Goal: Information Seeking & Learning: Check status

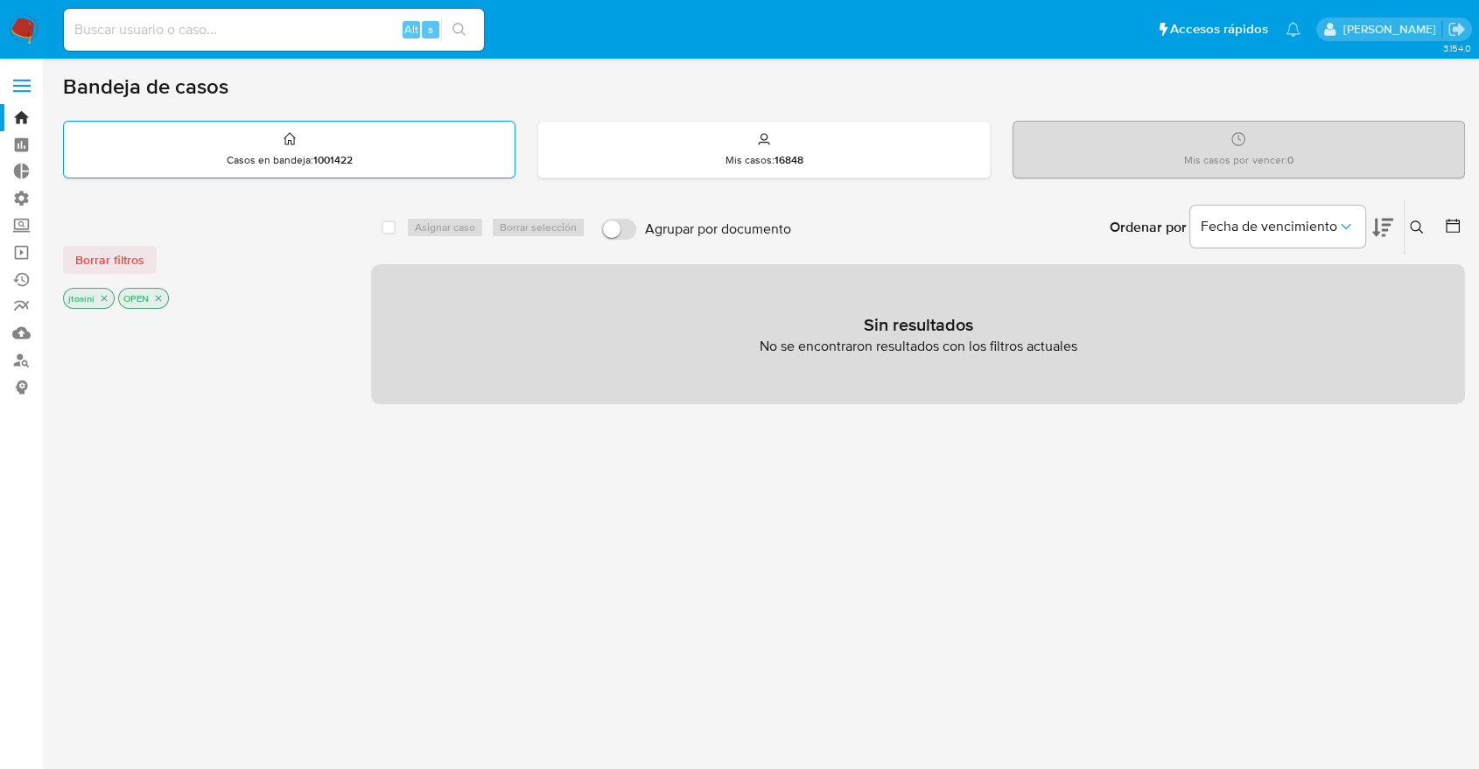
click at [318, 175] on div "Casos en bandeja : 1001422" at bounding box center [289, 150] width 451 height 56
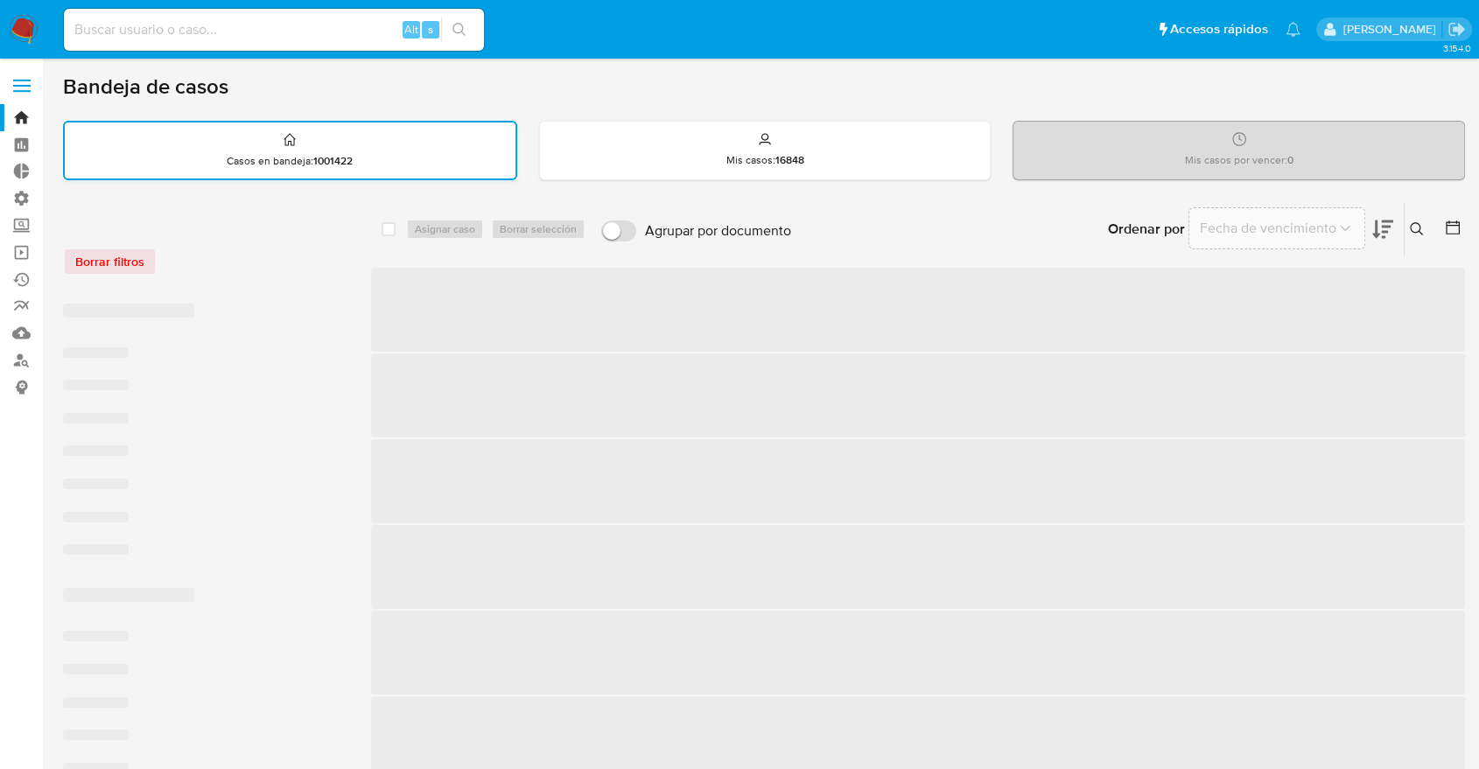
click at [312, 154] on p "Casos en bandeja : 1001422" at bounding box center [290, 161] width 126 height 14
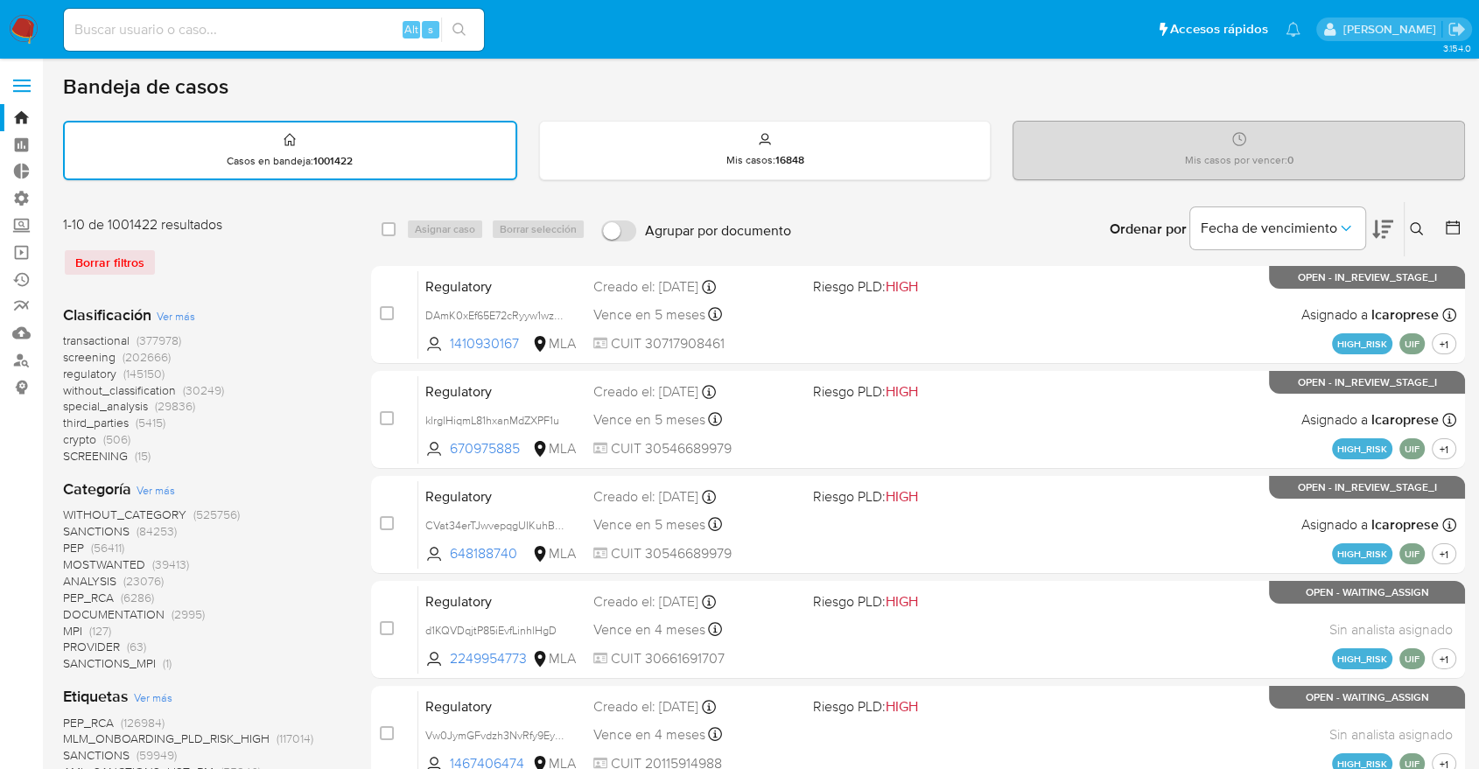
click at [234, 229] on div "1-10 de 1001422 resultados" at bounding box center [203, 224] width 280 height 19
click at [21, 200] on label "Administración" at bounding box center [104, 198] width 208 height 27
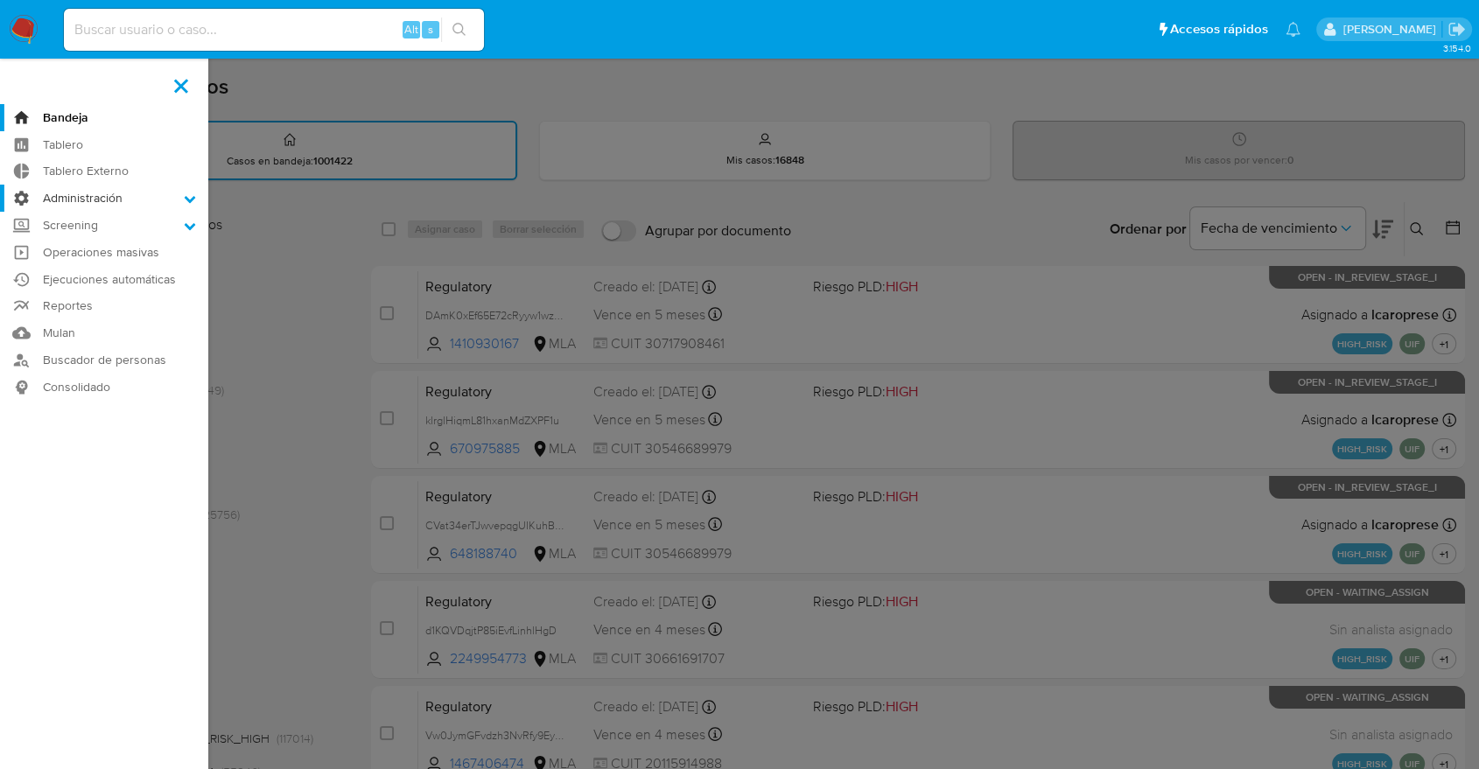
click at [0, 0] on input "Administración" at bounding box center [0, 0] width 0 height 0
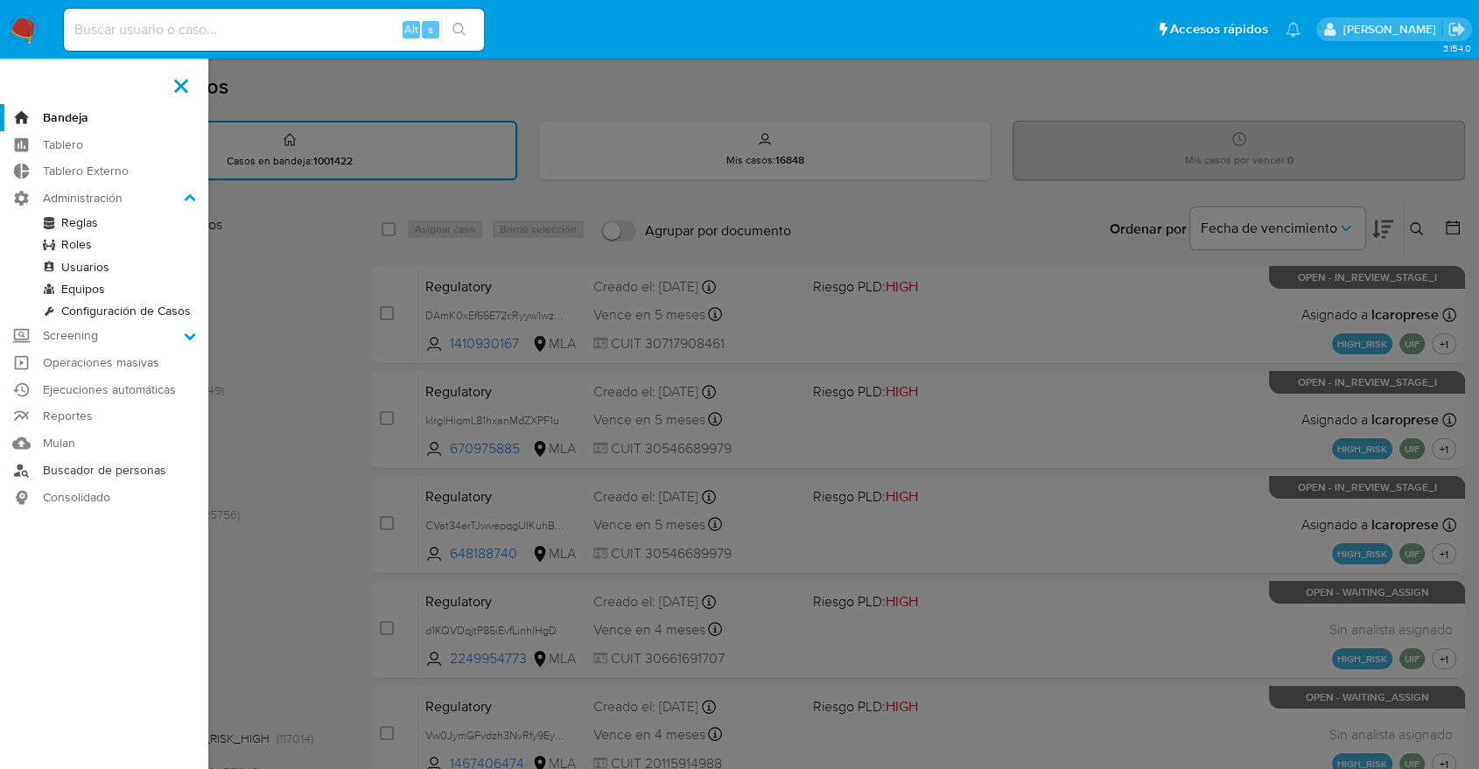
click at [84, 472] on link "Buscador de personas" at bounding box center [104, 470] width 208 height 27
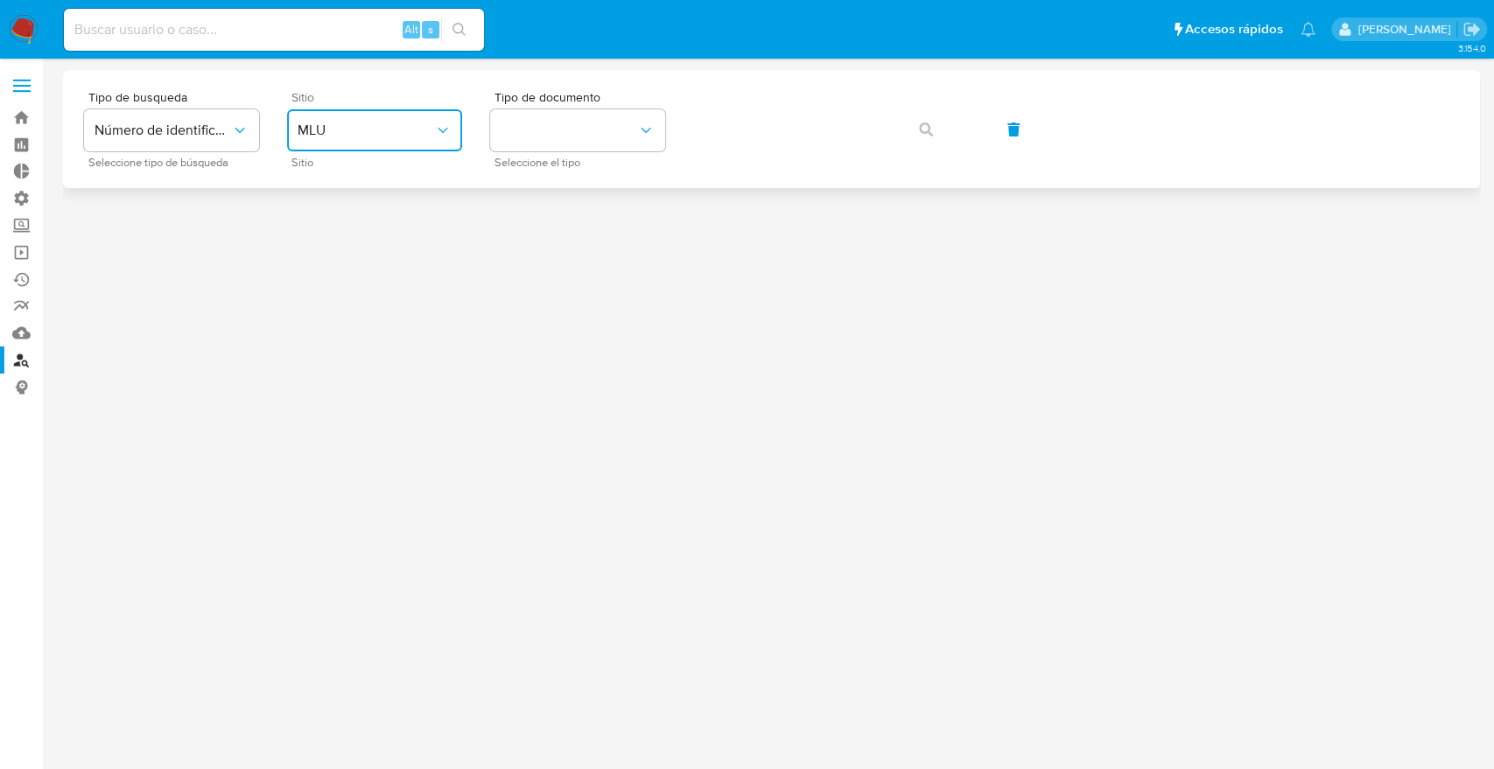
click at [350, 139] on button "MLU" at bounding box center [374, 130] width 175 height 42
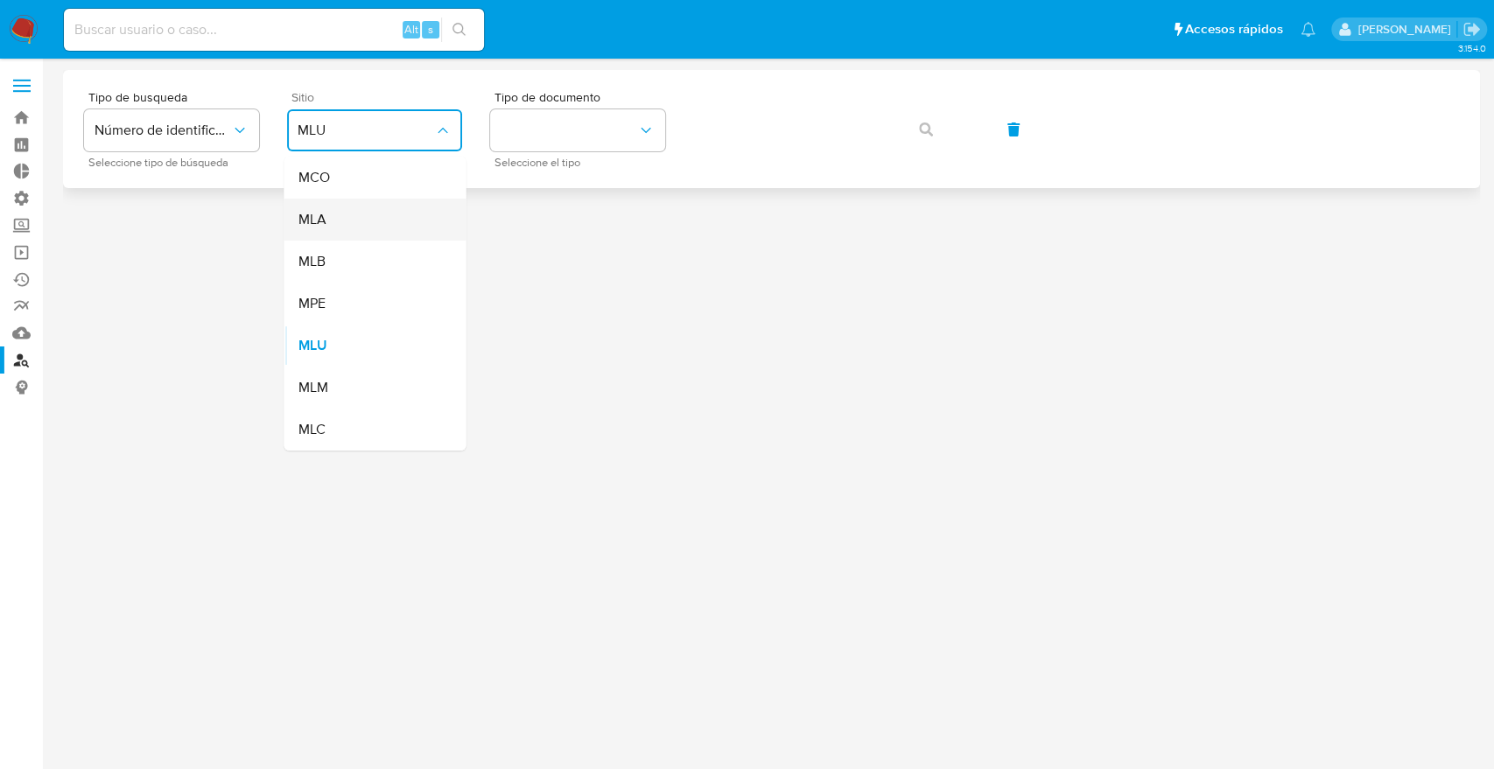
click at [341, 218] on div "MLA" at bounding box center [368, 220] width 143 height 42
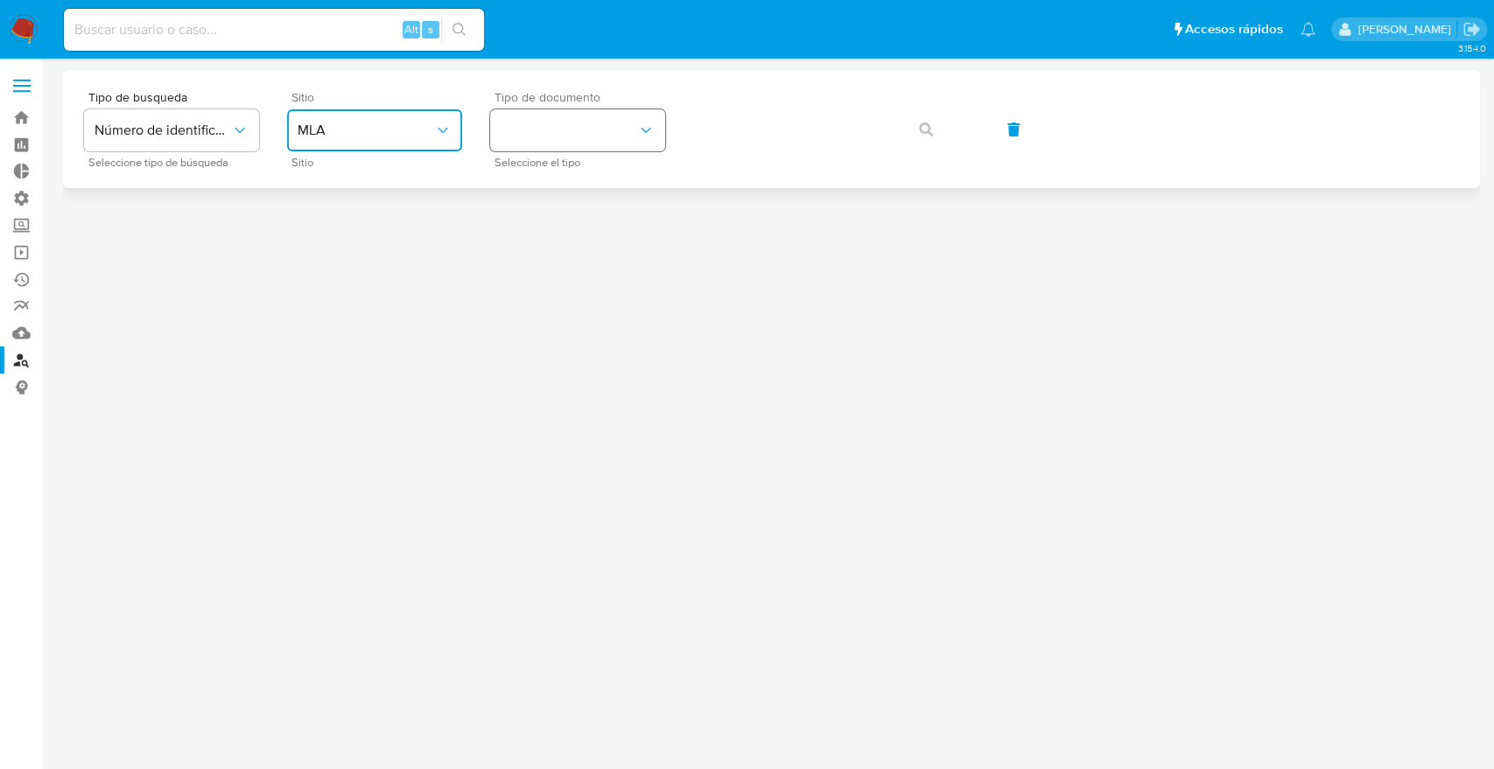
click at [509, 150] on button "identificationType" at bounding box center [577, 130] width 175 height 42
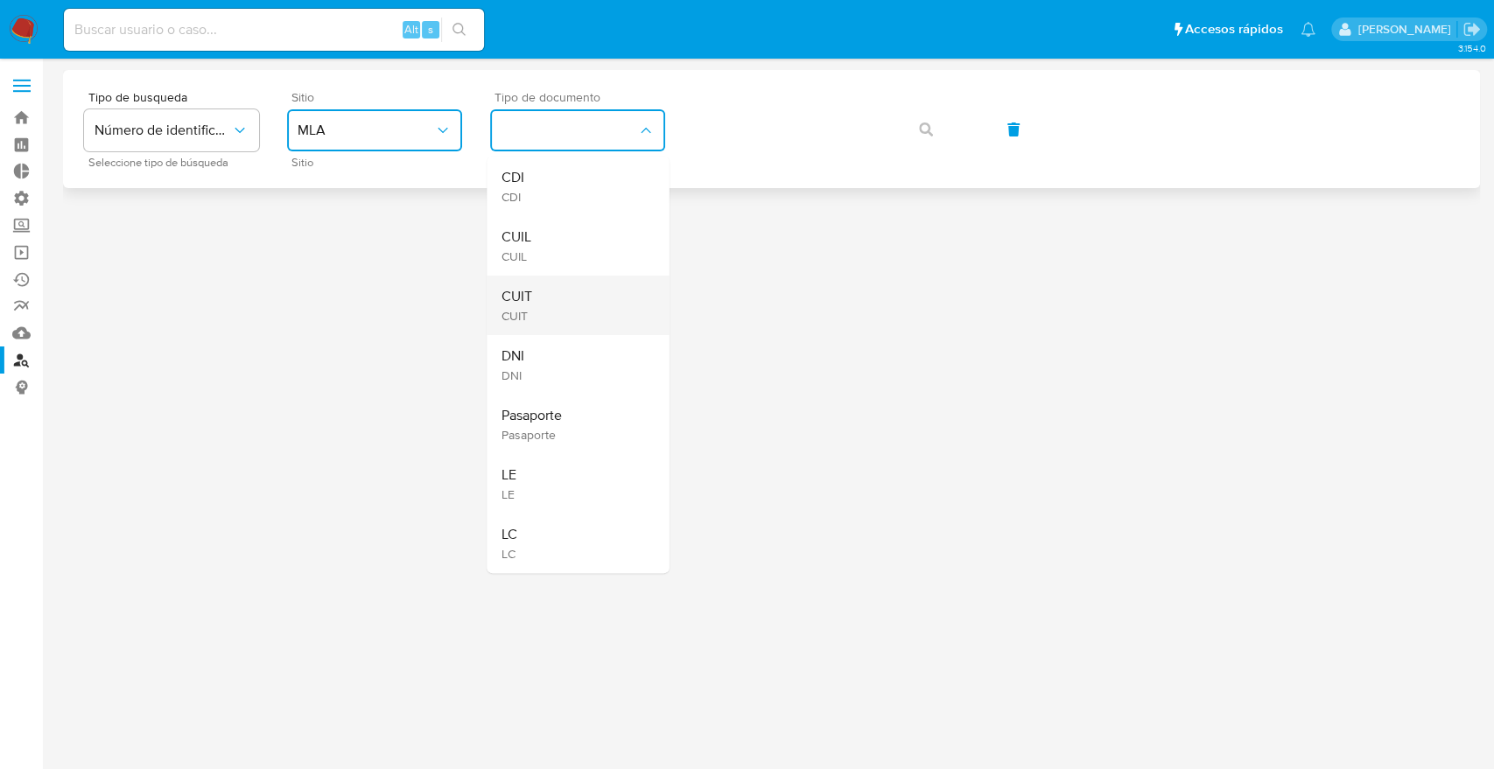
drag, startPoint x: 563, startPoint y: 369, endPoint x: 562, endPoint y: 310, distance: 59.5
click at [562, 310] on ul "CDI CDI CUIL CUIL CUIT CUIT DNI DNI Pasaporte Pasaporte LE LE LC LC" at bounding box center [577, 365] width 182 height 416
click at [562, 310] on div "CUIT CUIT" at bounding box center [571, 305] width 143 height 59
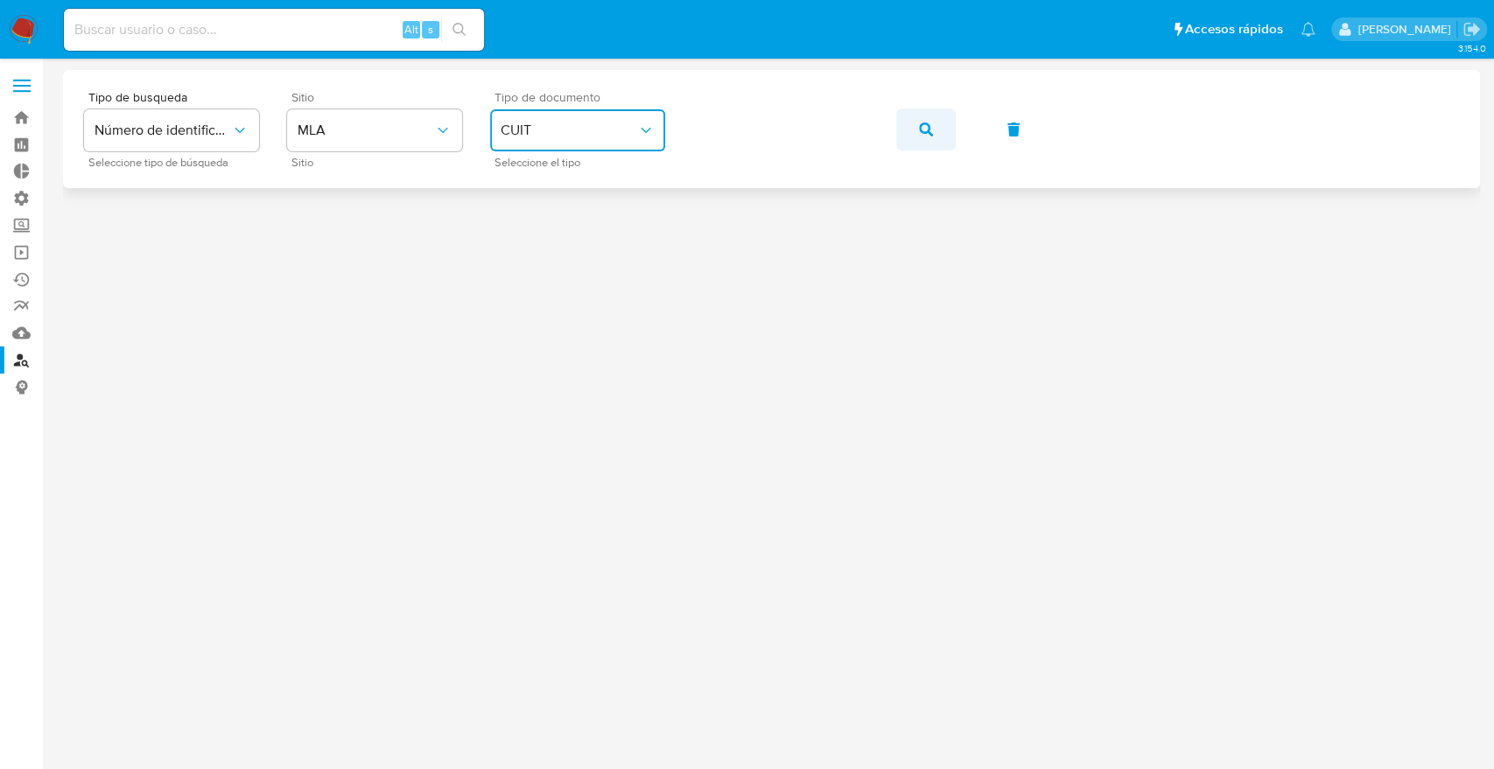
click at [912, 132] on button "button" at bounding box center [925, 129] width 59 height 42
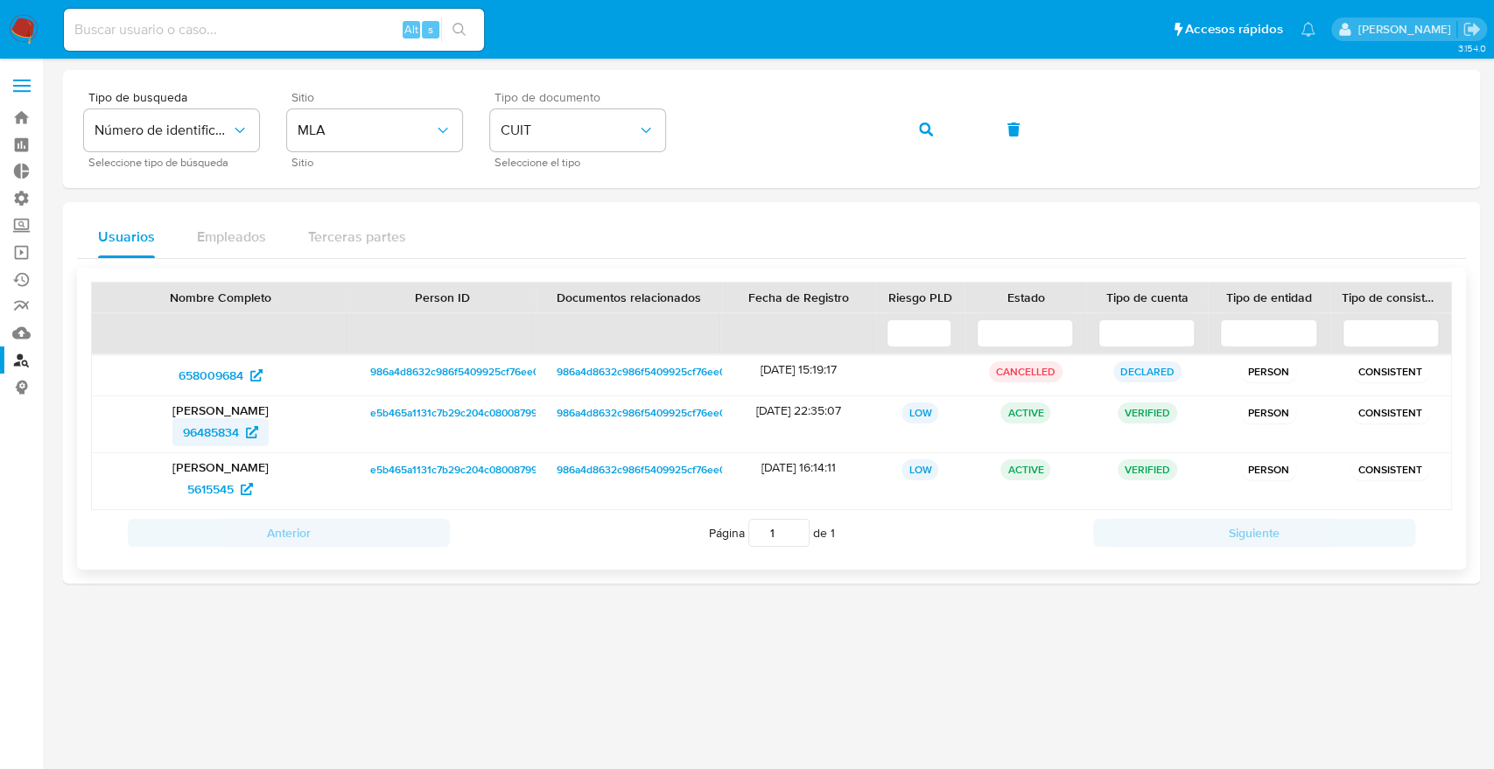
click at [206, 439] on span "96485834" at bounding box center [211, 432] width 56 height 28
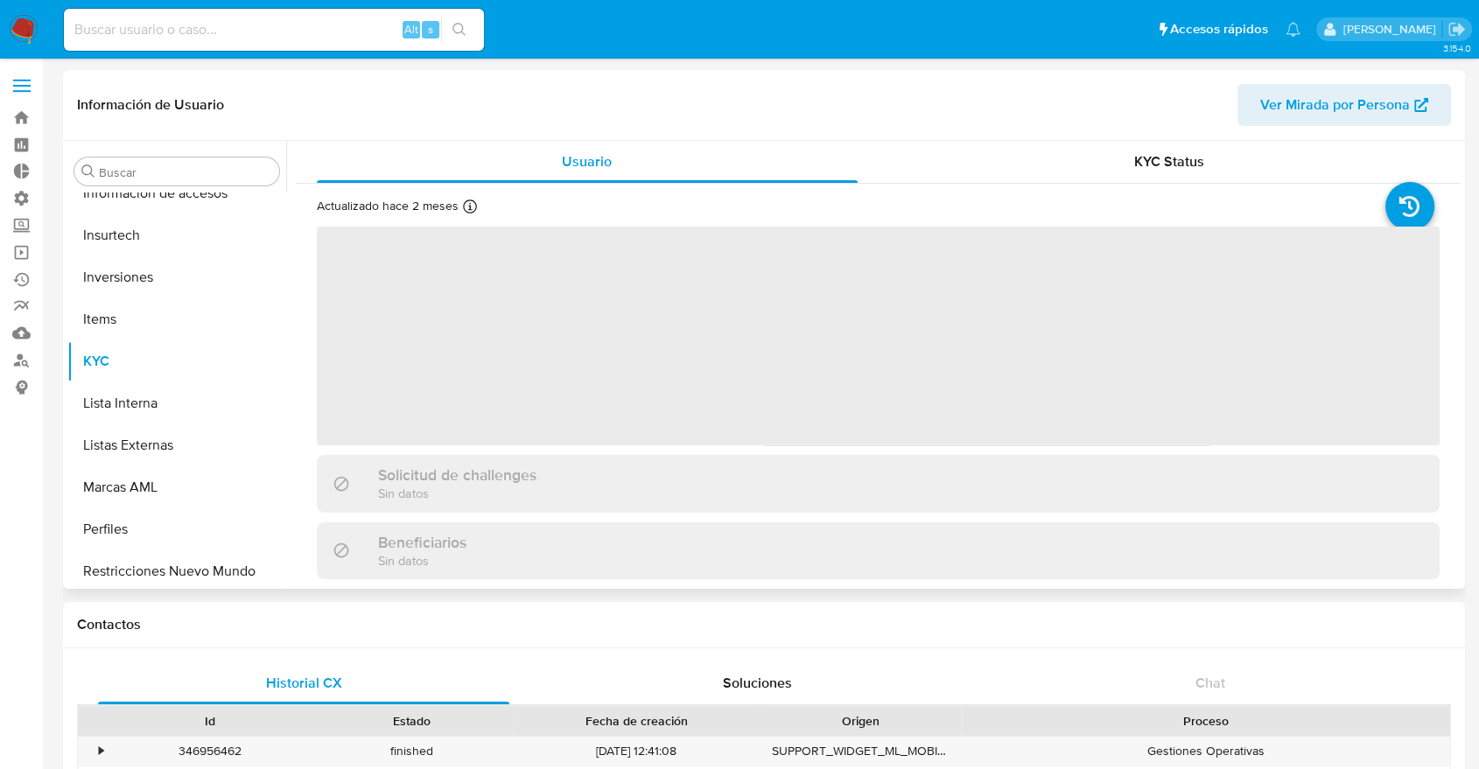
scroll to position [823, 0]
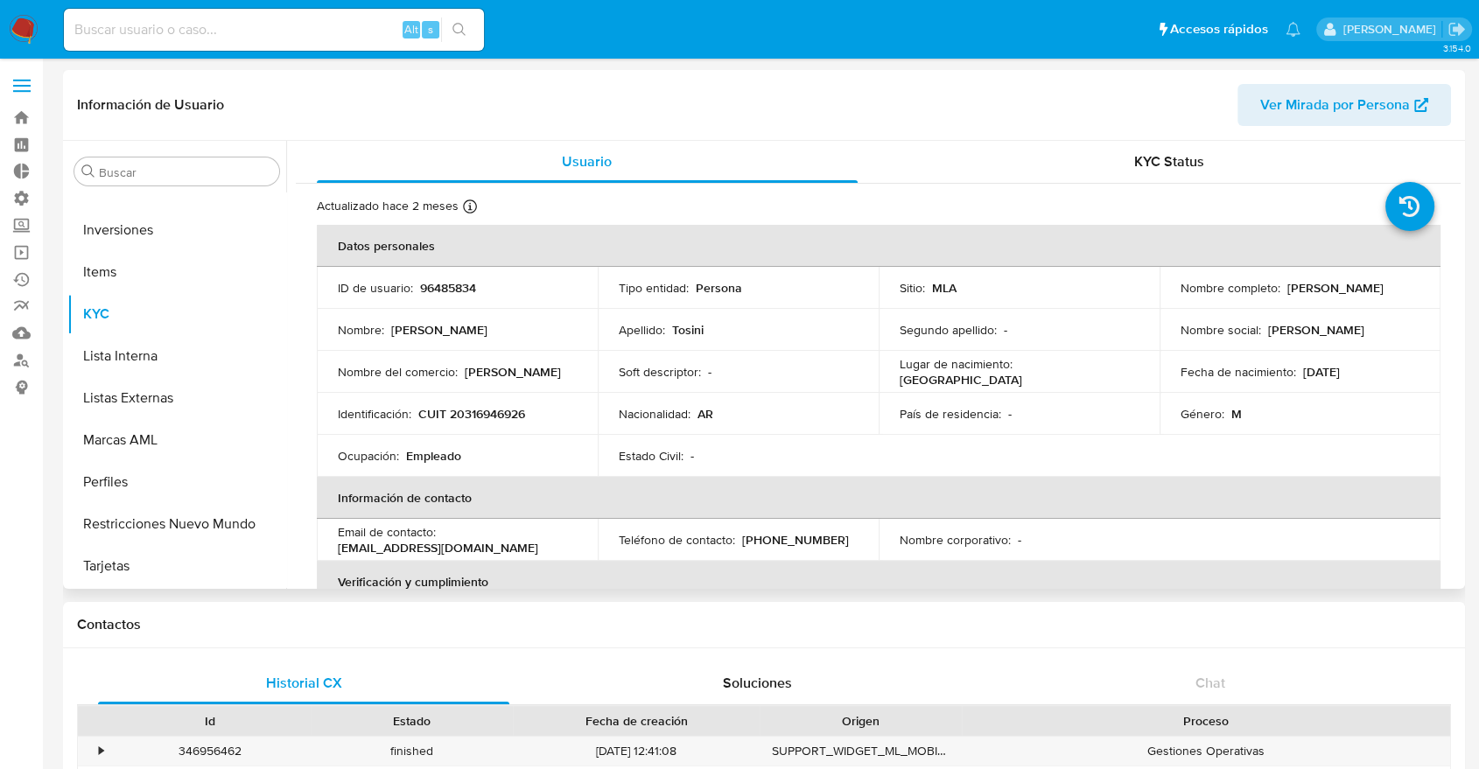
select select "10"
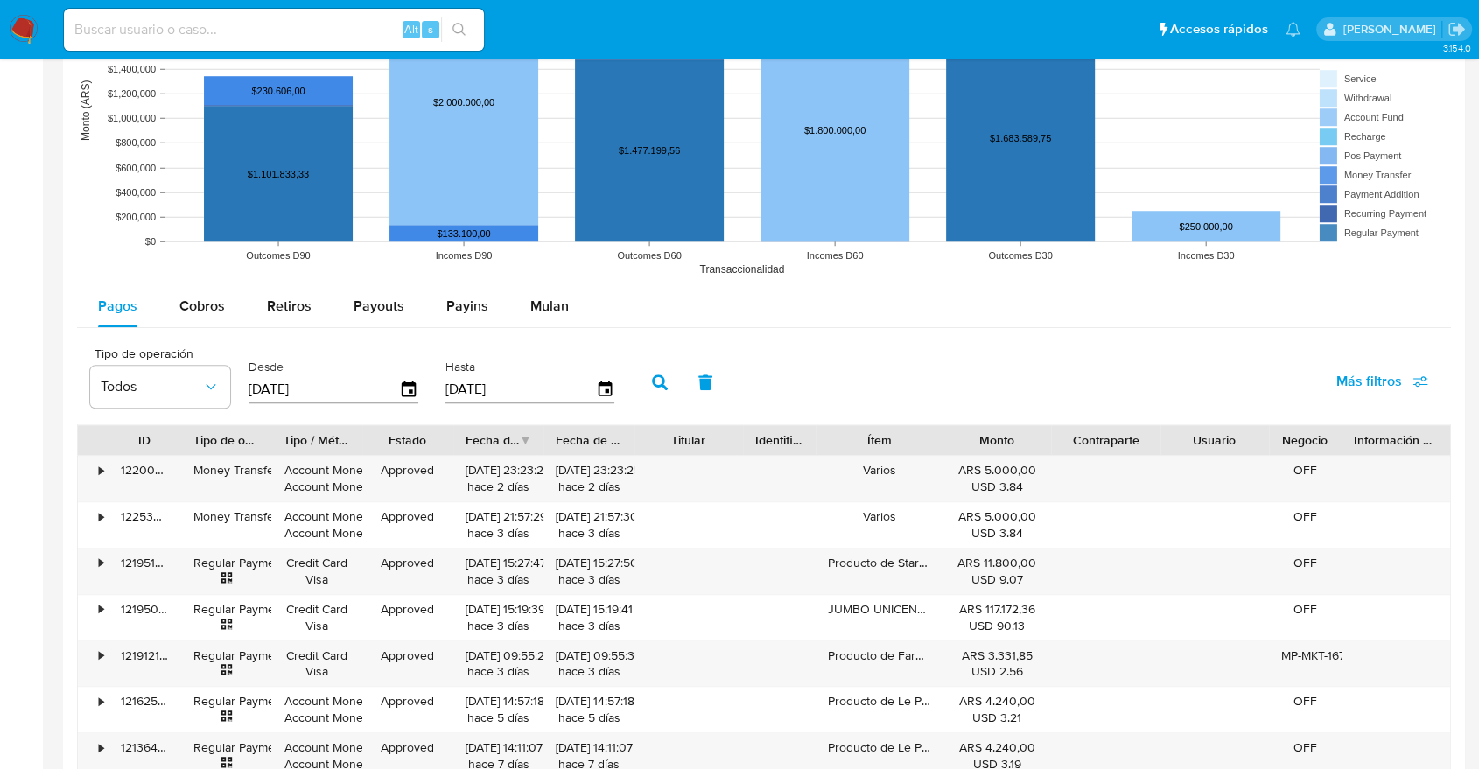
scroll to position [1361, 0]
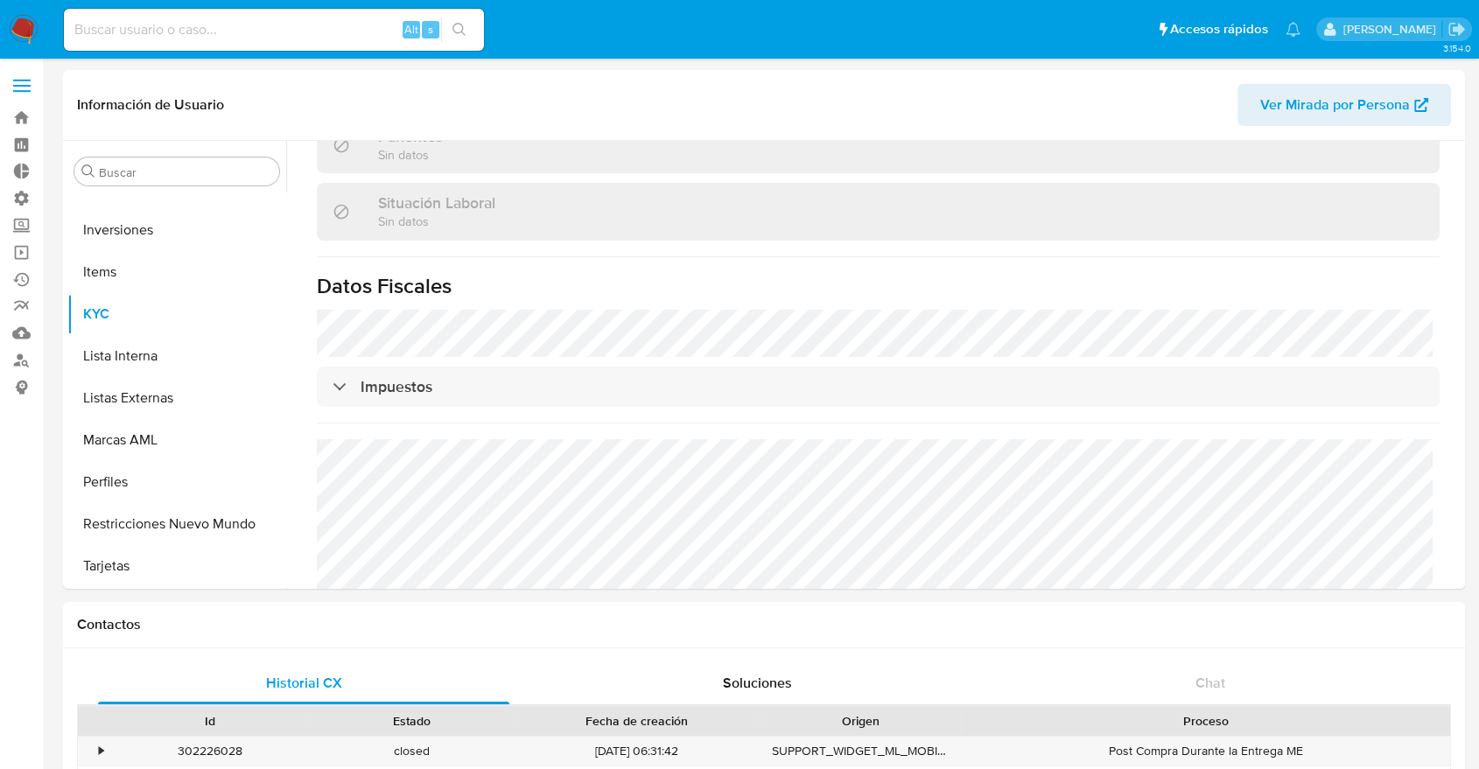
scroll to position [920, 0]
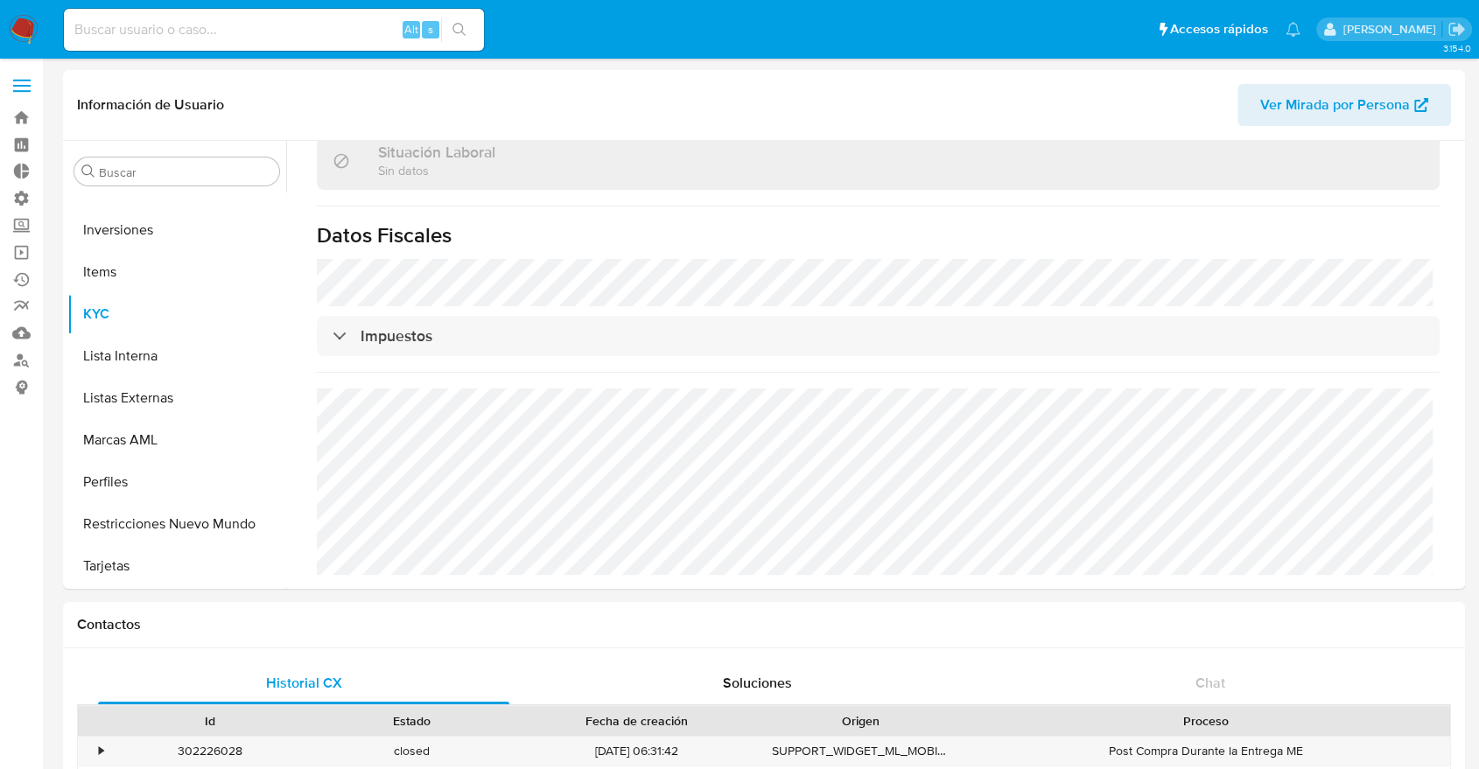
select select "10"
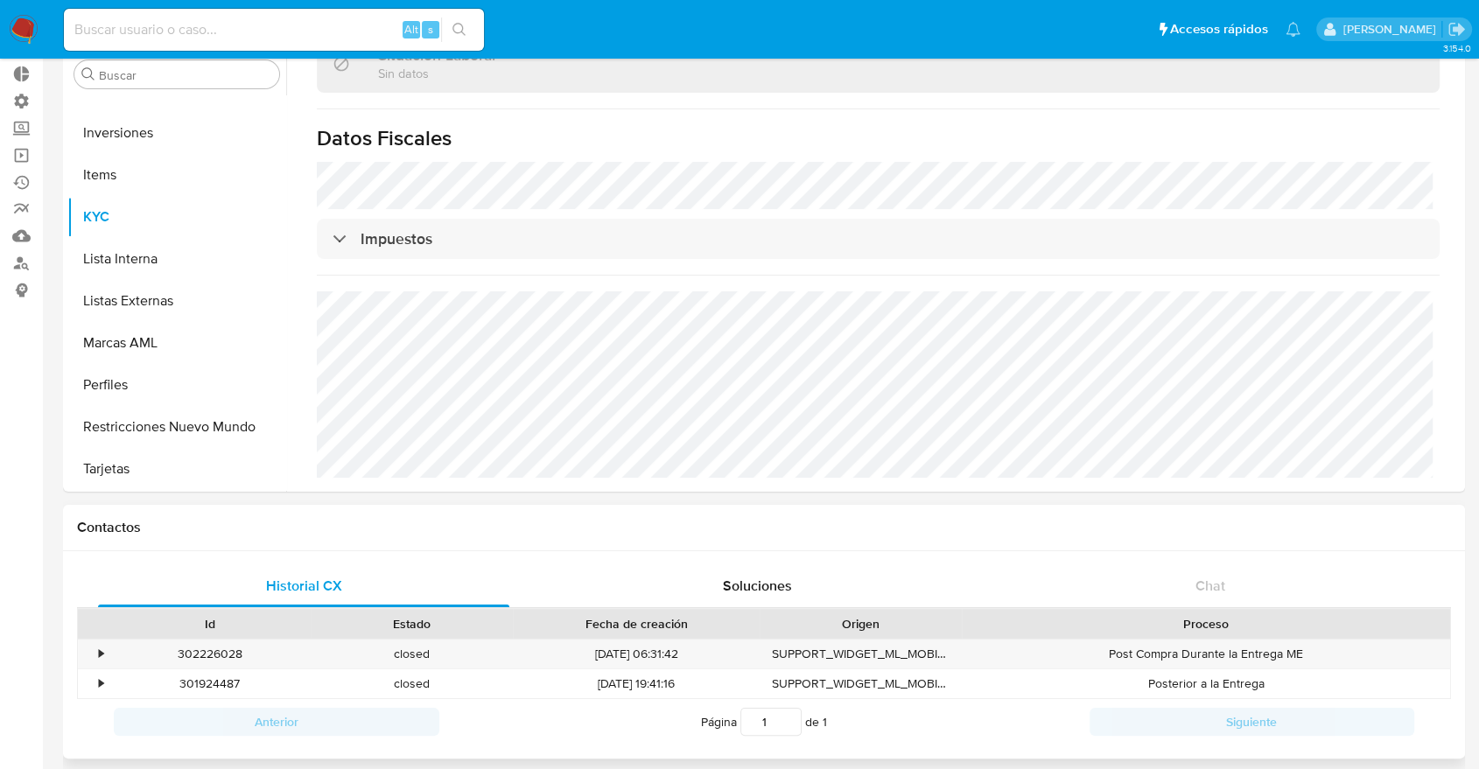
scroll to position [0, 0]
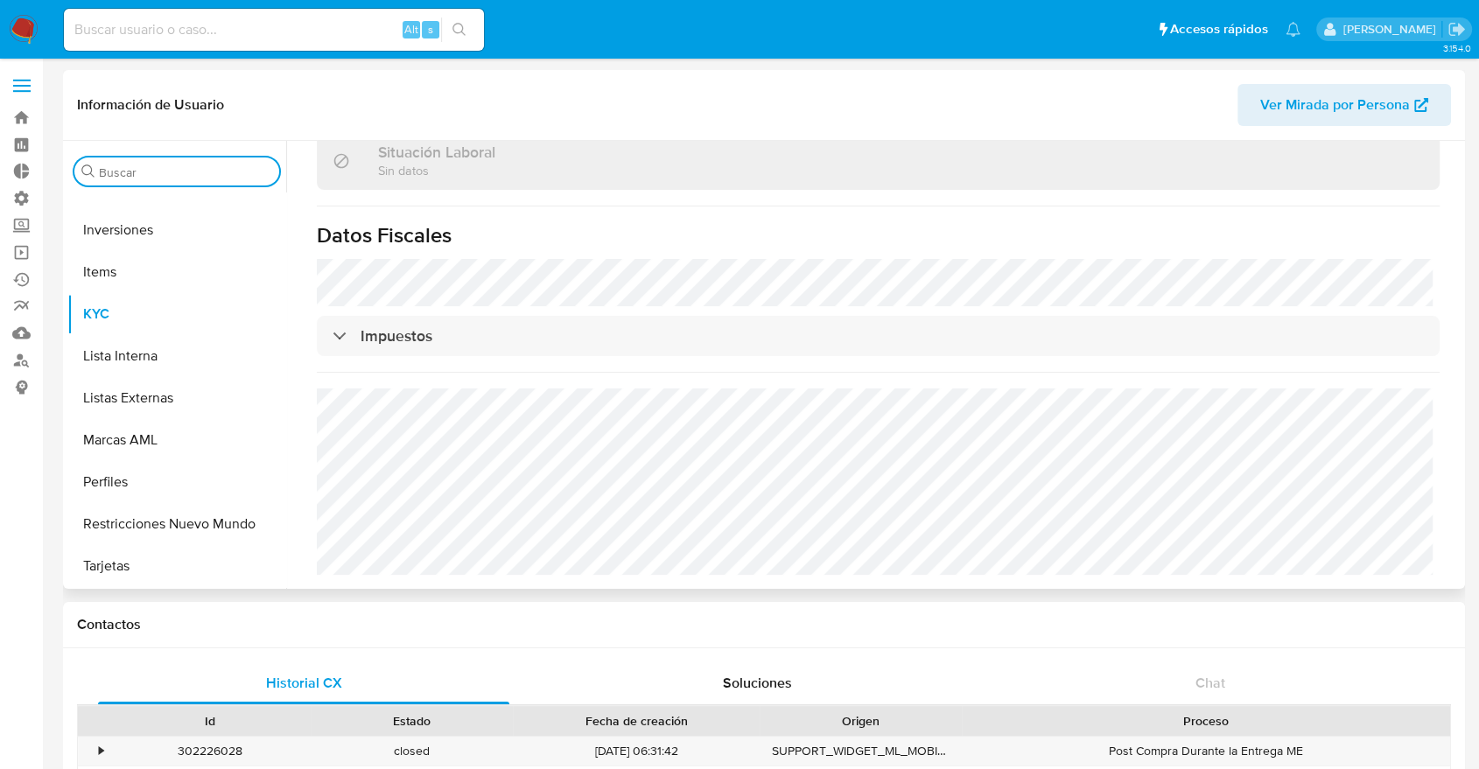
click at [153, 169] on input "Buscar" at bounding box center [185, 172] width 173 height 16
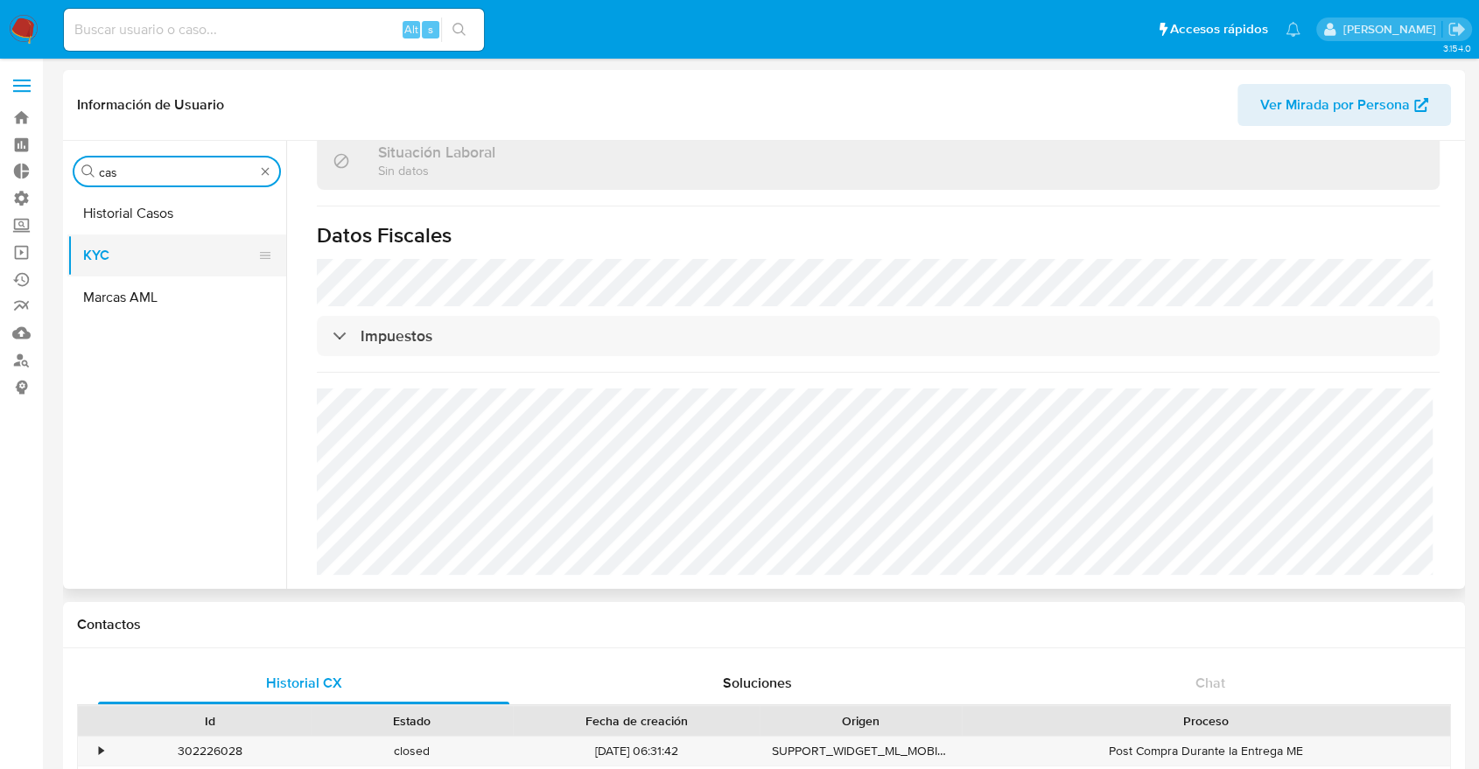
type input "cas"
click at [167, 239] on button "KYC" at bounding box center [169, 255] width 205 height 42
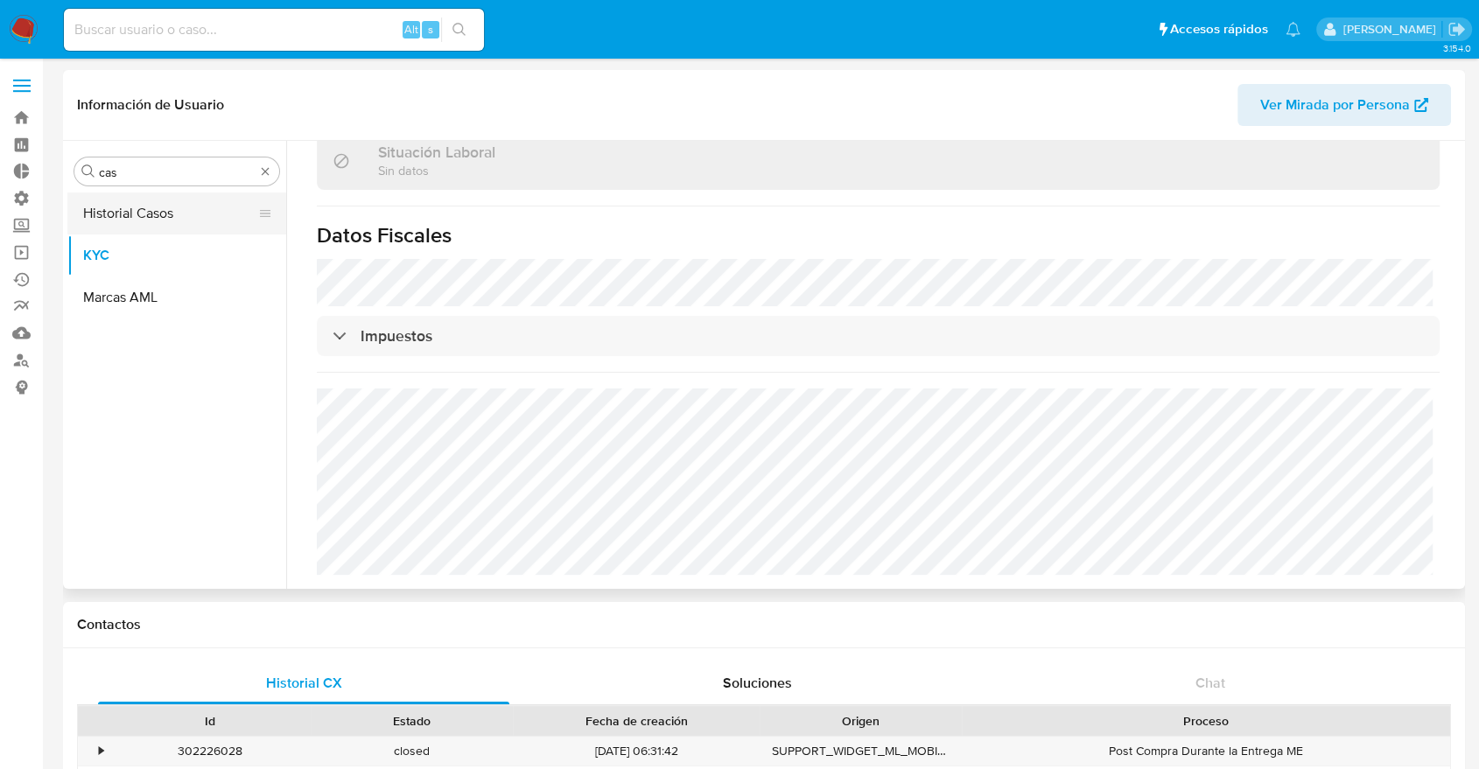
click at [161, 216] on button "Historial Casos" at bounding box center [169, 213] width 205 height 42
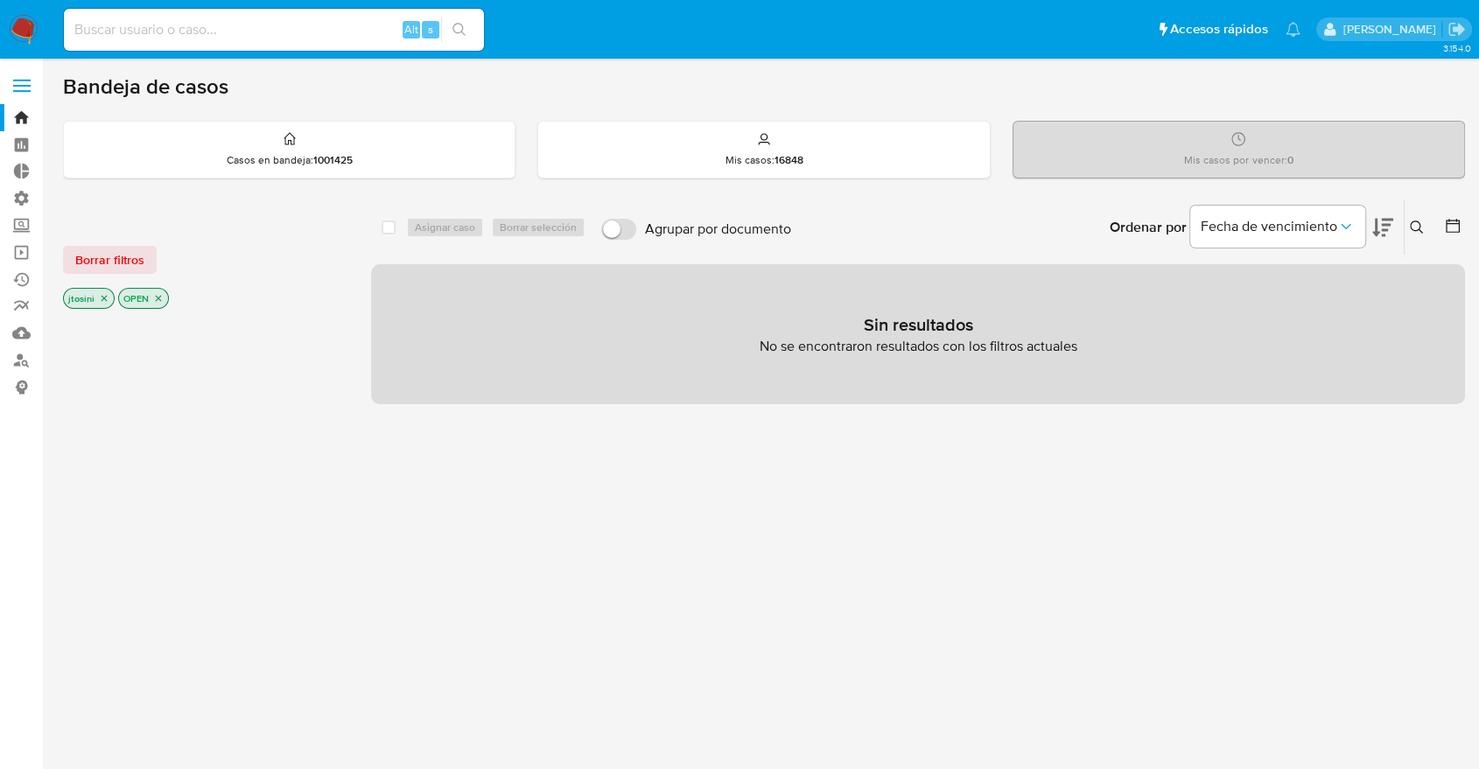
click at [155, 283] on div "Borrar filtros jtosini OPEN" at bounding box center [203, 262] width 280 height 99
click at [154, 293] on icon "close-filter" at bounding box center [158, 298] width 10 height 10
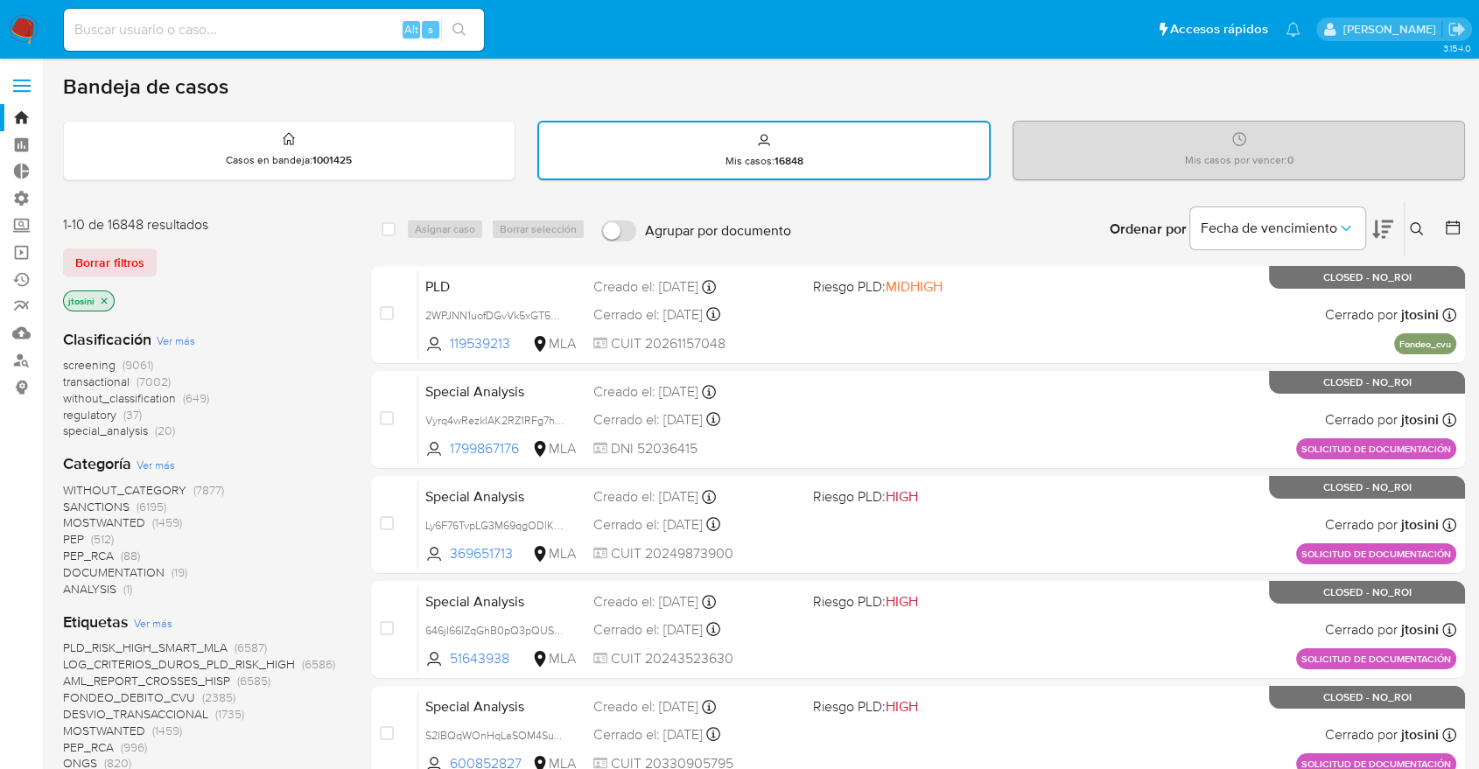
click at [101, 299] on icon "close-filter" at bounding box center [104, 301] width 10 height 10
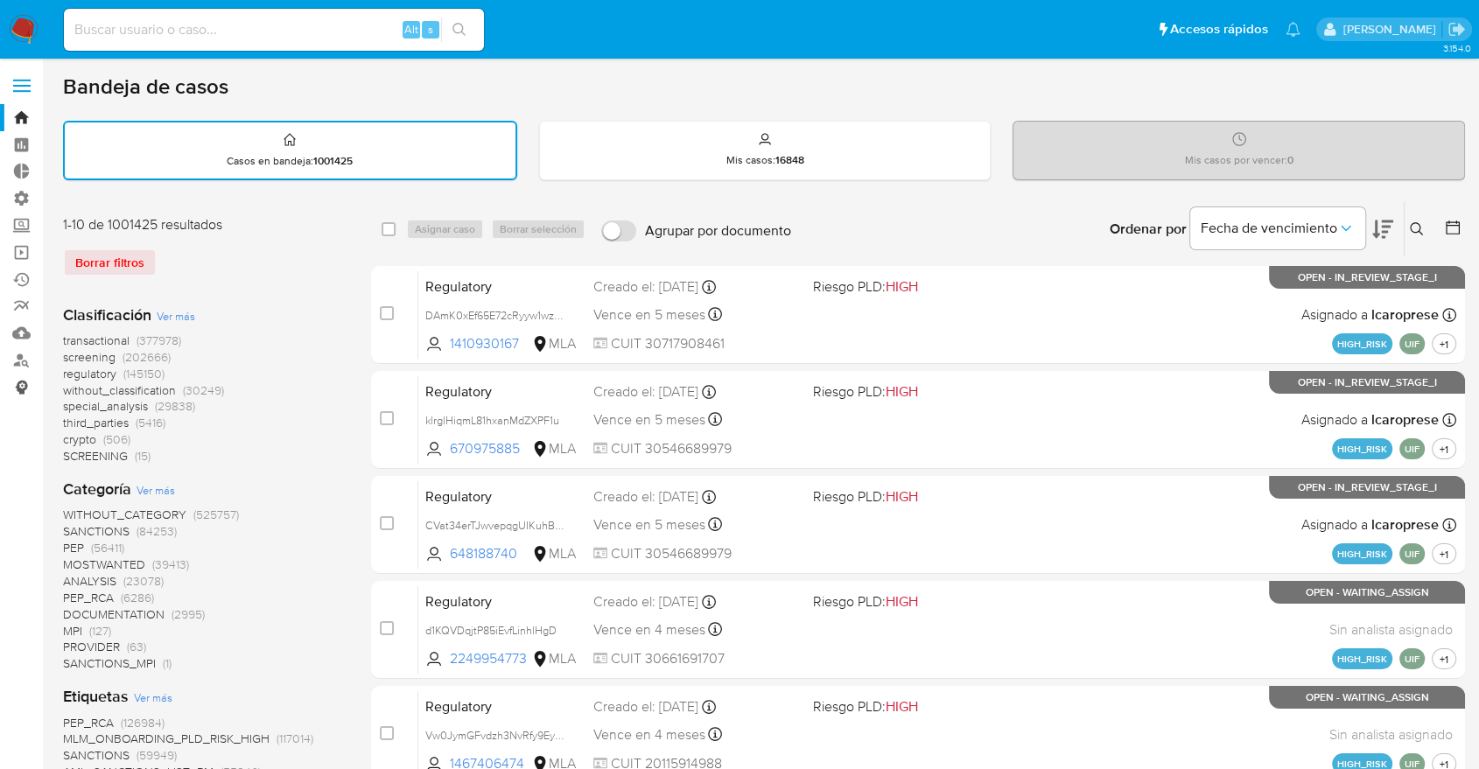
click at [25, 384] on link "Consolidado" at bounding box center [104, 387] width 208 height 27
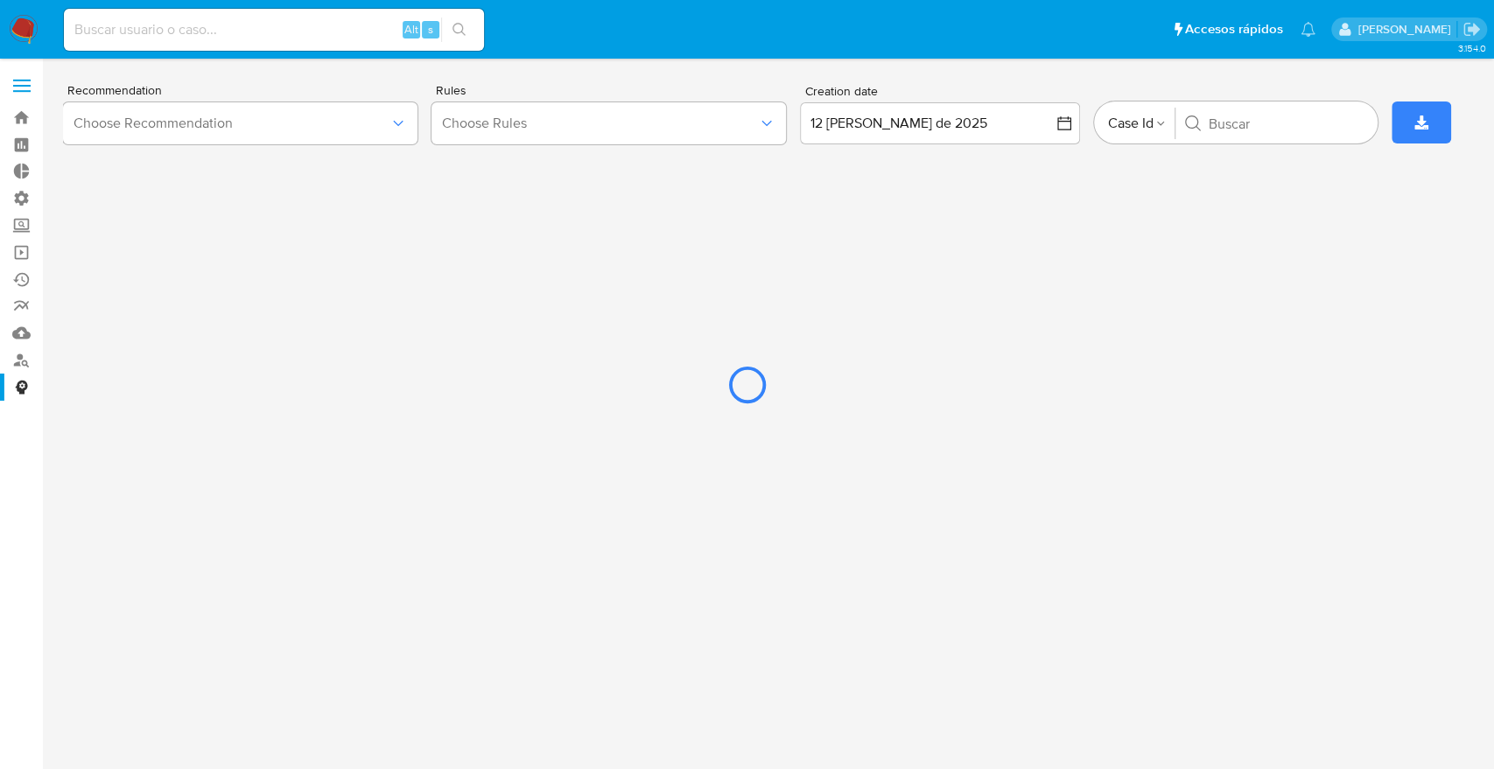
click at [199, 131] on div at bounding box center [747, 384] width 1494 height 769
click at [21, 367] on div at bounding box center [747, 384] width 1494 height 769
click at [22, 359] on div at bounding box center [747, 384] width 1494 height 769
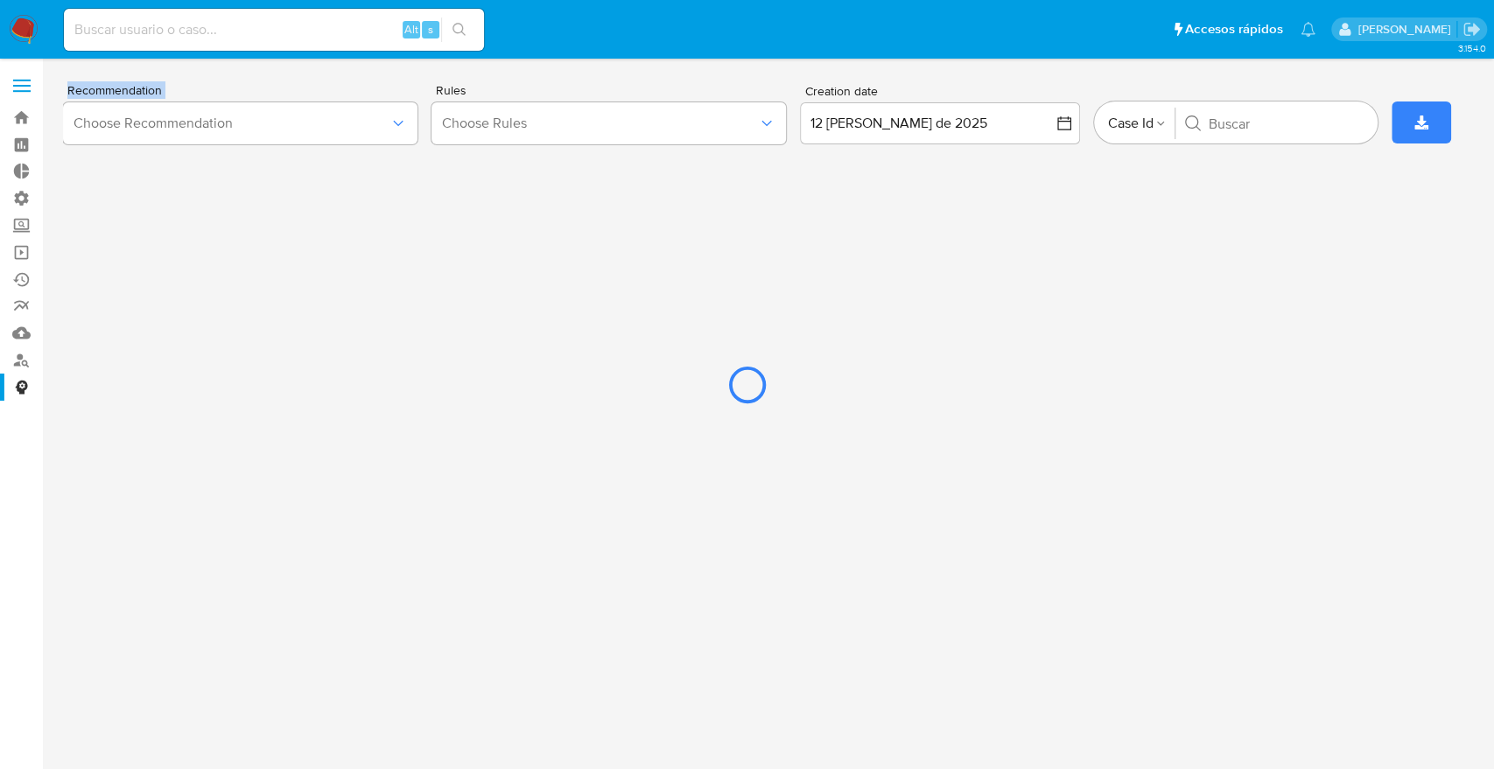
click at [22, 359] on div at bounding box center [747, 384] width 1494 height 769
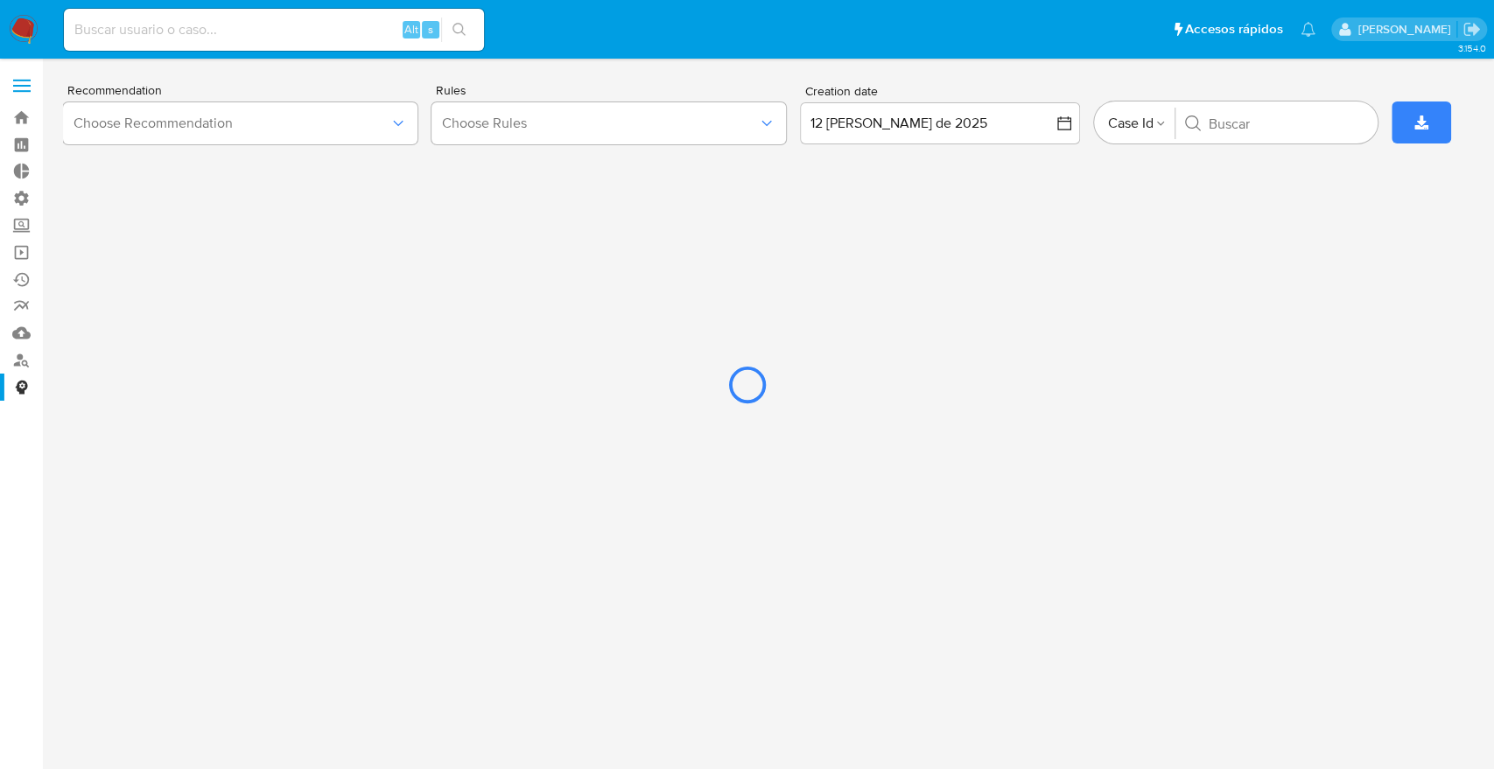
click at [26, 359] on div at bounding box center [747, 384] width 1494 height 769
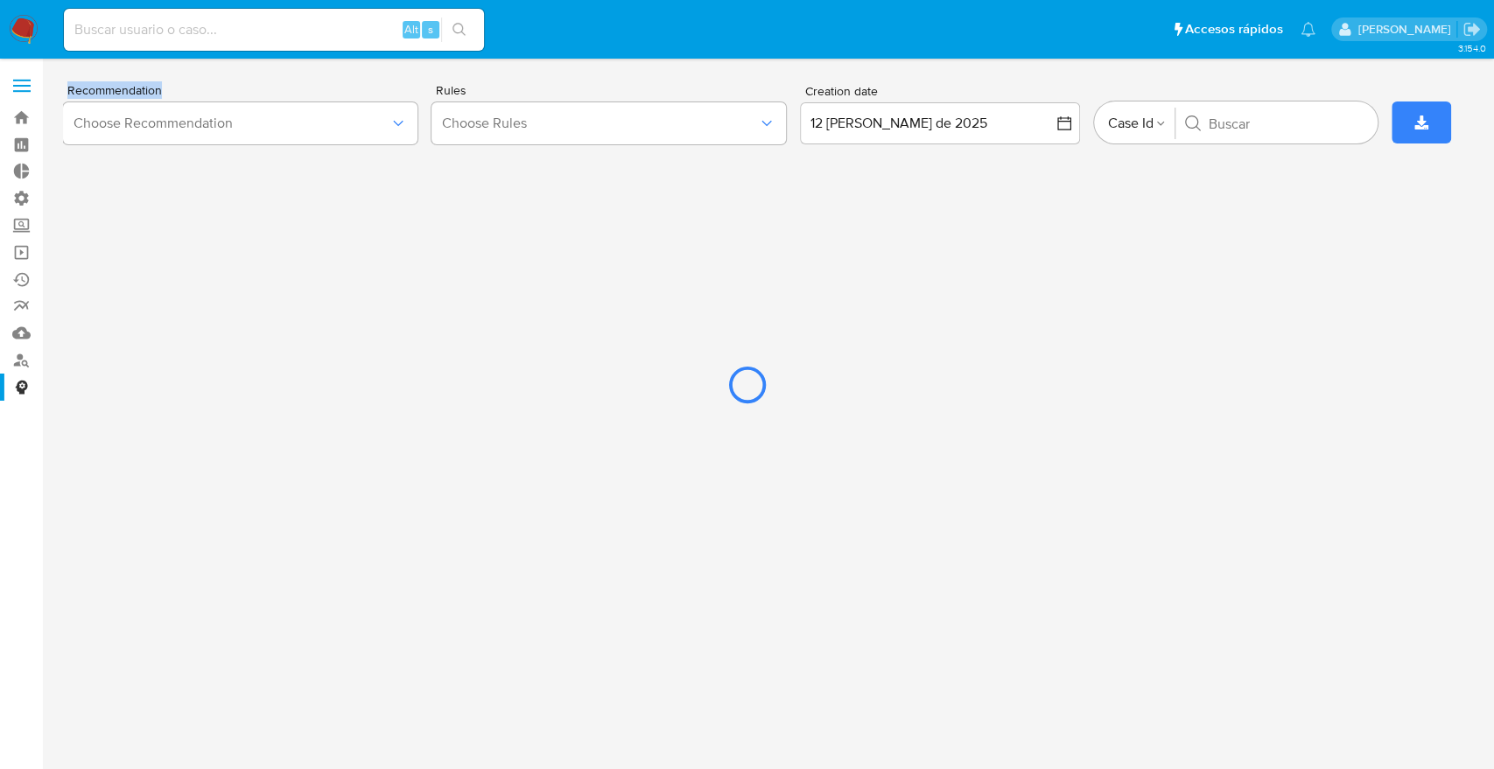
click at [26, 359] on div at bounding box center [747, 384] width 1494 height 769
click at [27, 353] on div at bounding box center [747, 384] width 1494 height 769
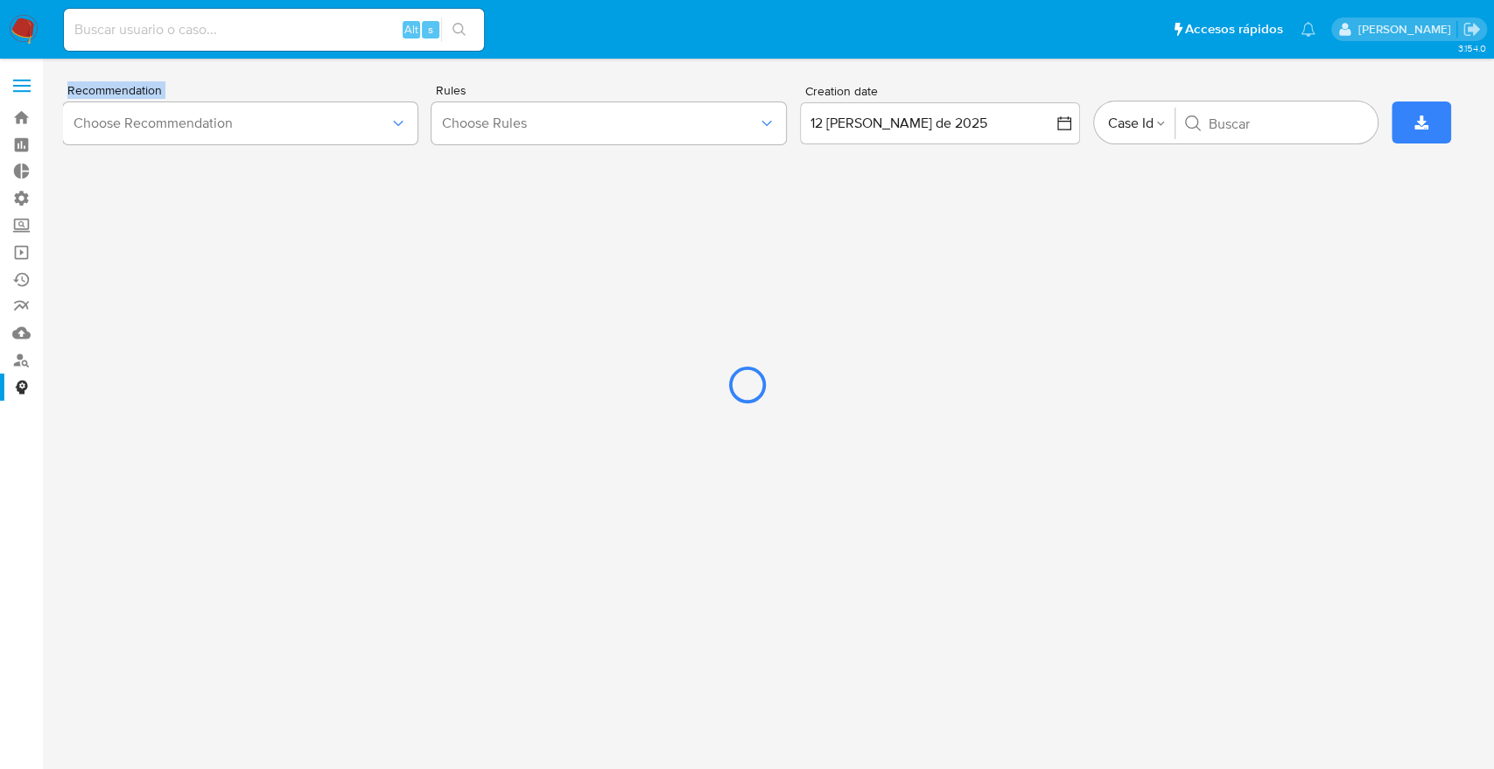
click at [27, 353] on div at bounding box center [747, 384] width 1494 height 769
click at [245, 297] on div at bounding box center [747, 384] width 1494 height 769
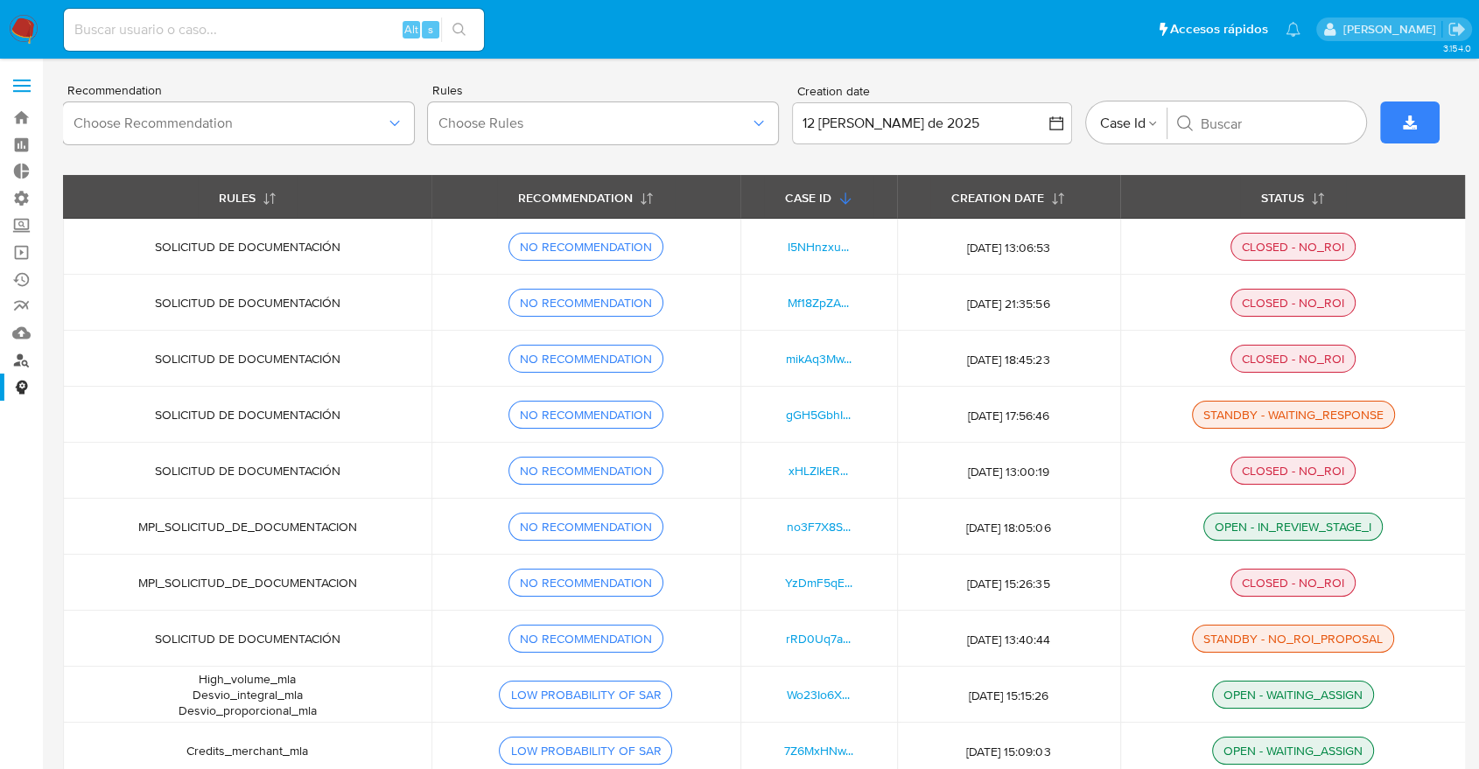
click at [16, 368] on link "Buscador de personas" at bounding box center [104, 359] width 208 height 27
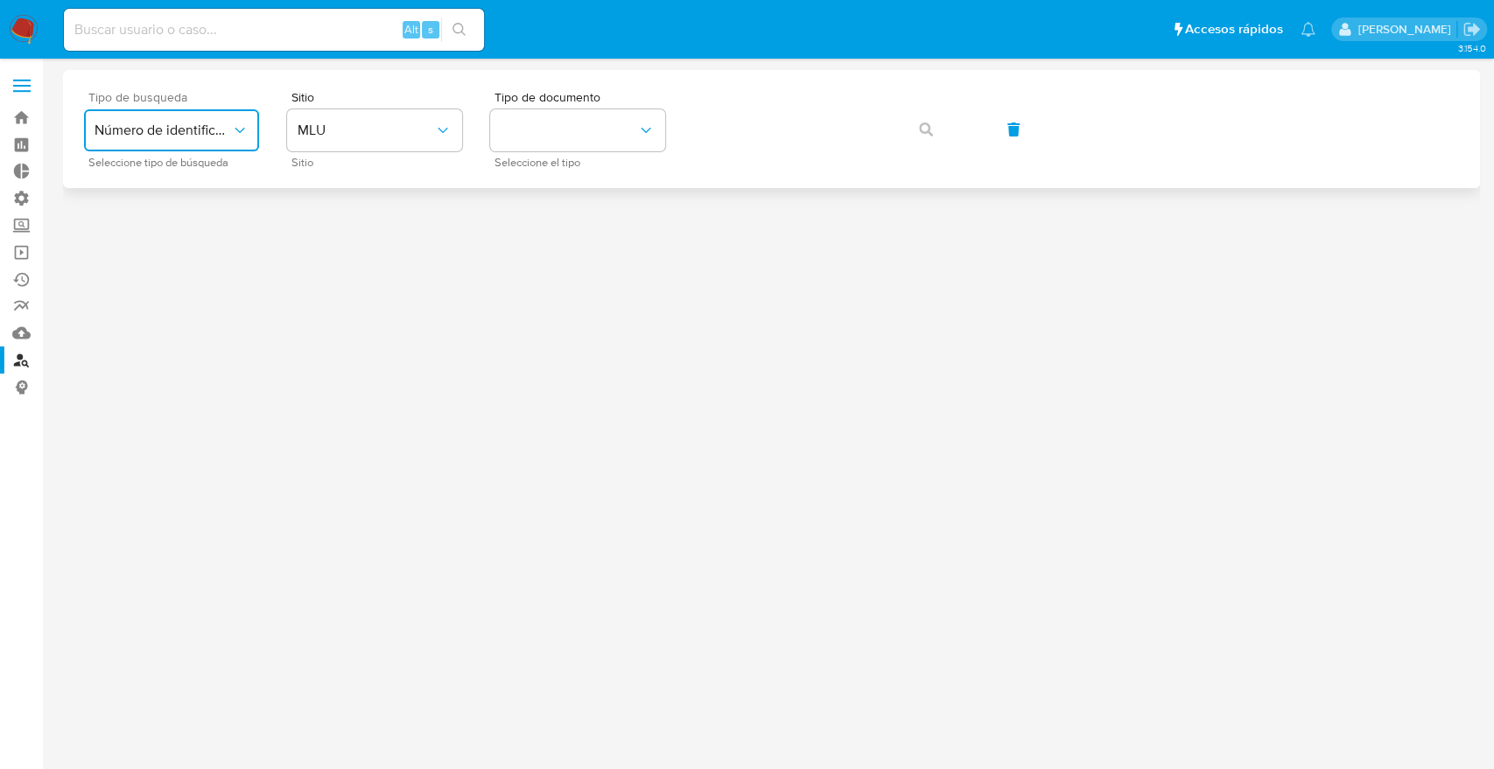
click at [199, 132] on span "Número de identificación" at bounding box center [162, 130] width 136 height 17
click at [192, 243] on div "User ID" at bounding box center [165, 237] width 143 height 42
click at [212, 120] on button "User ID" at bounding box center [171, 130] width 175 height 42
click at [234, 78] on div "Tipo de busqueda User ID Seleccione tipo de búsqueda Sitio Tipo de documento" at bounding box center [771, 129] width 1417 height 118
click at [133, 108] on div "Tipo de busqueda User ID Seleccione tipo de búsqueda" at bounding box center [171, 129] width 175 height 76
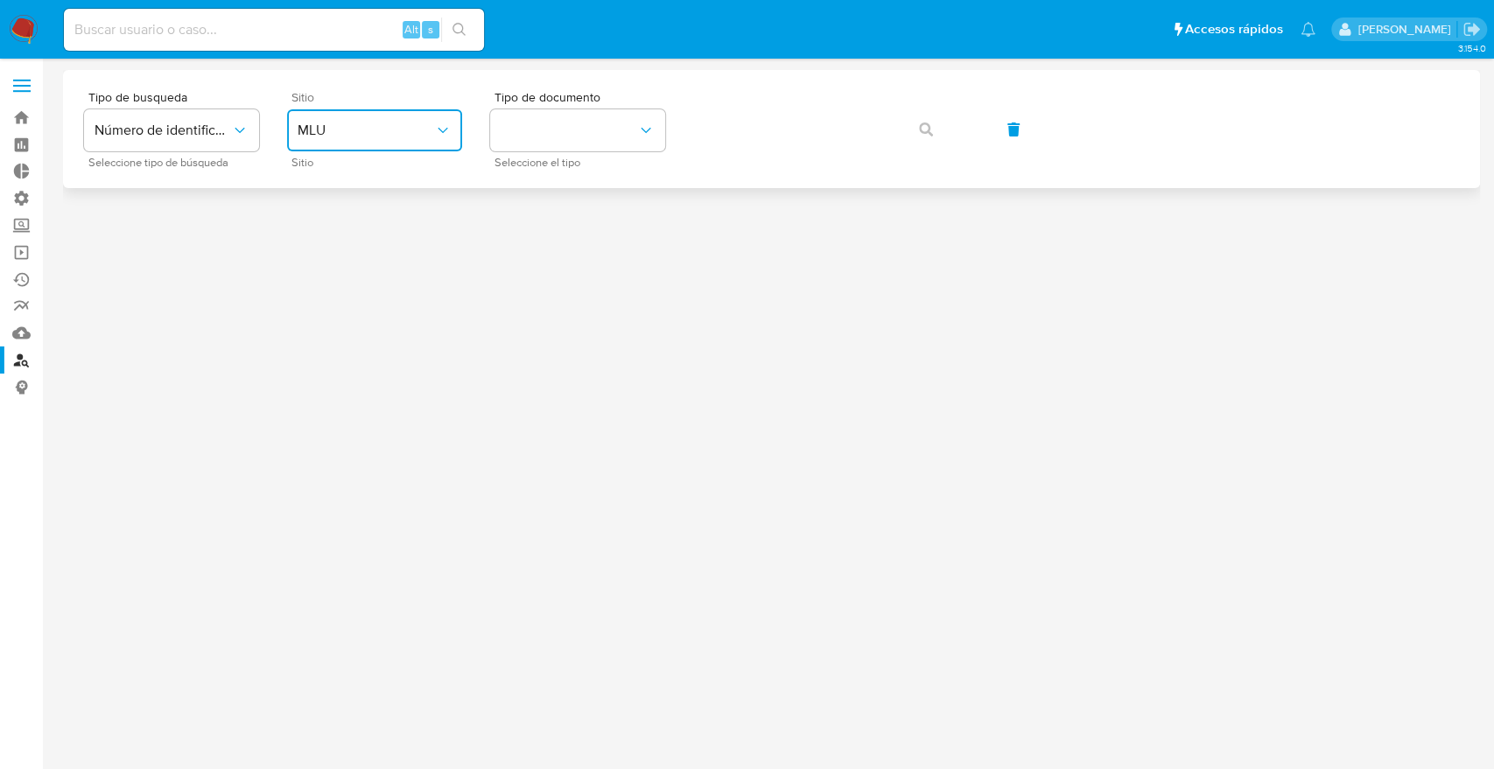
click at [378, 138] on span "MLU" at bounding box center [365, 130] width 136 height 17
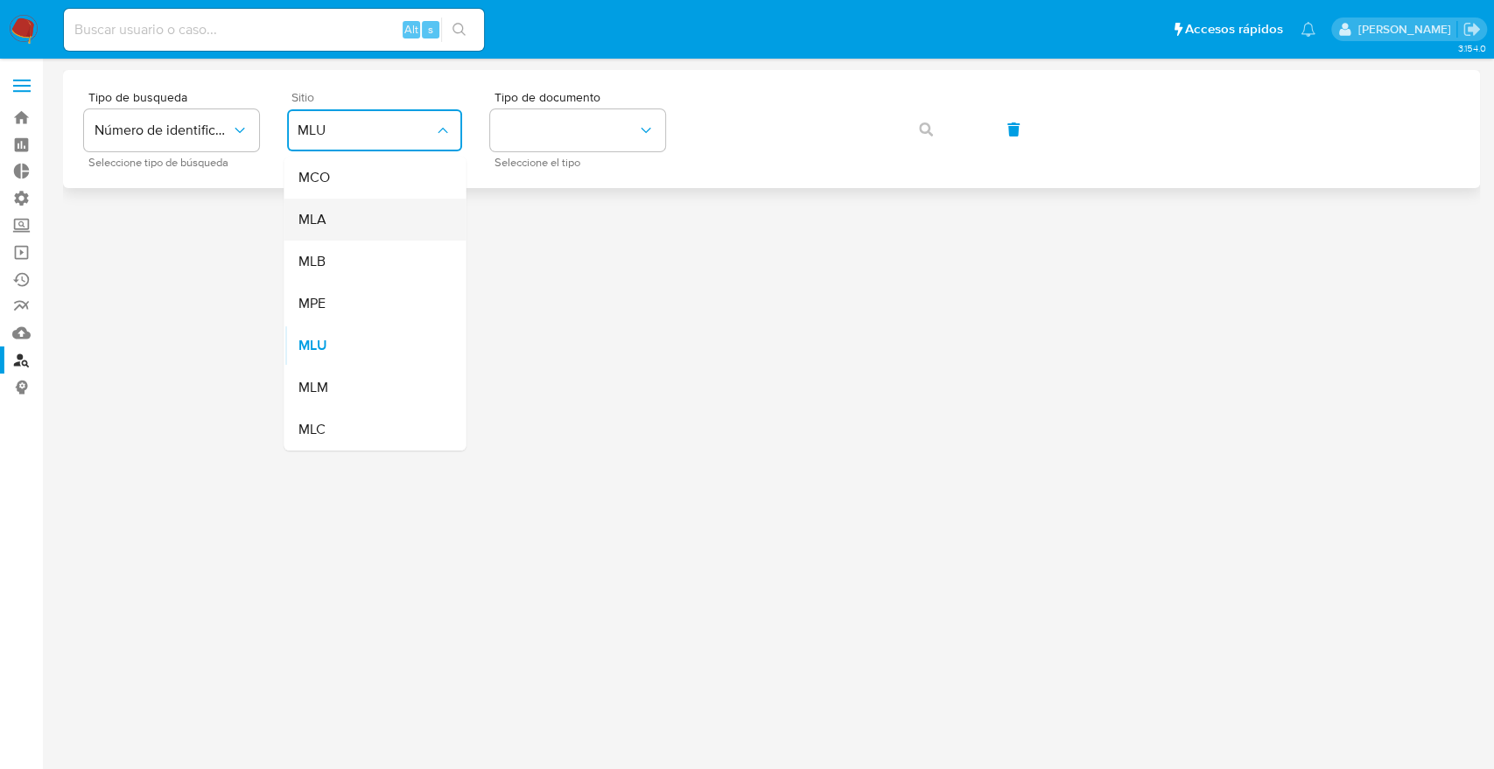
click at [321, 217] on span "MLA" at bounding box center [311, 219] width 28 height 17
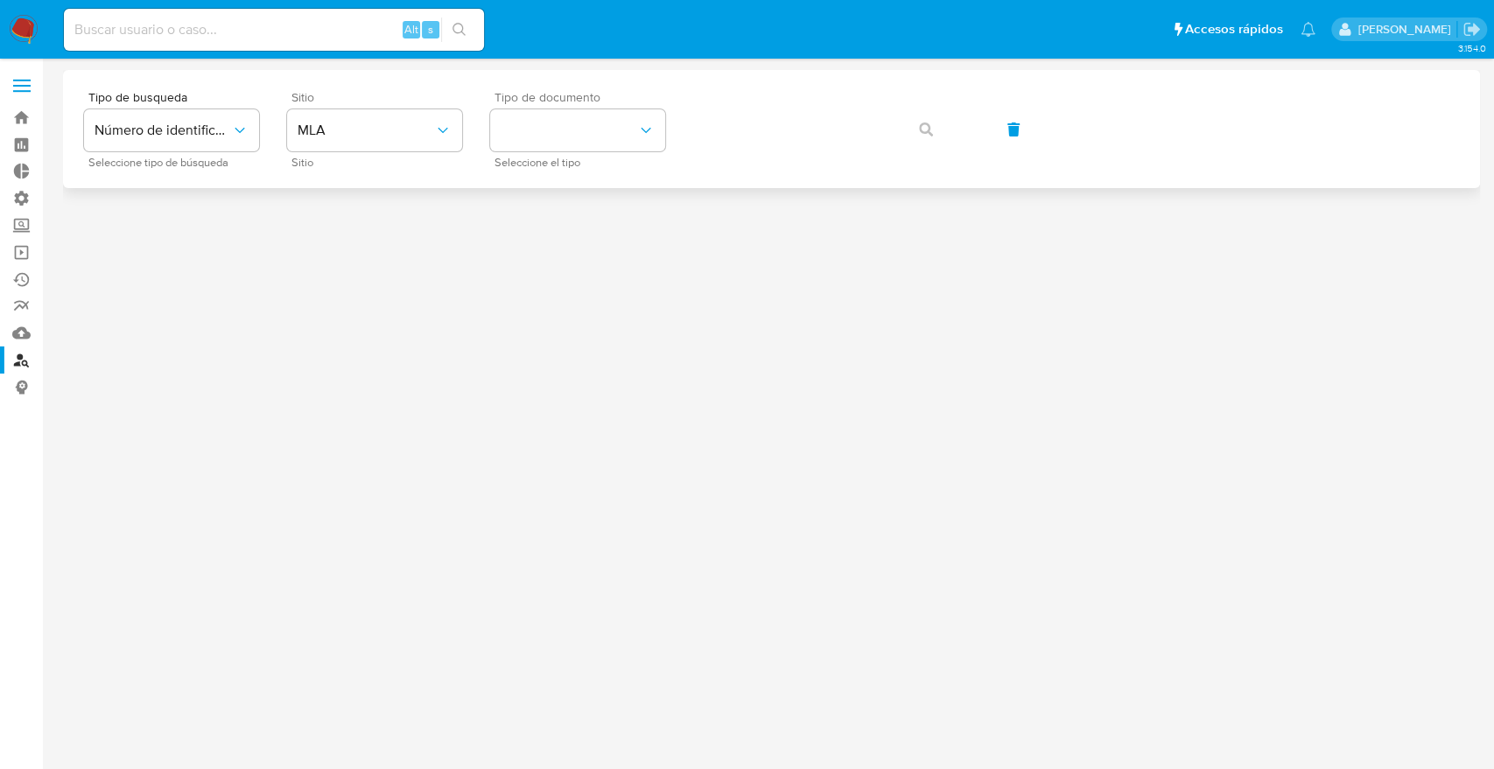
click at [541, 108] on div "Tipo de documento Seleccione el tipo" at bounding box center [577, 129] width 175 height 76
click at [541, 112] on button "identificationType" at bounding box center [577, 130] width 175 height 42
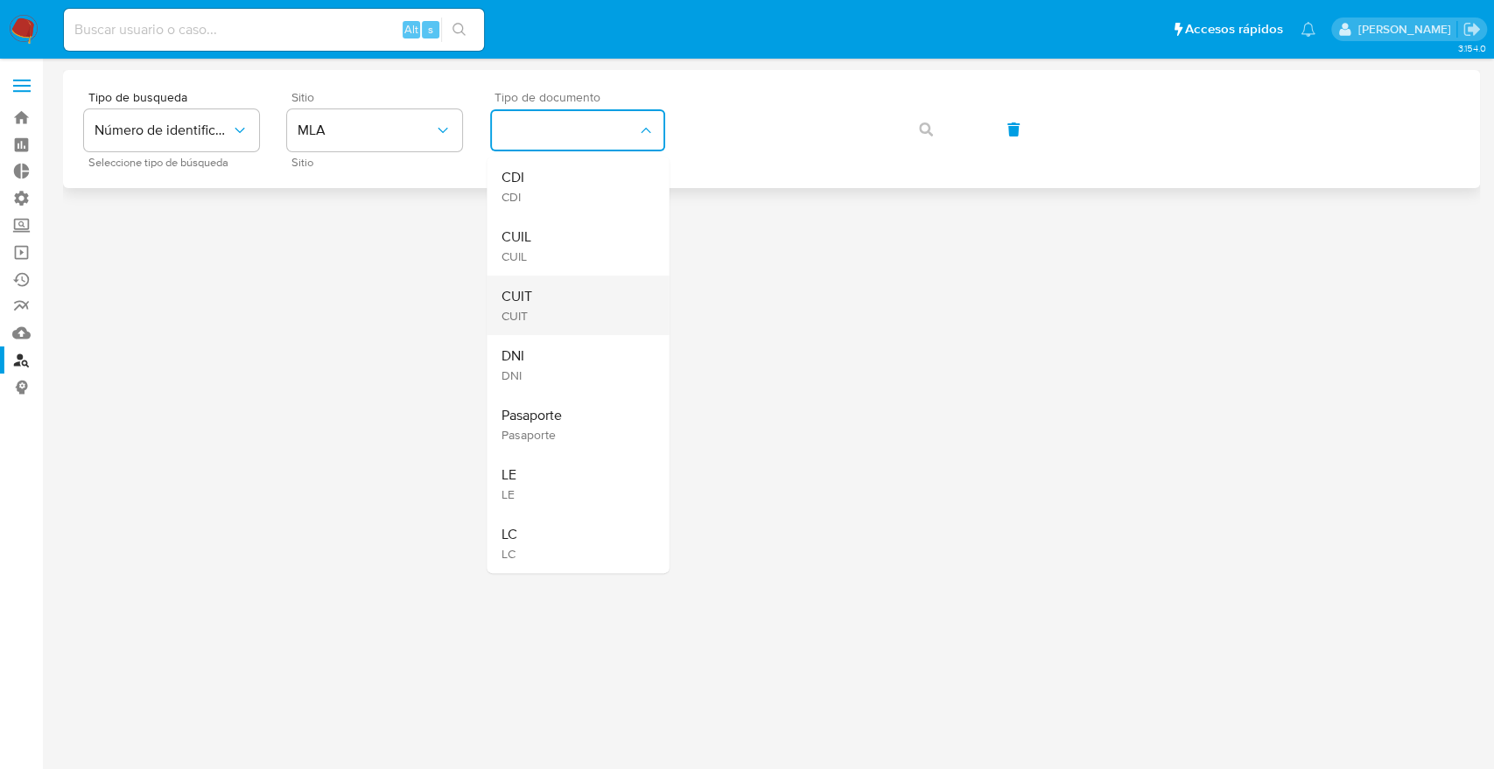
click at [588, 289] on div "CUIT CUIT" at bounding box center [571, 305] width 143 height 59
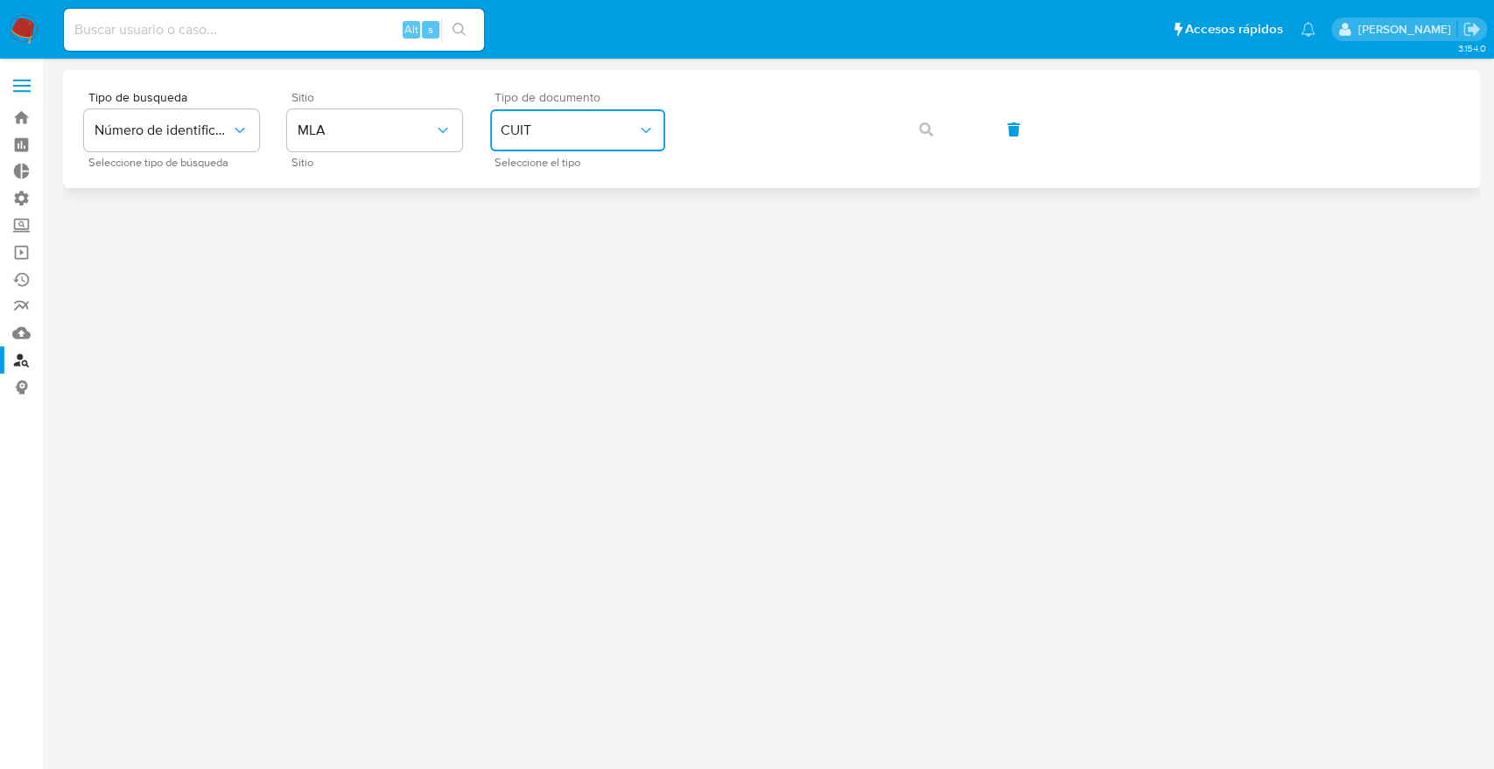
click at [952, 125] on div "Tipo de busqueda Número de identificación Seleccione tipo de búsqueda Sitio MLA…" at bounding box center [771, 129] width 1375 height 76
click at [941, 129] on div "Tipo de busqueda Número de identificación Seleccione tipo de búsqueda Sitio MLA…" at bounding box center [771, 129] width 1375 height 76
click at [925, 136] on div "Tipo de busqueda Número de identificación Seleccione tipo de búsqueda Sitio MLA…" at bounding box center [771, 129] width 1375 height 76
click at [895, 138] on div "Tipo de busqueda Número de identificación Seleccione tipo de búsqueda Sitio MLA…" at bounding box center [771, 129] width 1375 height 76
click at [910, 131] on button "button" at bounding box center [925, 129] width 59 height 42
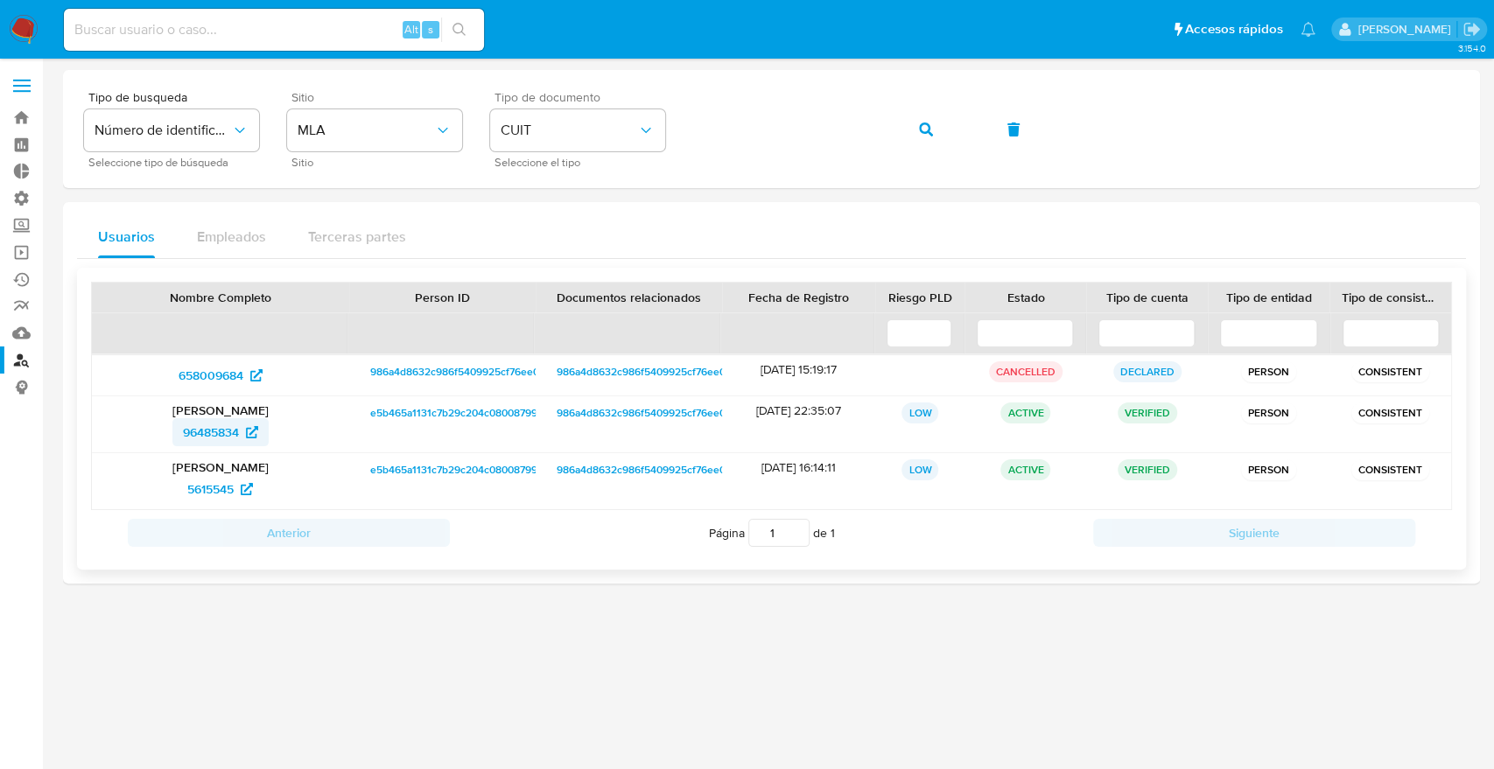
click at [192, 433] on span "96485834" at bounding box center [211, 432] width 56 height 28
click at [336, 20] on input at bounding box center [274, 29] width 420 height 23
paste input "1996980916"
type input "1996980916"
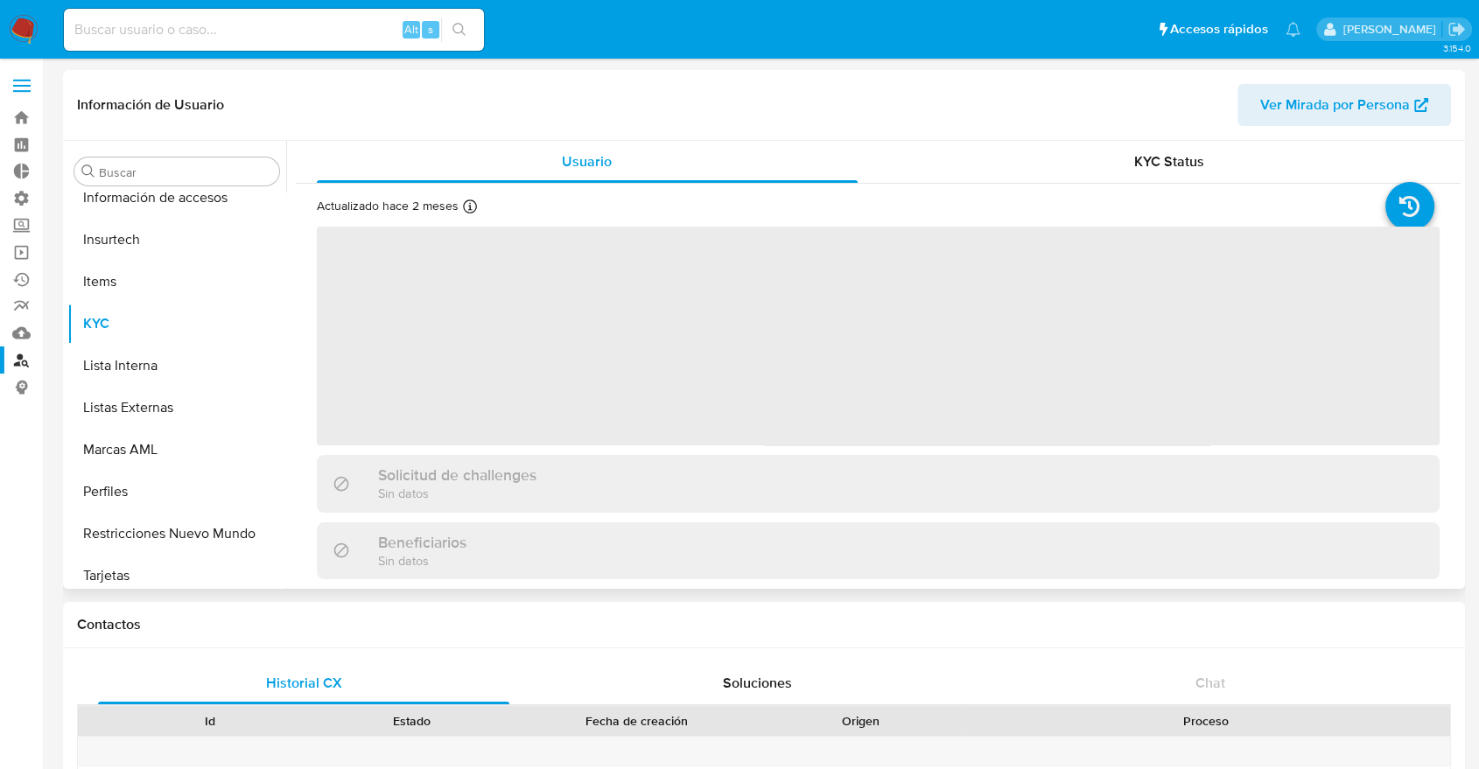
scroll to position [781, 0]
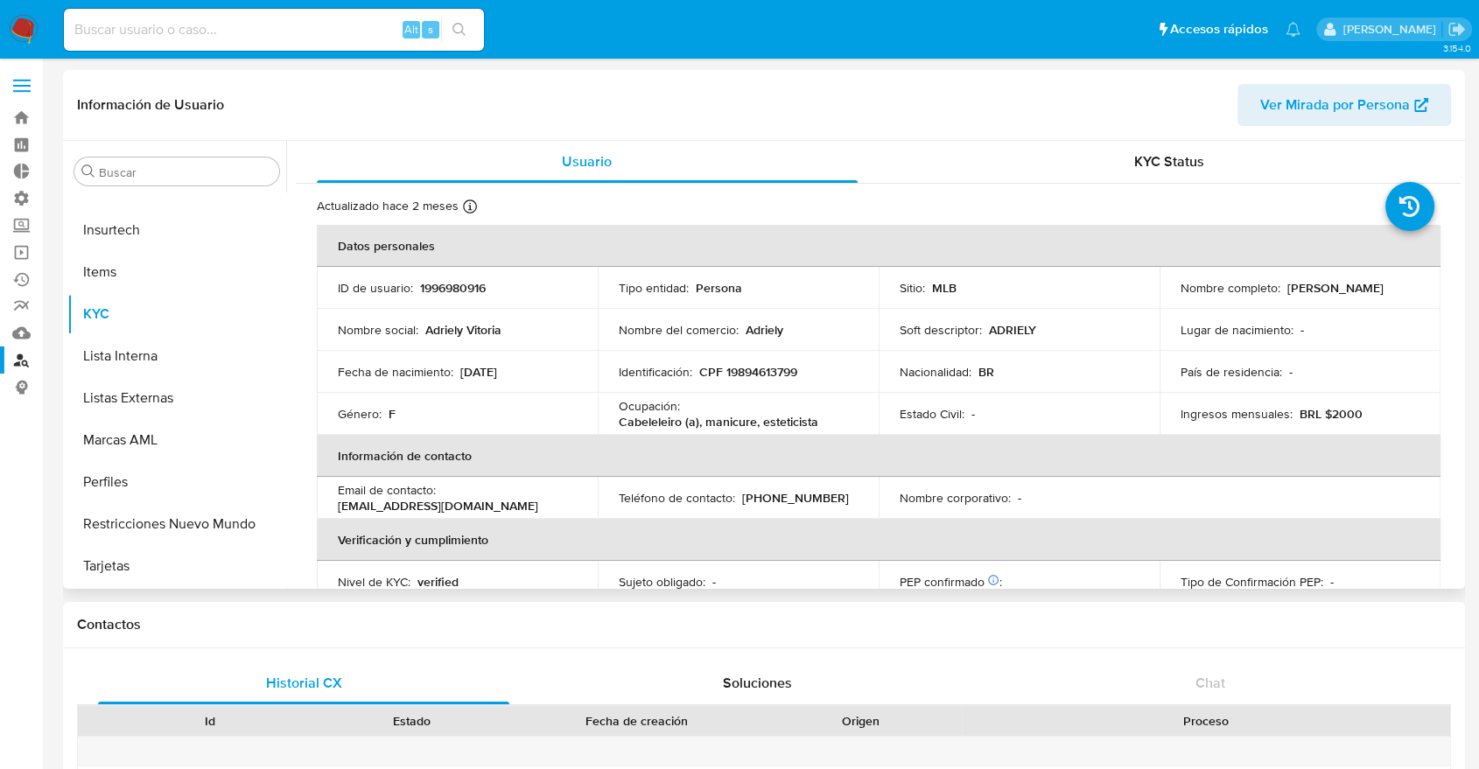
select select "10"
click at [154, 185] on div "Buscar" at bounding box center [176, 171] width 205 height 28
click at [147, 170] on input "Buscar" at bounding box center [185, 172] width 173 height 16
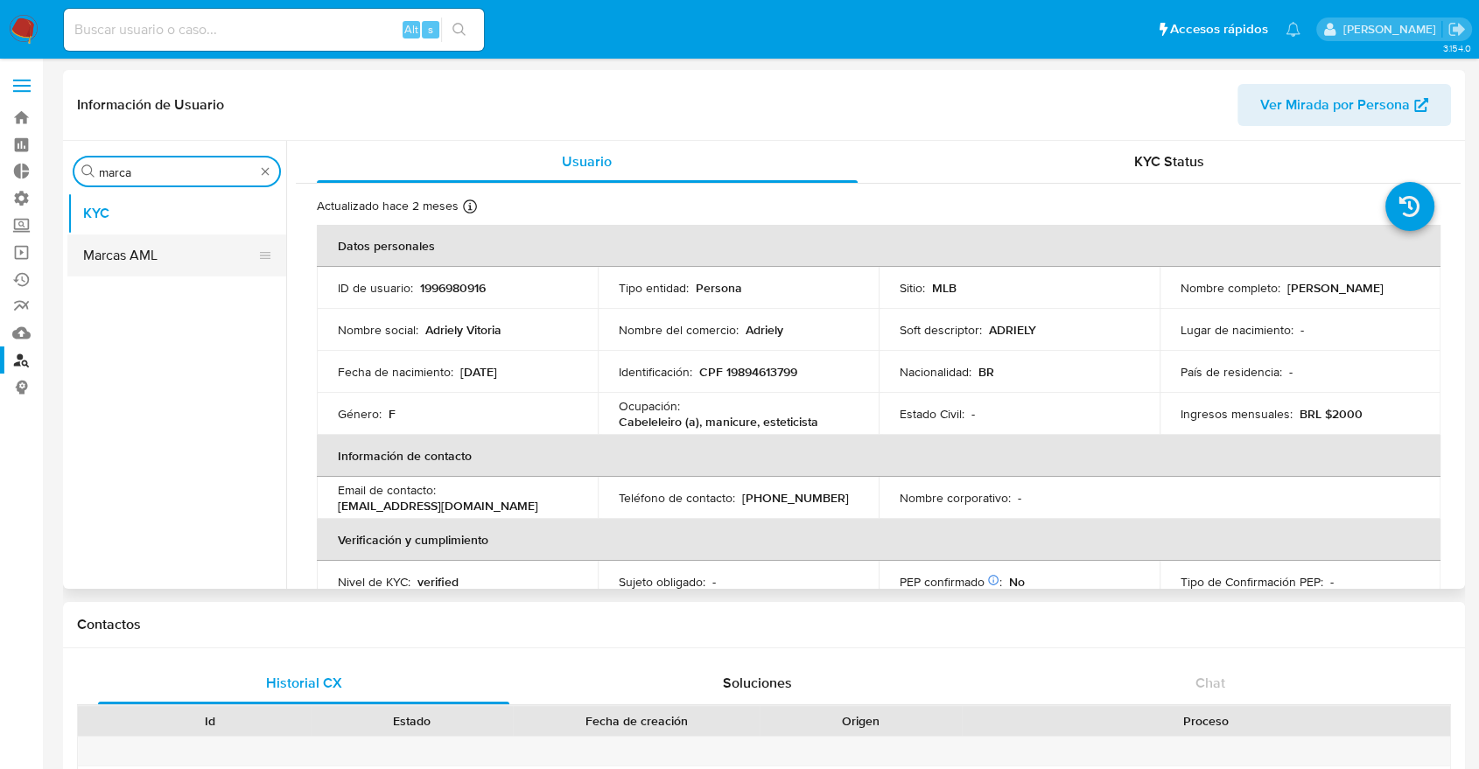
type input "marca"
click at [130, 252] on button "Marcas AML" at bounding box center [169, 255] width 205 height 42
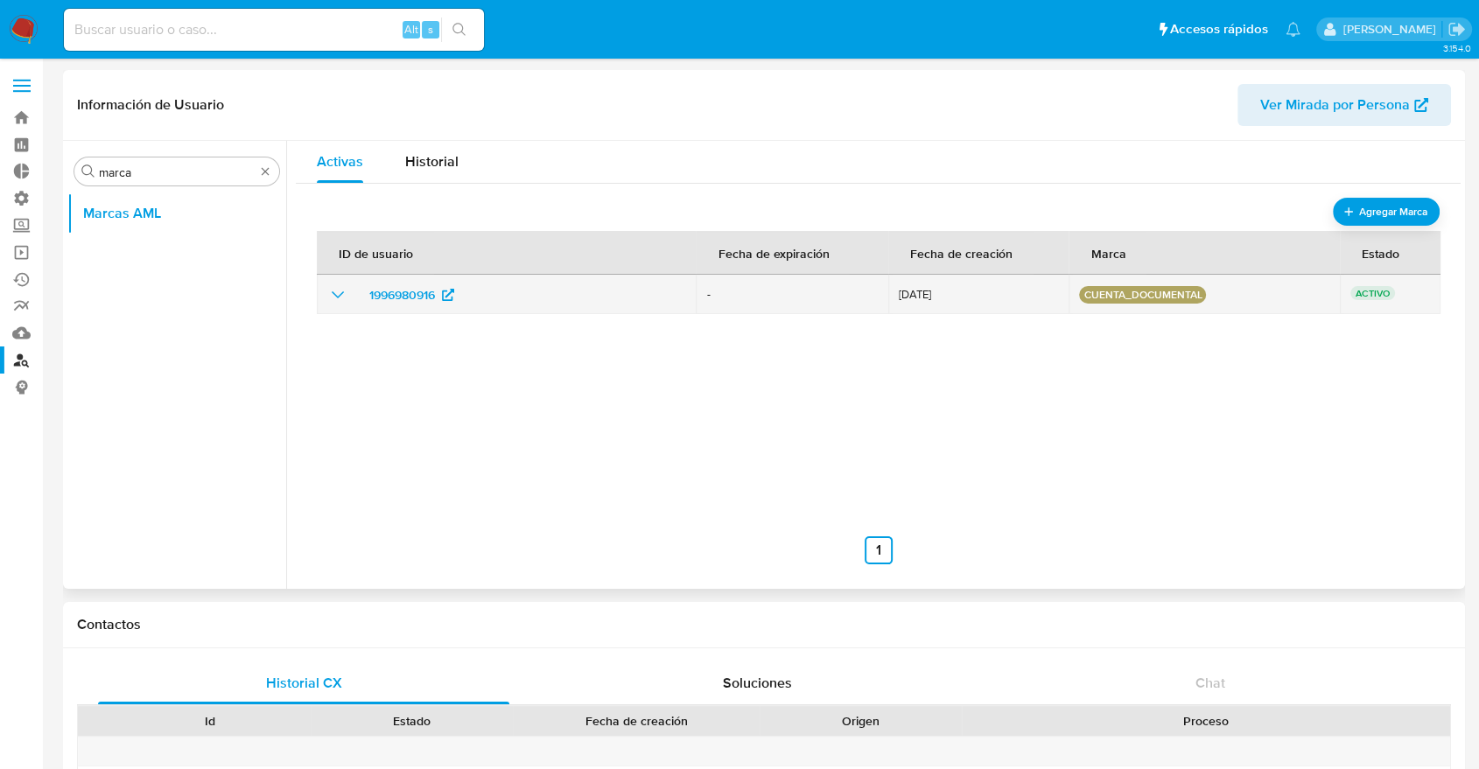
click at [342, 292] on icon "show_hidden_detail_by_id_1996980916" at bounding box center [338, 294] width 12 height 7
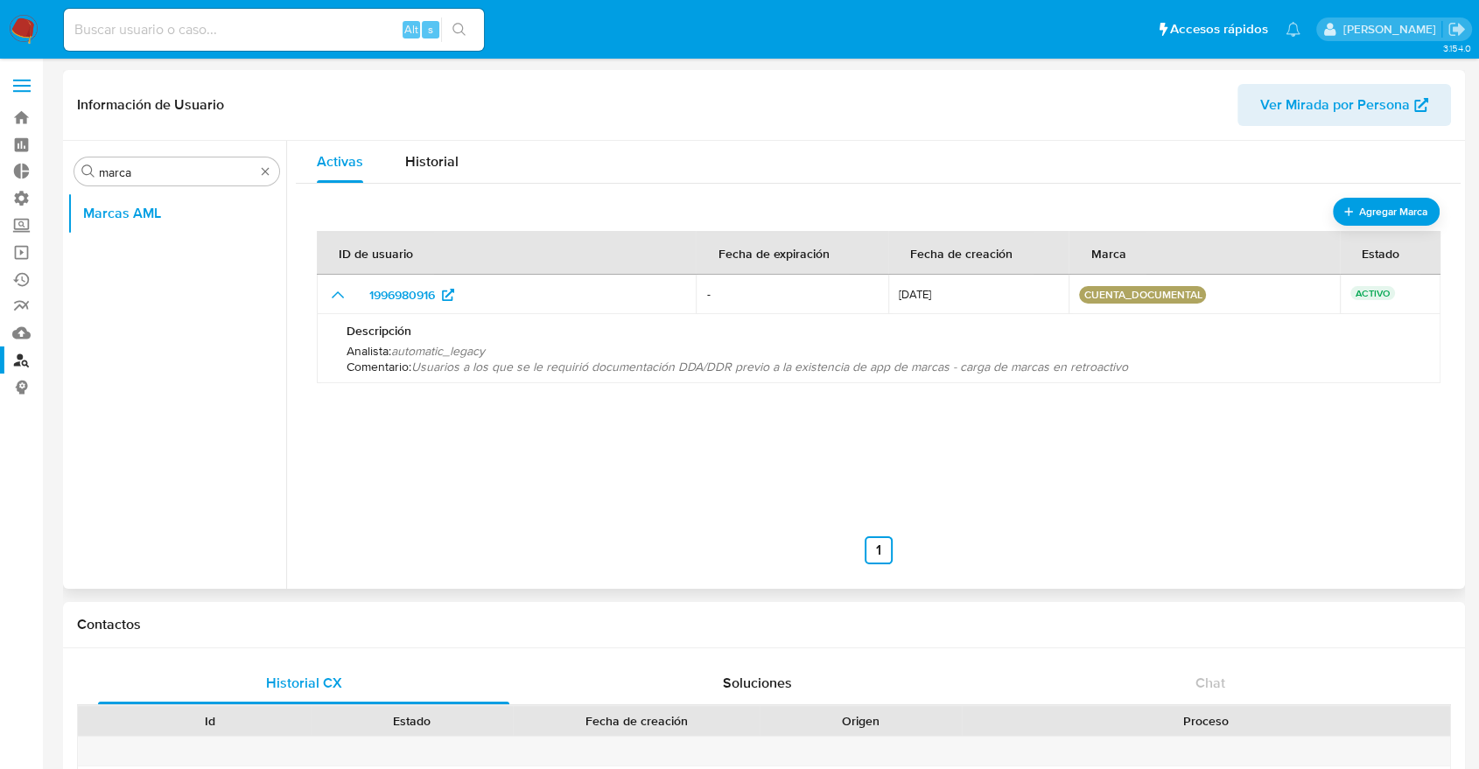
drag, startPoint x: 423, startPoint y: 368, endPoint x: 1129, endPoint y: 363, distance: 706.1
click at [1129, 363] on p "Comentario : Usuarios a los que se le requirió documentación DDA/DDR previo a l…" at bounding box center [878, 367] width 1064 height 16
click at [26, 256] on link "Operaciones masivas" at bounding box center [104, 252] width 208 height 27
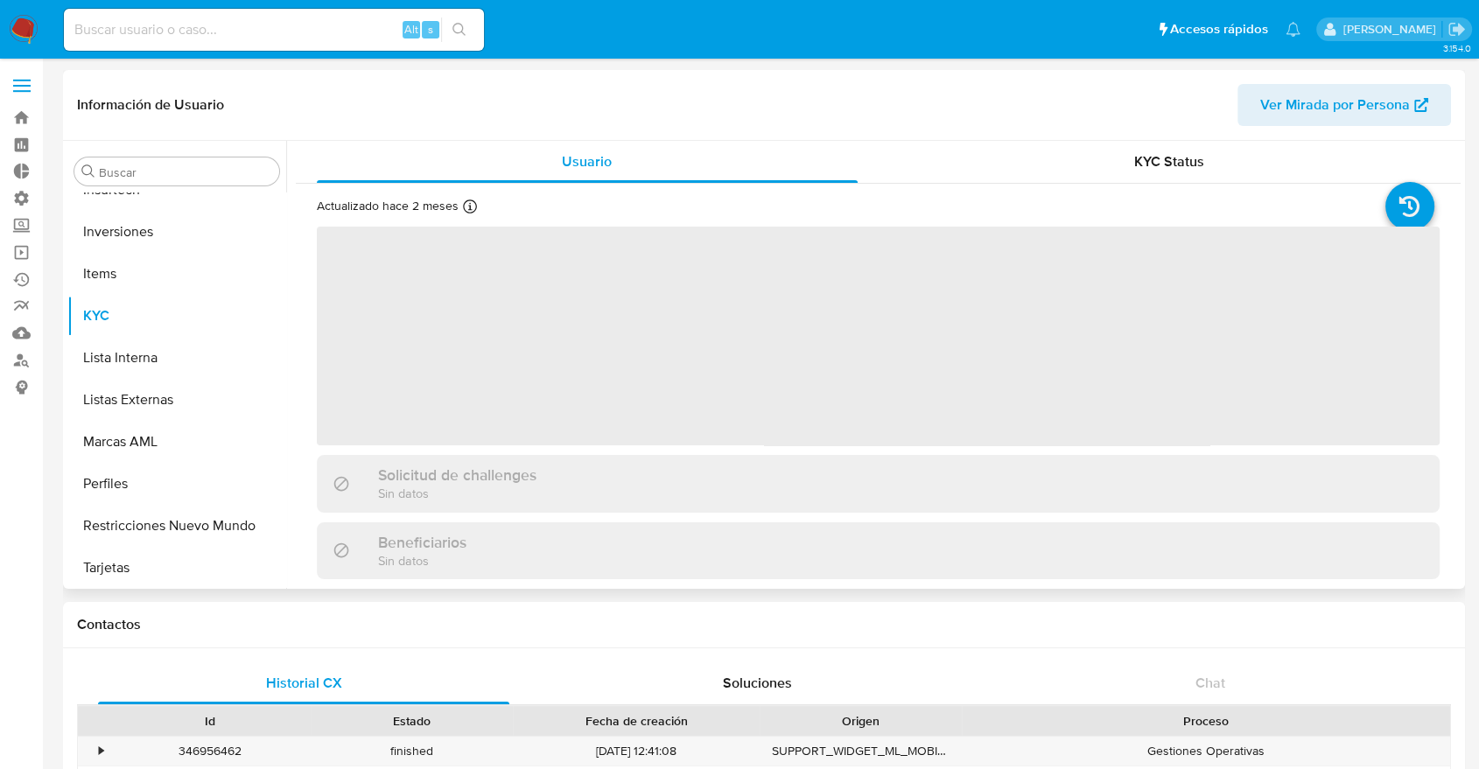
scroll to position [823, 0]
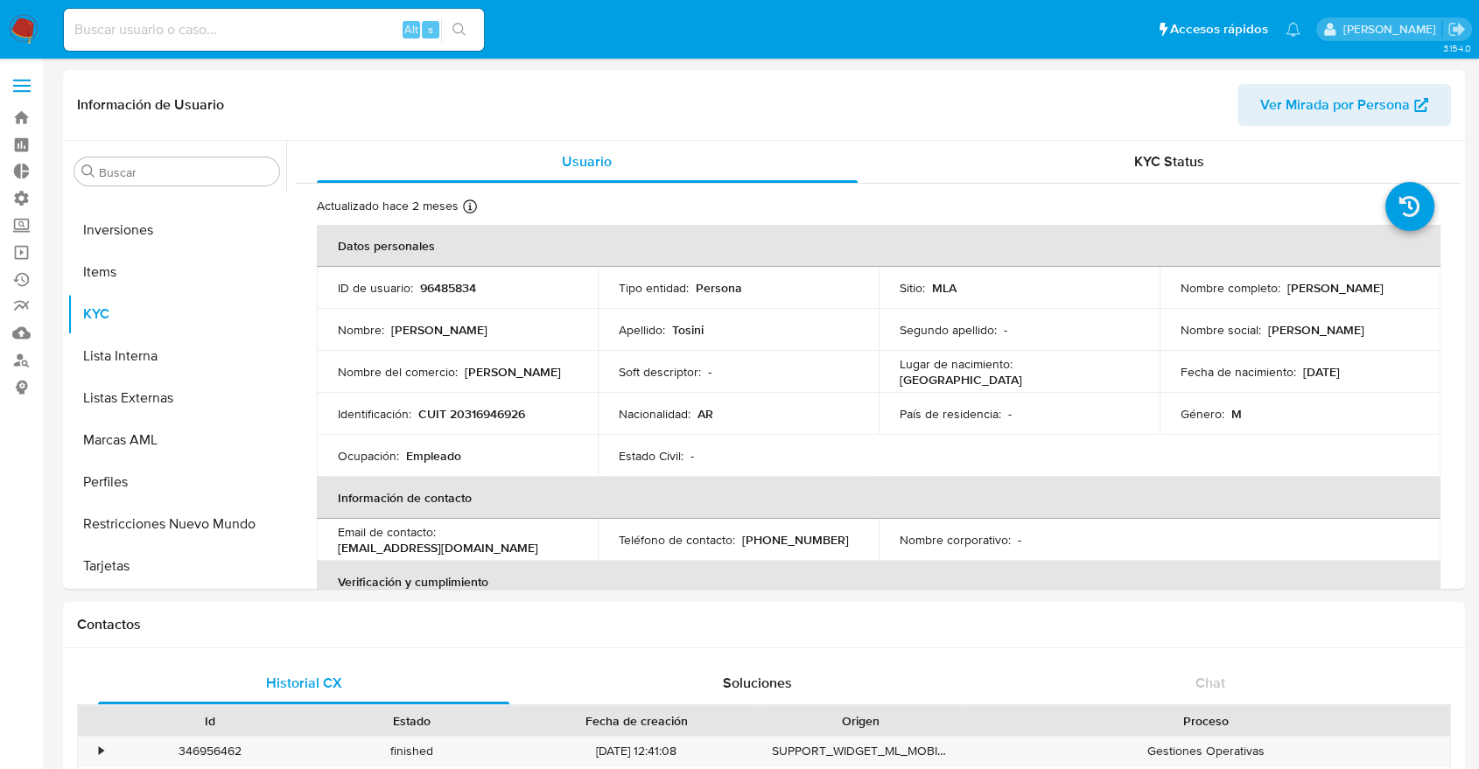
select select "10"
click at [182, 179] on input "Buscar" at bounding box center [185, 172] width 173 height 16
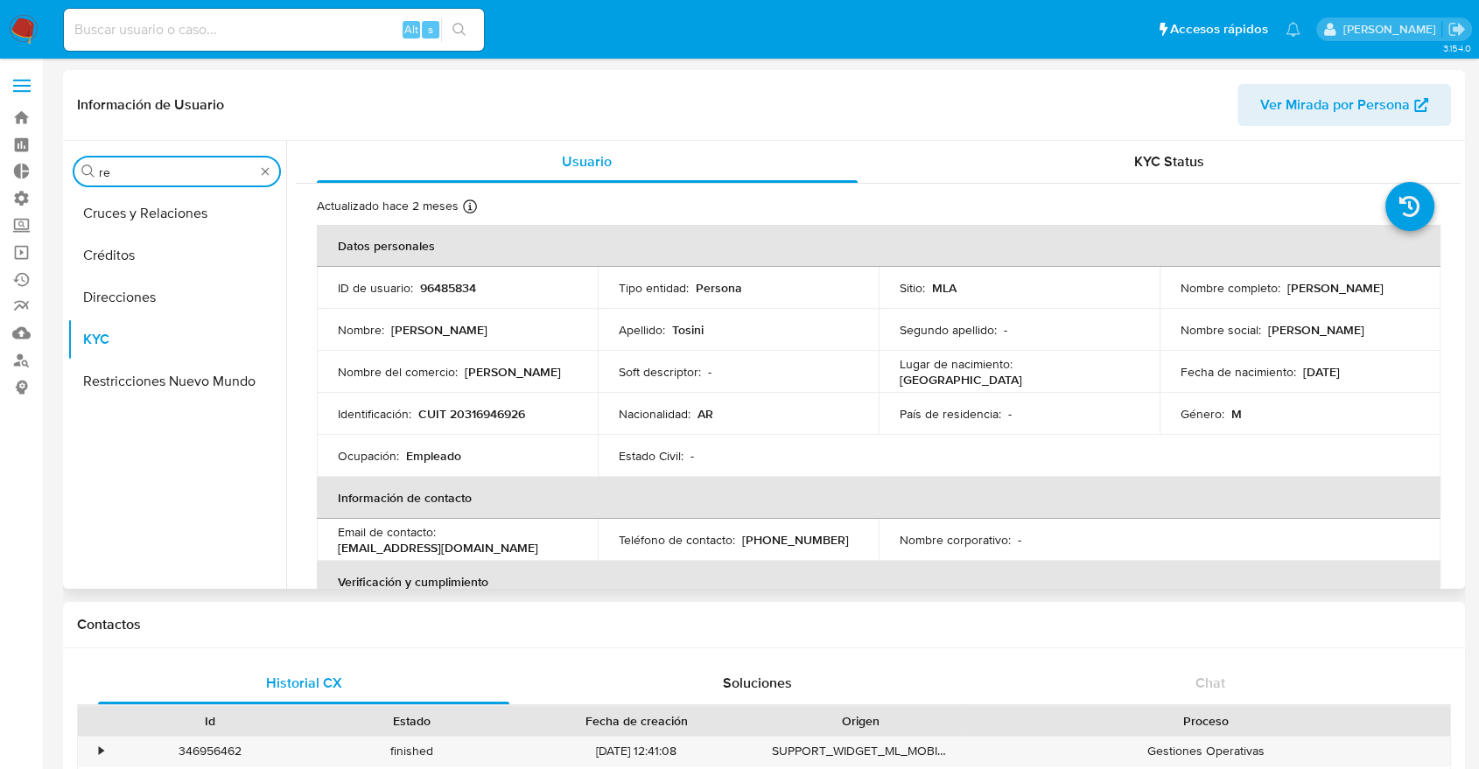
scroll to position [0, 0]
click at [185, 171] on input "re" at bounding box center [177, 172] width 156 height 16
type input "f"
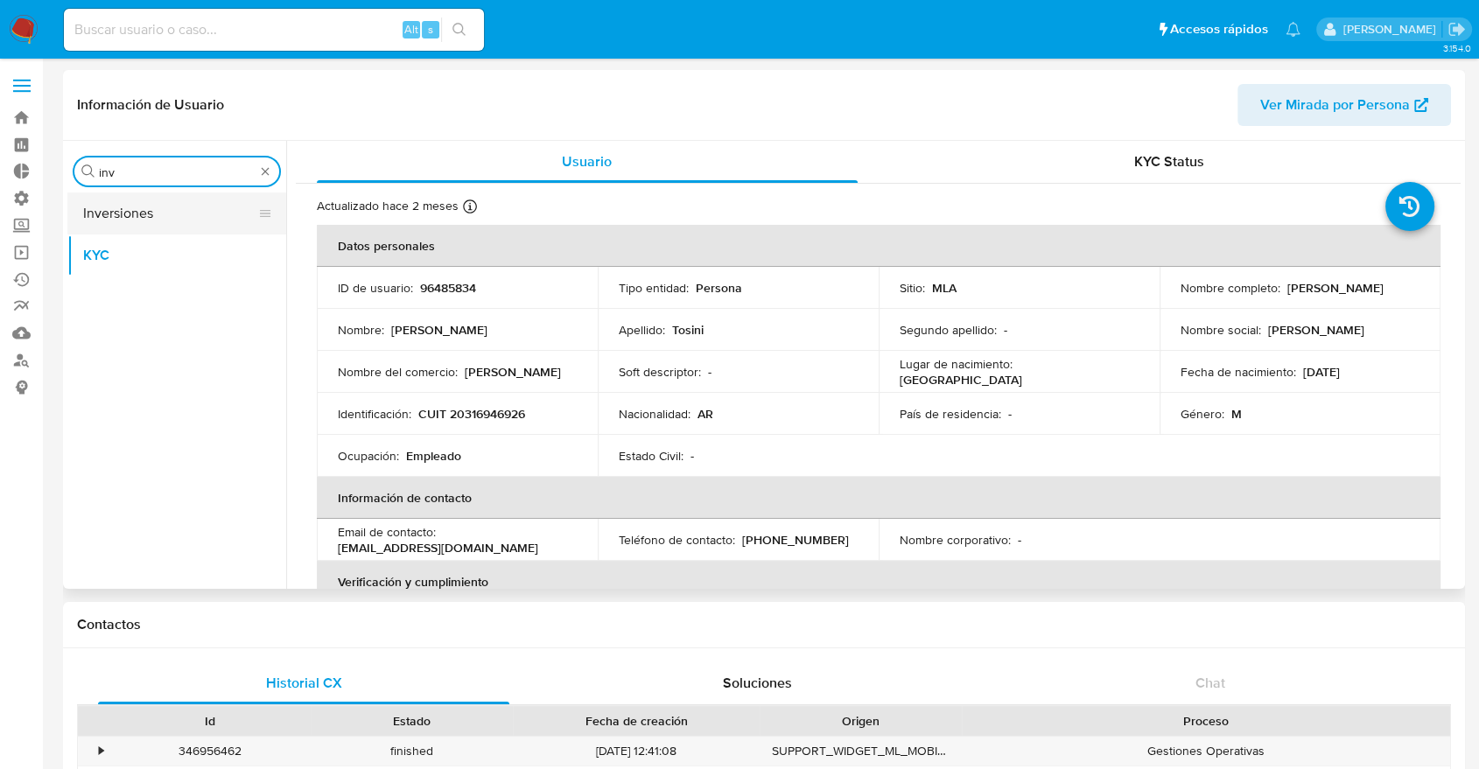
type input "inv"
click at [180, 201] on button "Inversiones" at bounding box center [169, 213] width 205 height 42
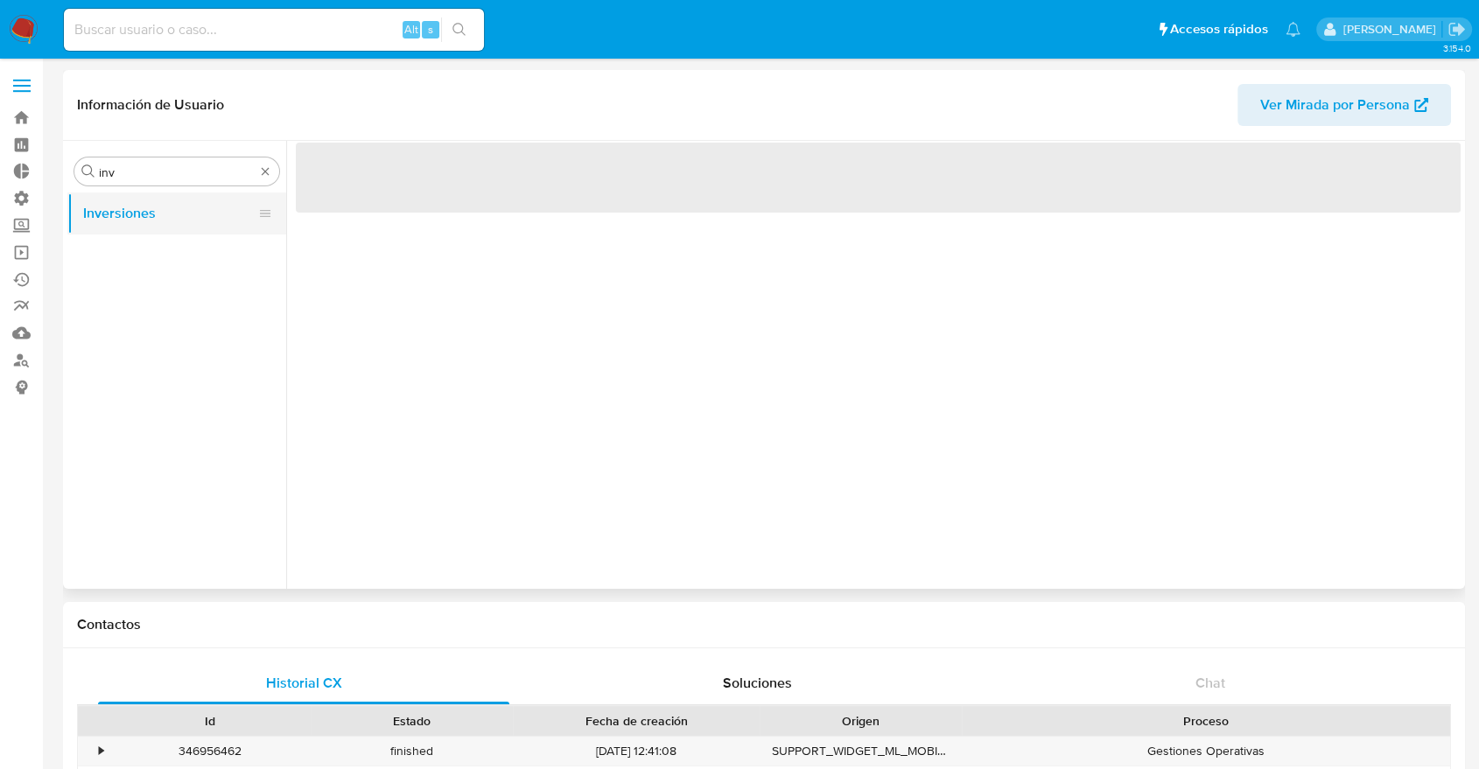
click at [162, 227] on button "Inversiones" at bounding box center [169, 213] width 205 height 42
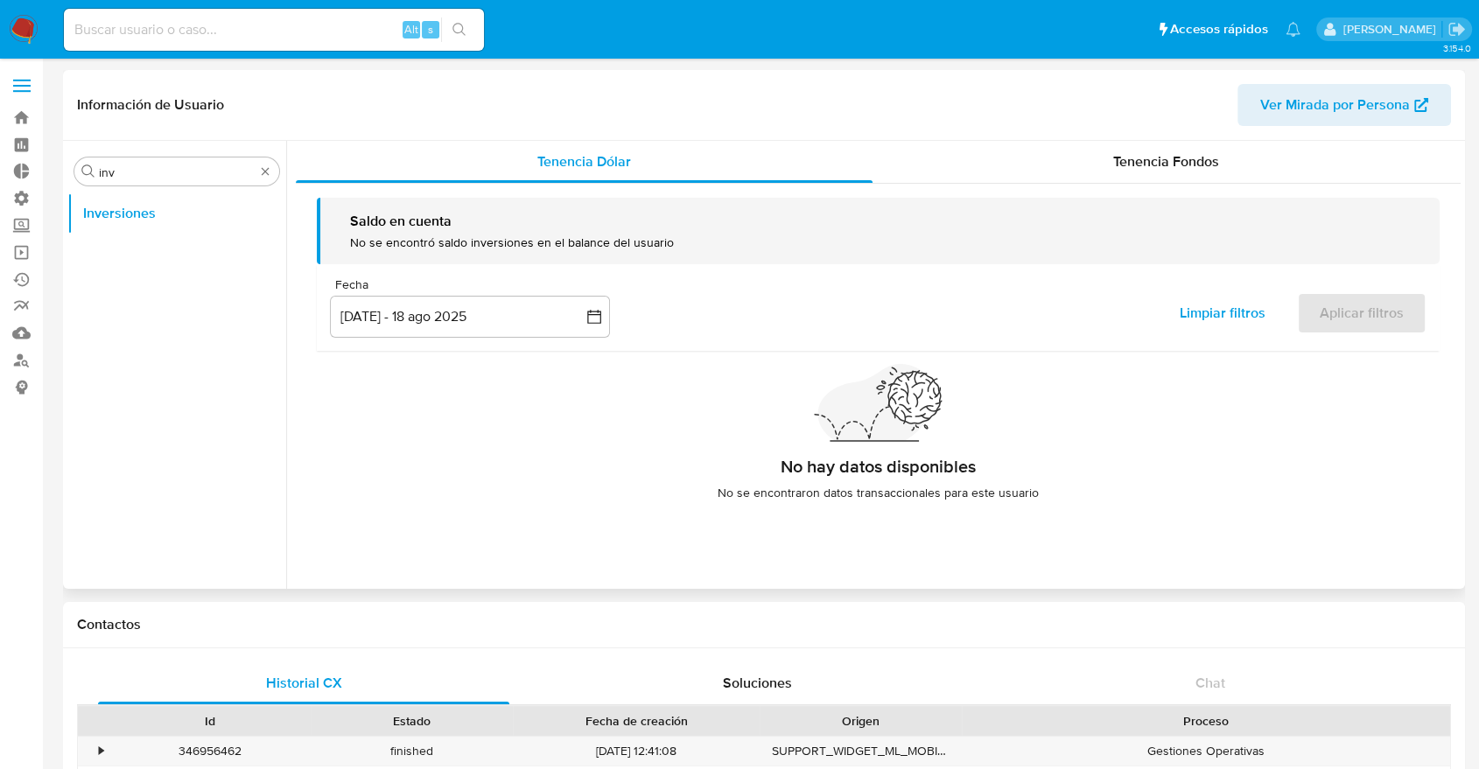
click at [1121, 129] on div "Información de Usuario Ver Mirada por Persona" at bounding box center [764, 105] width 1402 height 71
click at [1121, 147] on div "Tenencia Fondos" at bounding box center [1166, 162] width 589 height 42
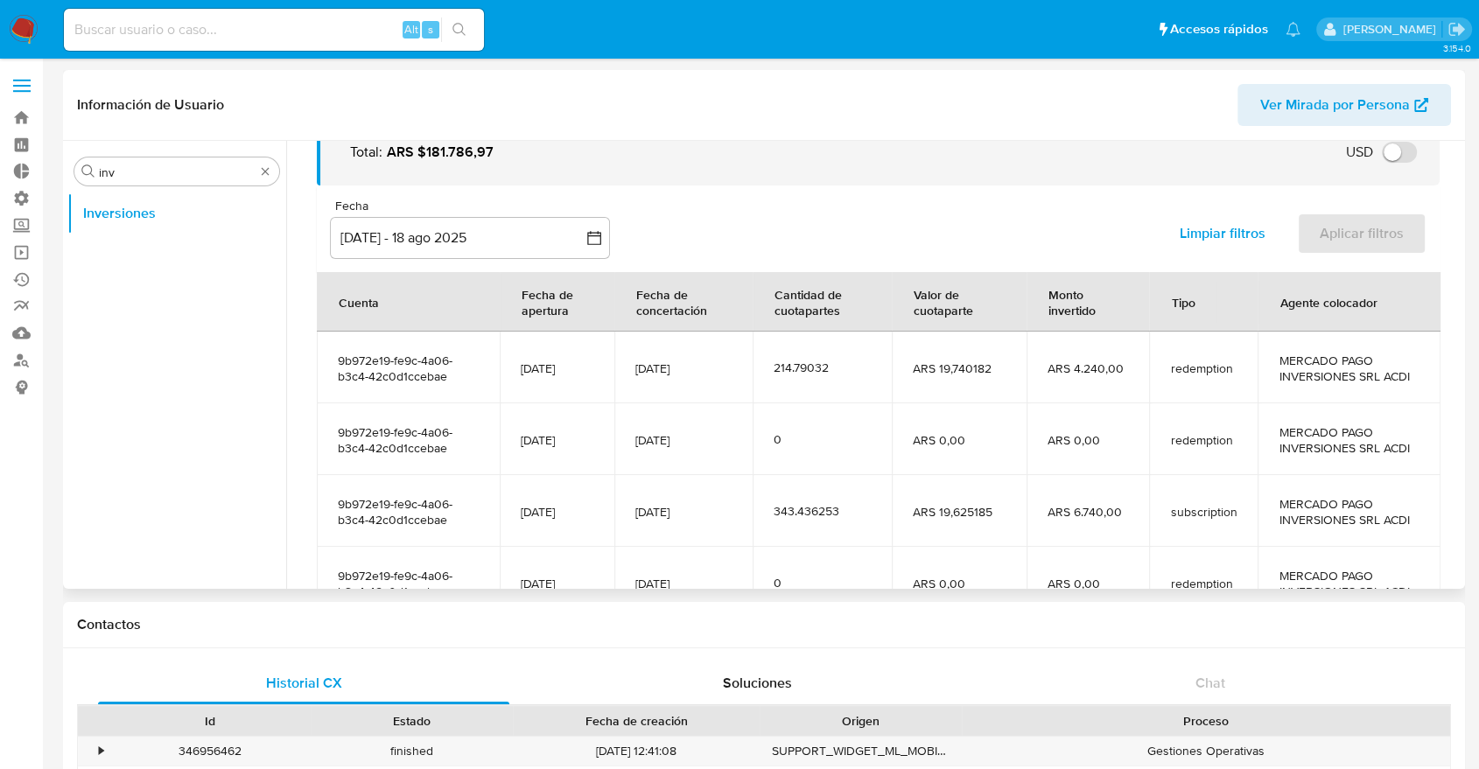
scroll to position [194, 0]
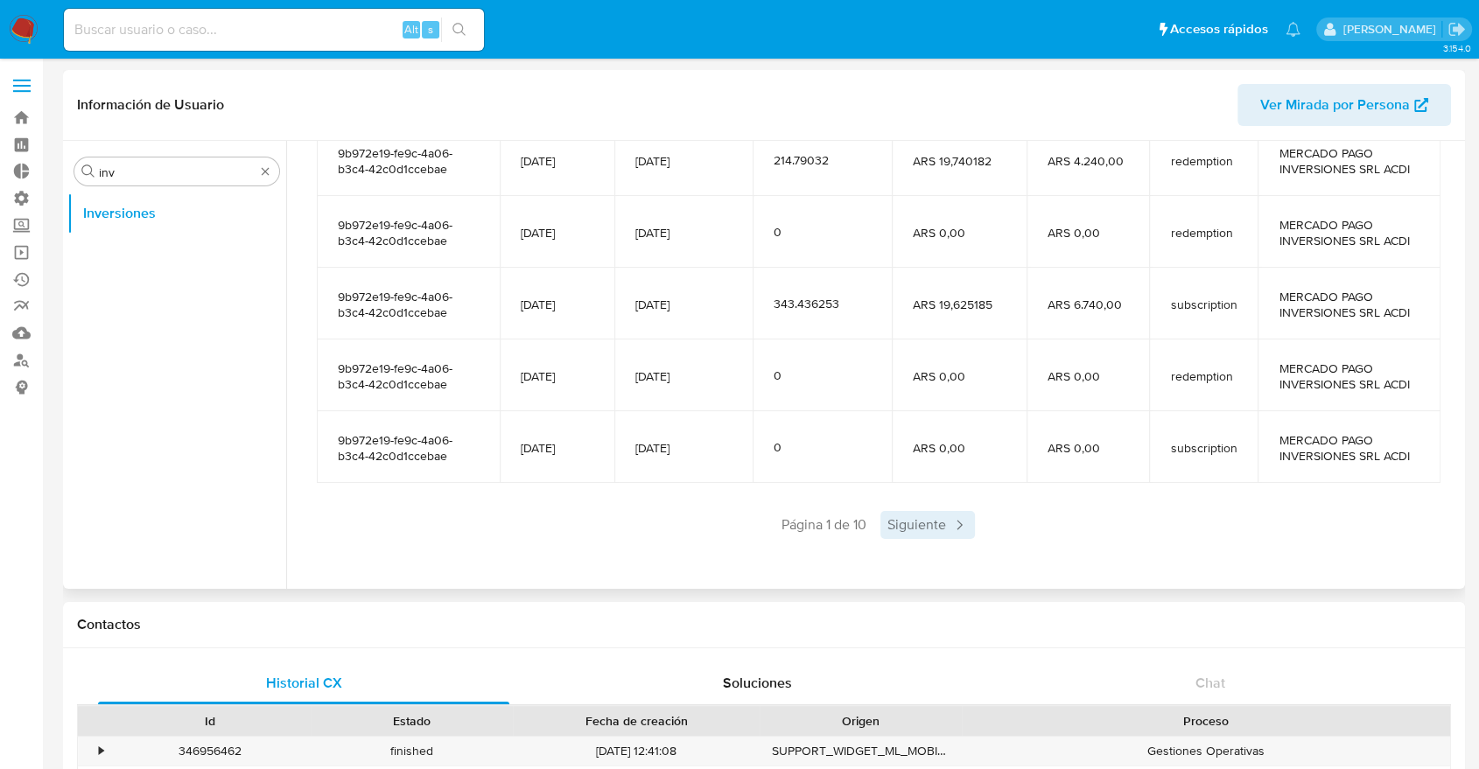
click at [945, 528] on span "Siguiente" at bounding box center [927, 525] width 94 height 28
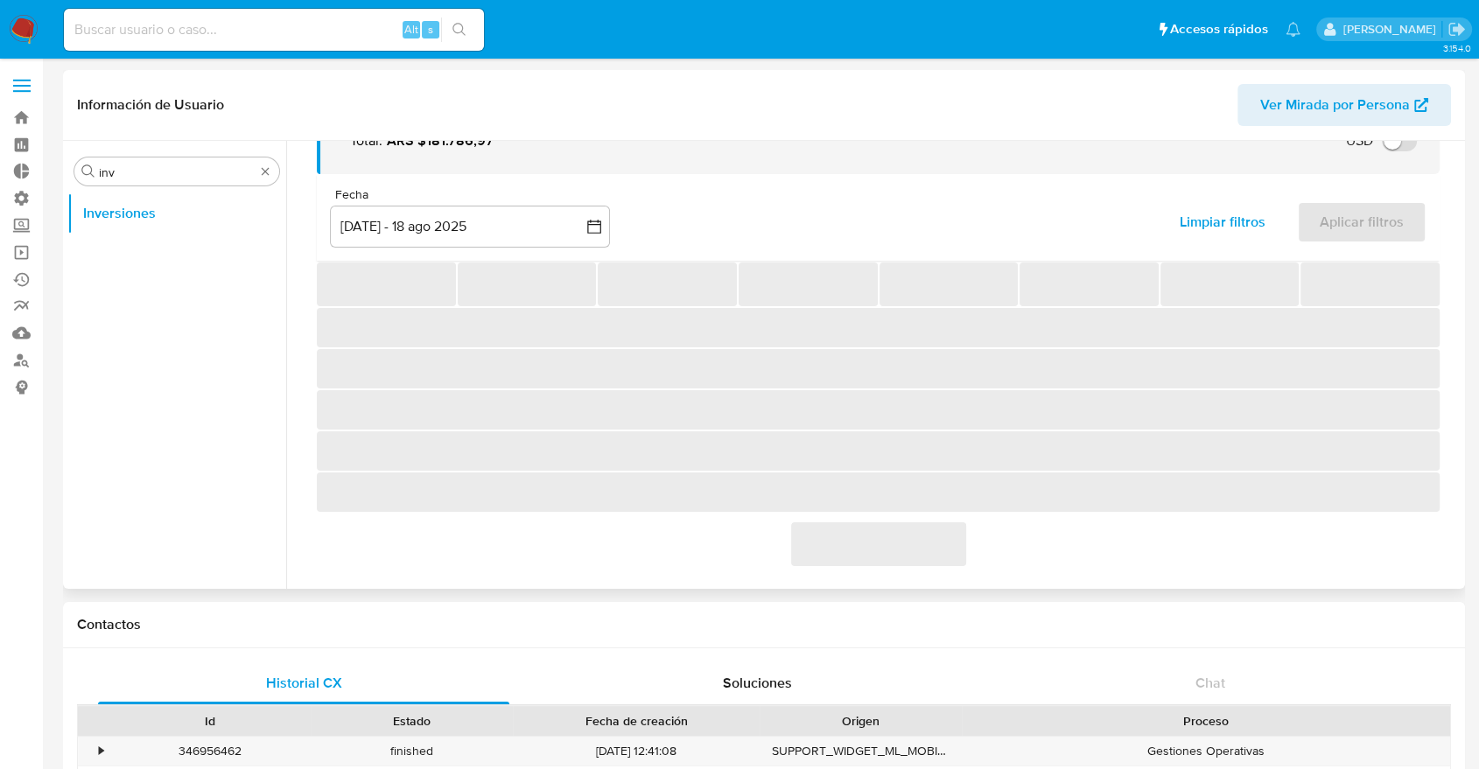
click at [945, 528] on span "‌" at bounding box center [878, 544] width 175 height 44
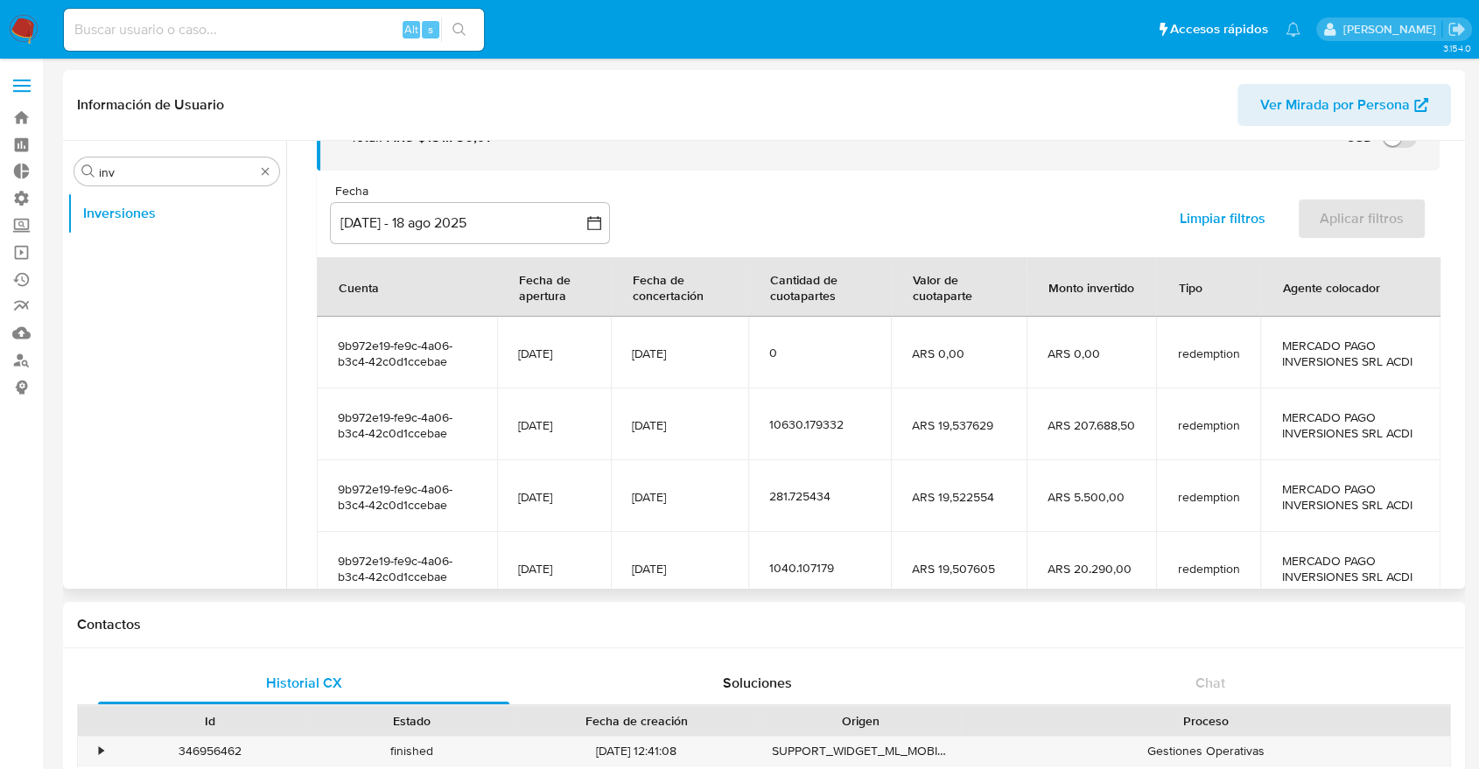
scroll to position [309, 0]
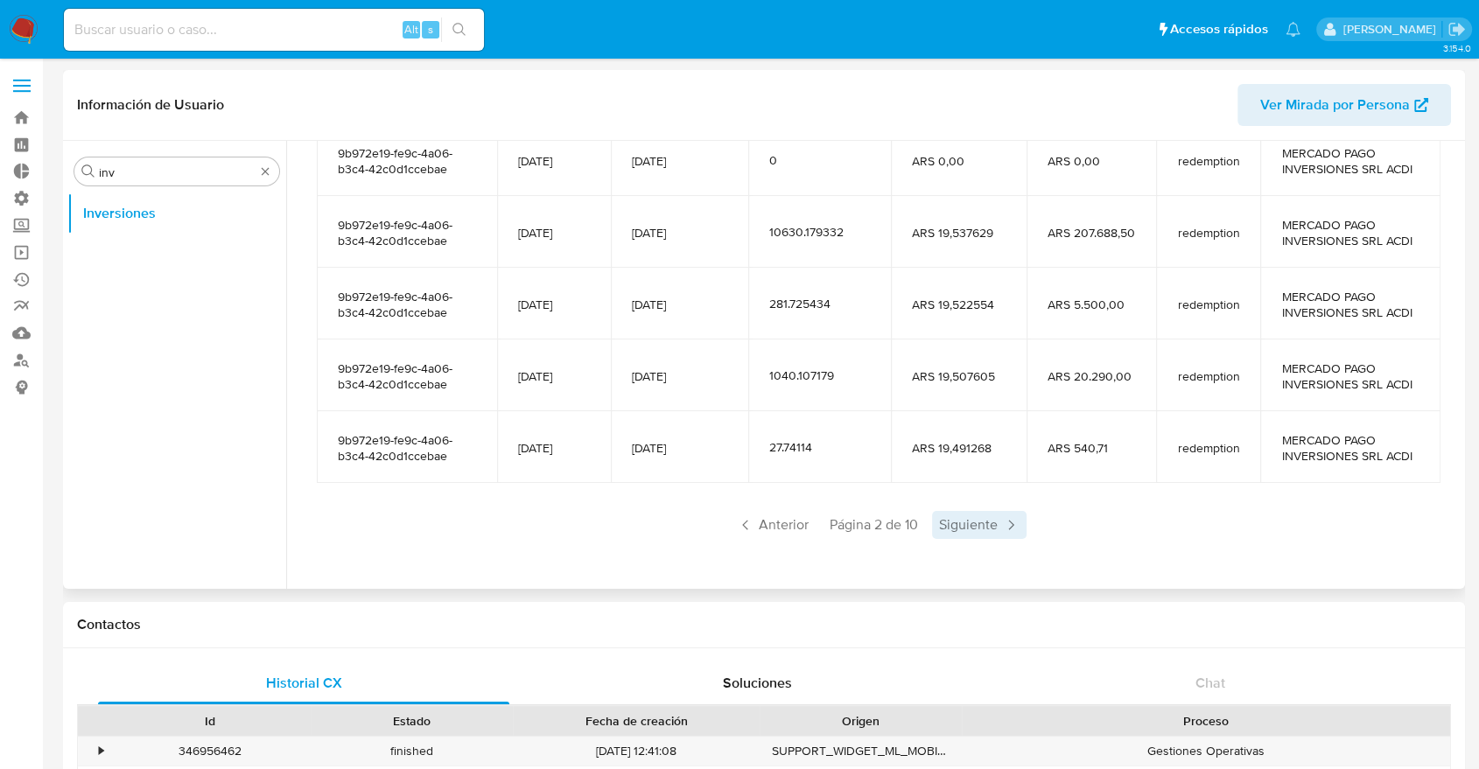
click at [959, 534] on span "Siguiente" at bounding box center [979, 525] width 94 height 28
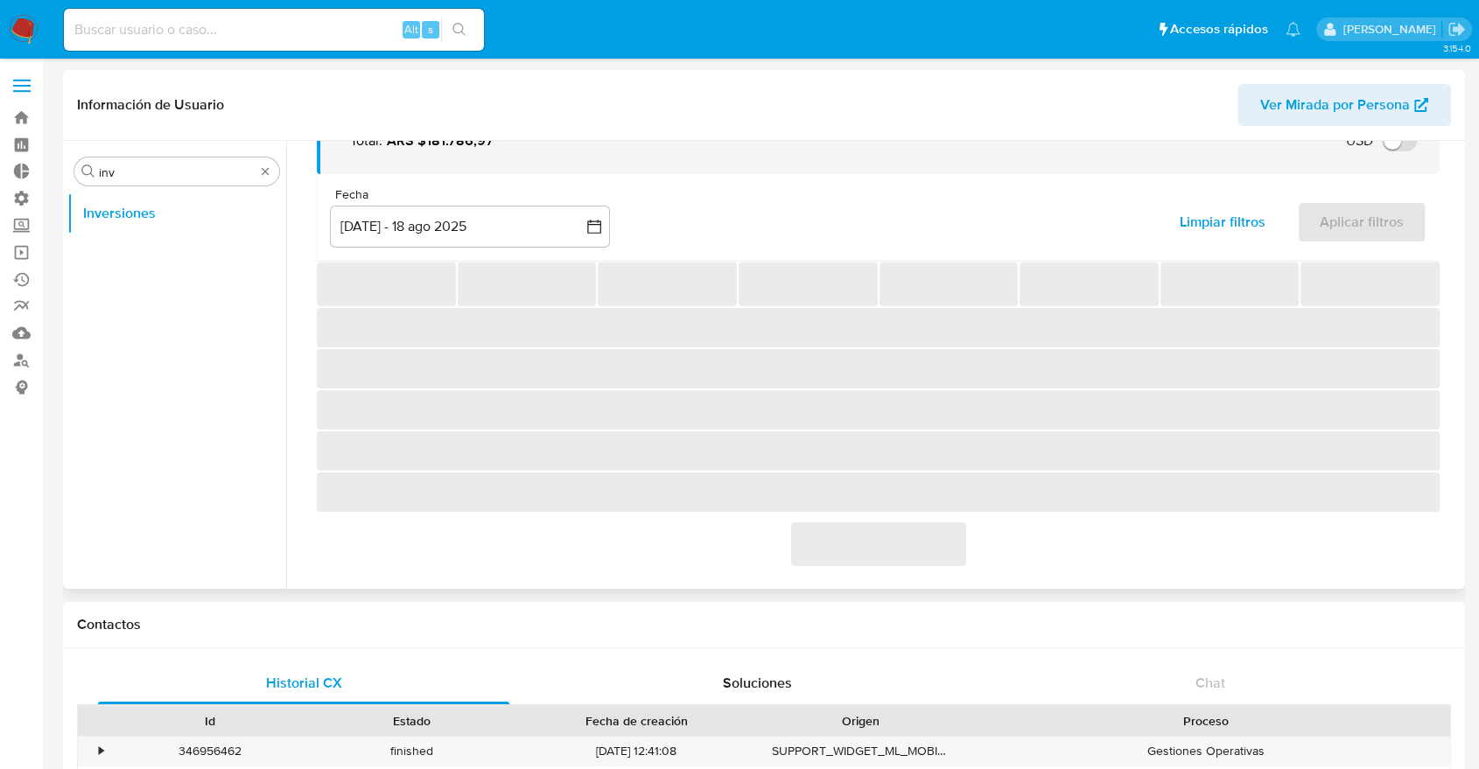
click at [959, 530] on span "‌" at bounding box center [878, 544] width 175 height 44
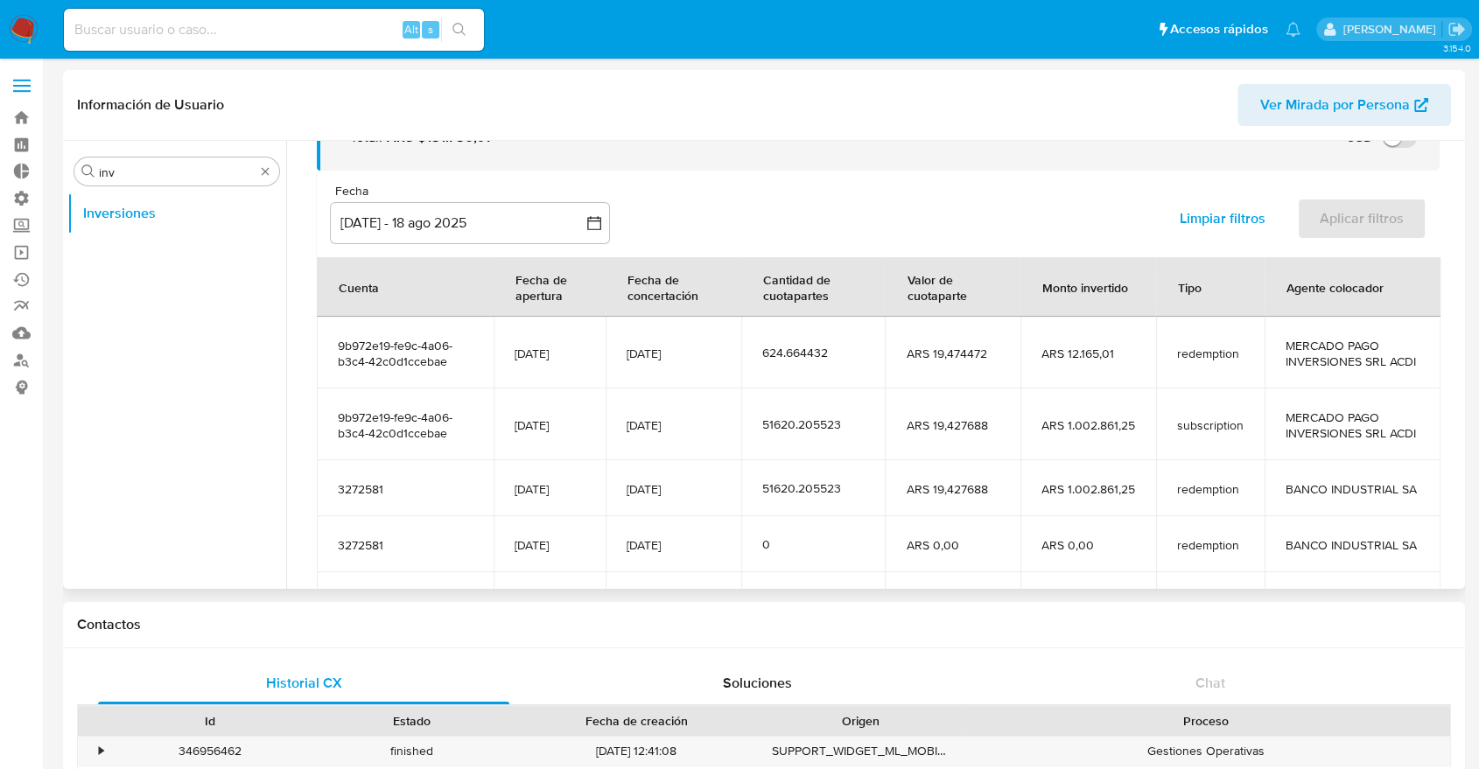
scroll to position [262, 0]
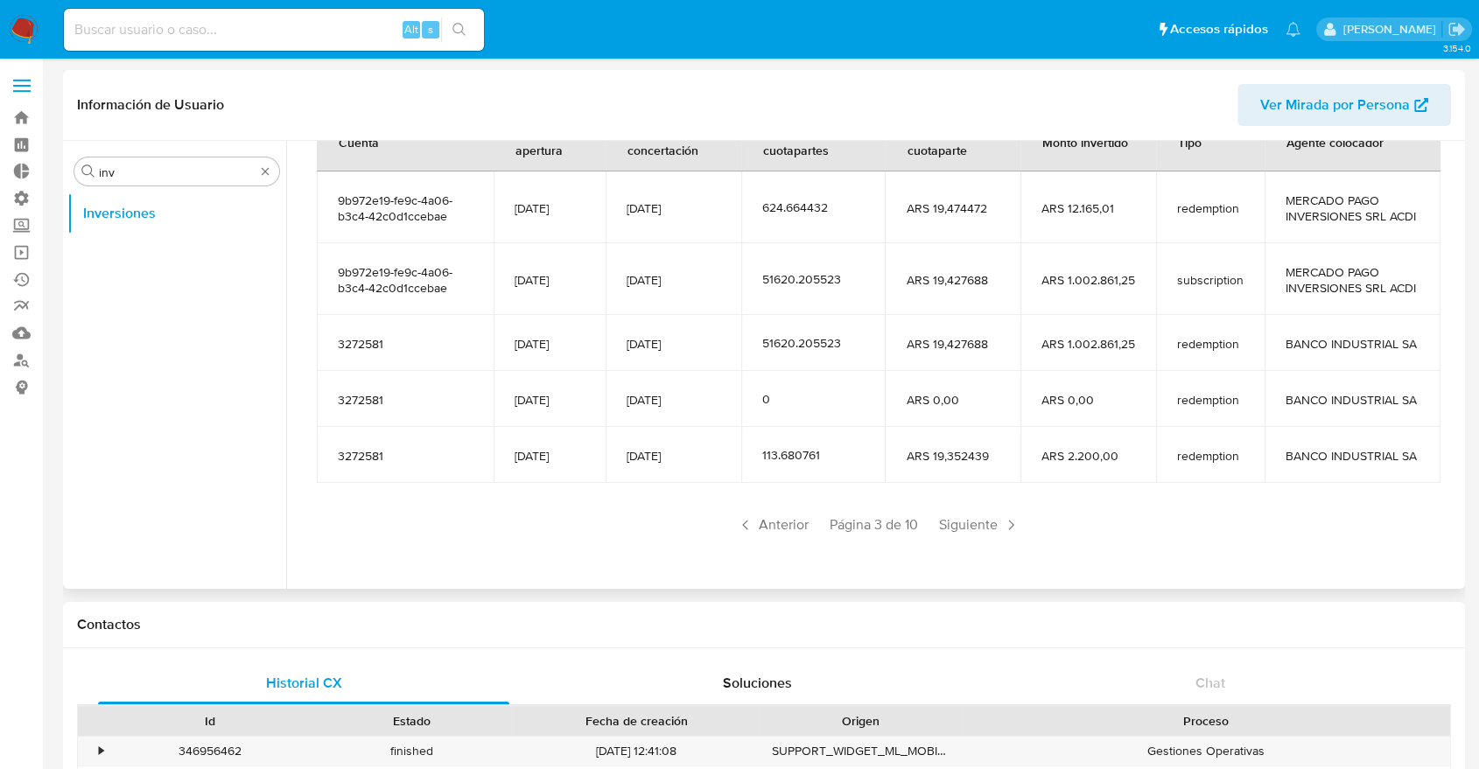
click at [951, 542] on div "Saldo en cuenta Total : ARS $181.786,97 USD Cambiar entre moneda local y USD Fe…" at bounding box center [878, 251] width 1165 height 659
click at [897, 516] on span "Página 3 de 10" at bounding box center [873, 524] width 88 height 19
click at [762, 543] on div "Saldo en cuenta Total : ARS $181.786,97 USD Cambiar entre moneda local y USD Fe…" at bounding box center [878, 251] width 1165 height 659
click at [764, 532] on span "Anterior" at bounding box center [773, 525] width 86 height 28
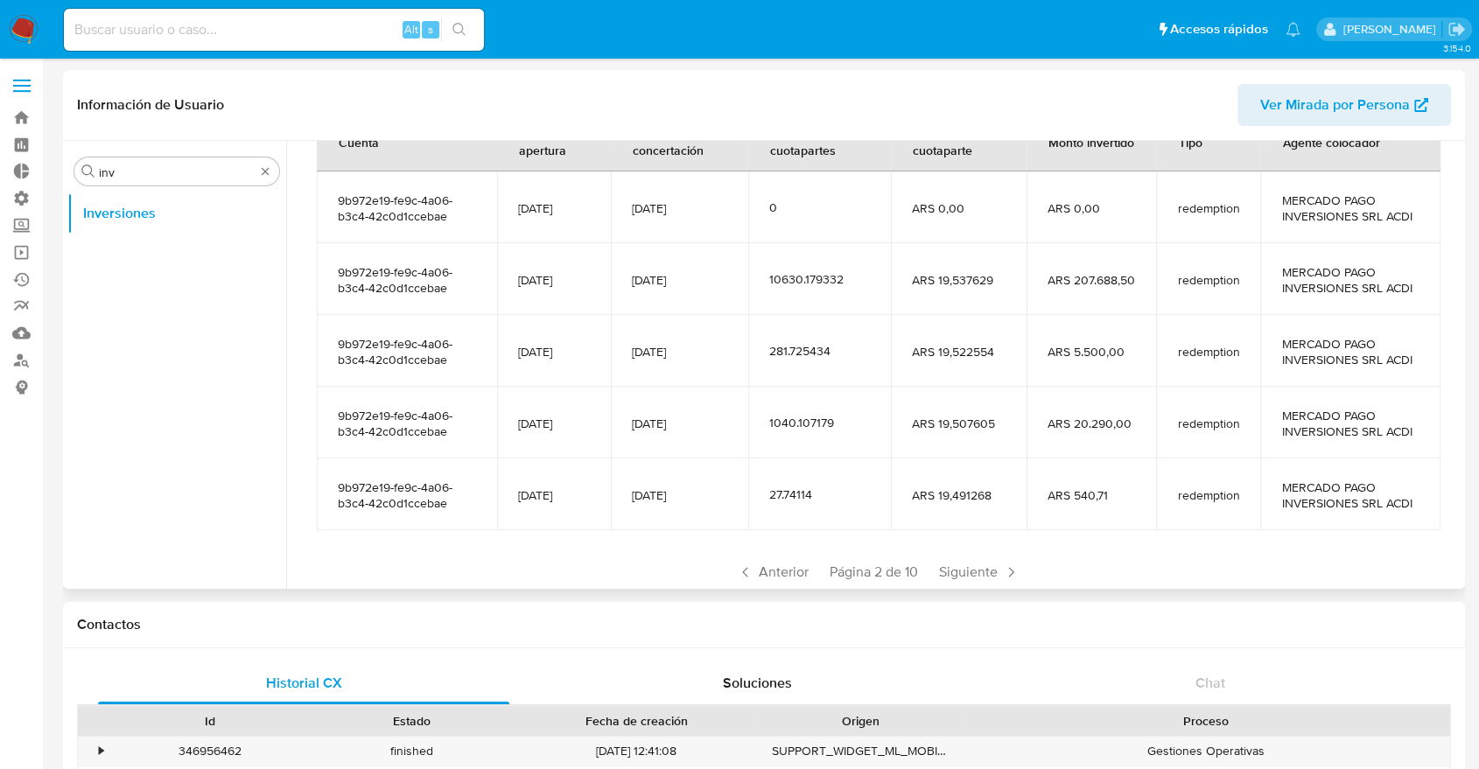
click at [764, 532] on section "Cuenta Fecha de apertura Fecha de concertación Cantidad de cuotapartes Valor de…" at bounding box center [878, 349] width 1123 height 474
click at [773, 525] on section "Cuenta Fecha de apertura Fecha de concertación Cantidad de cuotapartes Valor de…" at bounding box center [878, 349] width 1123 height 474
click at [773, 525] on td "27.74114" at bounding box center [819, 494] width 143 height 72
click at [786, 519] on td "27.74114" at bounding box center [819, 494] width 143 height 72
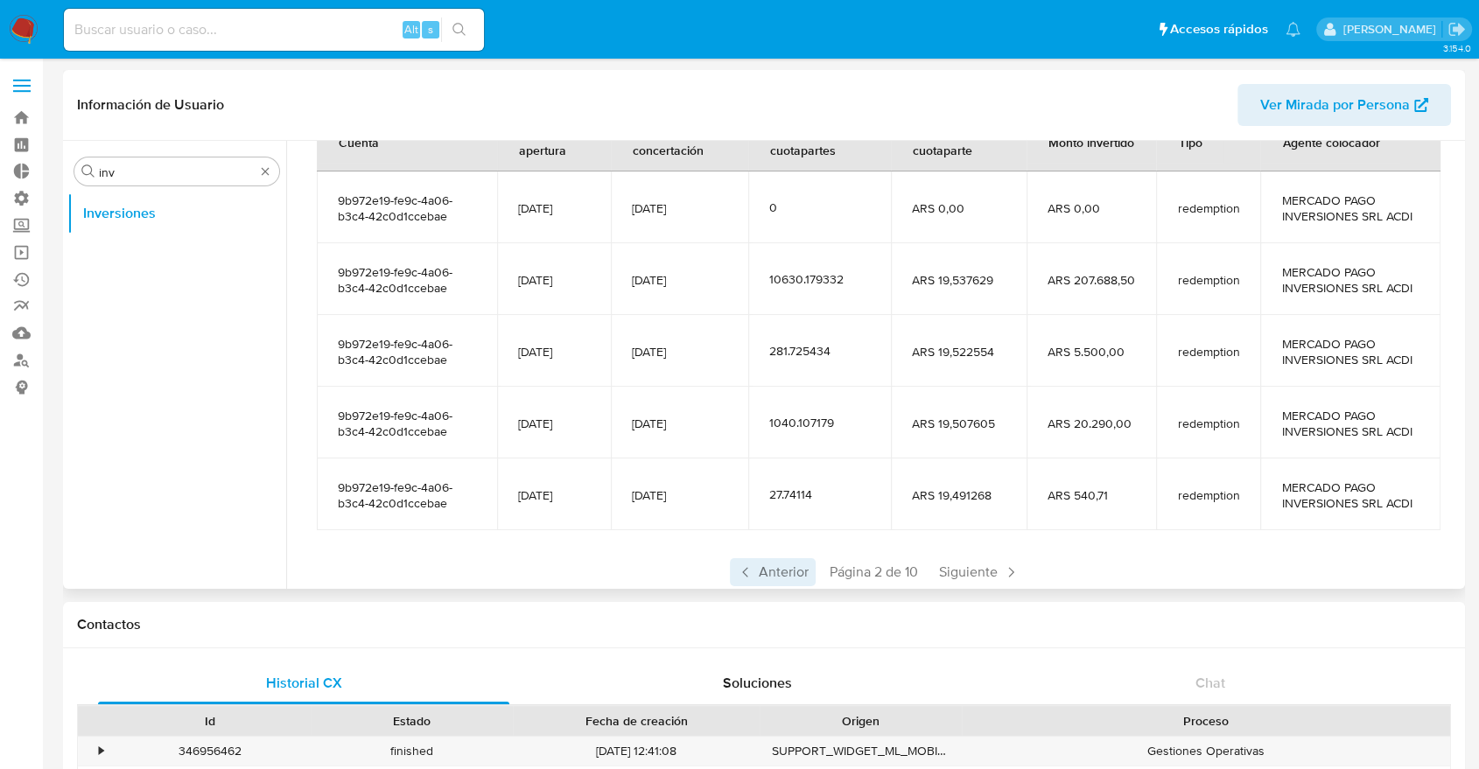
click at [778, 572] on span "Anterior" at bounding box center [773, 572] width 86 height 28
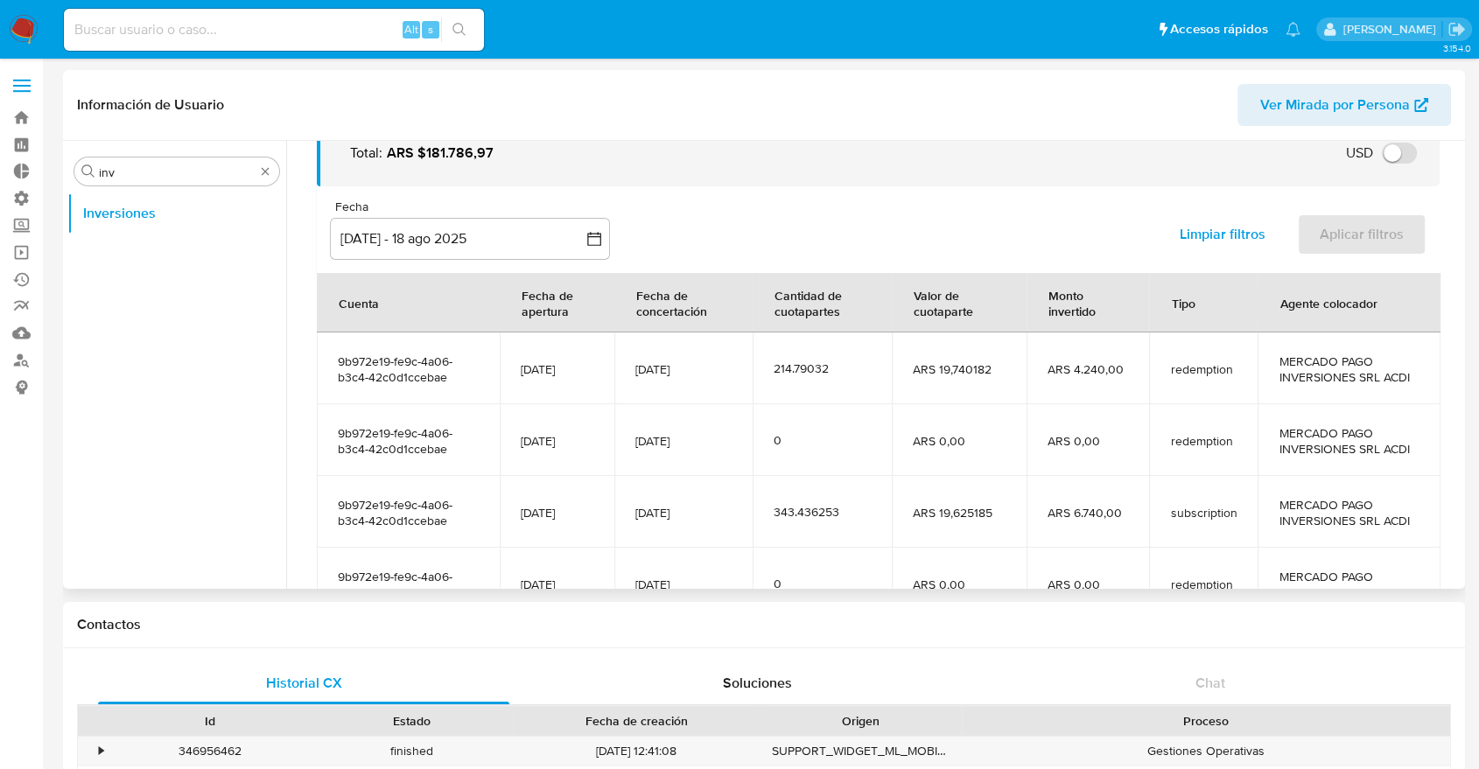
scroll to position [194, 0]
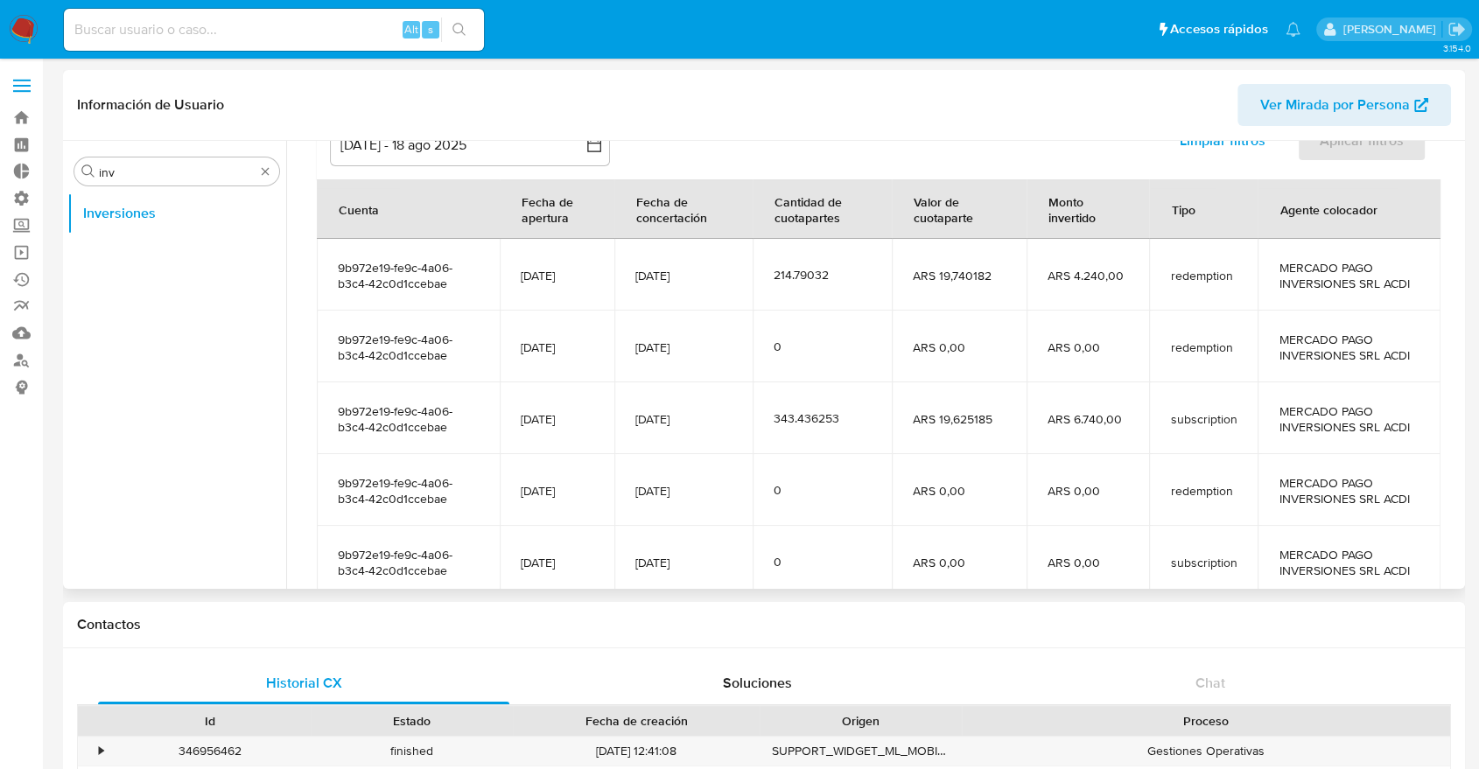
drag, startPoint x: 1075, startPoint y: 278, endPoint x: 1144, endPoint y: 274, distance: 69.3
click at [1144, 274] on tr "9b972e19-fe9c-4a06-b3c4-42c0d1ccebae 16/11/2022 13/08/2025 214.79032 ARS 19,740…" at bounding box center [878, 275] width 1123 height 72
click at [1149, 274] on td "redemption" at bounding box center [1203, 275] width 108 height 72
drag, startPoint x: 1170, startPoint y: 278, endPoint x: 1242, endPoint y: 270, distance: 72.2
click at [1242, 270] on td "redemption" at bounding box center [1203, 275] width 108 height 72
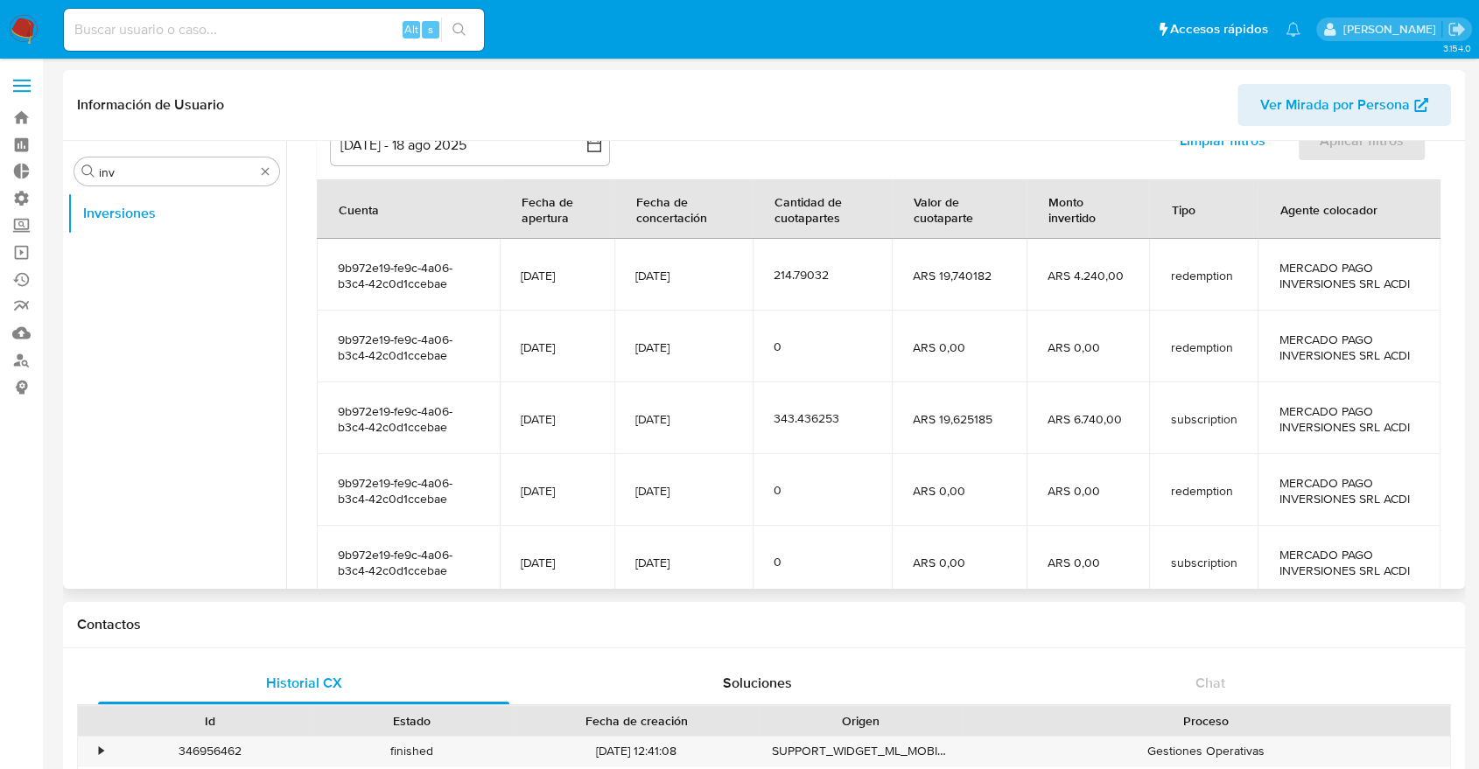
click at [1242, 270] on td "redemption" at bounding box center [1203, 275] width 108 height 72
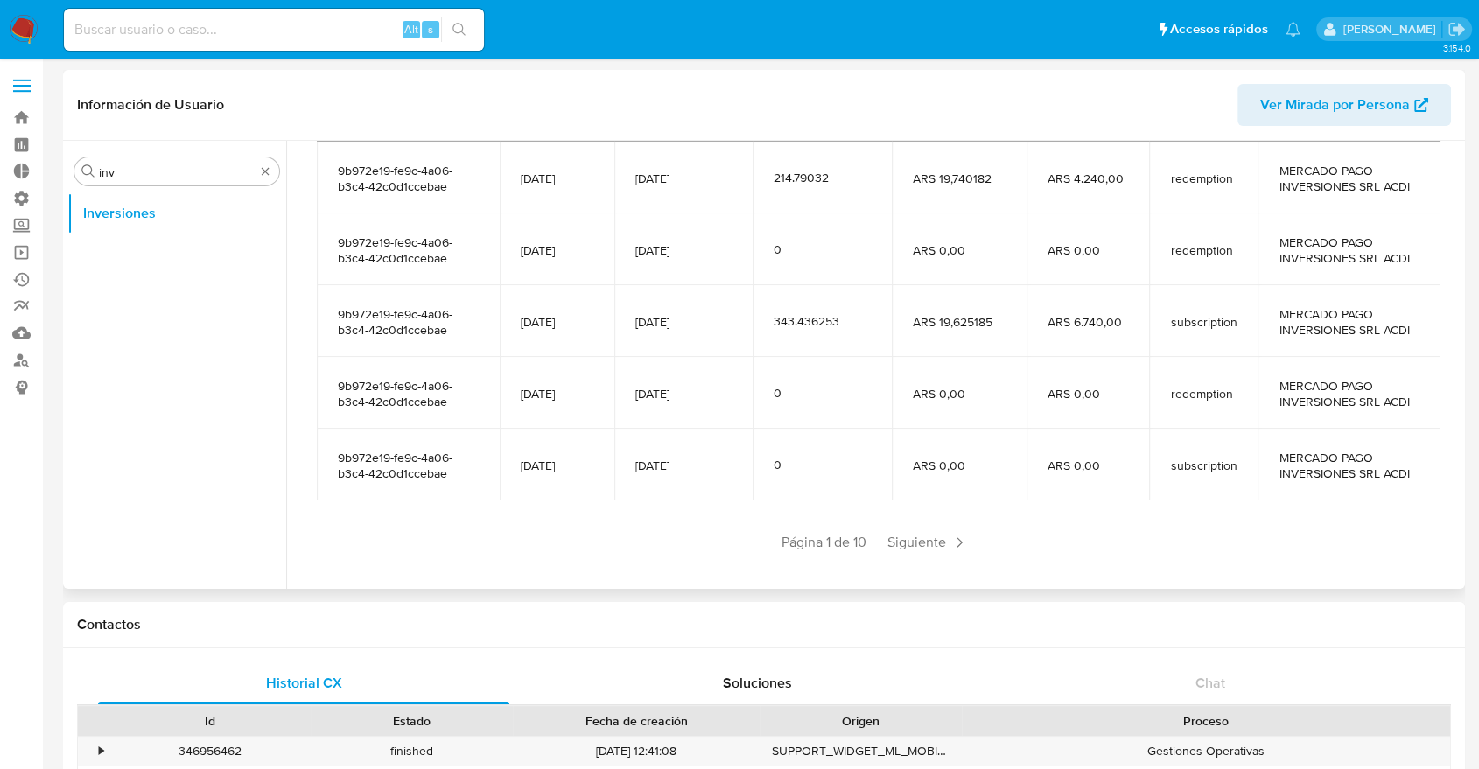
drag, startPoint x: 929, startPoint y: 388, endPoint x: 1142, endPoint y: 388, distance: 212.6
click at [1142, 388] on tr "9b972e19-fe9c-4a06-b3c4-42c0d1ccebae 16/11/2022 06/08/2025 0 ARS 0,00 ARS 0,00 …" at bounding box center [878, 393] width 1123 height 72
click at [1142, 388] on td "ARS 0,00" at bounding box center [1087, 393] width 123 height 72
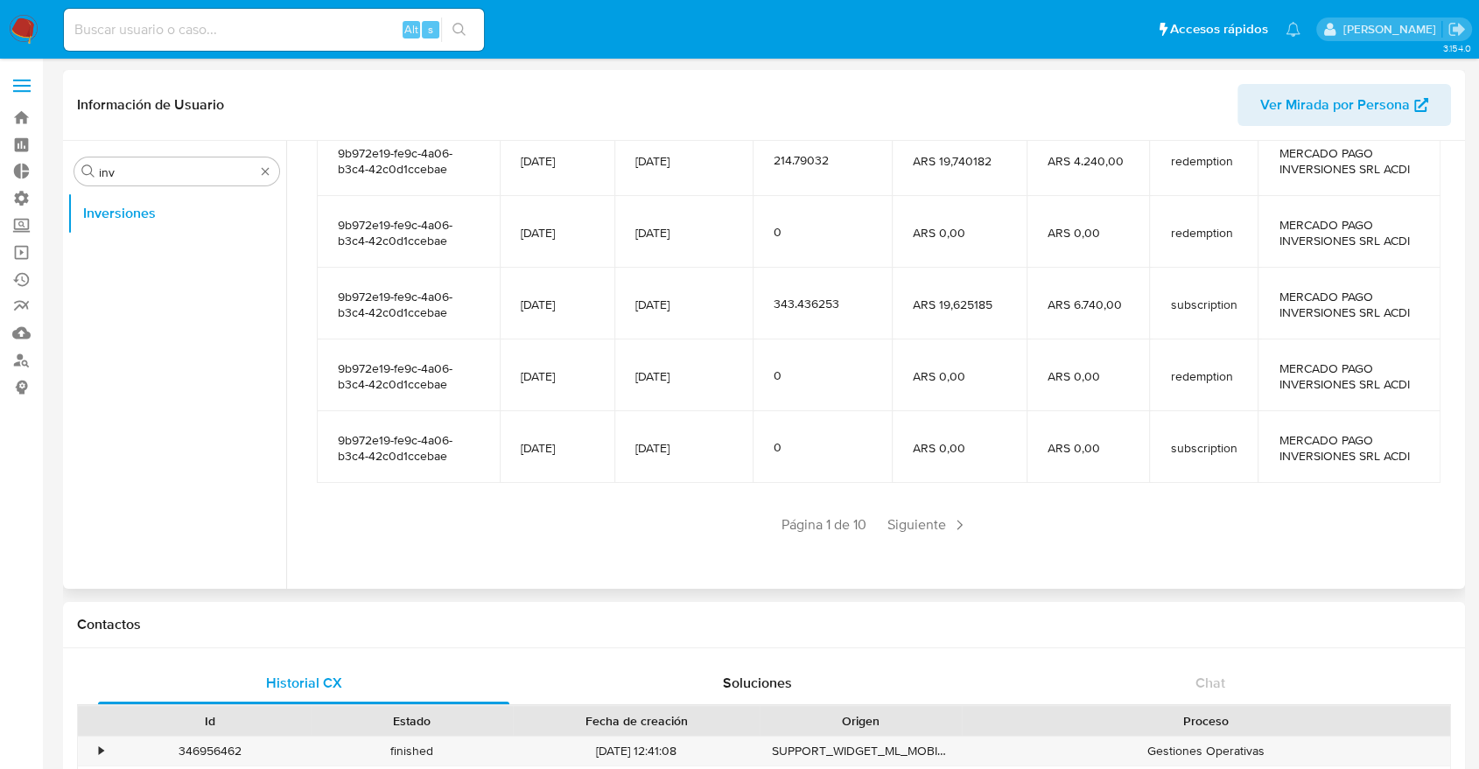
drag, startPoint x: 1057, startPoint y: 303, endPoint x: 1173, endPoint y: 300, distance: 116.4
click at [1173, 300] on tr "9b972e19-fe9c-4a06-b3c4-42c0d1ccebae 16/11/2022 07/08/2025 343.436253 ARS 19,62…" at bounding box center [878, 304] width 1123 height 72
click at [1173, 300] on span "subscription" at bounding box center [1203, 305] width 66 height 16
drag, startPoint x: 1047, startPoint y: 299, endPoint x: 1141, endPoint y: 287, distance: 94.4
click at [1141, 287] on td "ARS 6.740,00" at bounding box center [1087, 304] width 123 height 72
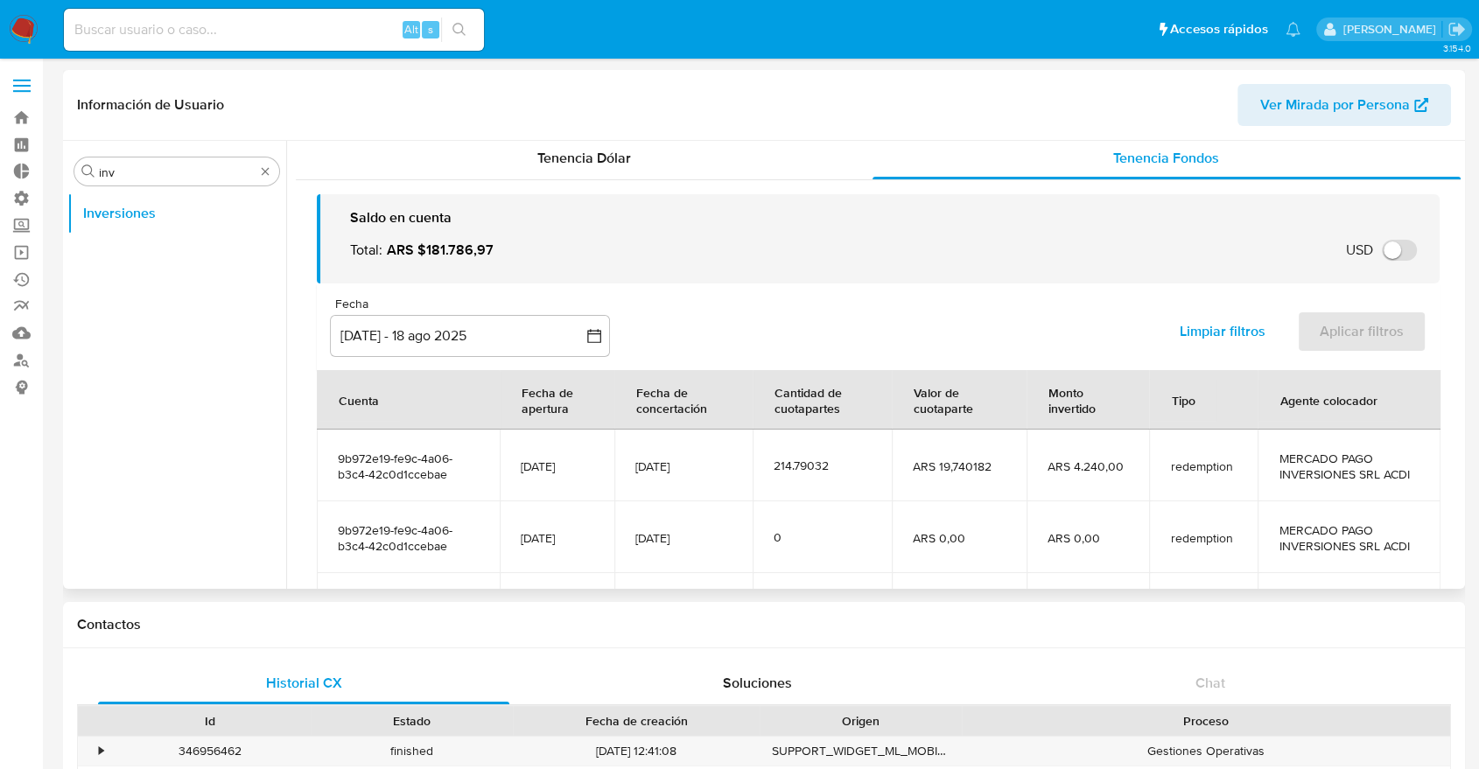
scroll to position [0, 0]
drag, startPoint x: 919, startPoint y: 399, endPoint x: 987, endPoint y: 405, distance: 68.5
click at [987, 405] on div "Valor de cuotaparte" at bounding box center [958, 403] width 133 height 58
click at [1034, 381] on div "Monto invertido" at bounding box center [1088, 403] width 122 height 58
click at [1068, 405] on div "Monto invertido" at bounding box center [1088, 403] width 122 height 58
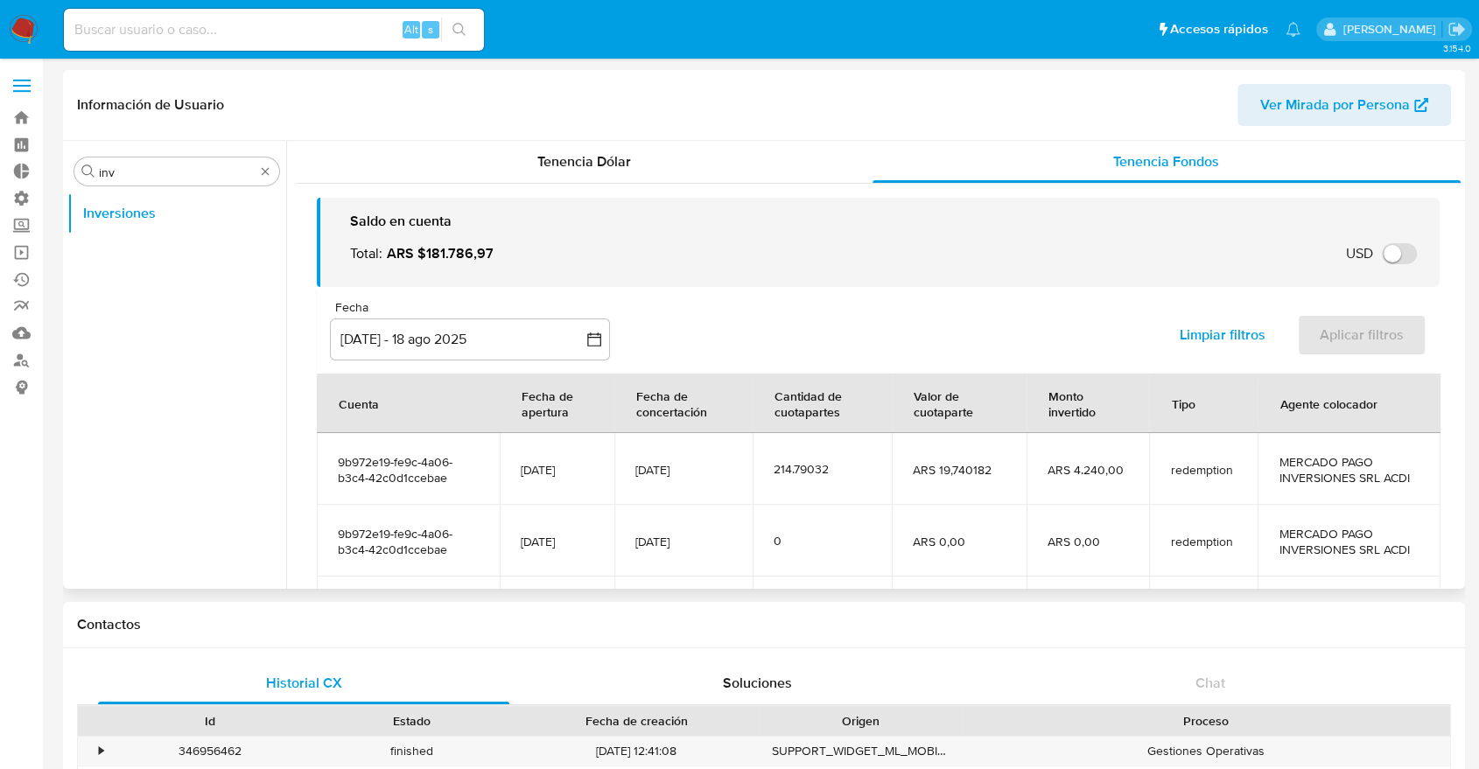
scroll to position [97, 0]
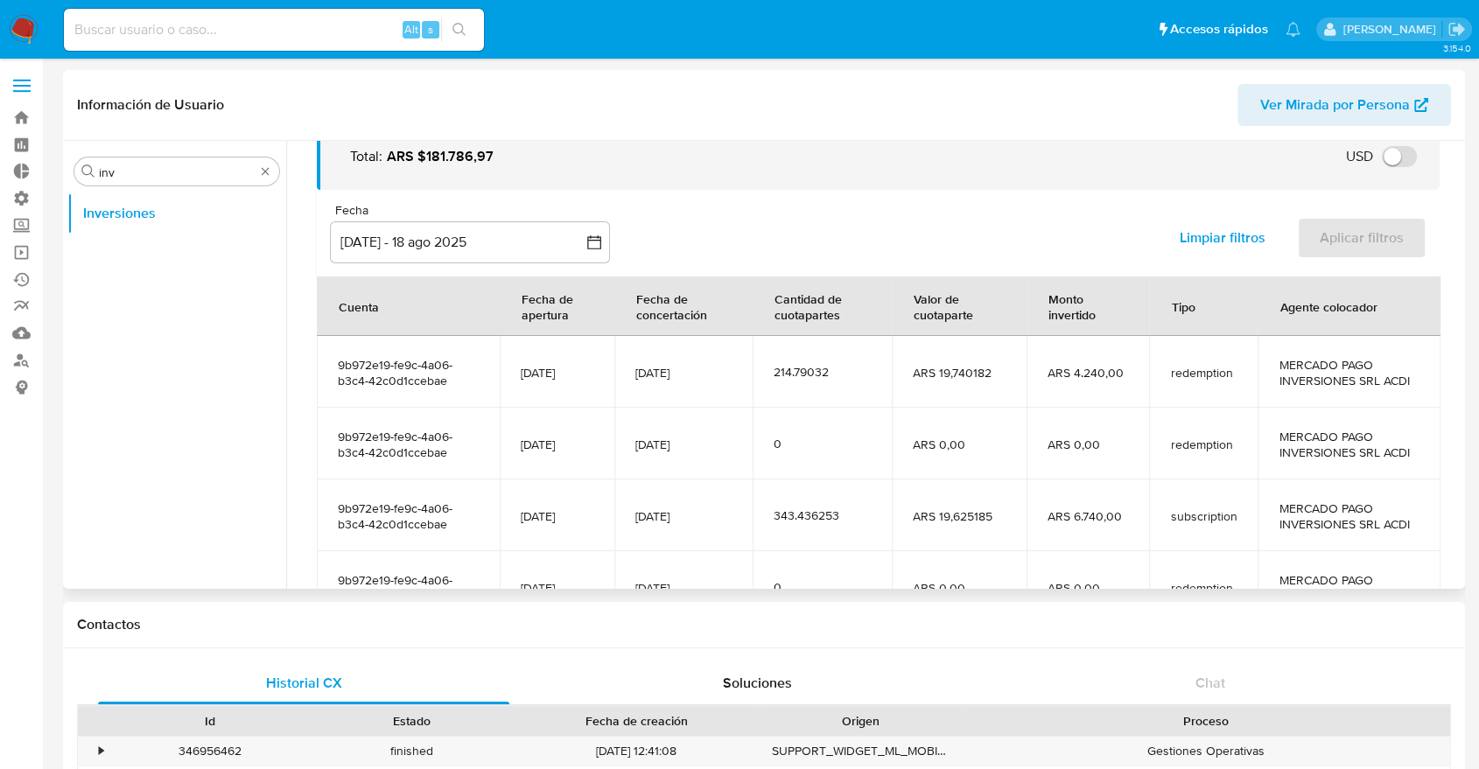
drag, startPoint x: 1034, startPoint y: 296, endPoint x: 1095, endPoint y: 324, distance: 67.3
click at [1095, 324] on div "Monto invertido" at bounding box center [1088, 306] width 122 height 58
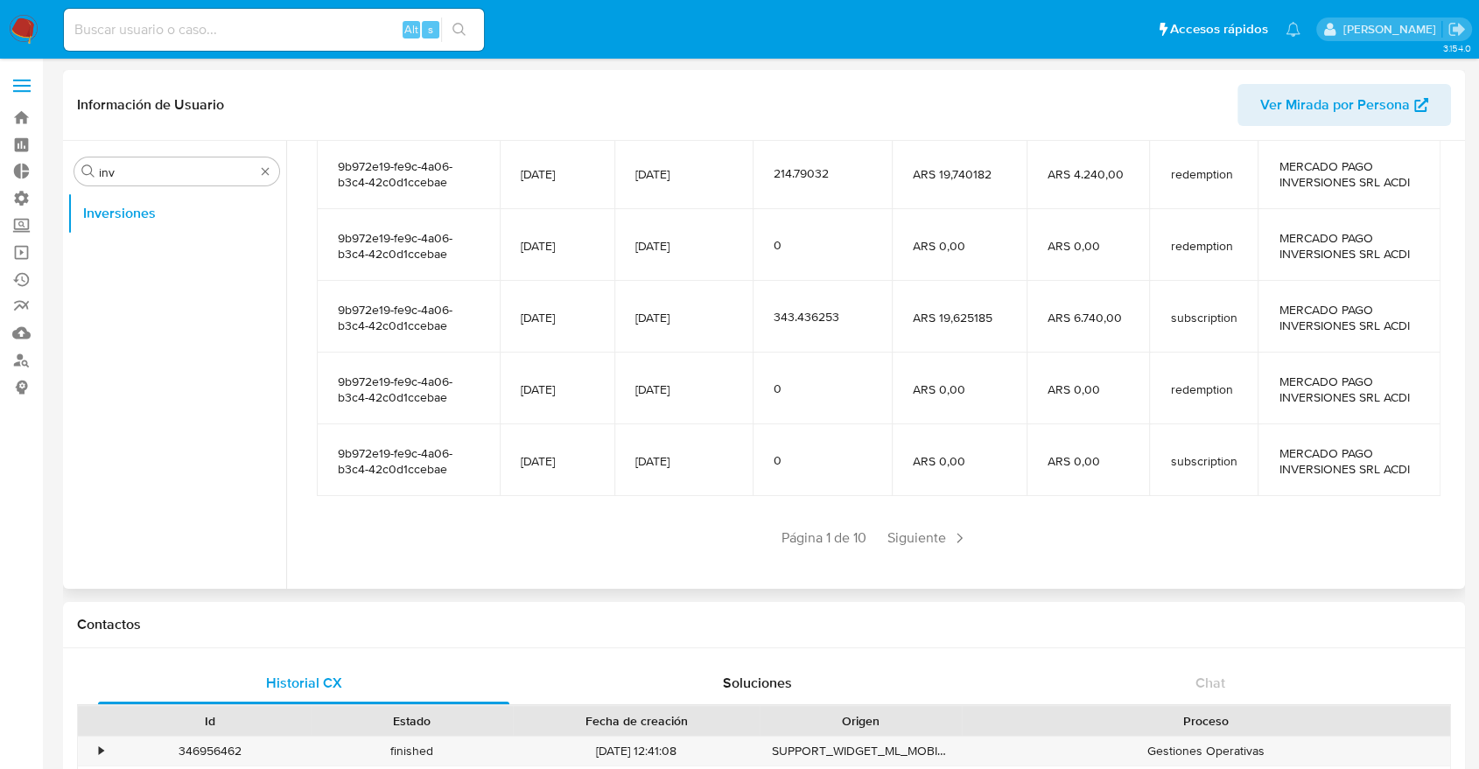
scroll to position [309, 0]
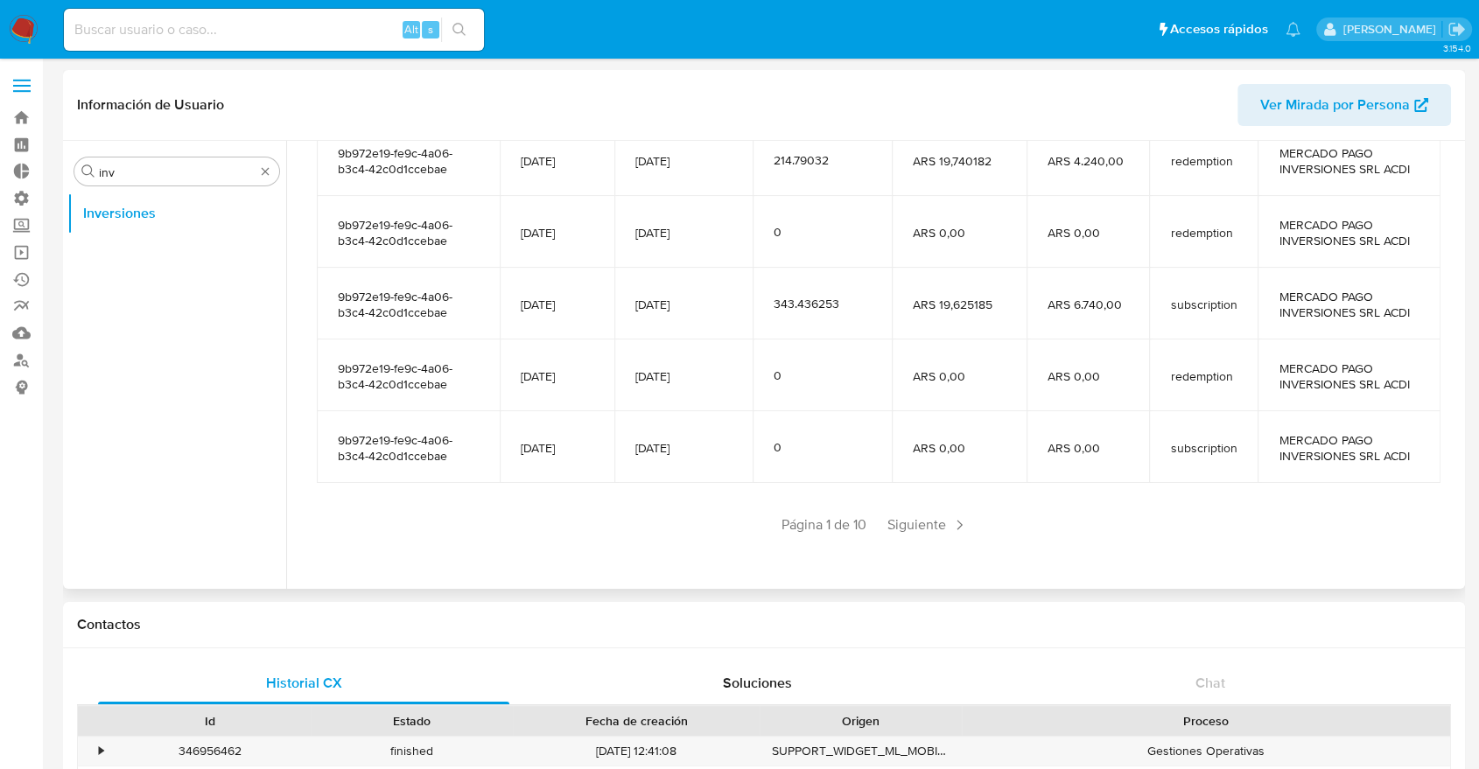
drag, startPoint x: 1060, startPoint y: 314, endPoint x: 1118, endPoint y: 317, distance: 57.8
click at [1118, 317] on td "ARS 6.740,00" at bounding box center [1087, 304] width 123 height 72
drag, startPoint x: 362, startPoint y: 348, endPoint x: 820, endPoint y: 368, distance: 458.1
click at [820, 368] on tr "9b972e19-fe9c-4a06-b3c4-42c0d1ccebae 16/11/2022 06/08/2025 0 ARS 0,00 ARS 0,00 …" at bounding box center [878, 375] width 1123 height 72
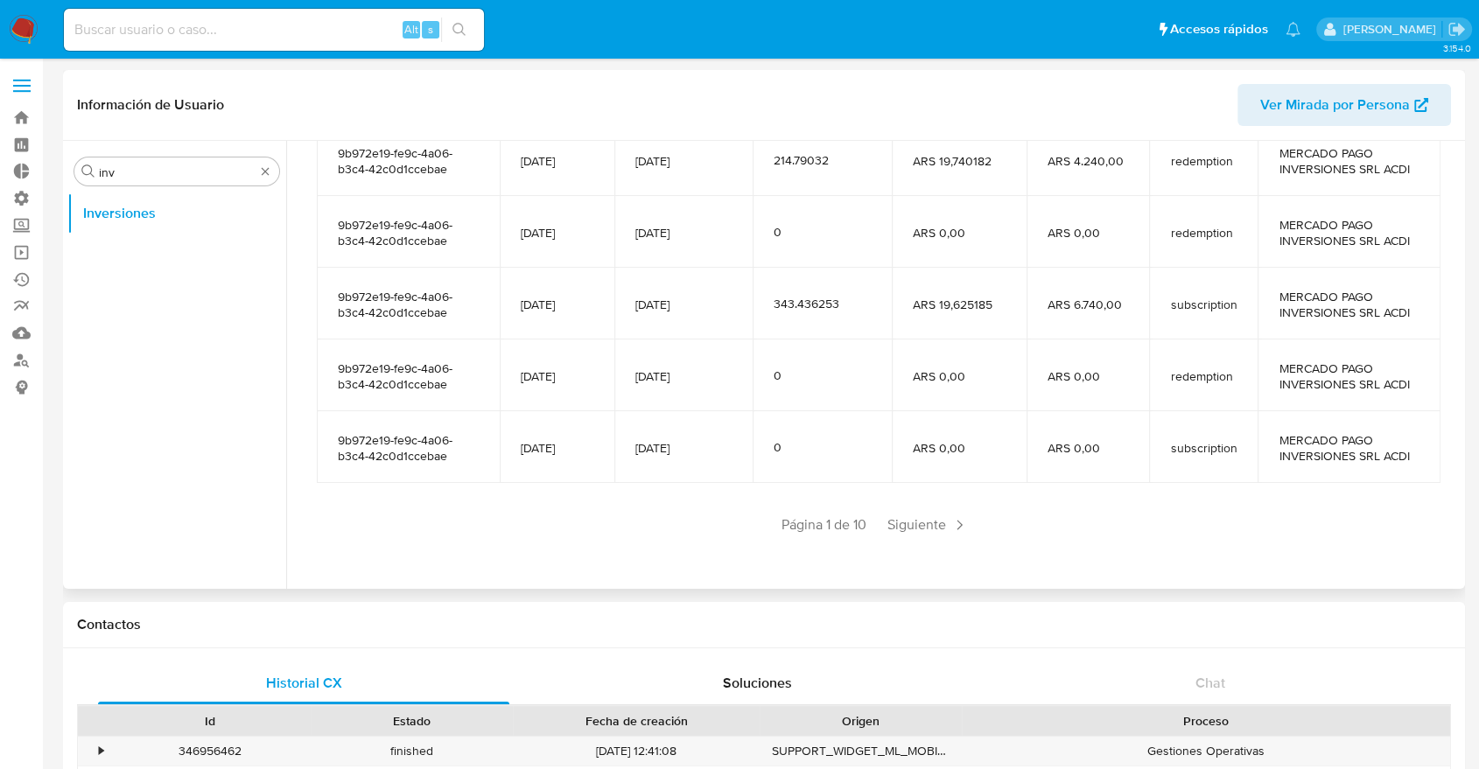
click at [820, 368] on div "0" at bounding box center [822, 375] width 98 height 16
drag, startPoint x: 1042, startPoint y: 370, endPoint x: 1169, endPoint y: 391, distance: 128.6
click at [1169, 391] on tr "9b972e19-fe9c-4a06-b3c4-42c0d1ccebae 16/11/2022 06/08/2025 0 ARS 0,00 ARS 0,00 …" at bounding box center [878, 375] width 1123 height 72
drag, startPoint x: 1054, startPoint y: 446, endPoint x: 1157, endPoint y: 469, distance: 104.9
click at [1157, 469] on tr "9b972e19-fe9c-4a06-b3c4-42c0d1ccebae 16/11/2022 05/08/2025 0 ARS 0,00 ARS 0,00 …" at bounding box center [878, 447] width 1123 height 72
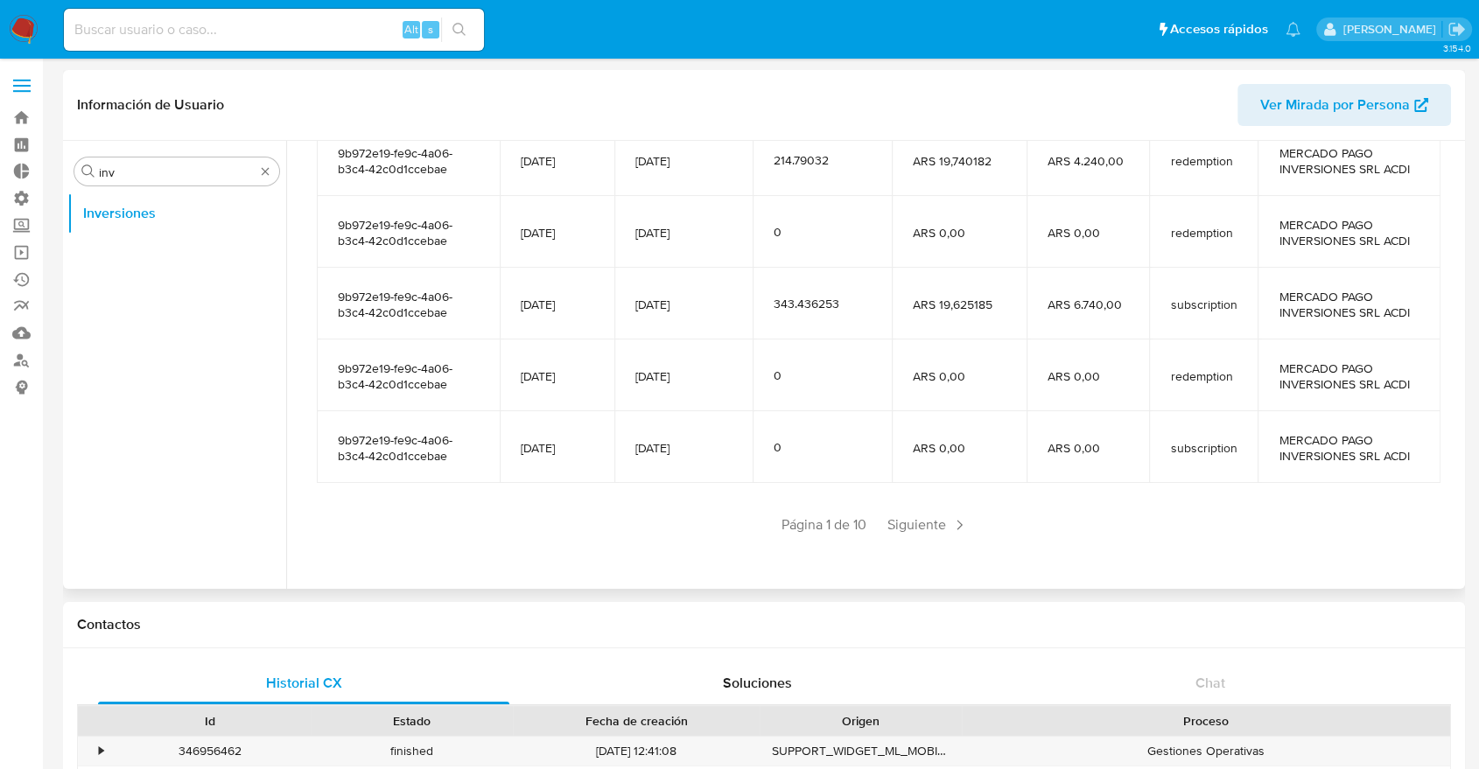
click at [1157, 469] on td "subscription" at bounding box center [1203, 447] width 108 height 72
click at [921, 523] on span "Siguiente" at bounding box center [927, 525] width 94 height 28
click at [790, 516] on span "Anterior" at bounding box center [773, 525] width 86 height 28
drag, startPoint x: 1036, startPoint y: 292, endPoint x: 1123, endPoint y: 296, distance: 87.6
click at [1123, 296] on td "ARS 6.740,00" at bounding box center [1087, 304] width 123 height 72
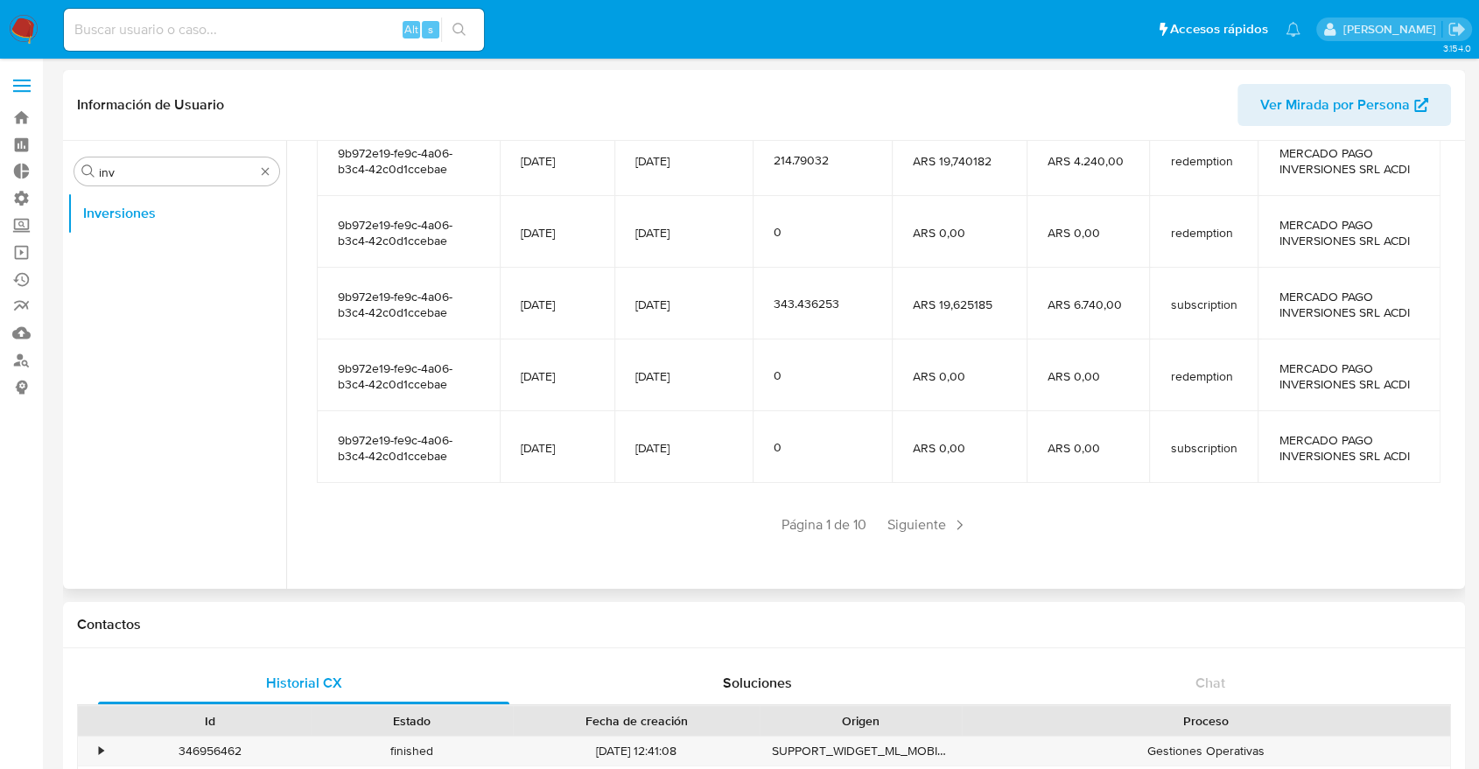
click at [609, 329] on td "16/11/2022" at bounding box center [557, 304] width 115 height 72
drag, startPoint x: 643, startPoint y: 381, endPoint x: 1099, endPoint y: 406, distance: 456.6
click at [1089, 408] on tr "9b972e19-fe9c-4a06-b3c4-42c0d1ccebae 16/11/2022 06/08/2025 0 ARS 0,00 ARS 0,00 …" at bounding box center [878, 375] width 1123 height 72
drag, startPoint x: 1113, startPoint y: 395, endPoint x: 1235, endPoint y: 369, distance: 125.1
click at [1235, 369] on tr "9b972e19-fe9c-4a06-b3c4-42c0d1ccebae 16/11/2022 06/08/2025 0 ARS 0,00 ARS 0,00 …" at bounding box center [878, 375] width 1123 height 72
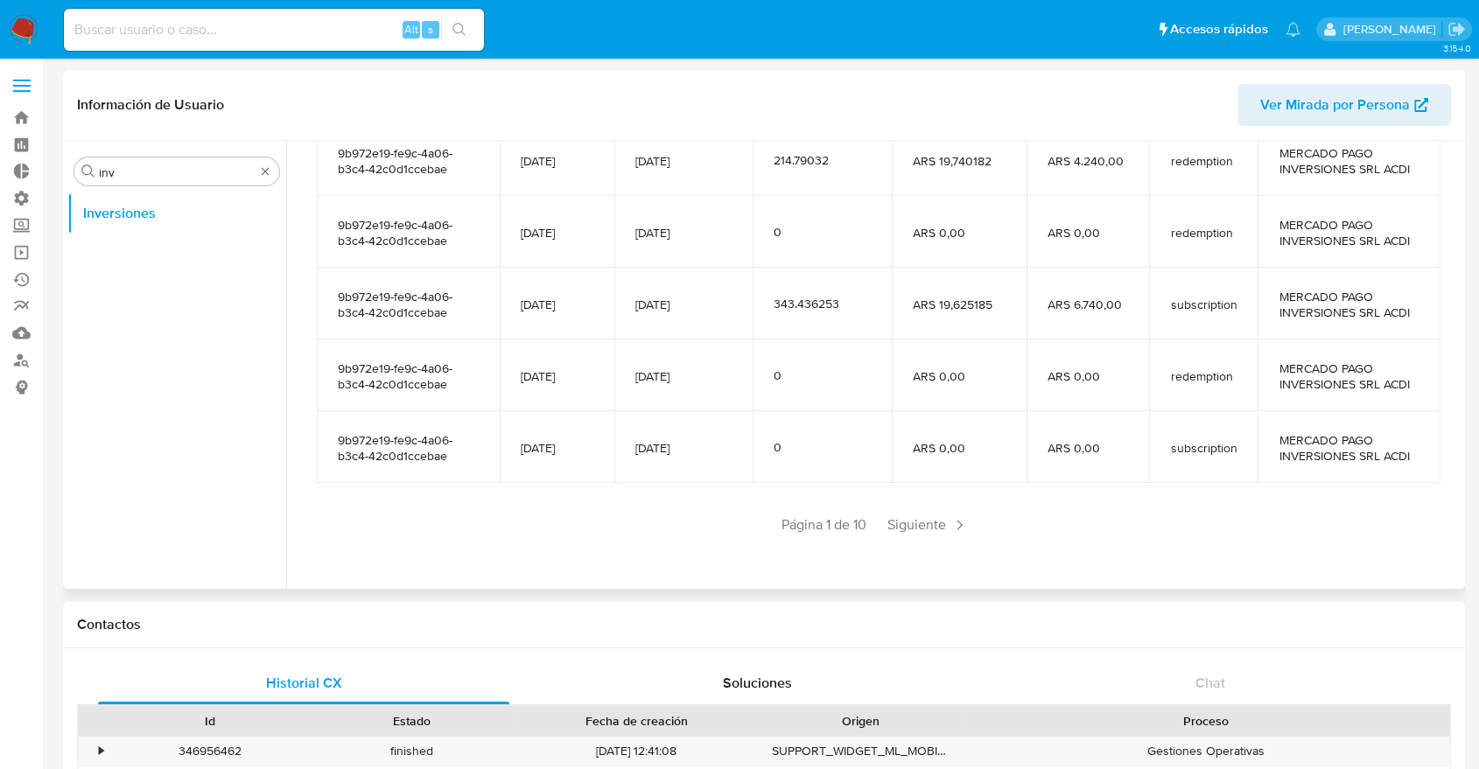
click at [1225, 376] on span "redemption" at bounding box center [1203, 376] width 66 height 16
drag, startPoint x: 1070, startPoint y: 376, endPoint x: 1216, endPoint y: 378, distance: 146.1
click at [1216, 378] on tr "9b972e19-fe9c-4a06-b3c4-42c0d1ccebae 16/11/2022 06/08/2025 0 ARS 0,00 ARS 0,00 …" at bounding box center [878, 375] width 1123 height 72
click at [1216, 378] on span "redemption" at bounding box center [1203, 376] width 66 height 16
click at [963, 511] on span "Siguiente" at bounding box center [927, 525] width 94 height 28
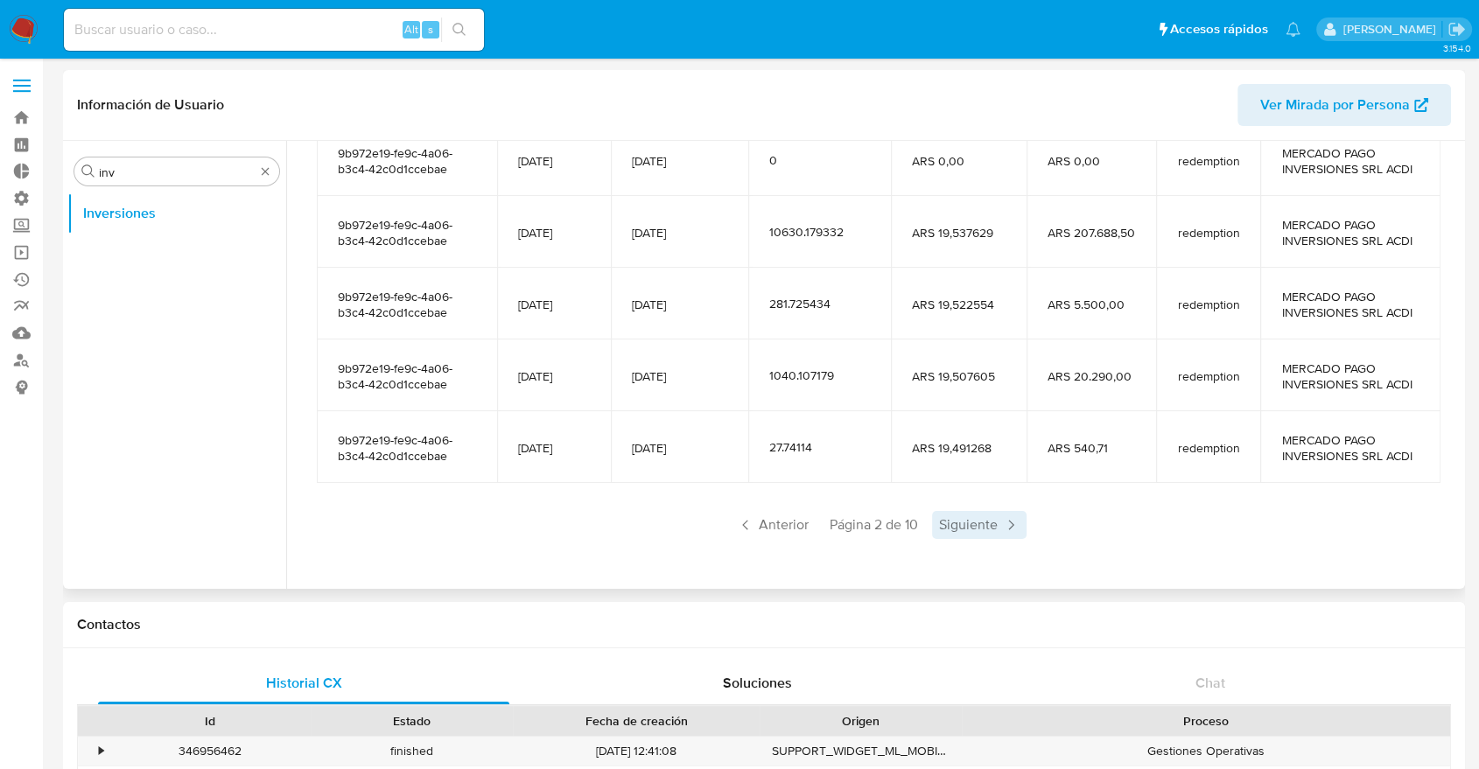
scroll to position [212, 0]
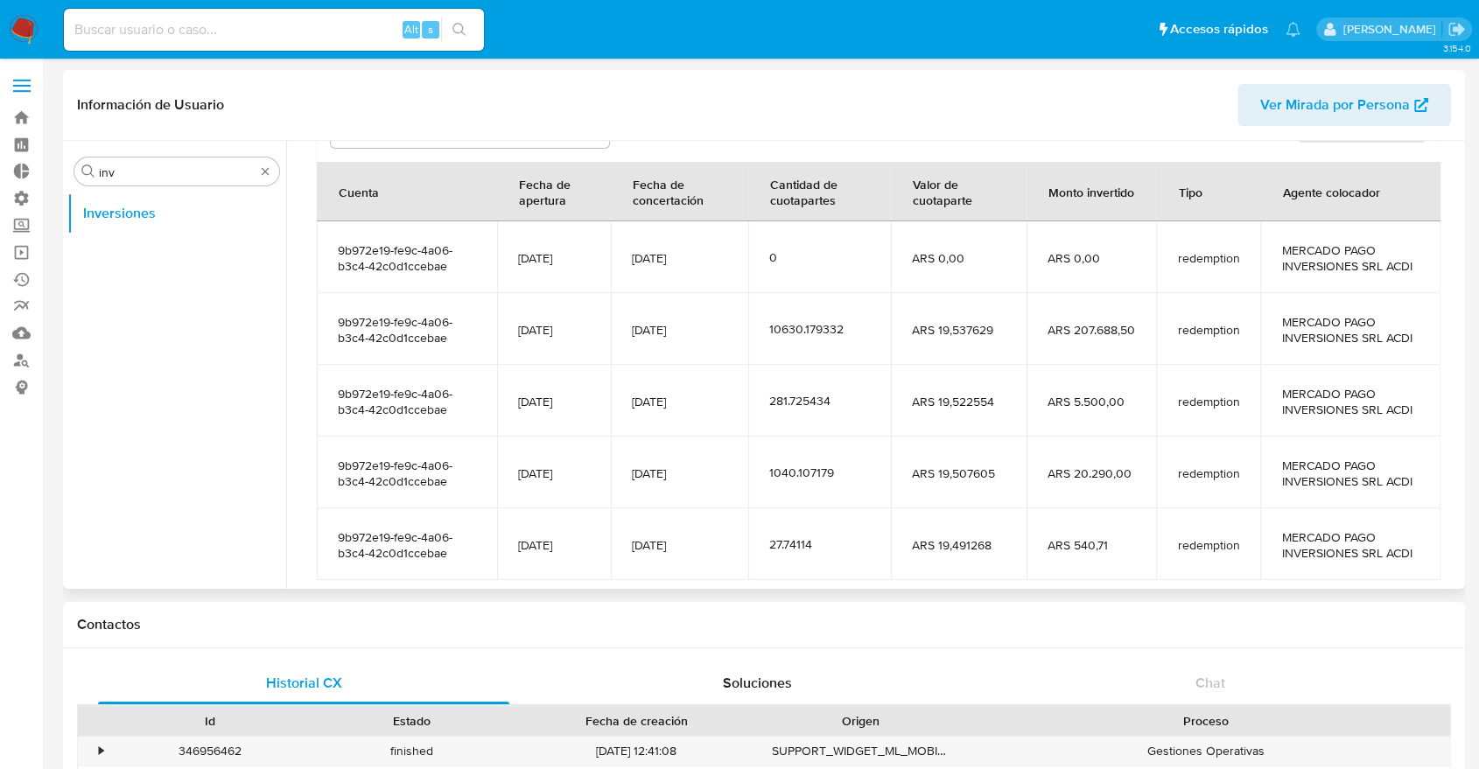
drag, startPoint x: 602, startPoint y: 265, endPoint x: 920, endPoint y: 270, distance: 317.7
click at [920, 270] on tr "9b972e19-fe9c-4a06-b3c4-42c0d1ccebae 16/11/2022 04/08/2025 0 ARS 0,00 ARS 0,00 …" at bounding box center [878, 257] width 1123 height 72
click at [920, 269] on td "ARS 0,00" at bounding box center [959, 257] width 136 height 72
click at [1130, 247] on td "ARS 0,00" at bounding box center [1090, 257] width 129 height 72
drag, startPoint x: 1186, startPoint y: 261, endPoint x: 1287, endPoint y: 278, distance: 103.0
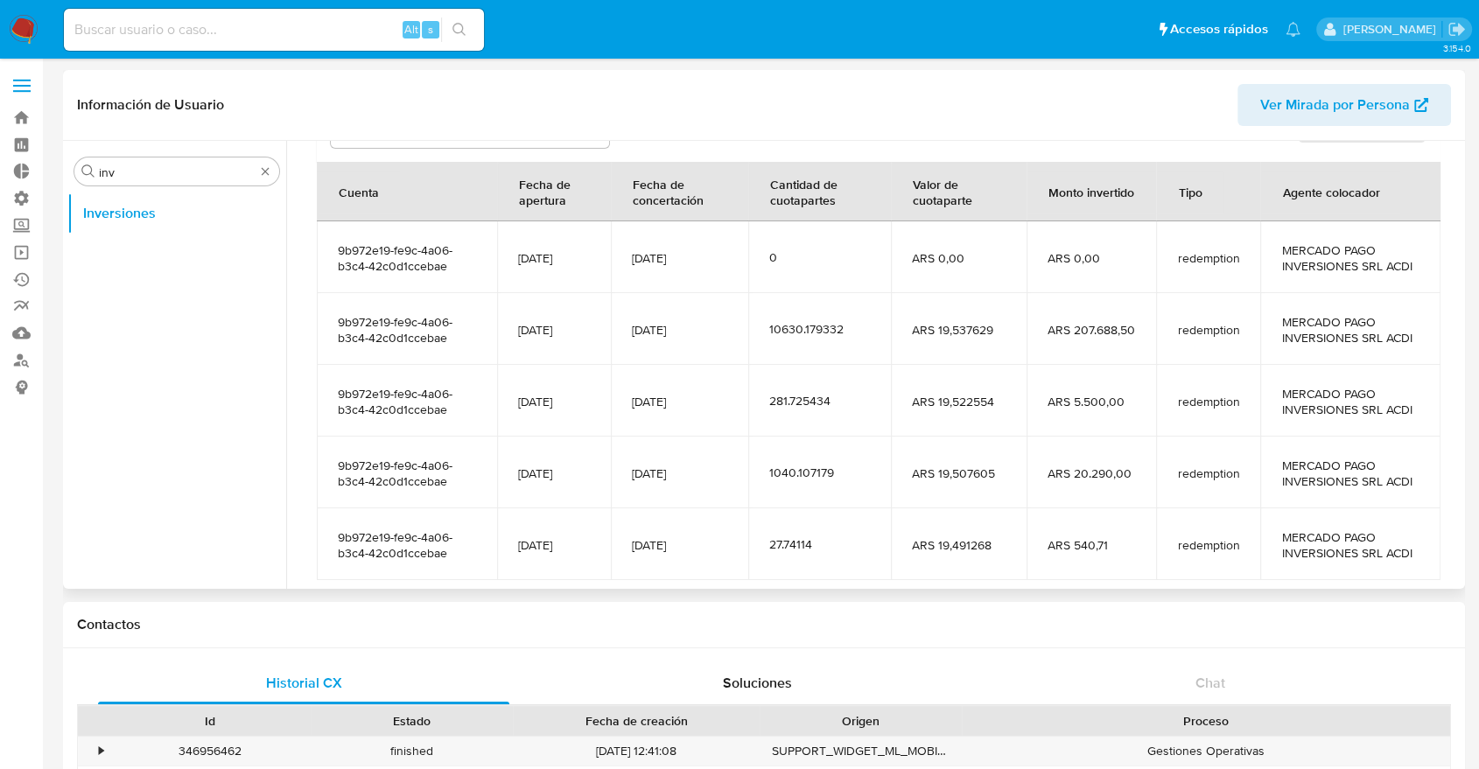
click at [1287, 278] on tr "9b972e19-fe9c-4a06-b3c4-42c0d1ccebae 16/11/2022 04/08/2025 0 ARS 0,00 ARS 0,00 …" at bounding box center [878, 257] width 1123 height 72
click at [1282, 306] on td "MERCADO PAGO INVERSIONES SRL ACDI" at bounding box center [1350, 329] width 180 height 72
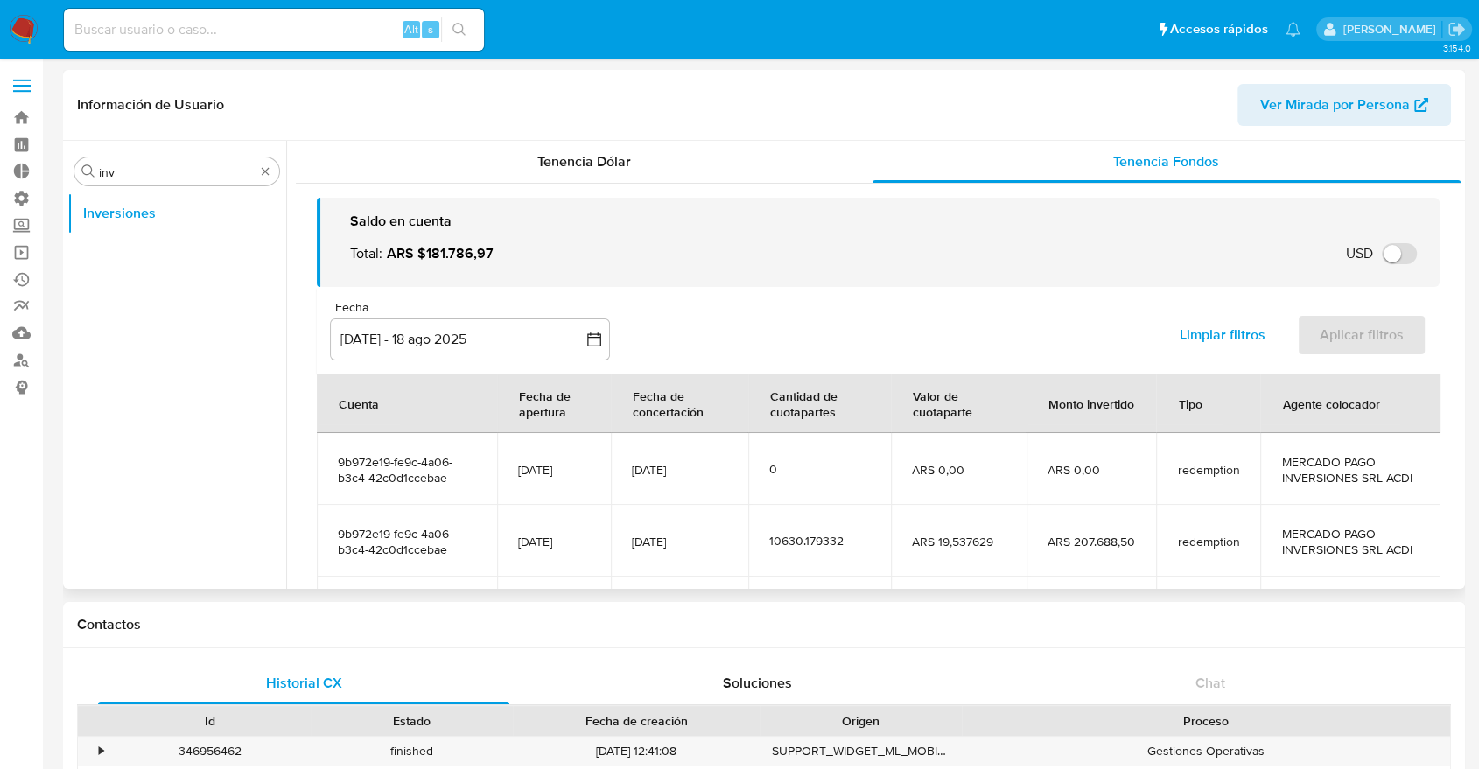
scroll to position [97, 0]
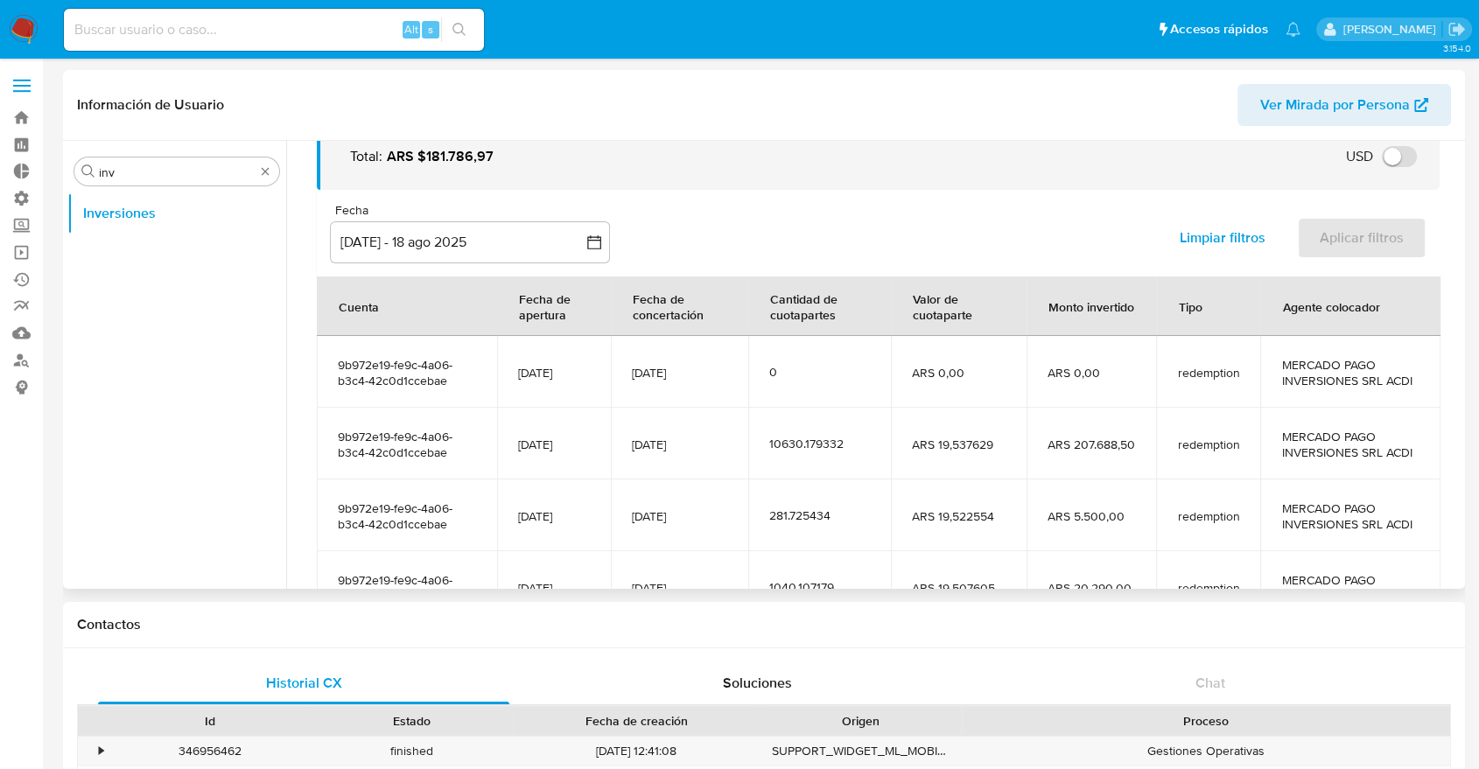
click at [375, 338] on td "9b972e19-fe9c-4a06-b3c4-42c0d1ccebae" at bounding box center [407, 372] width 180 height 72
click at [378, 360] on span "9b972e19-fe9c-4a06-b3c4-42c0d1ccebae" at bounding box center [407, 372] width 138 height 31
drag, startPoint x: 1054, startPoint y: 363, endPoint x: 1191, endPoint y: 395, distance: 140.1
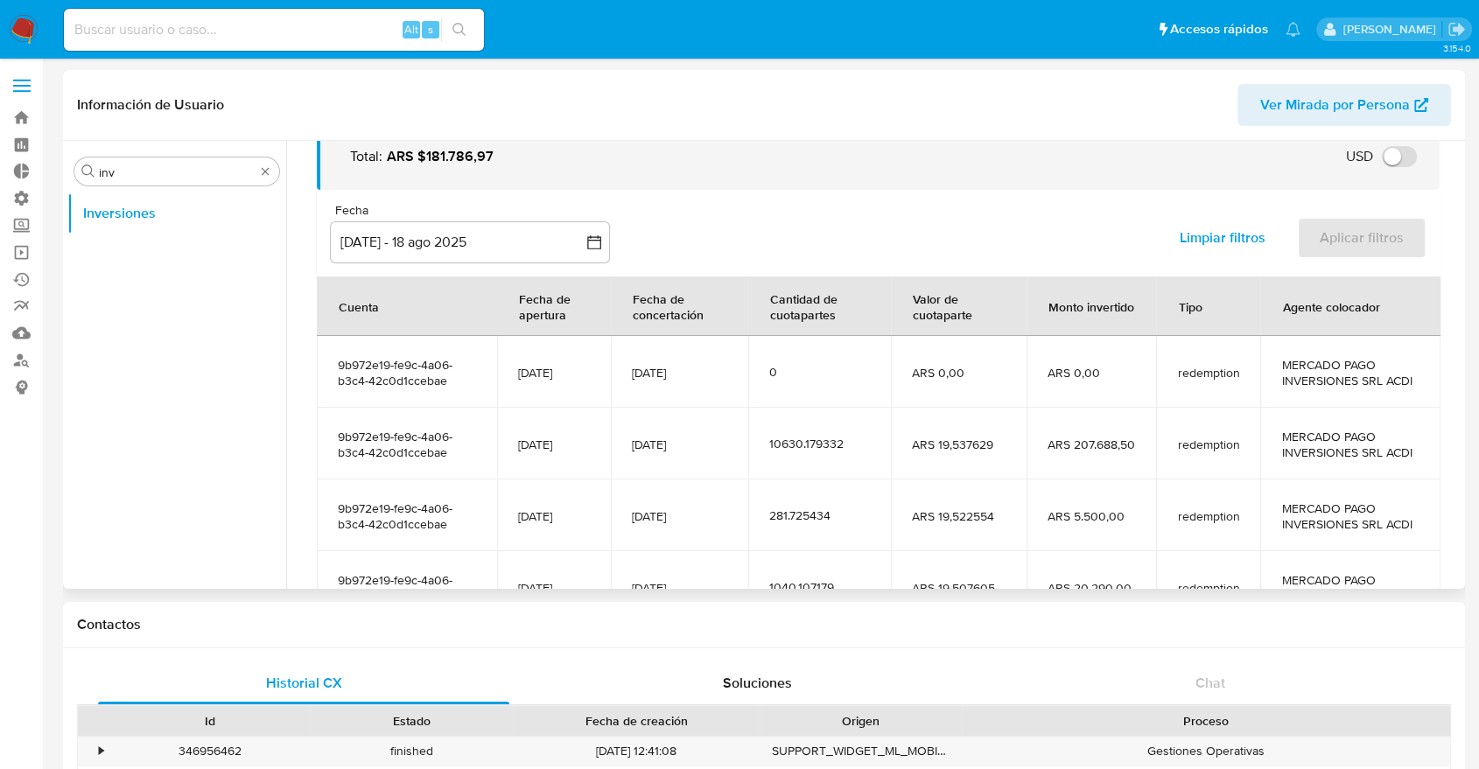
click at [1191, 395] on tr "9b972e19-fe9c-4a06-b3c4-42c0d1ccebae 16/11/2022 04/08/2025 0 ARS 0,00 ARS 0,00 …" at bounding box center [878, 372] width 1123 height 72
click at [1191, 395] on td "redemption" at bounding box center [1208, 372] width 104 height 72
drag, startPoint x: 1191, startPoint y: 395, endPoint x: 1176, endPoint y: 413, distance: 23.6
click at [1185, 404] on td "redemption" at bounding box center [1208, 372] width 104 height 72
click at [1149, 431] on td "ARS 207.688,50" at bounding box center [1090, 444] width 129 height 72
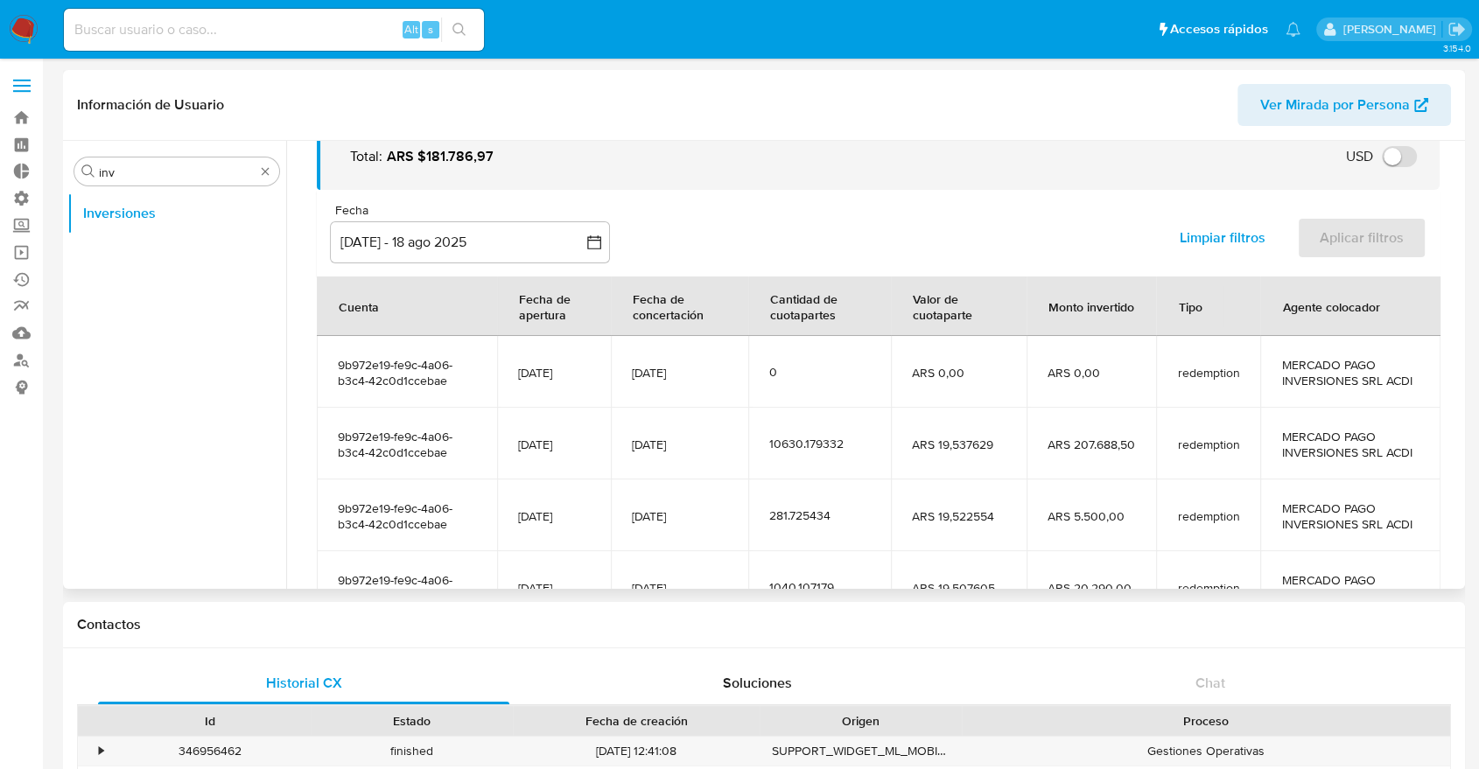
click at [1039, 457] on td "ARS 207.688,50" at bounding box center [1090, 444] width 129 height 72
click at [1040, 457] on td "ARS 207.688,50" at bounding box center [1090, 444] width 129 height 72
click at [1075, 327] on div "Monto invertido" at bounding box center [1091, 306] width 128 height 42
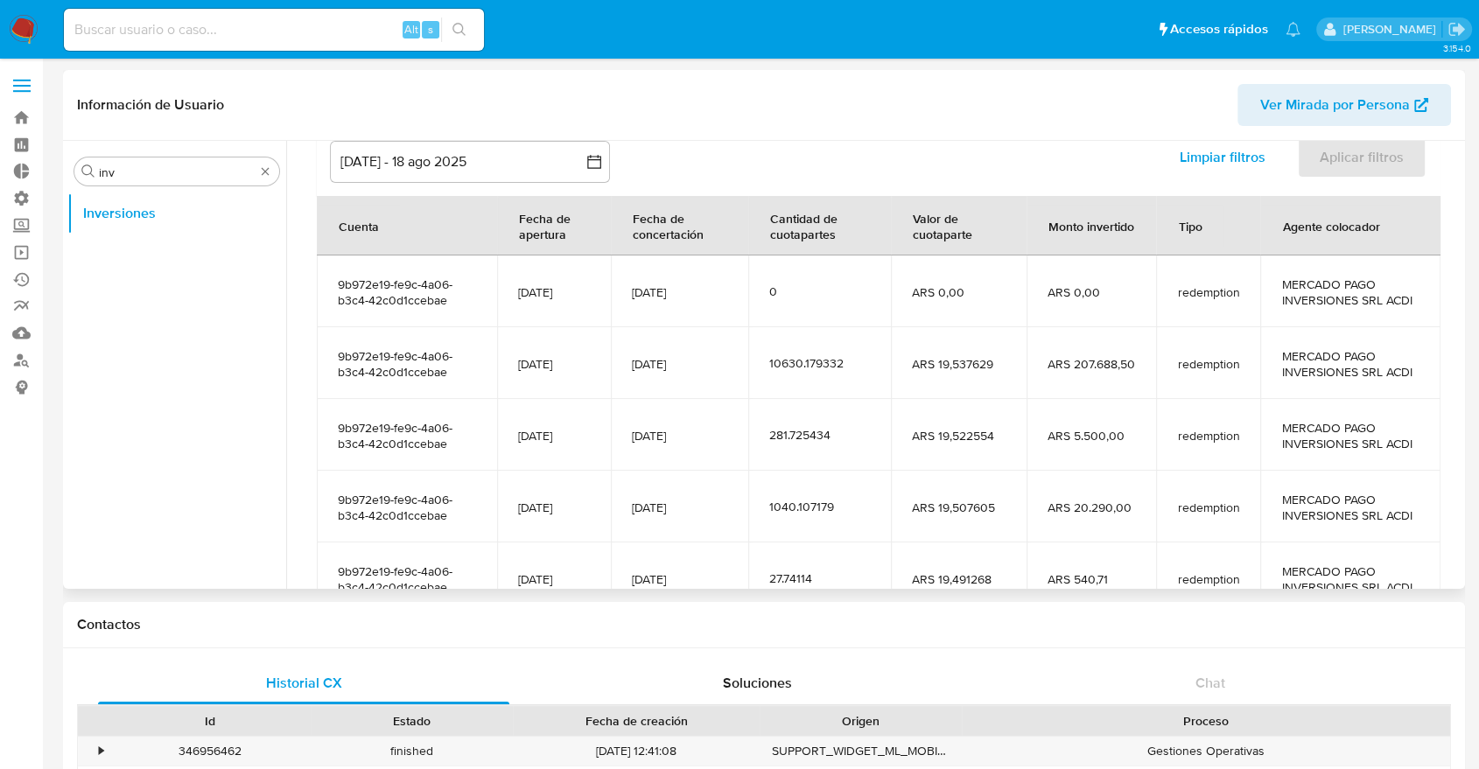
scroll to position [309, 0]
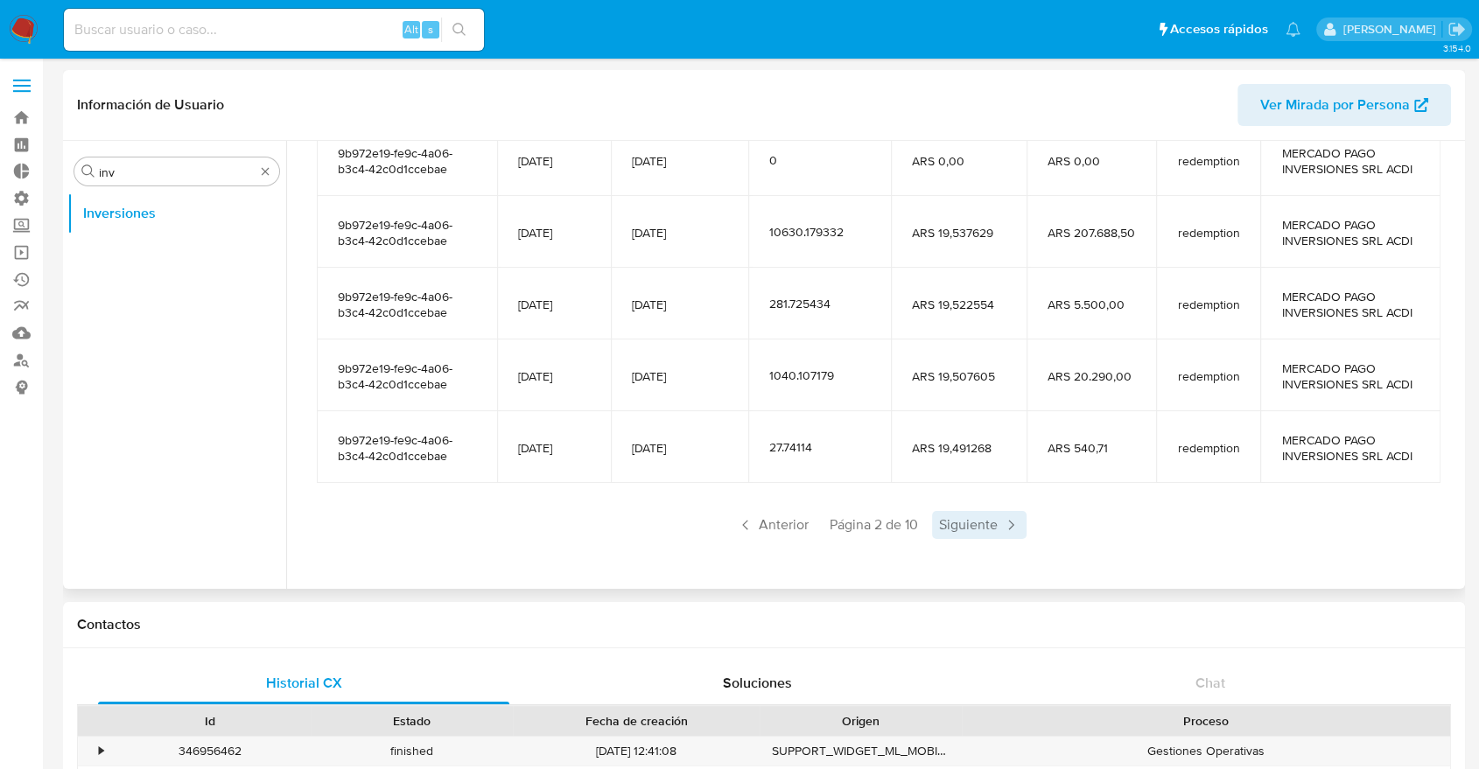
click at [1002, 519] on icon at bounding box center [1010, 524] width 17 height 17
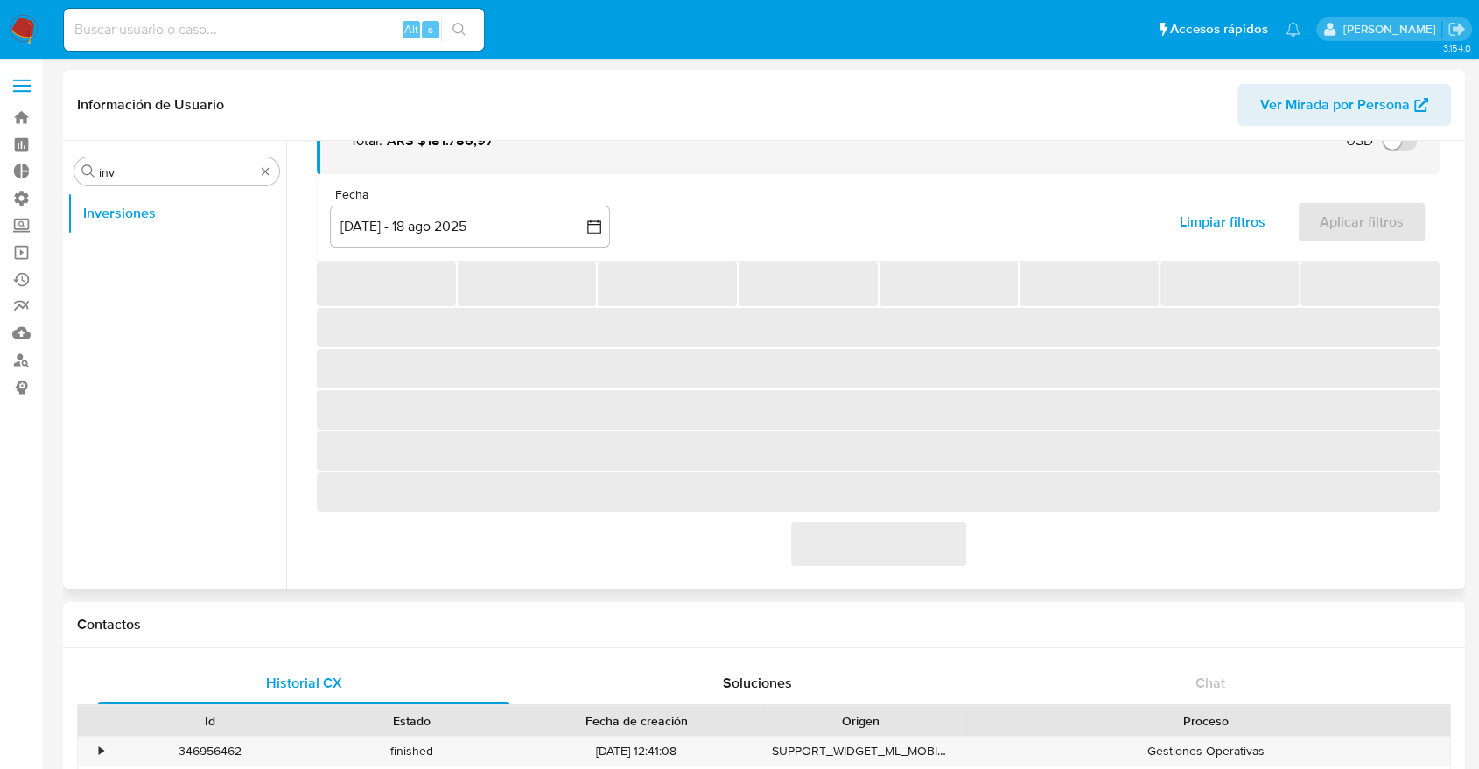
scroll to position [262, 0]
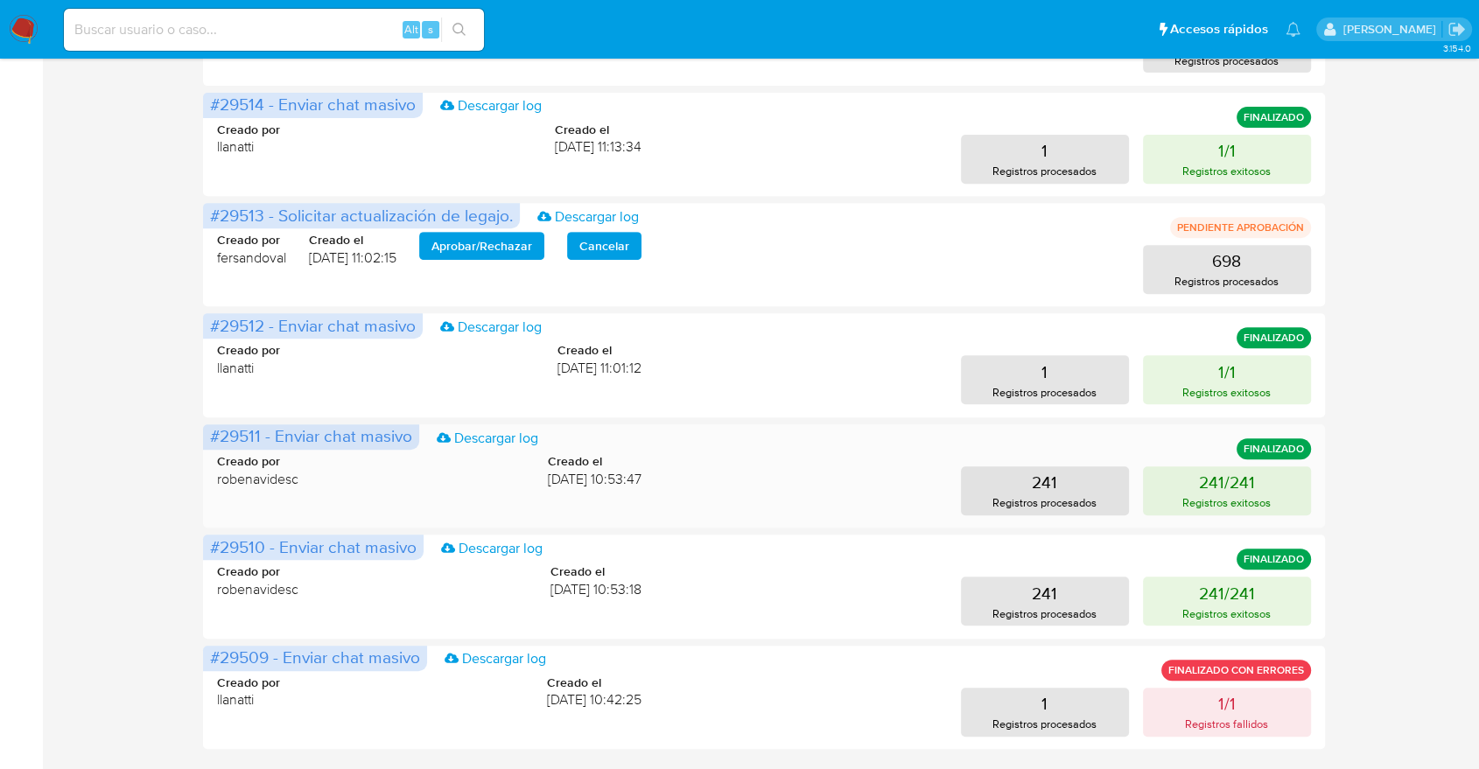
scroll to position [724, 0]
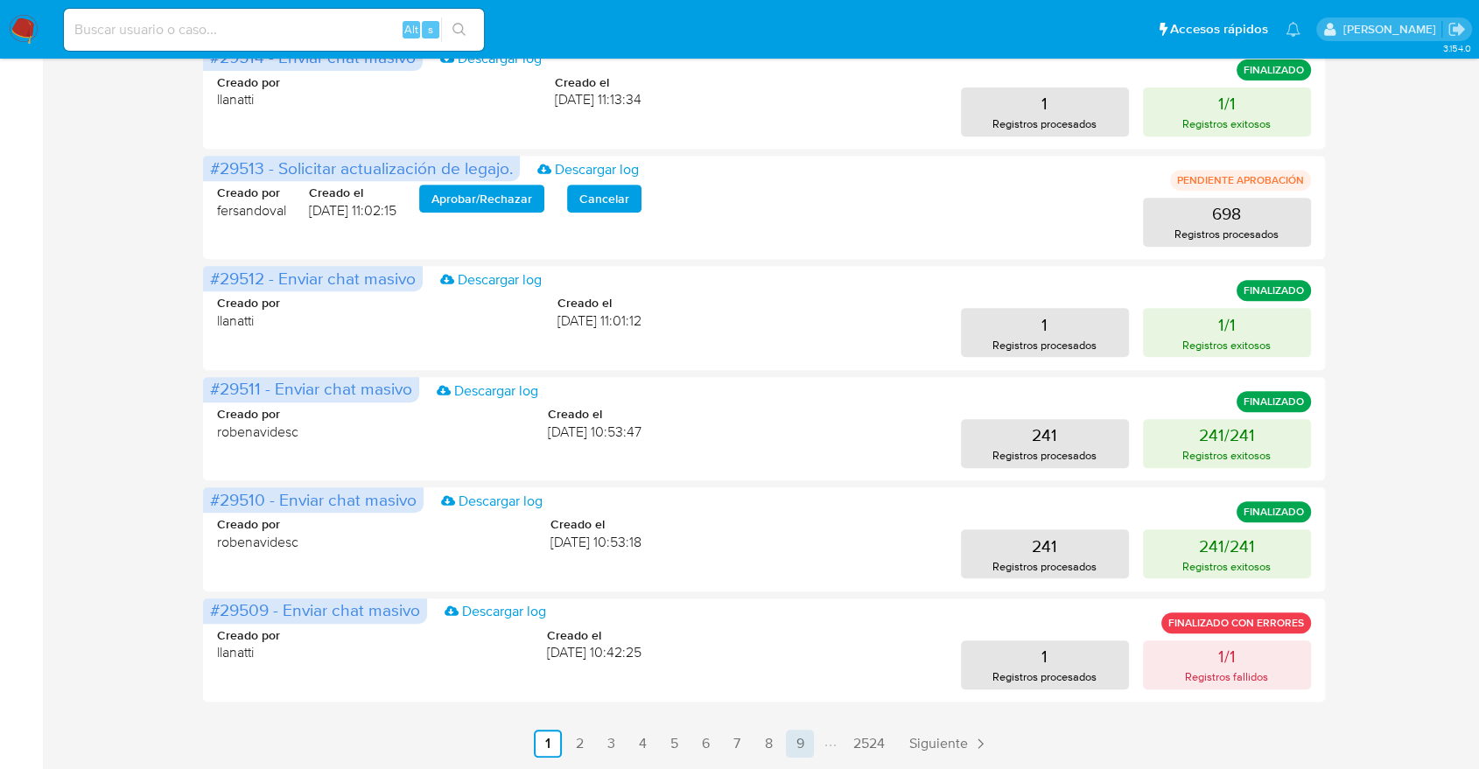
click at [810, 745] on link "9" at bounding box center [800, 744] width 28 height 28
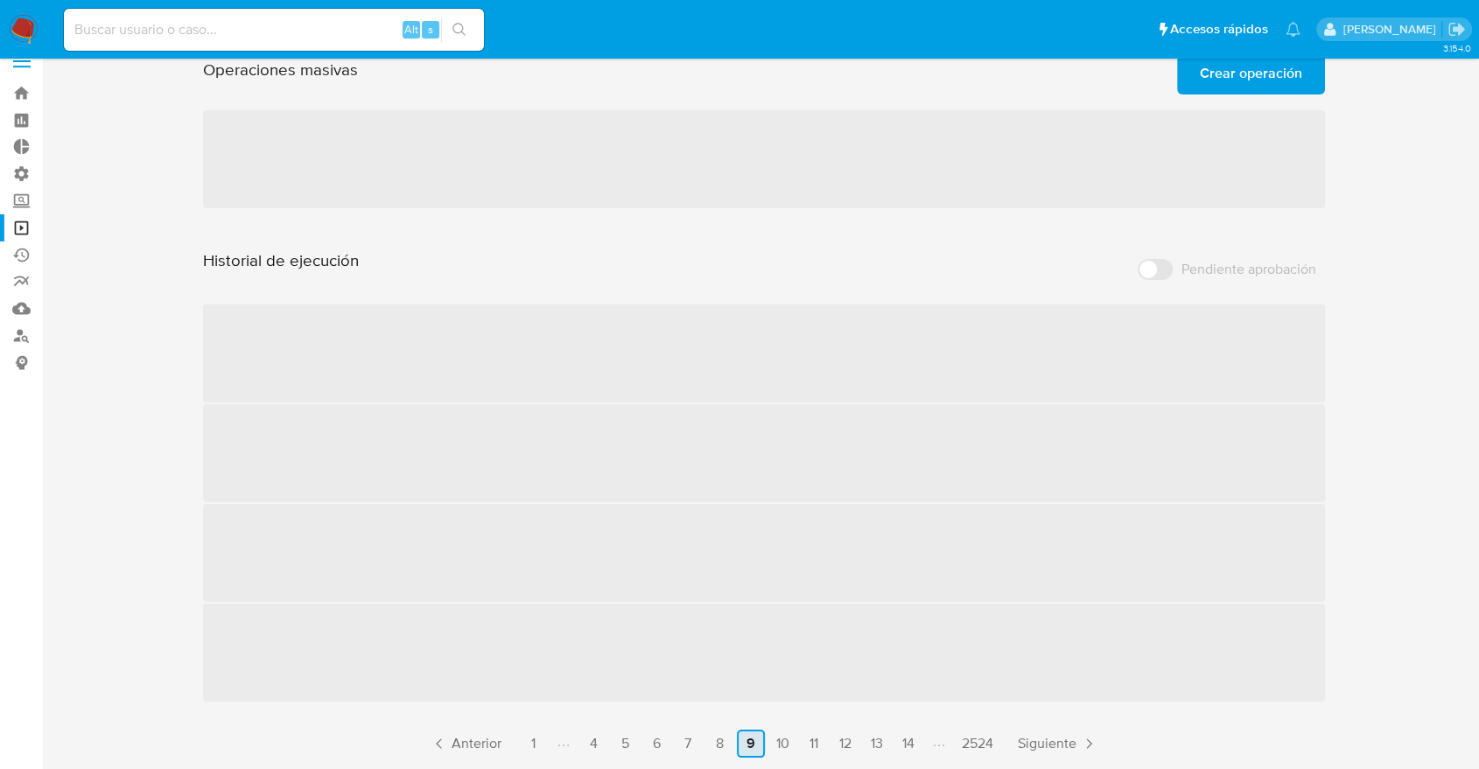
scroll to position [27, 0]
click at [907, 740] on link "14" at bounding box center [908, 744] width 28 height 28
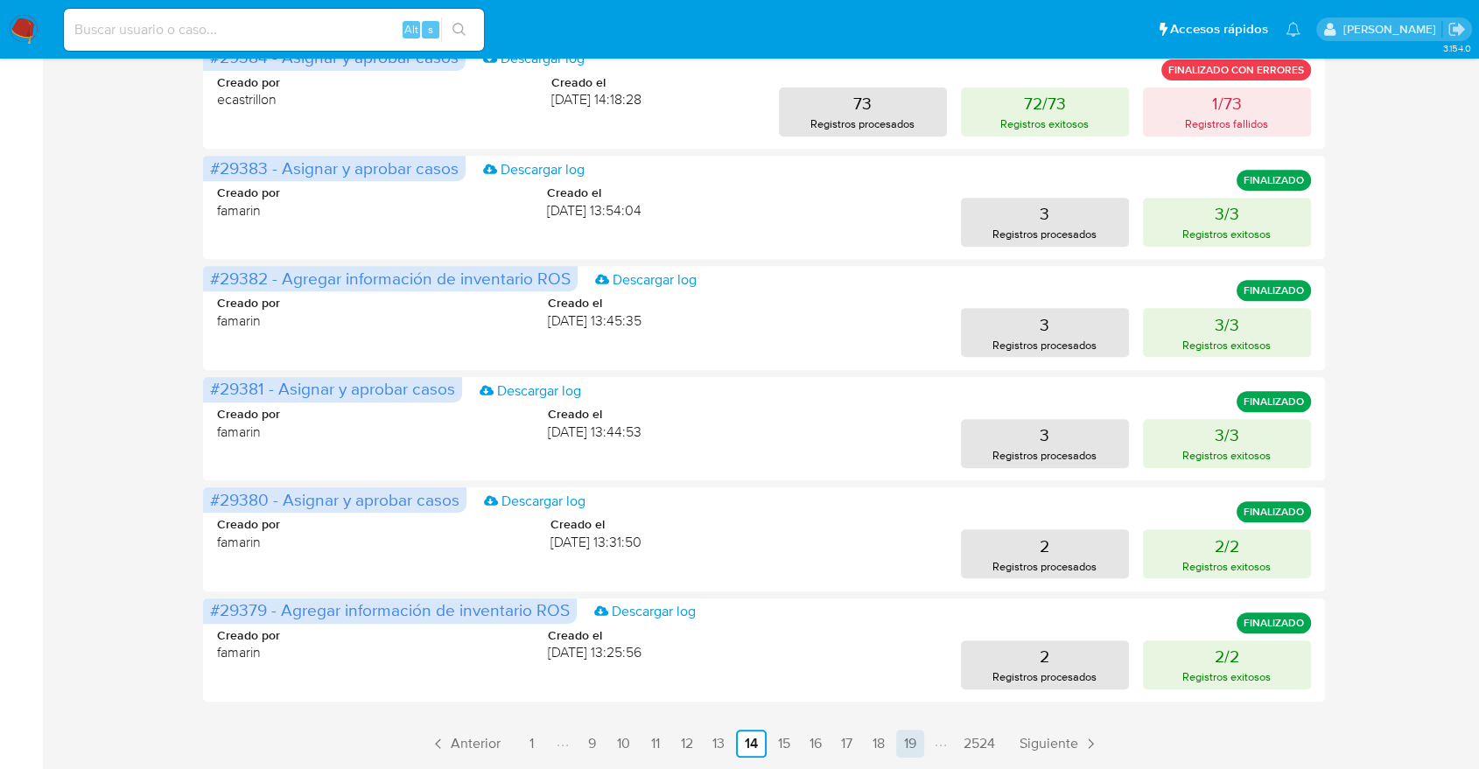
click at [903, 744] on link "19" at bounding box center [910, 744] width 28 height 28
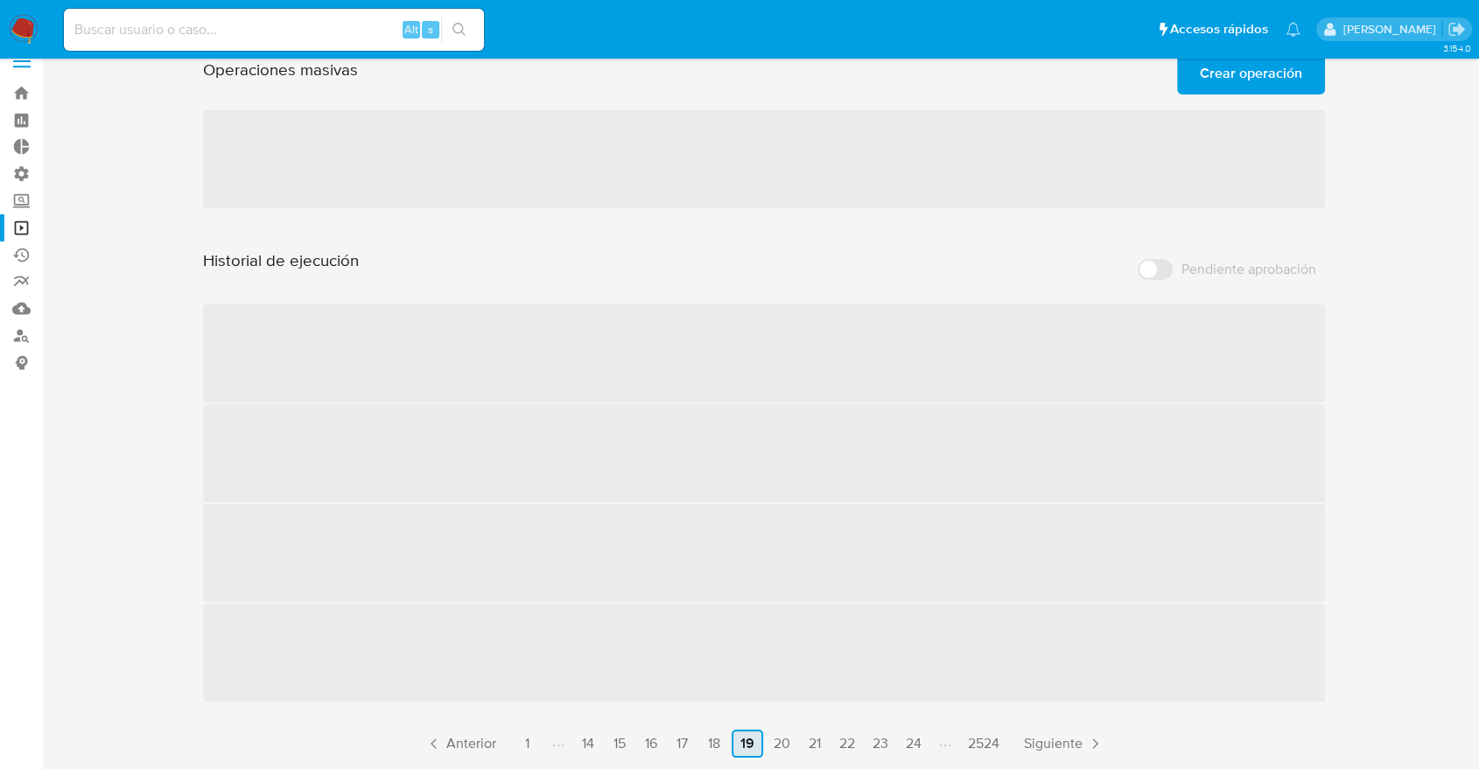
click at [903, 744] on div "Historial de ejecución Pendiente aprobación ‌ ‌ ‌ ‌ Anterior 1 14 15 16 17 18 1…" at bounding box center [764, 503] width 1122 height 507
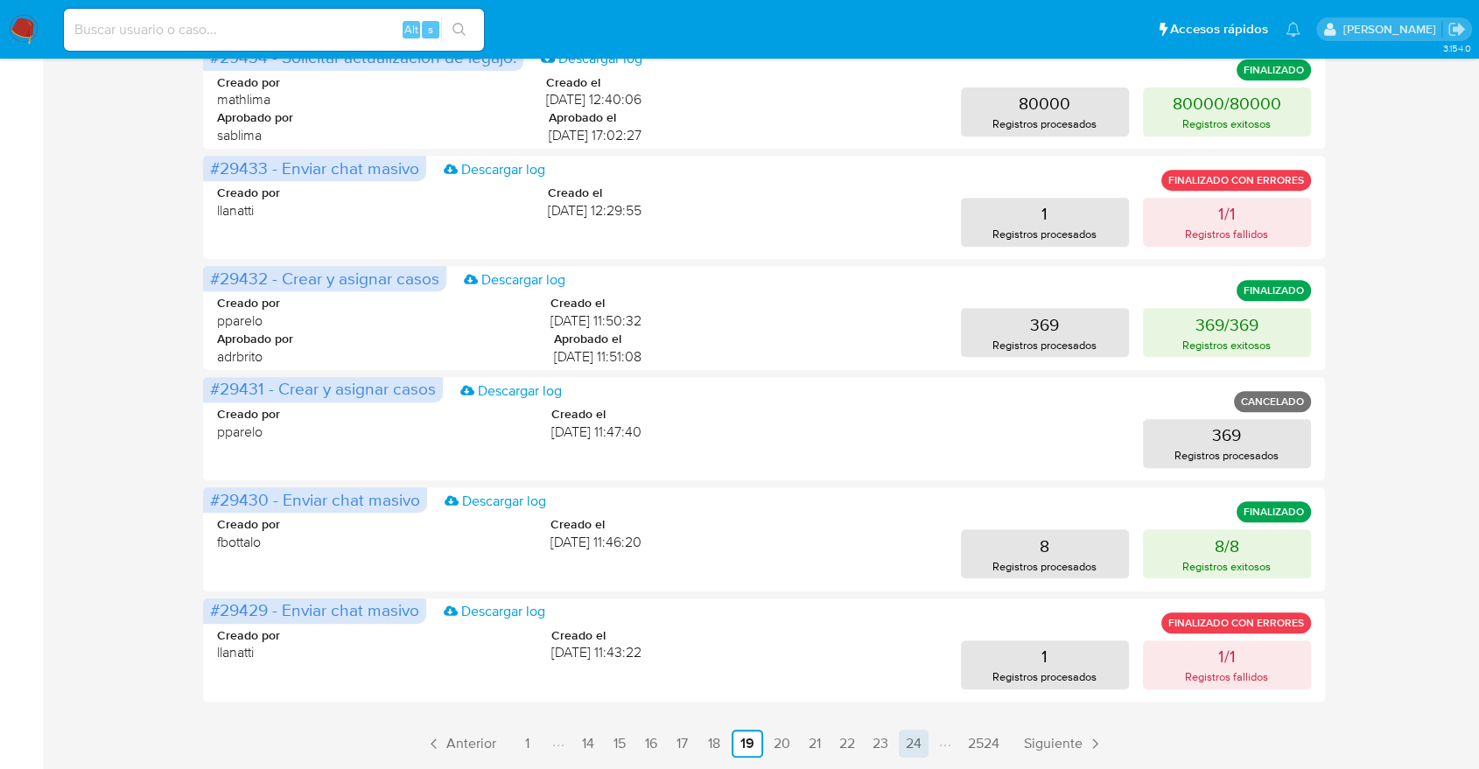
click at [910, 749] on link "24" at bounding box center [914, 744] width 30 height 28
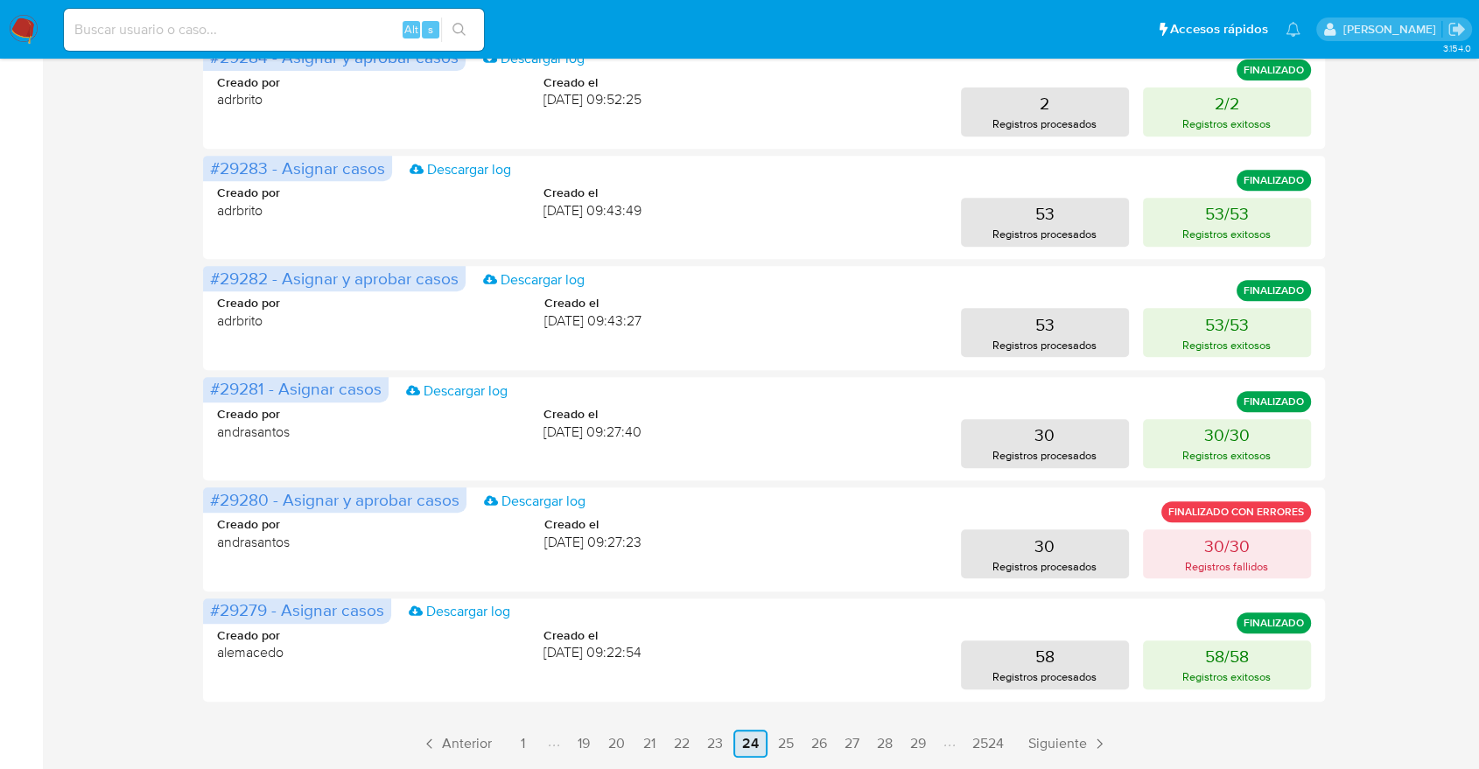
click at [910, 749] on link "29" at bounding box center [918, 744] width 30 height 28
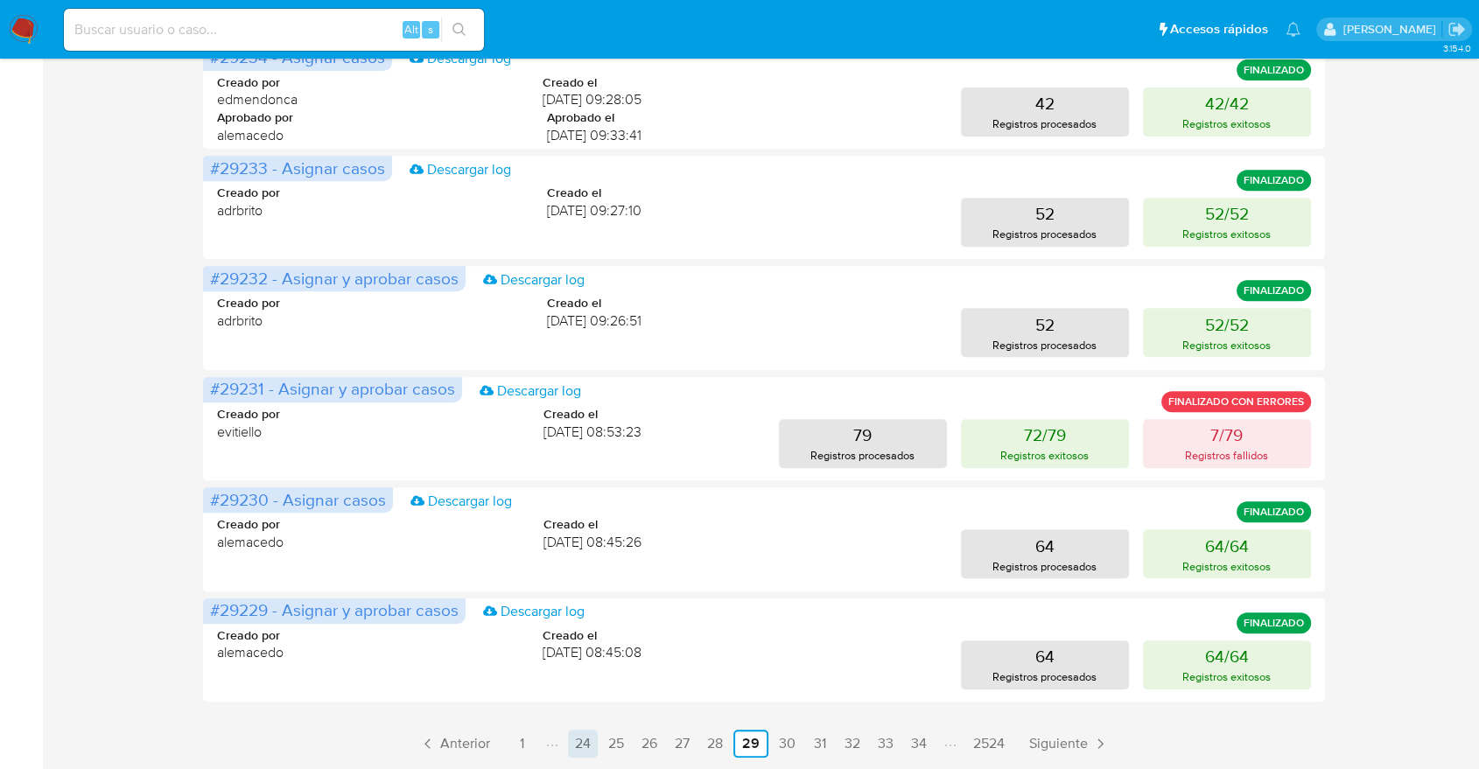
click at [910, 749] on link "34" at bounding box center [919, 744] width 30 height 28
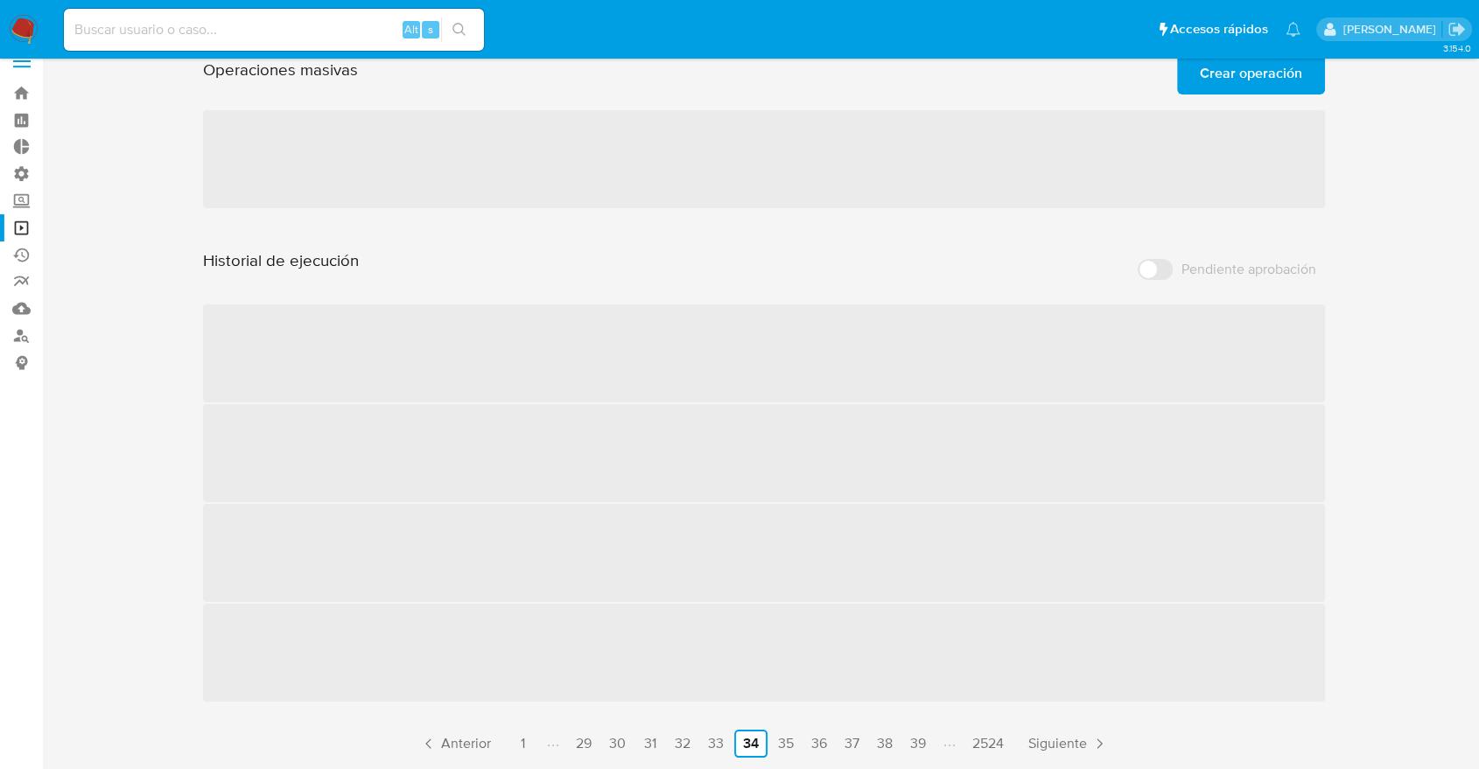
click at [910, 749] on link "39" at bounding box center [918, 744] width 30 height 28
click at [910, 749] on link "44" at bounding box center [919, 744] width 30 height 28
click at [910, 749] on div "Historial de ejecución Pendiente aprobación ‌ ‌ ‌ ‌ Anterior 1 39 40 41 42 43 4…" at bounding box center [764, 503] width 1122 height 507
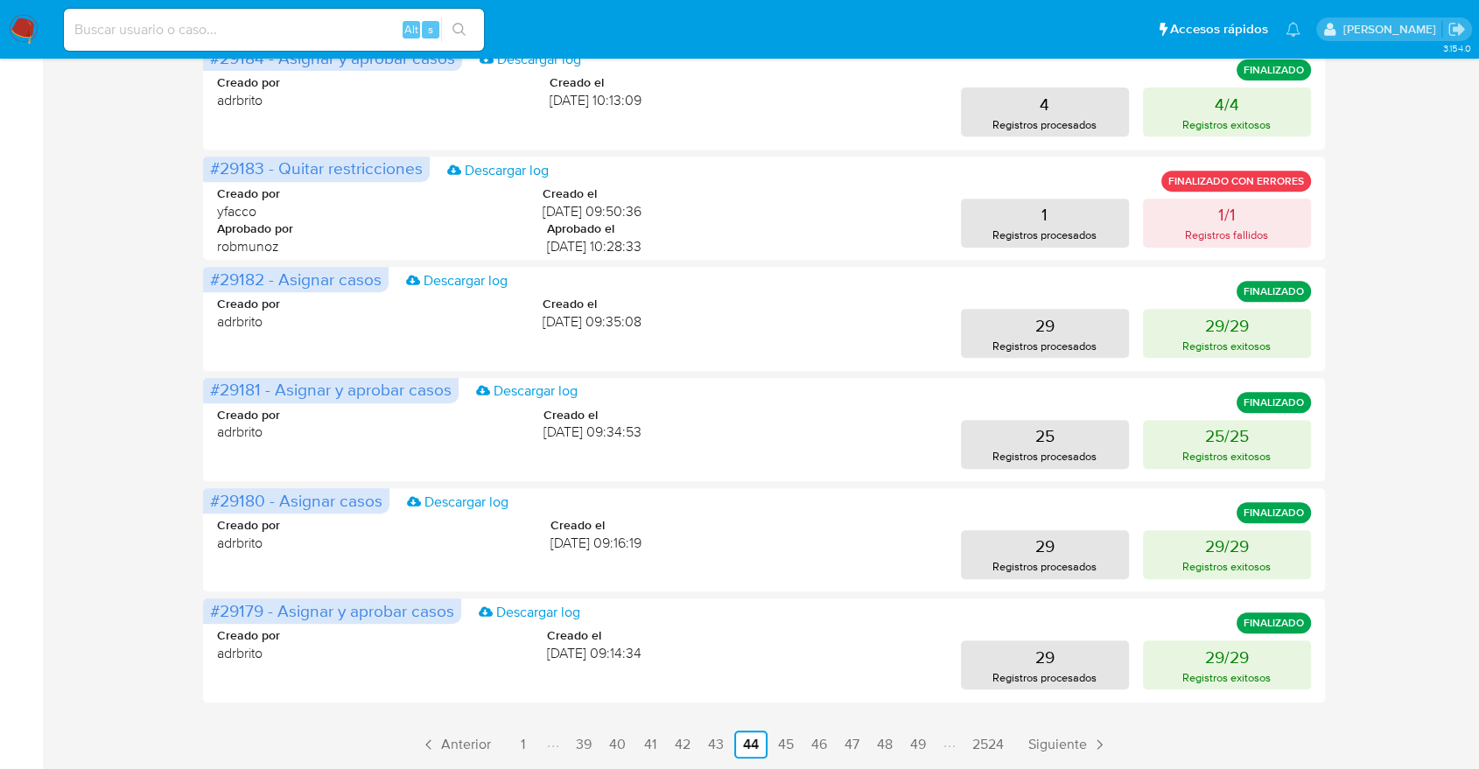
click at [910, 749] on link "49" at bounding box center [918, 745] width 30 height 28
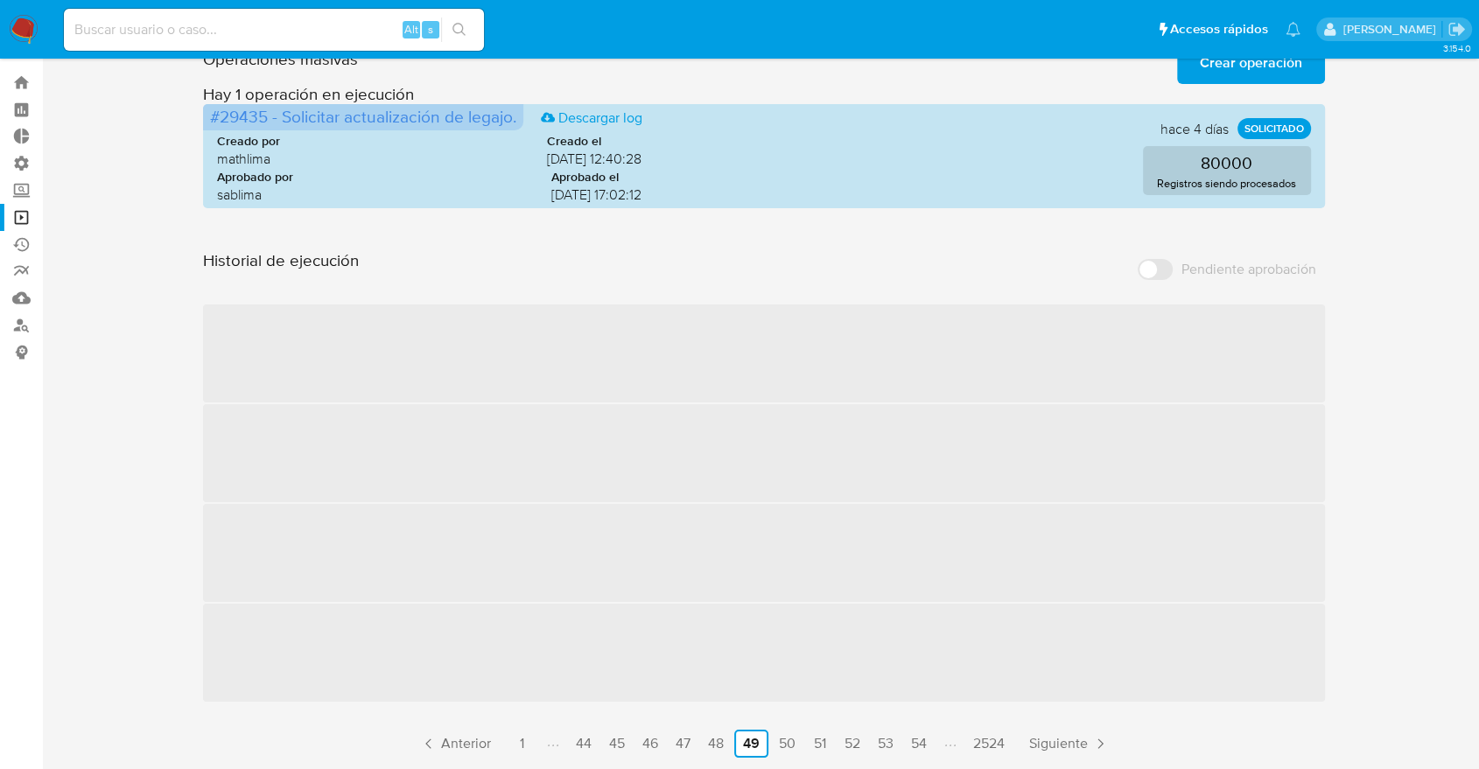
scroll to position [36, 0]
click at [910, 749] on link "54" at bounding box center [919, 744] width 30 height 28
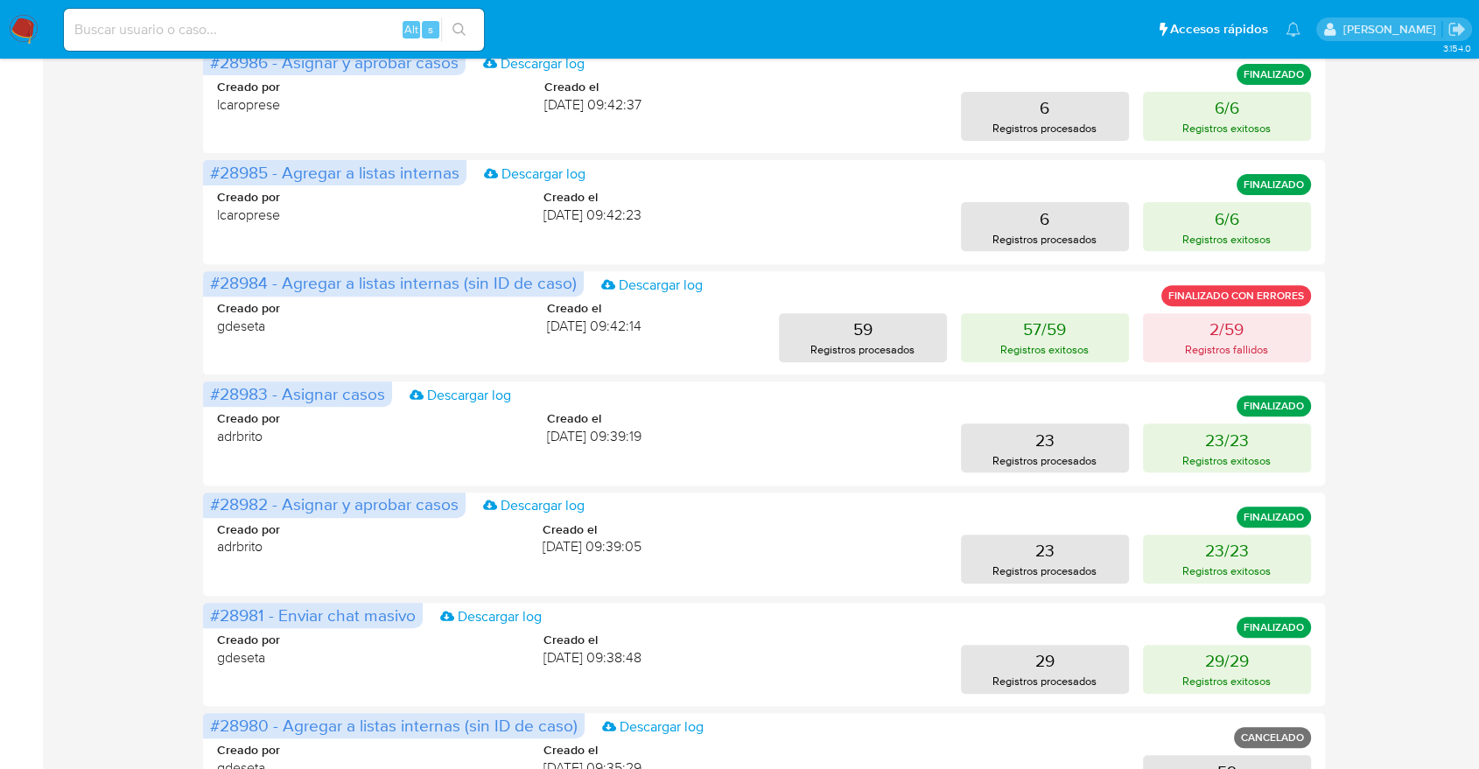
click at [910, 749] on div "Creado por gdeseta Creado el 30/07/2025 09:35:29 59 Registros procesados" at bounding box center [764, 762] width 1094 height 84
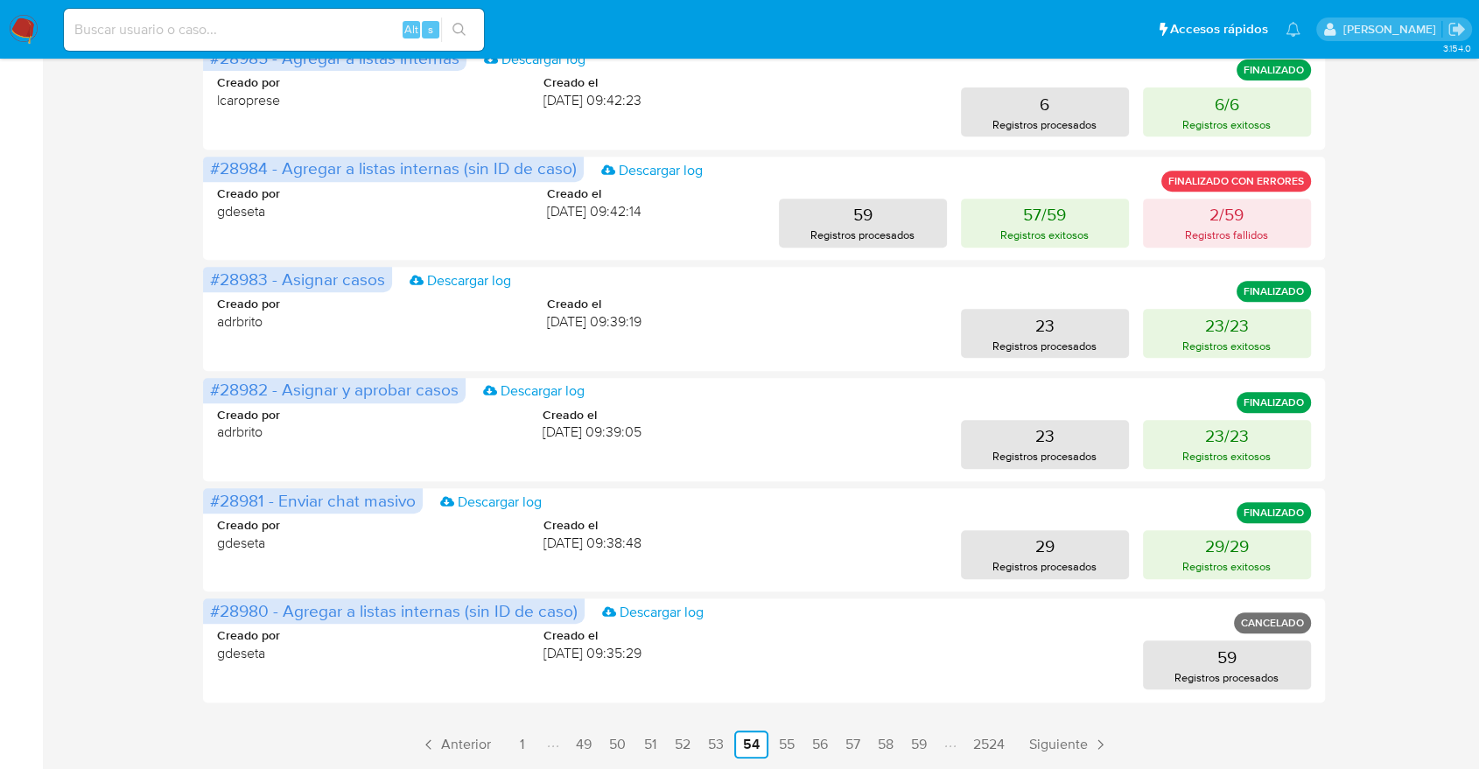
click at [910, 749] on link "59" at bounding box center [919, 745] width 30 height 28
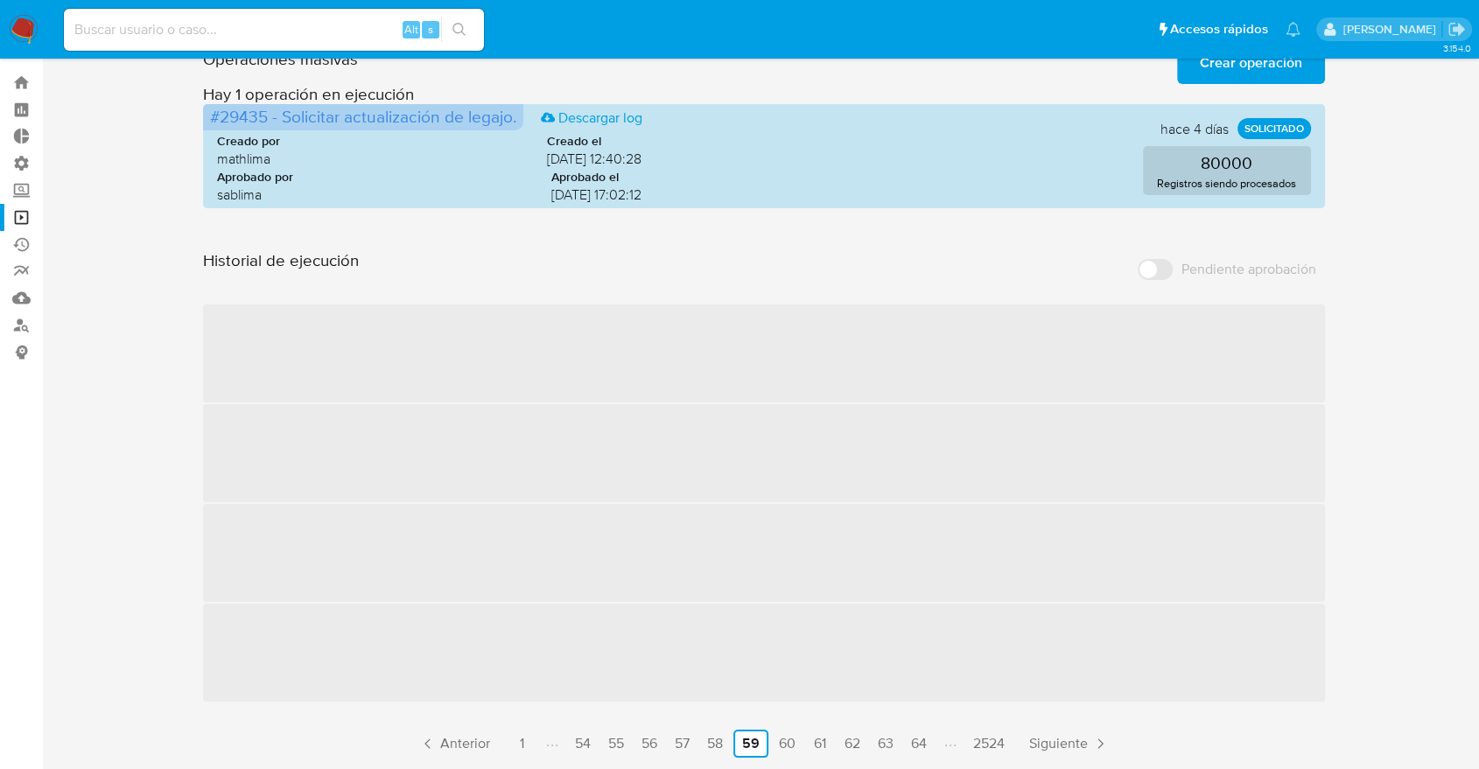
click at [910, 749] on link "64" at bounding box center [919, 744] width 30 height 28
click at [910, 749] on link "69" at bounding box center [919, 744] width 30 height 28
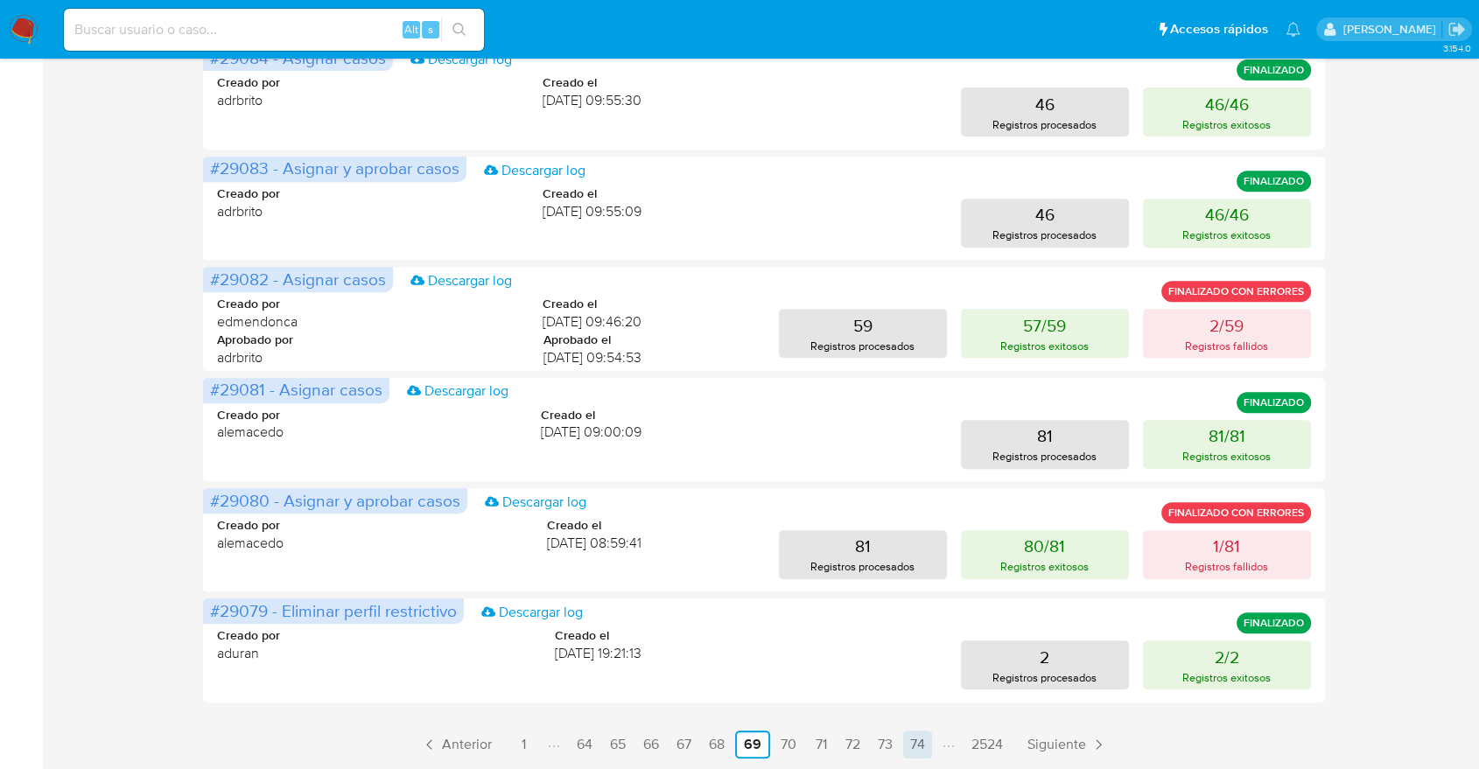
click at [913, 747] on link "74" at bounding box center [917, 745] width 29 height 28
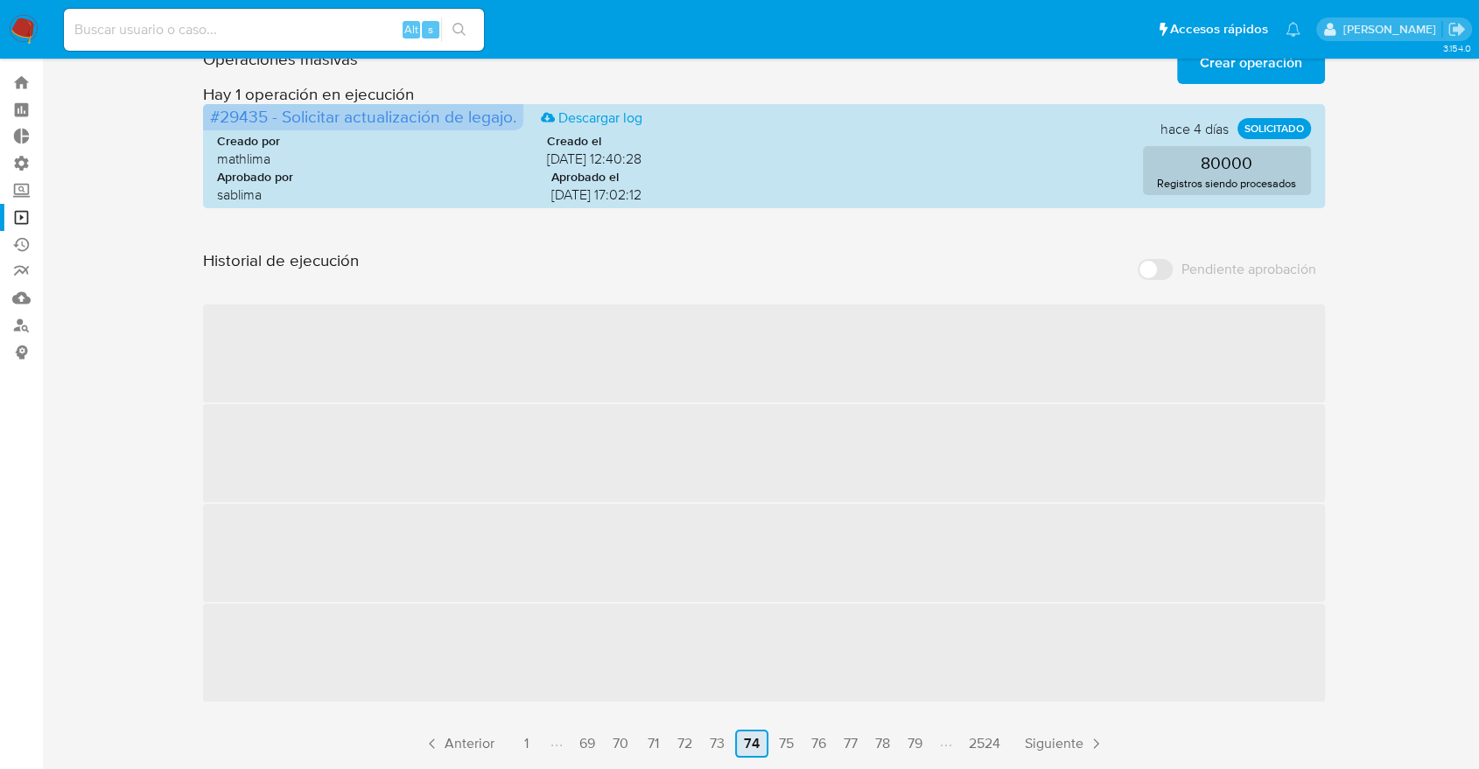
click at [913, 747] on link "79" at bounding box center [914, 744] width 29 height 28
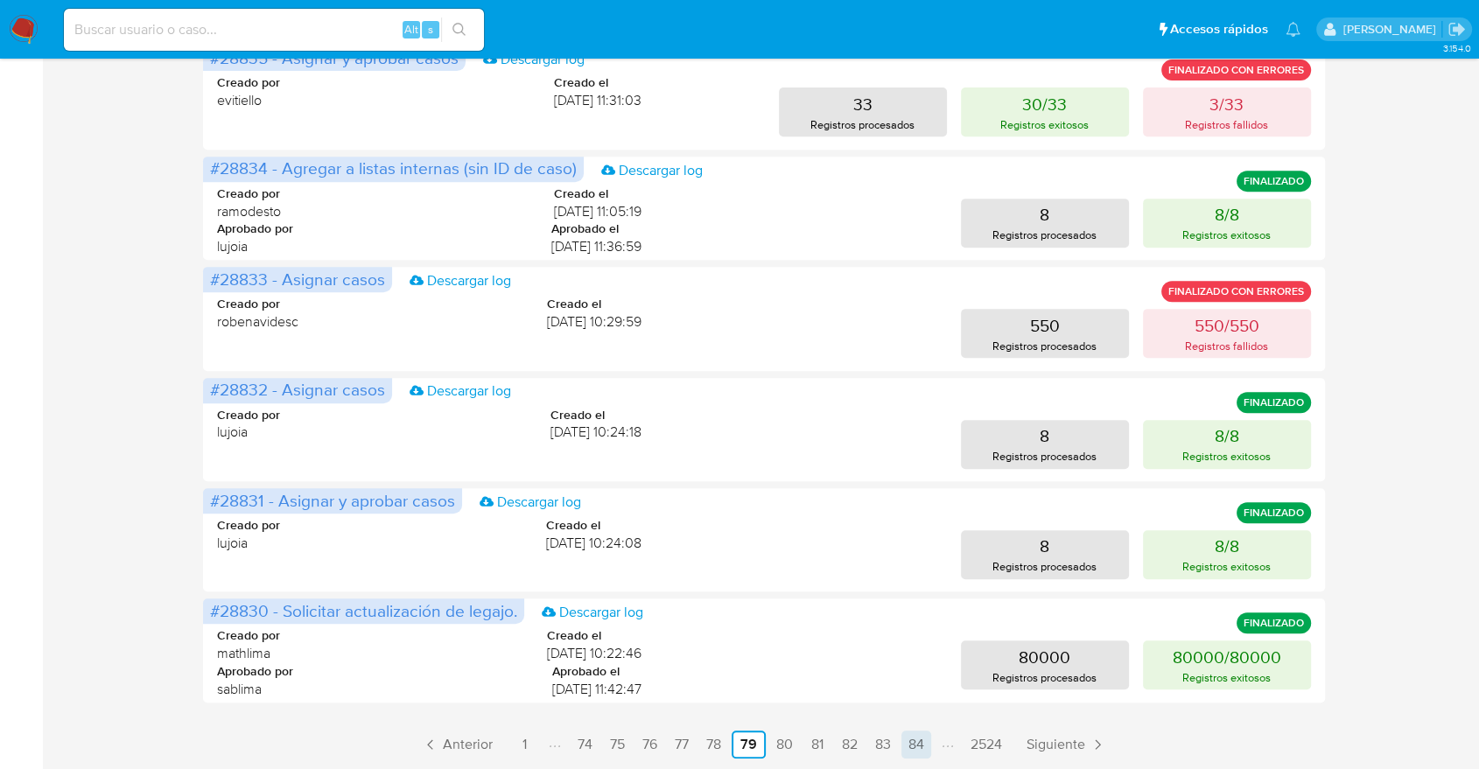
click at [913, 747] on link "84" at bounding box center [916, 745] width 30 height 28
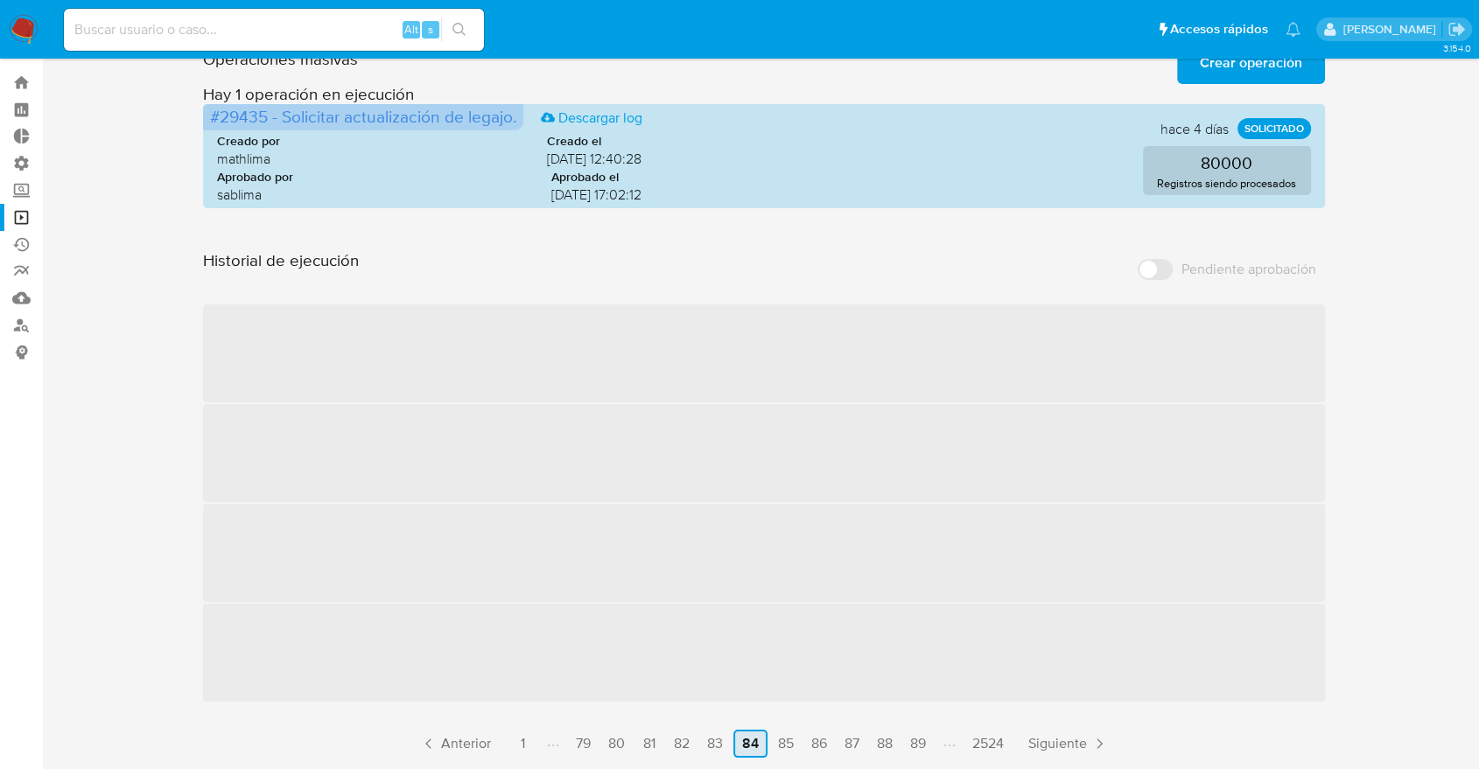
click at [913, 747] on div "Historial de ejecución Pendiente aprobación ‌ ‌ ‌ ‌ Anterior 1 79 80 81 82 83 8…" at bounding box center [764, 503] width 1122 height 507
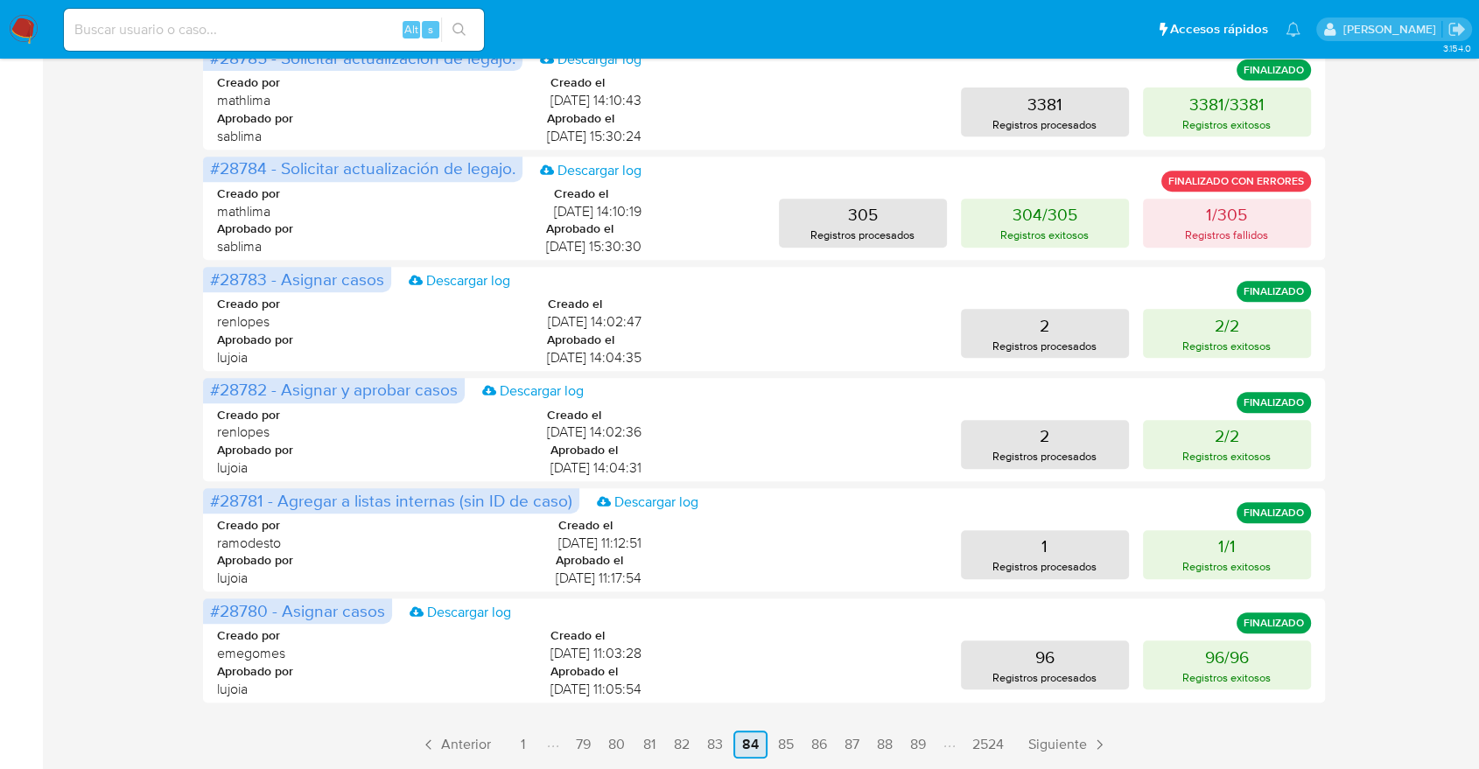
click at [913, 747] on link "89" at bounding box center [918, 745] width 30 height 28
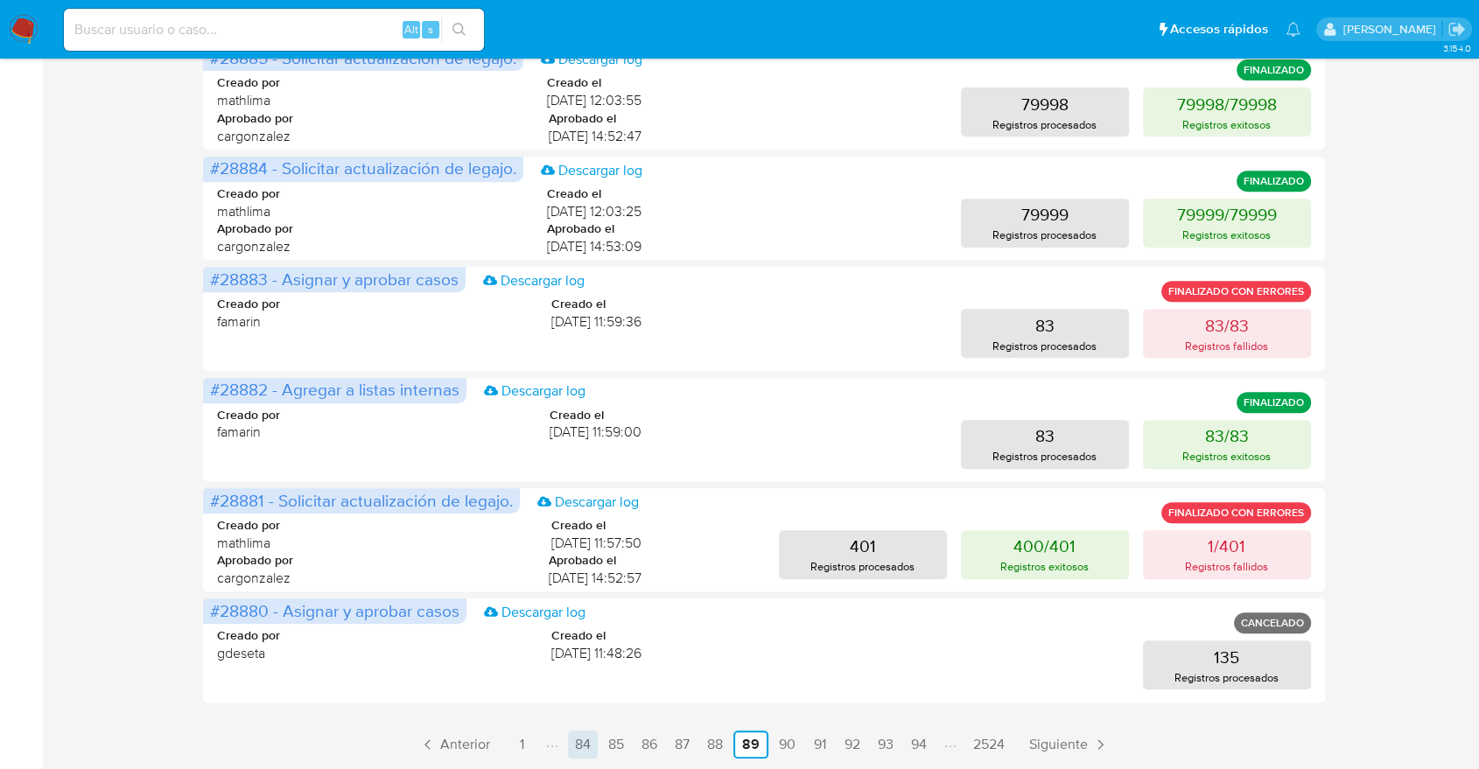
click at [913, 747] on link "94" at bounding box center [919, 745] width 30 height 28
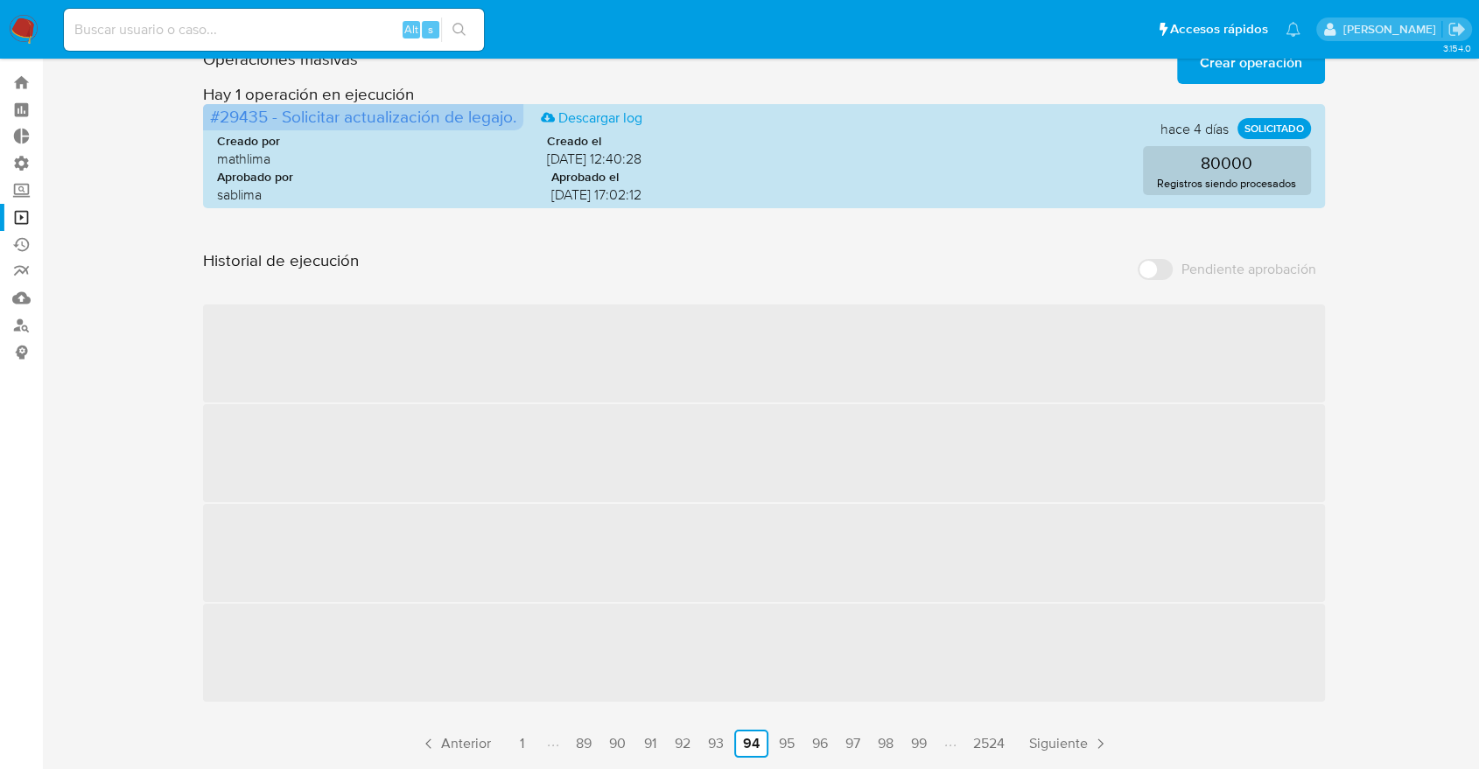
click at [913, 747] on link "99" at bounding box center [919, 744] width 30 height 28
click at [913, 747] on div "Historial de ejecución Pendiente aprobación ‌ ‌ ‌ ‌ Anterior 1 94 95 96 97 98 9…" at bounding box center [764, 503] width 1122 height 507
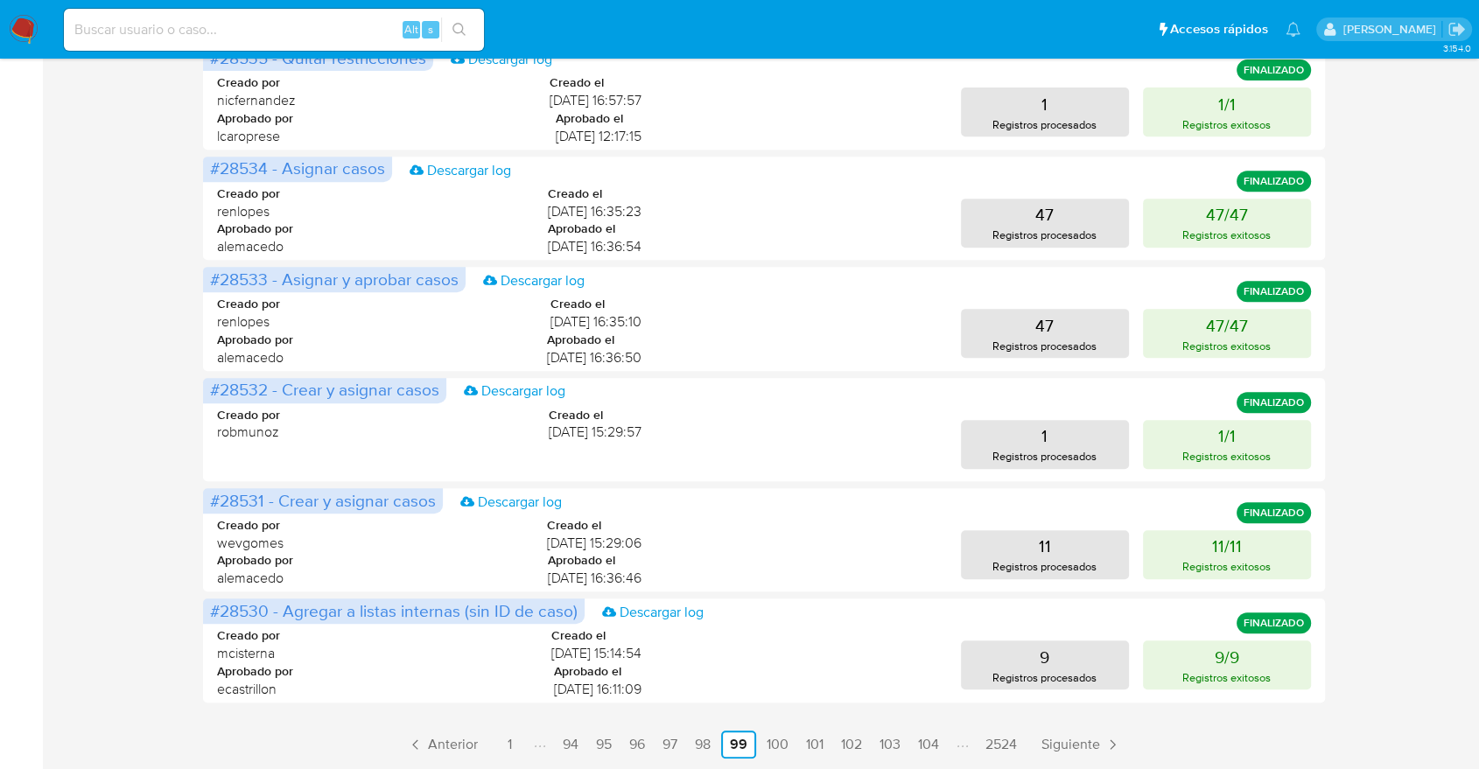
click at [913, 747] on link "104" at bounding box center [928, 745] width 35 height 28
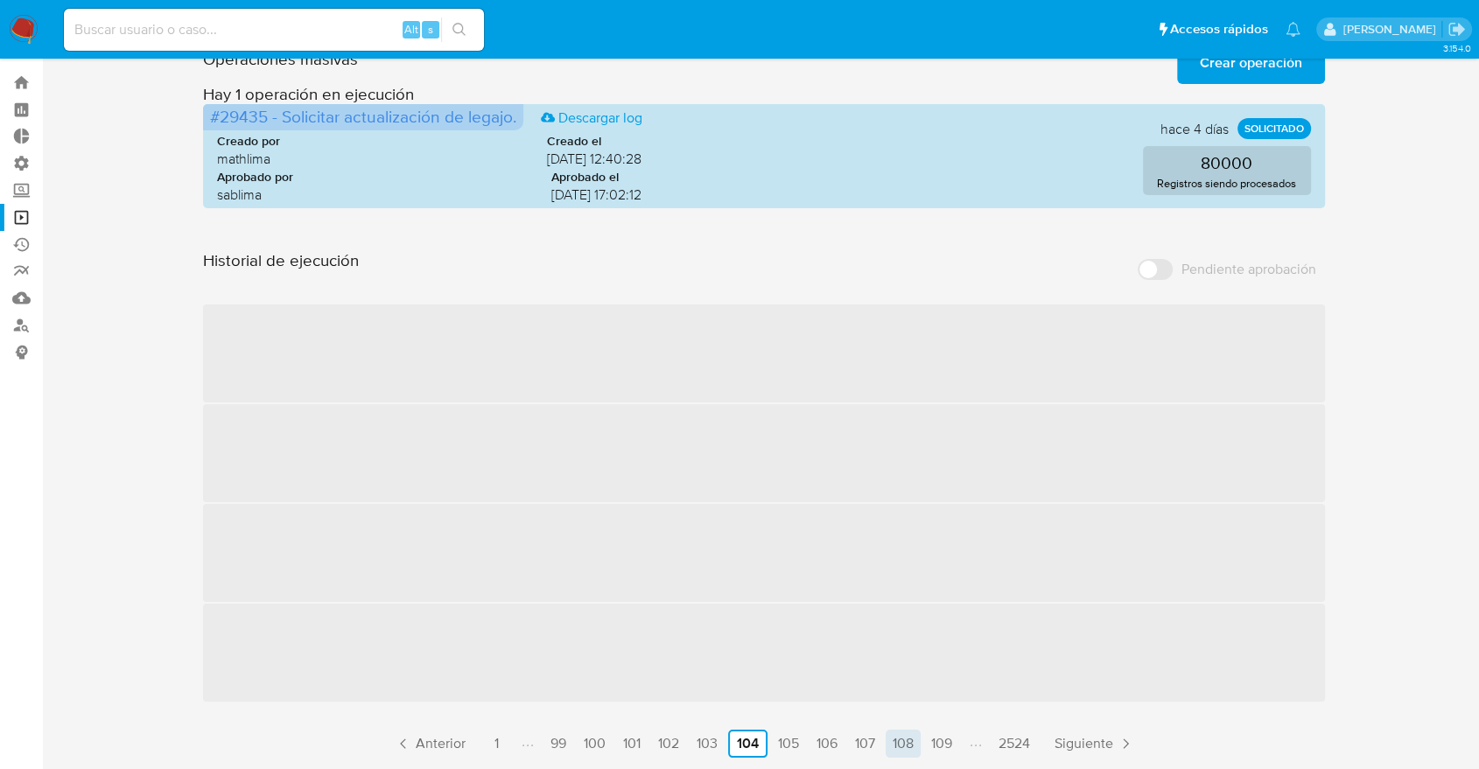
click at [920, 747] on link "108" at bounding box center [902, 744] width 35 height 28
click at [920, 747] on ul "Anterior 1 103 104 105 106 107 108 109 110 111 112 113 2524 Siguiente" at bounding box center [764, 744] width 1122 height 28
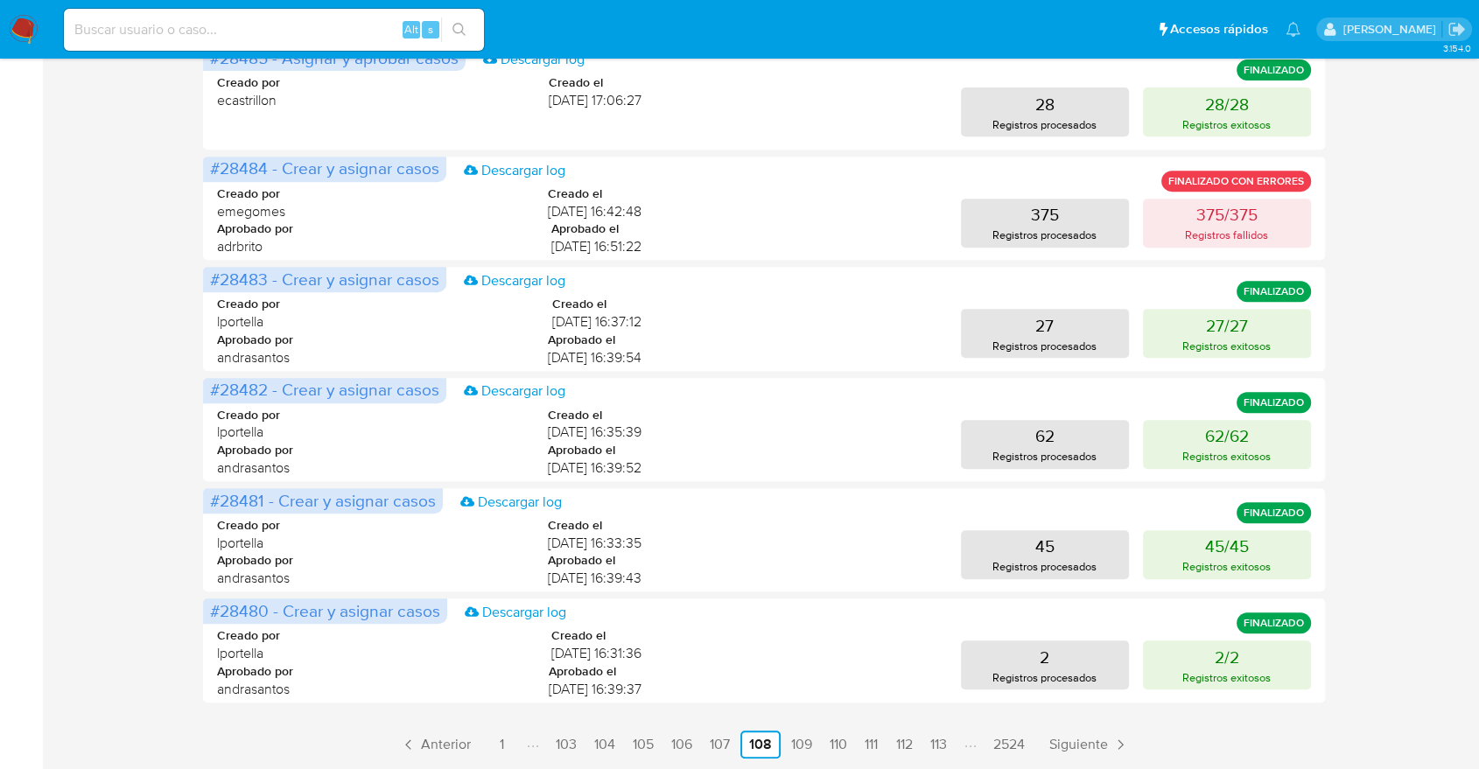
click at [920, 748] on ul "Anterior 1 103 104 105 106 107 108 109 110 111 112 113 2524 Siguiente" at bounding box center [764, 745] width 1122 height 28
click at [899, 747] on link "112" at bounding box center [904, 745] width 31 height 28
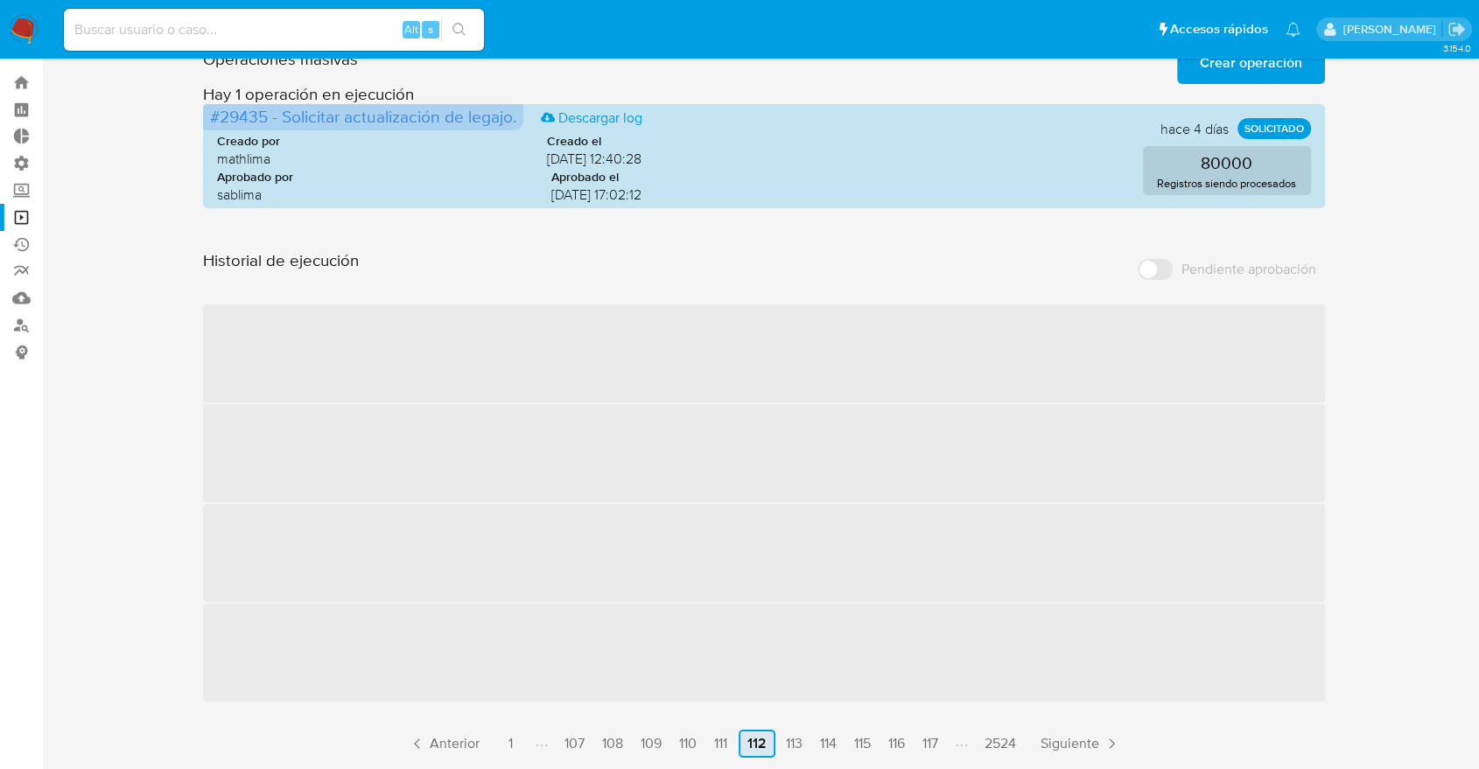
click at [899, 747] on link "116" at bounding box center [896, 744] width 31 height 28
click at [899, 747] on link "120" at bounding box center [888, 744] width 35 height 28
click at [899, 747] on div "Historial de ejecución Pendiente aprobación ‌ ‌ ‌ ‌ Anterior 1 119 120 121 122 …" at bounding box center [764, 503] width 1122 height 507
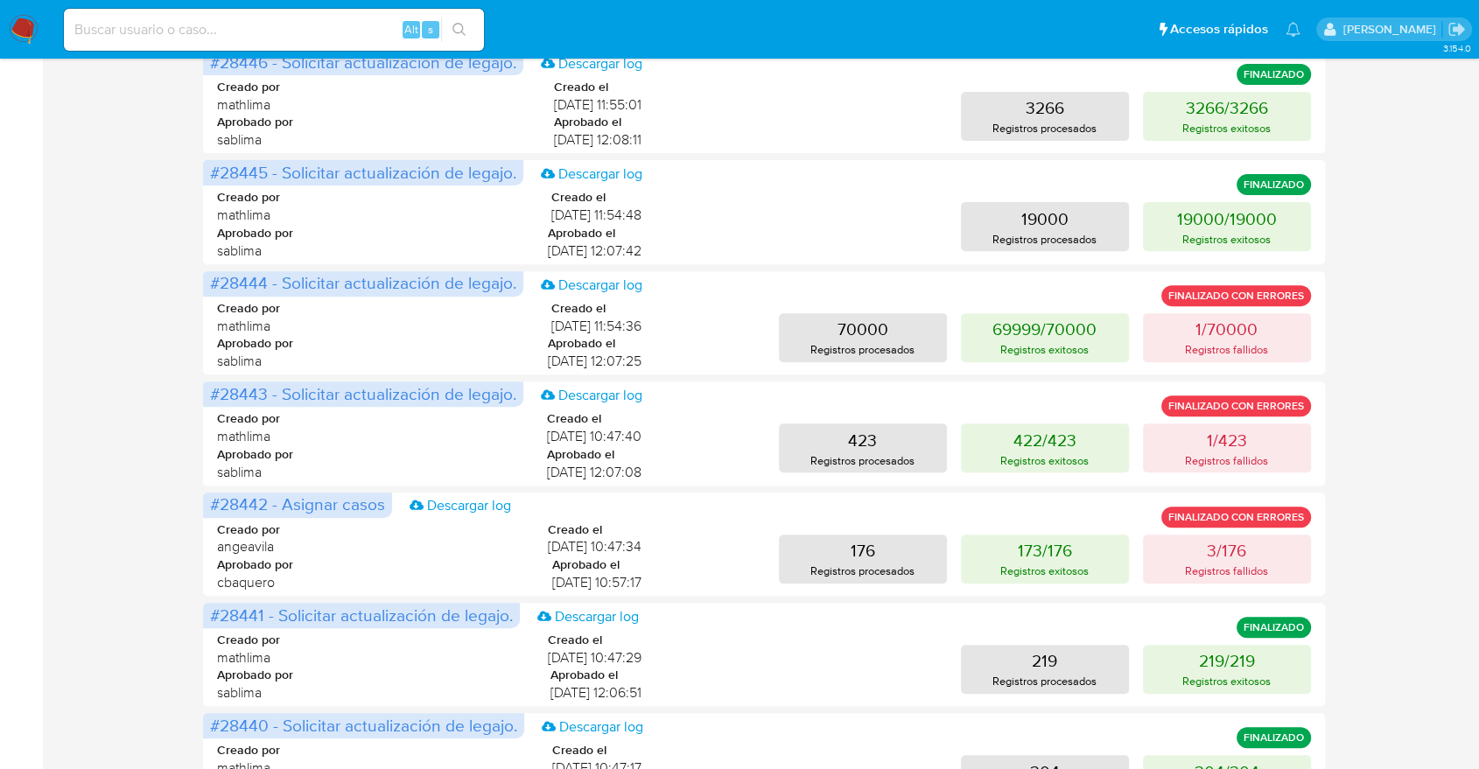
scroll to position [734, 0]
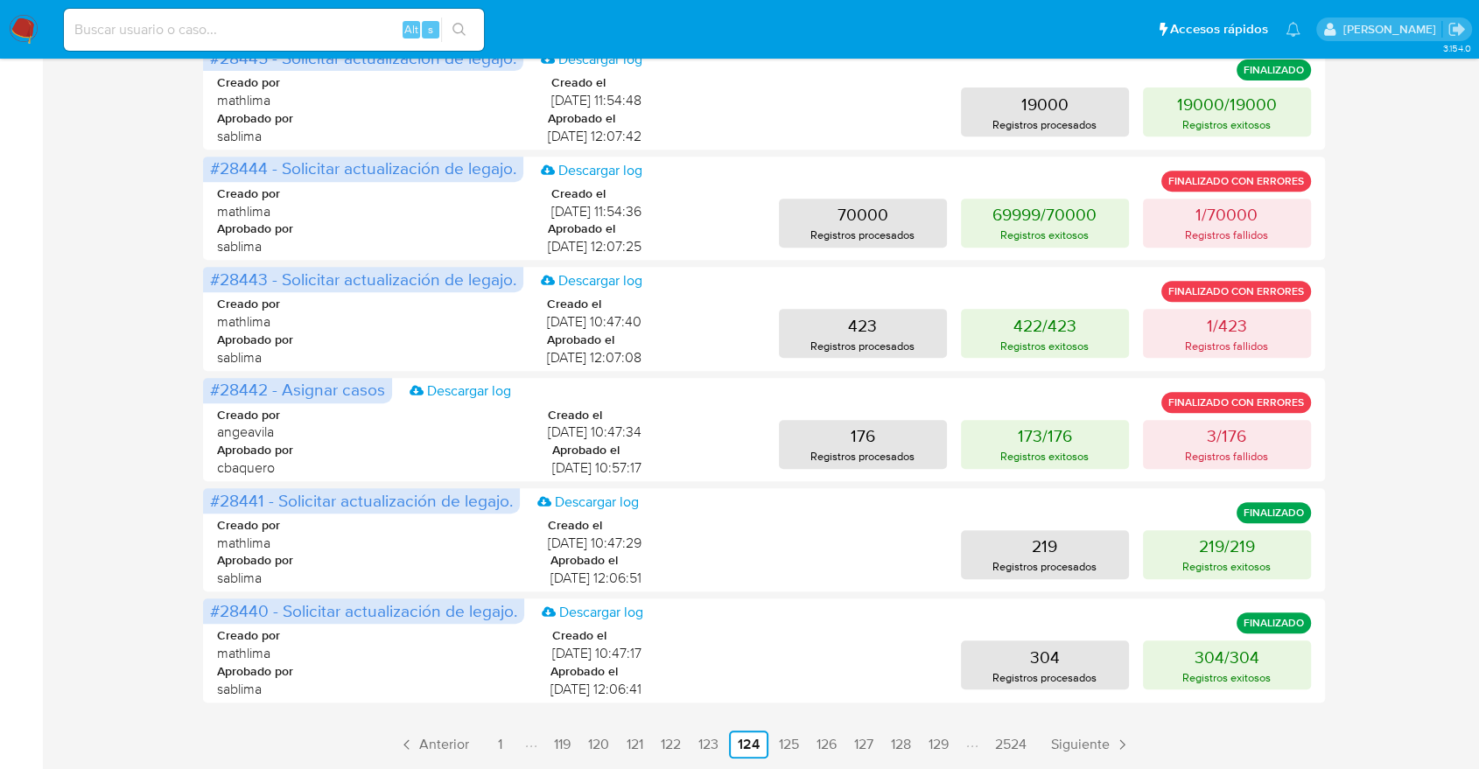
click at [920, 752] on ul "Anterior 1 119 120 121 122 123 124 125 126 127 128 129 2524 Siguiente" at bounding box center [764, 745] width 1122 height 28
click at [937, 742] on link "129" at bounding box center [938, 745] width 34 height 28
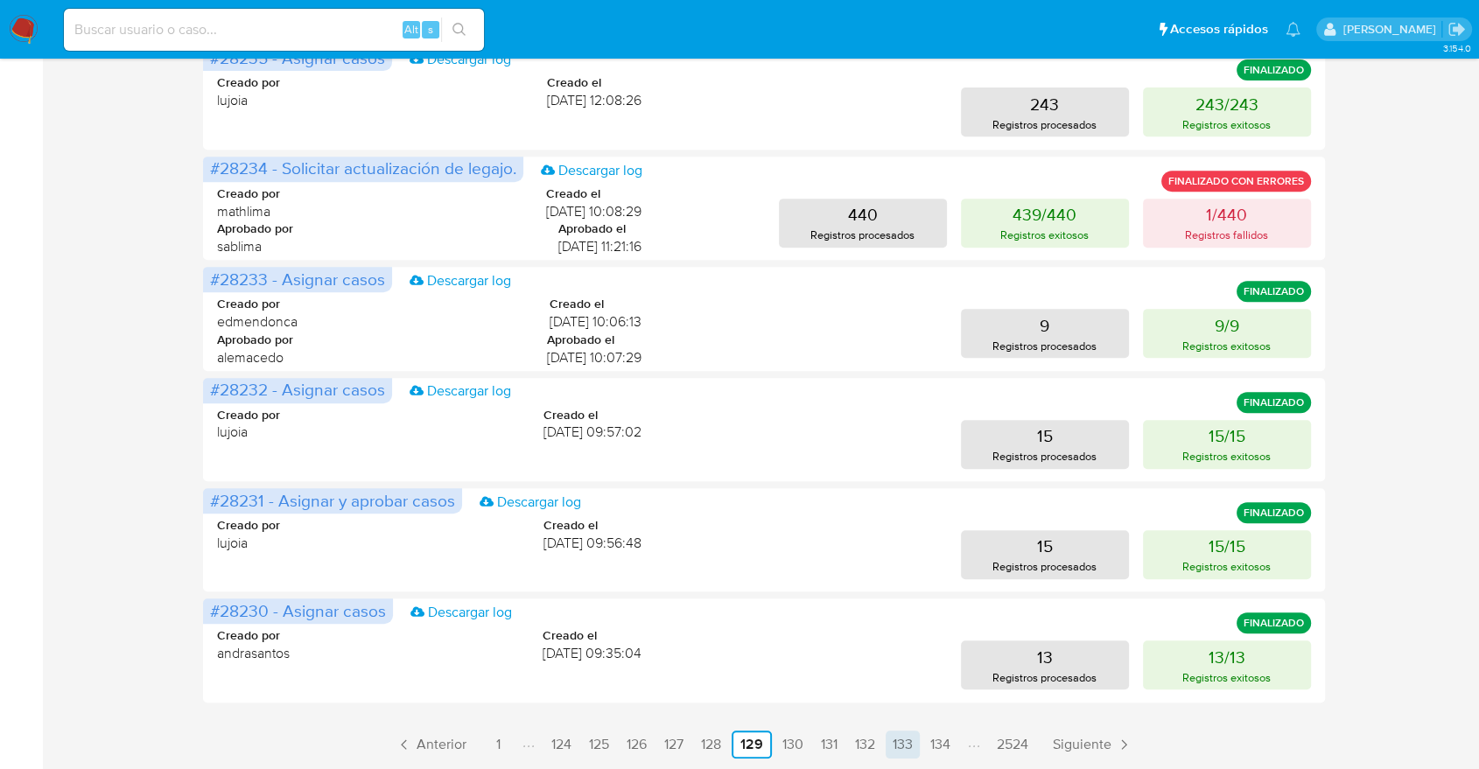
click at [913, 736] on link "133" at bounding box center [902, 745] width 34 height 28
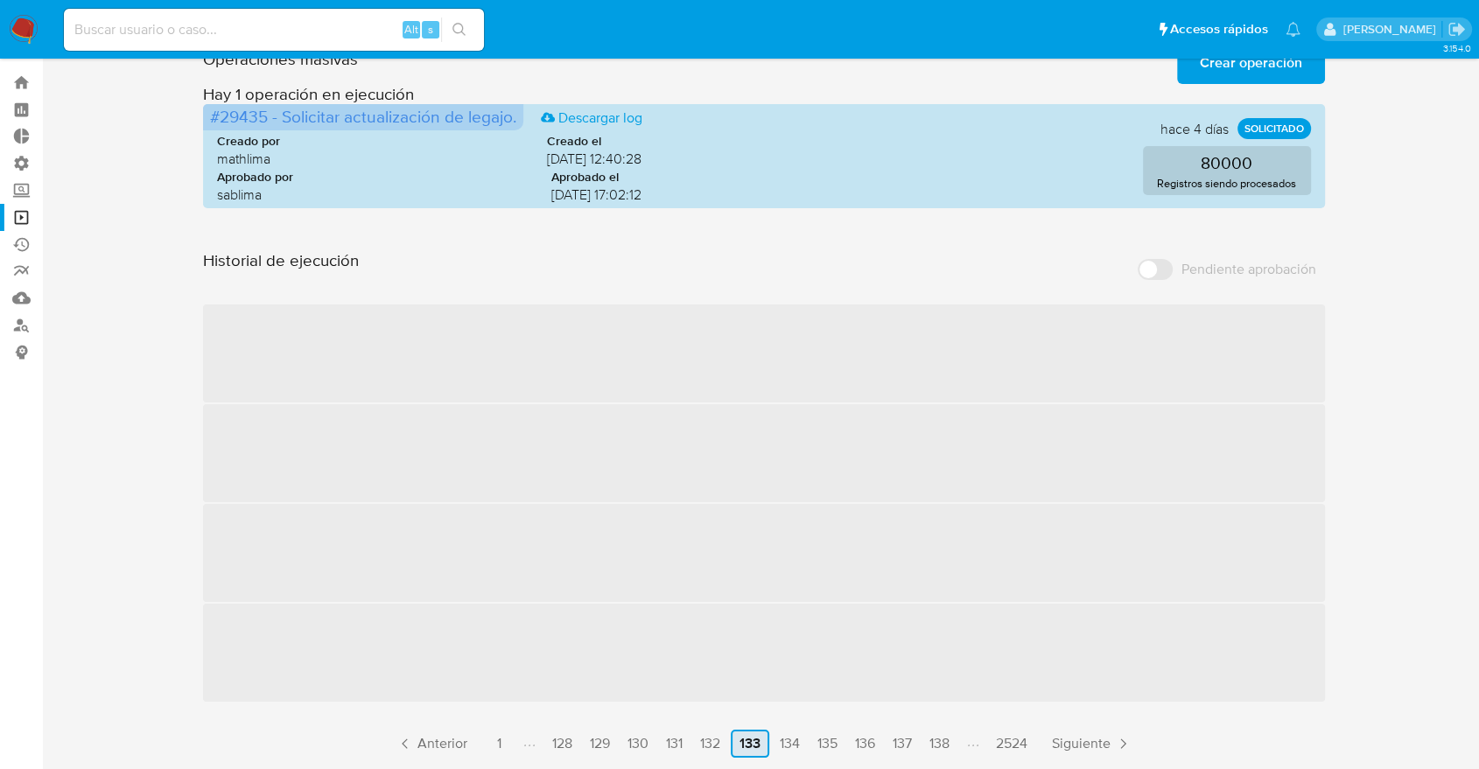
click at [913, 736] on link "137" at bounding box center [901, 744] width 33 height 28
click at [913, 736] on link "145" at bounding box center [902, 744] width 34 height 28
click at [913, 736] on link "153" at bounding box center [902, 744] width 34 height 28
click at [913, 736] on link "157" at bounding box center [902, 744] width 33 height 28
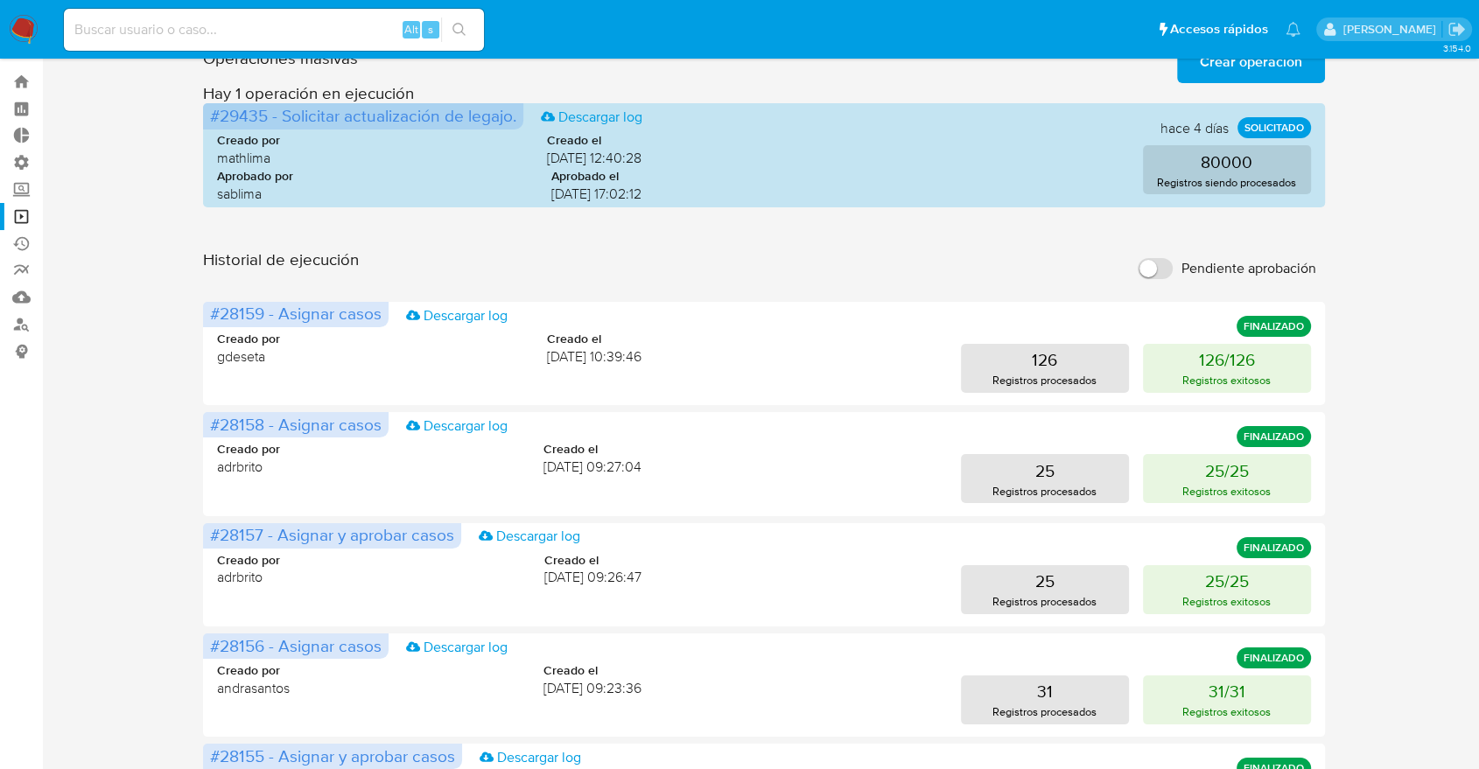
click at [913, 736] on div "#28156 - Asignar casos Descargar log FINALIZADO Creado por andrasantos Creado e…" at bounding box center [764, 684] width 1122 height 103
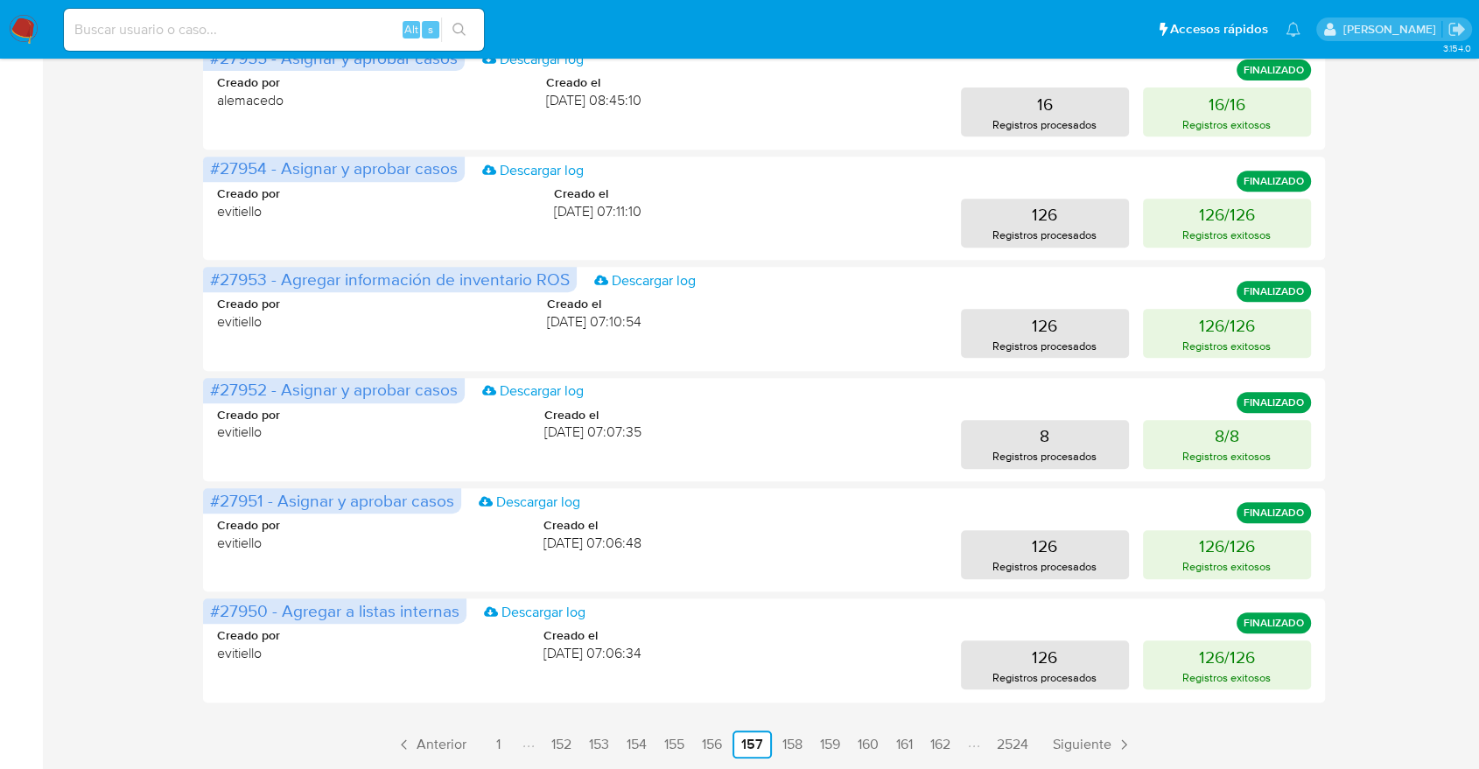
click at [912, 740] on link "161" at bounding box center [904, 745] width 31 height 28
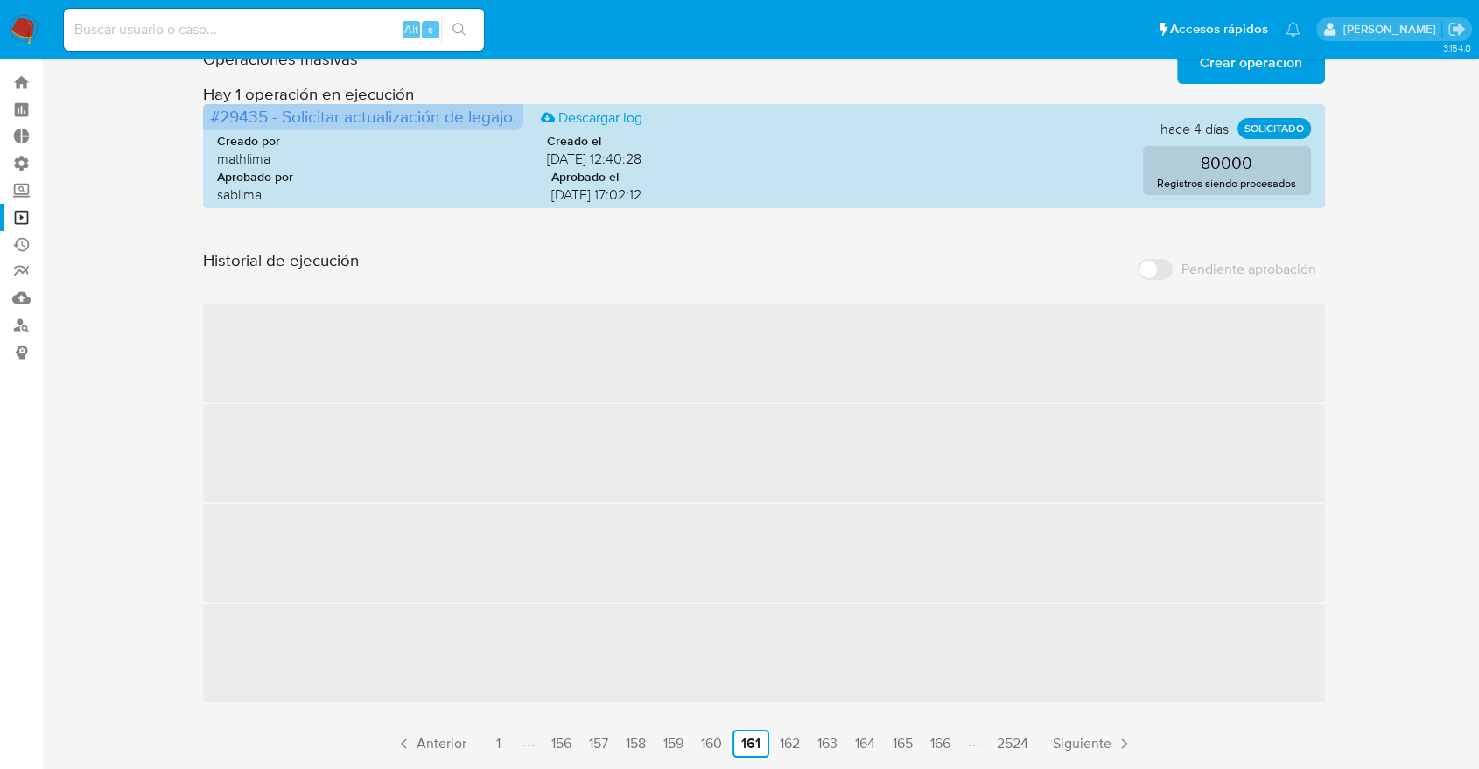
click at [912, 740] on link "165" at bounding box center [902, 744] width 34 height 28
click at [912, 740] on link "173" at bounding box center [901, 744] width 33 height 28
click at [912, 740] on link "181" at bounding box center [900, 744] width 31 height 28
click at [912, 740] on link "185" at bounding box center [901, 744] width 34 height 28
click at [912, 740] on div "Historial de ejecución Pendiente aprobación ‌ ‌ ‌ ‌ Anterior 1 176 177 178 179 …" at bounding box center [764, 503] width 1122 height 507
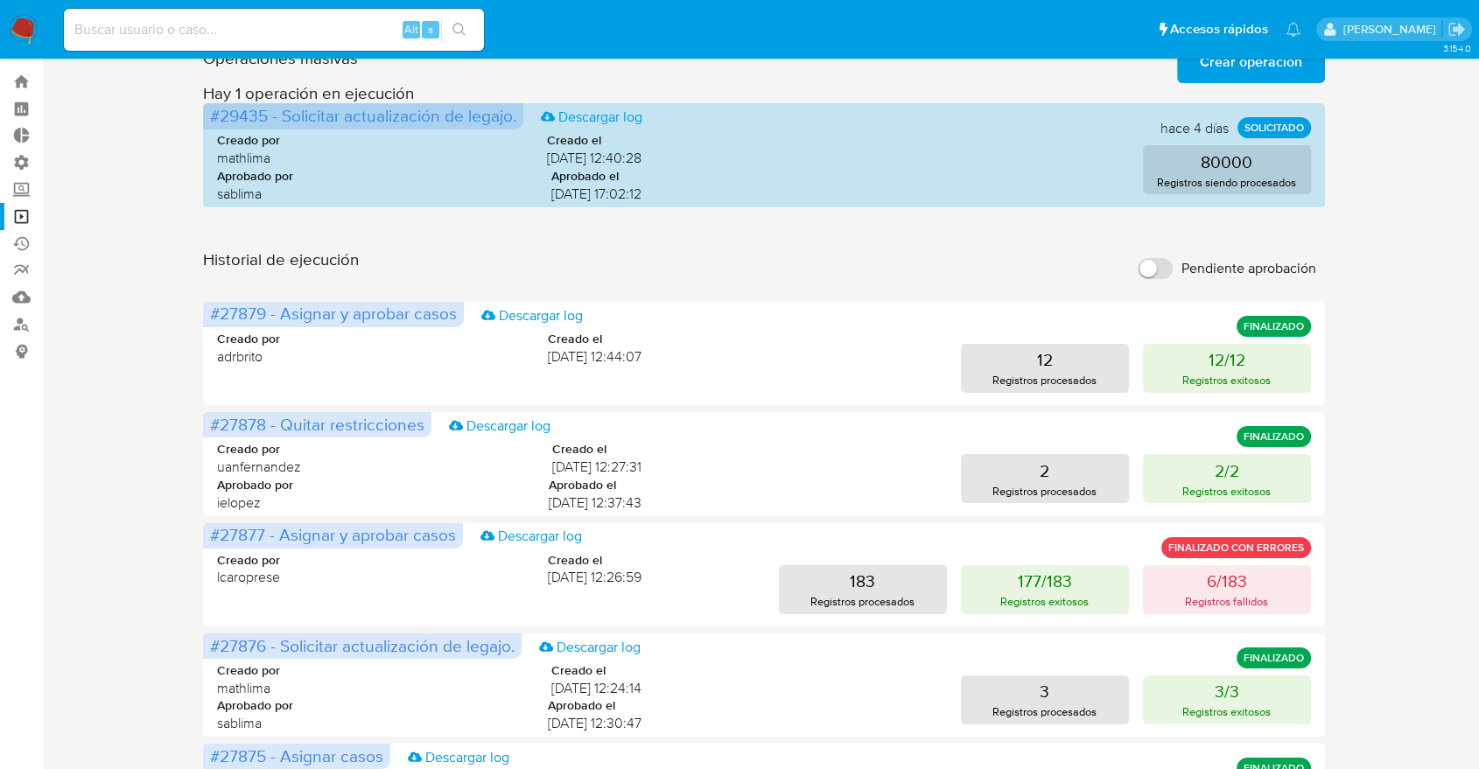
click at [912, 740] on div "Creado por mathlima Creado el 25/06/2025 12:24:14 Aprobado por sablima Aprobado…" at bounding box center [764, 693] width 1094 height 106
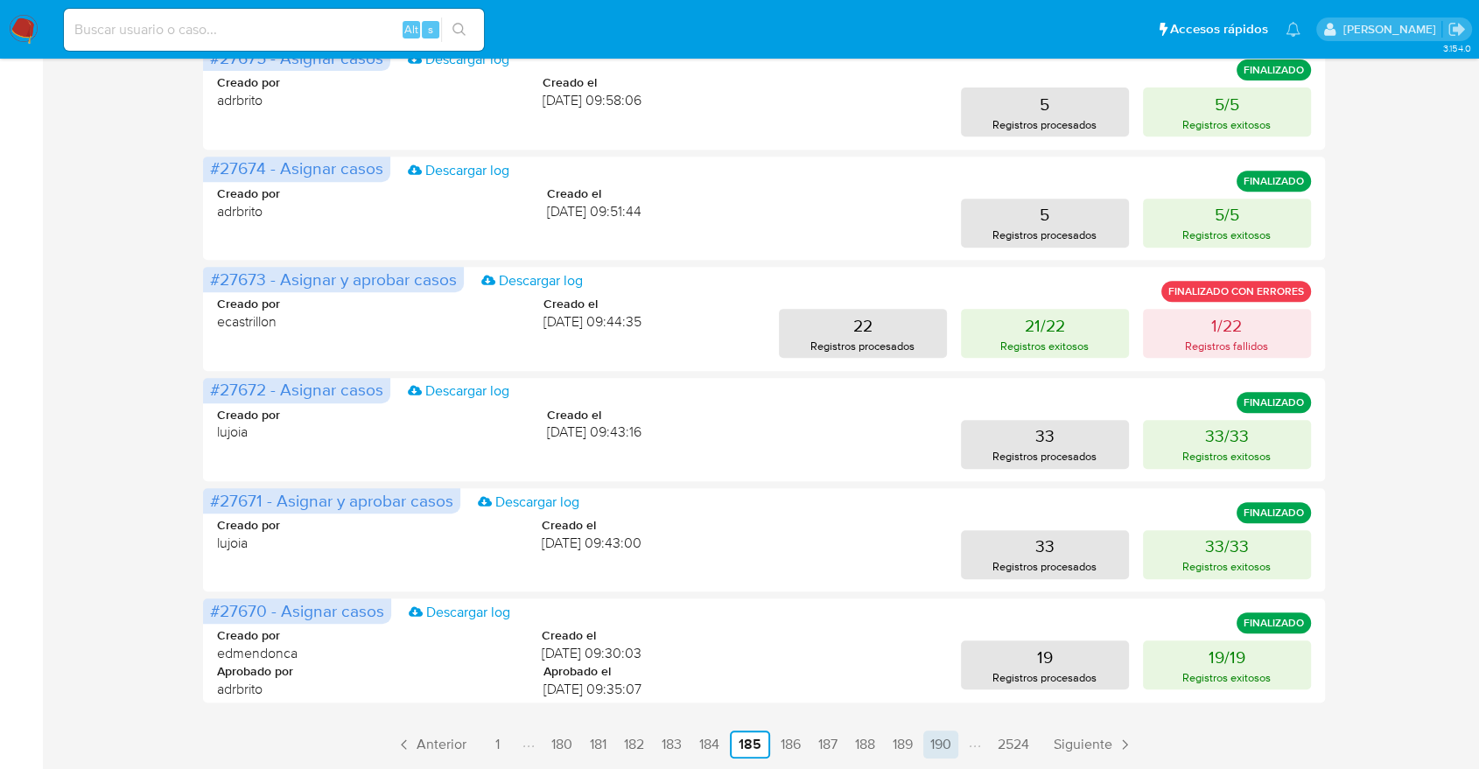
click at [930, 746] on link "190" at bounding box center [940, 745] width 35 height 28
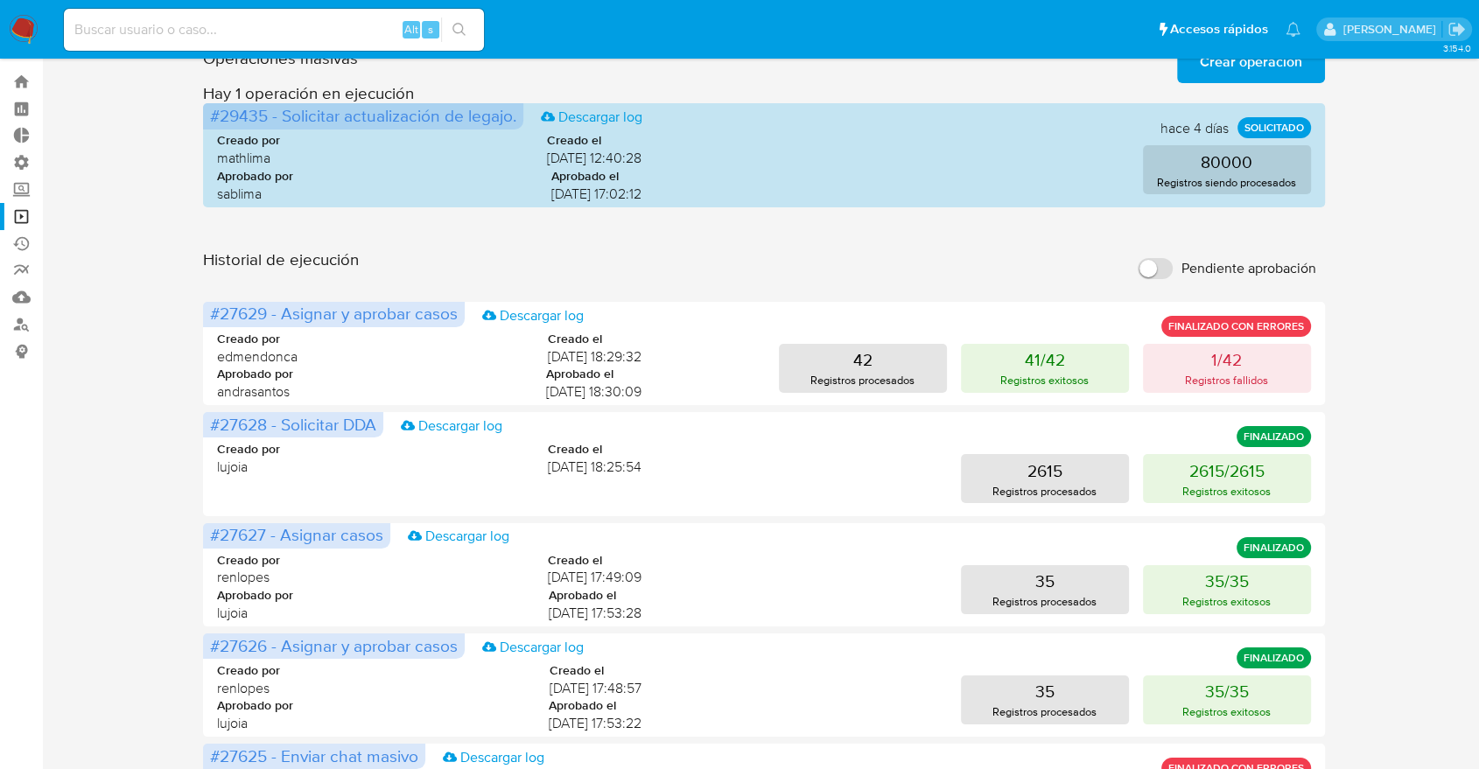
scroll to position [734, 0]
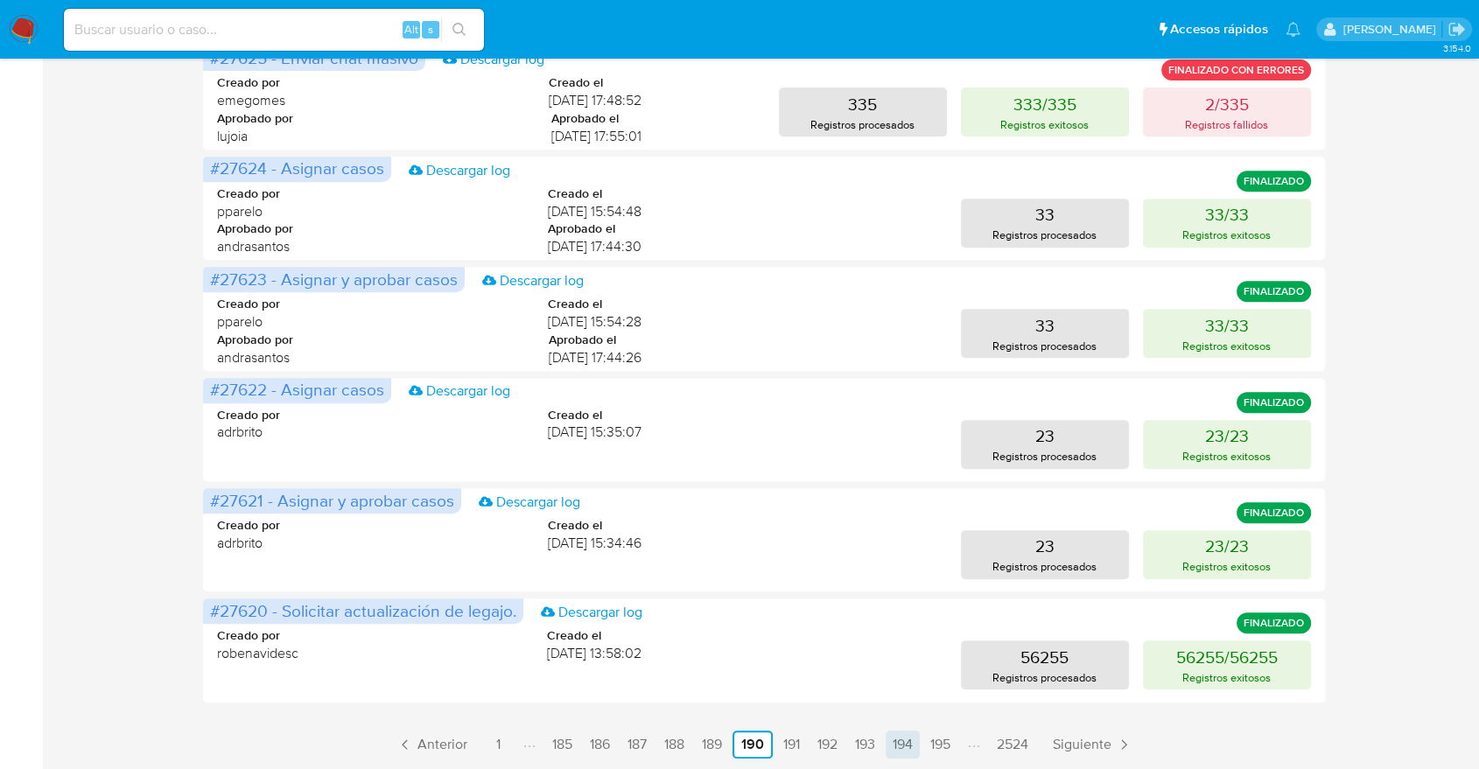
click at [903, 745] on link "194" at bounding box center [902, 745] width 34 height 28
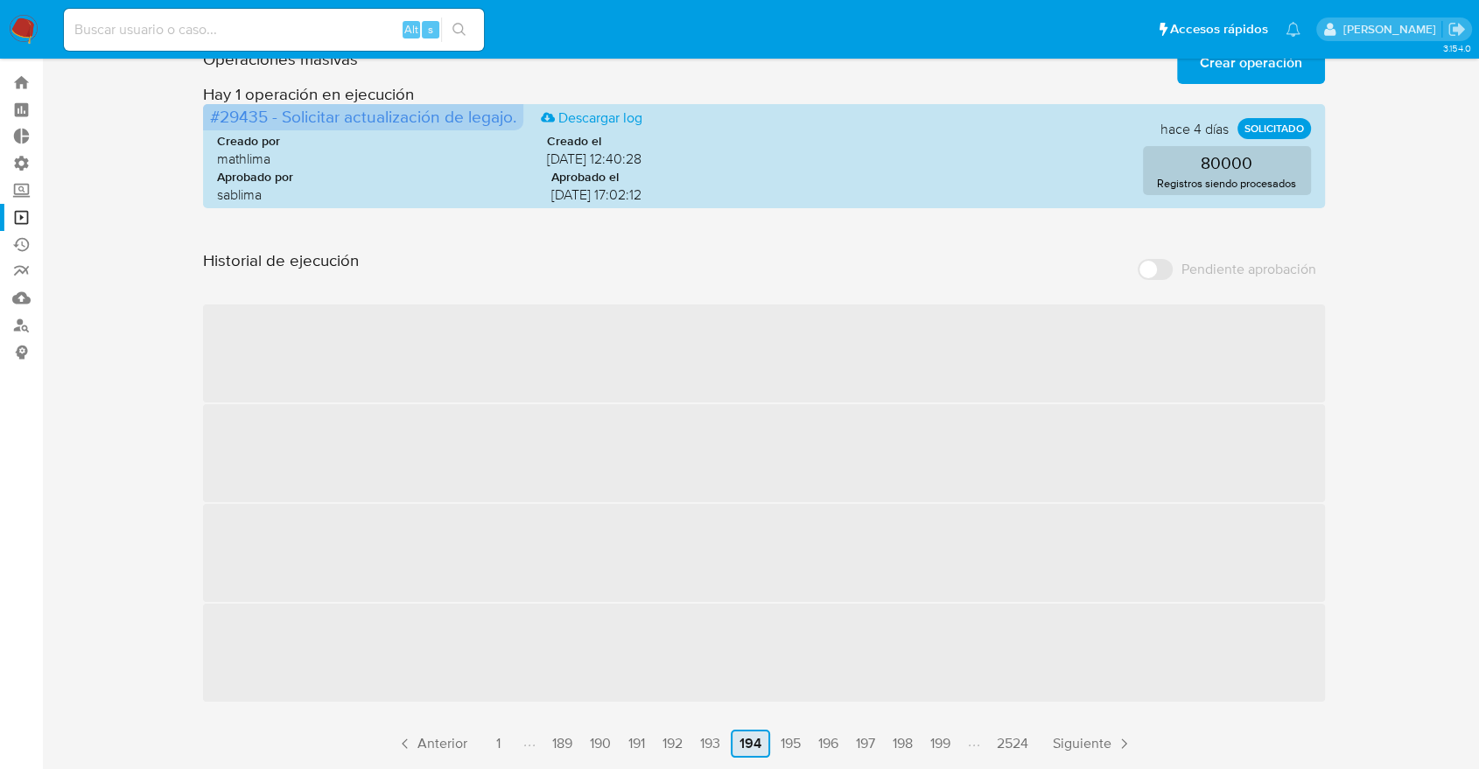
scroll to position [36, 0]
click at [903, 745] on link "198" at bounding box center [902, 744] width 34 height 28
click at [903, 745] on link "206" at bounding box center [913, 744] width 38 height 28
click at [903, 745] on ul "Anterior 1 201 202 203 204 205 206 207 208 209 210 211 2524 Siguiente" at bounding box center [764, 744] width 1122 height 28
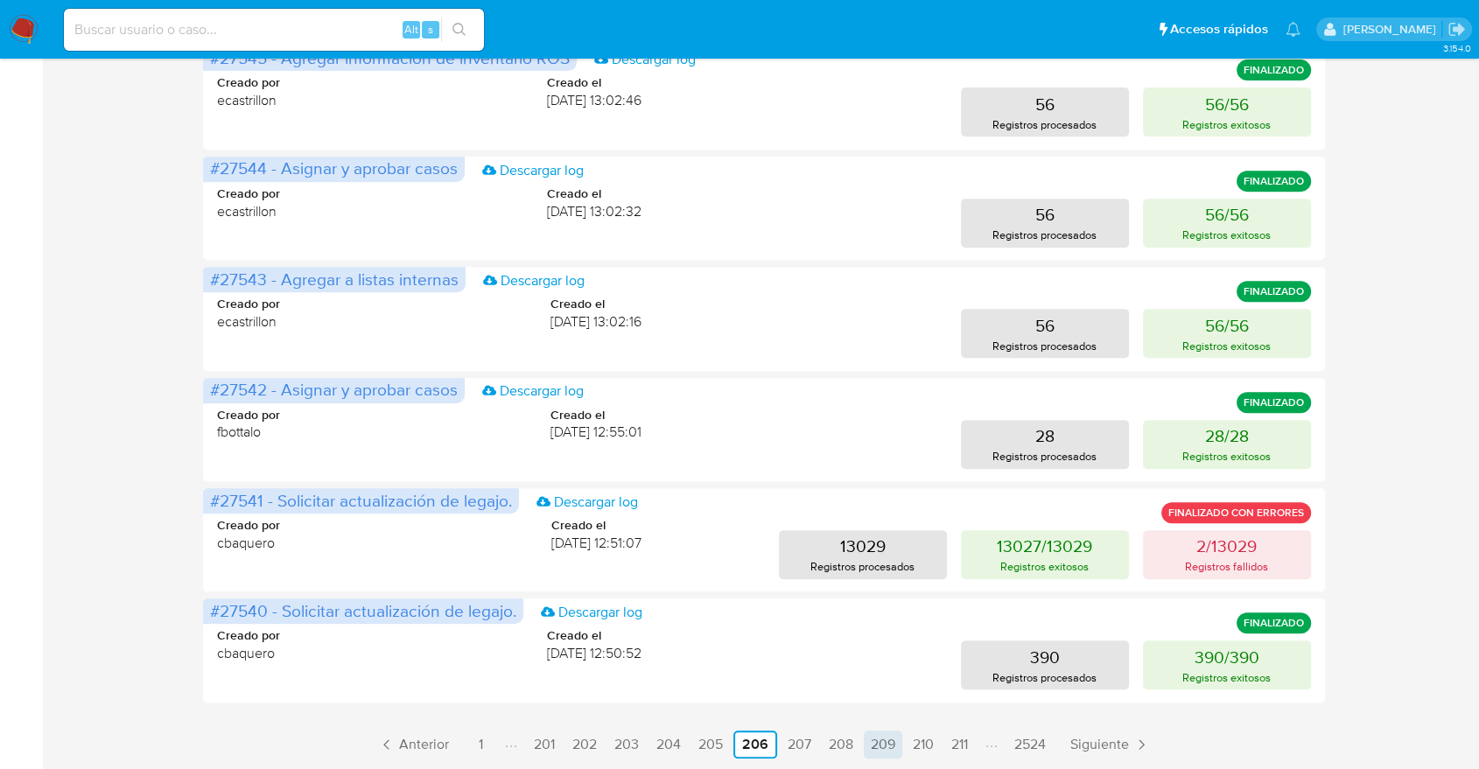
click at [897, 754] on link "209" at bounding box center [883, 745] width 38 height 28
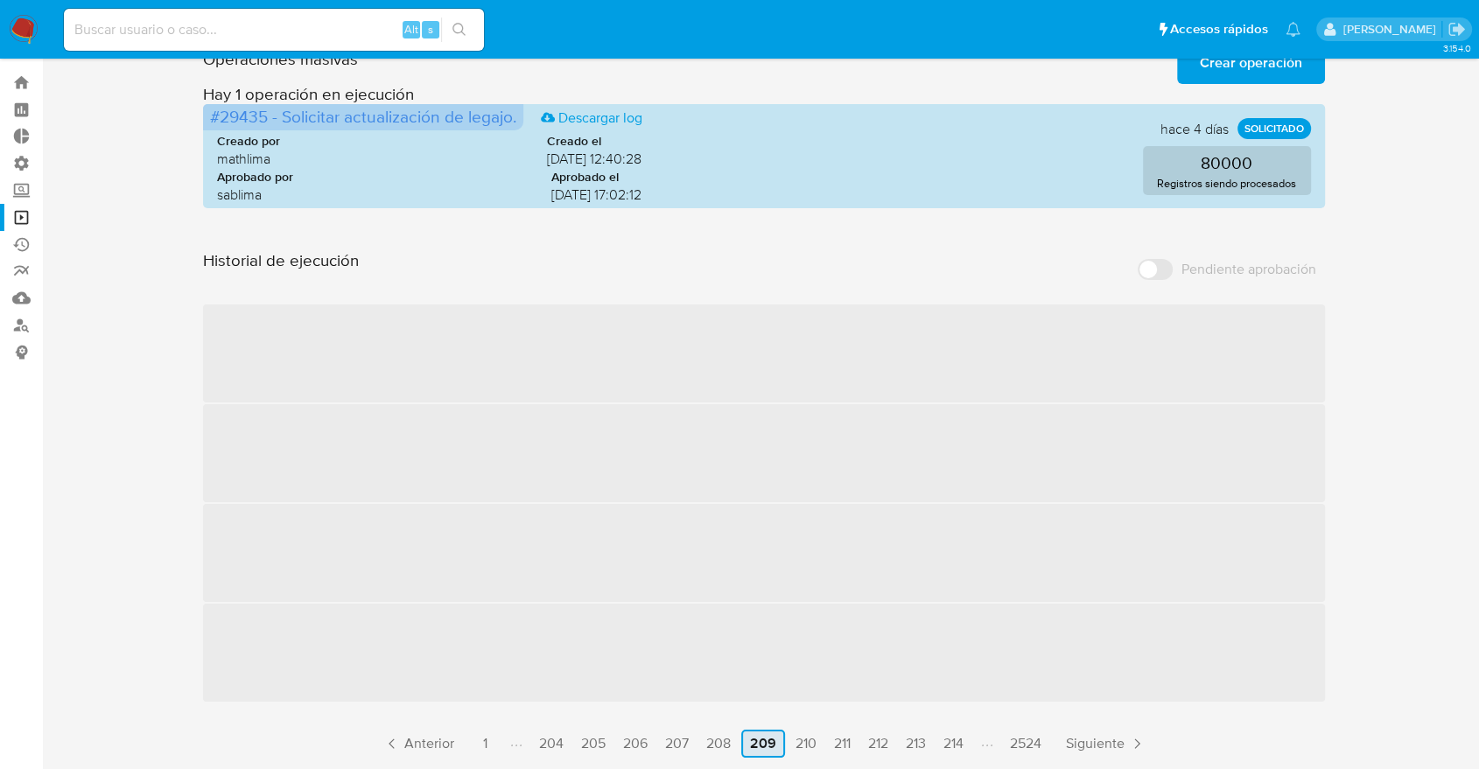
click at [897, 754] on ul "Anterior 1 204 205 206 207 208 209 210 211 212 213 214 2524 Siguiente" at bounding box center [764, 744] width 1122 height 28
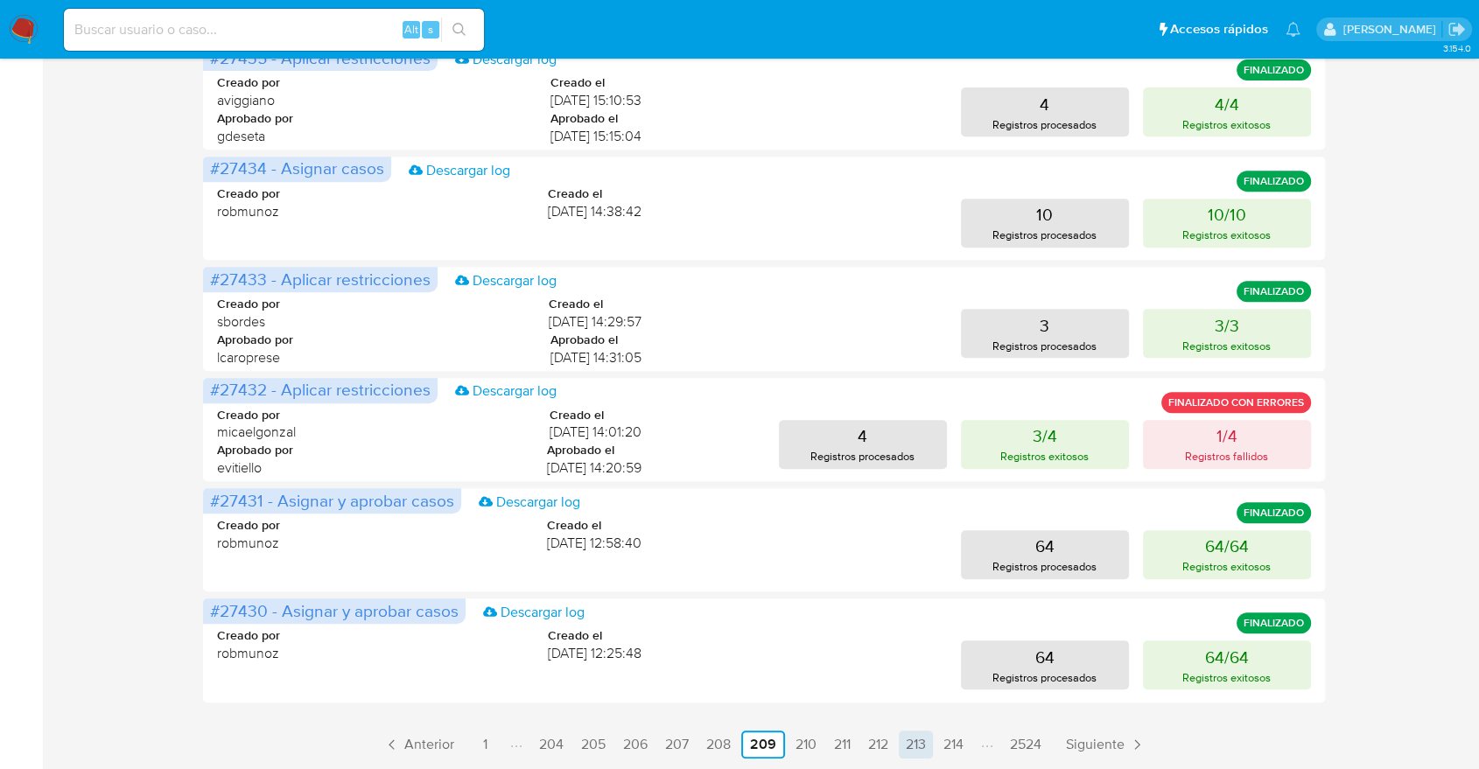
click at [908, 752] on link "213" at bounding box center [916, 745] width 34 height 28
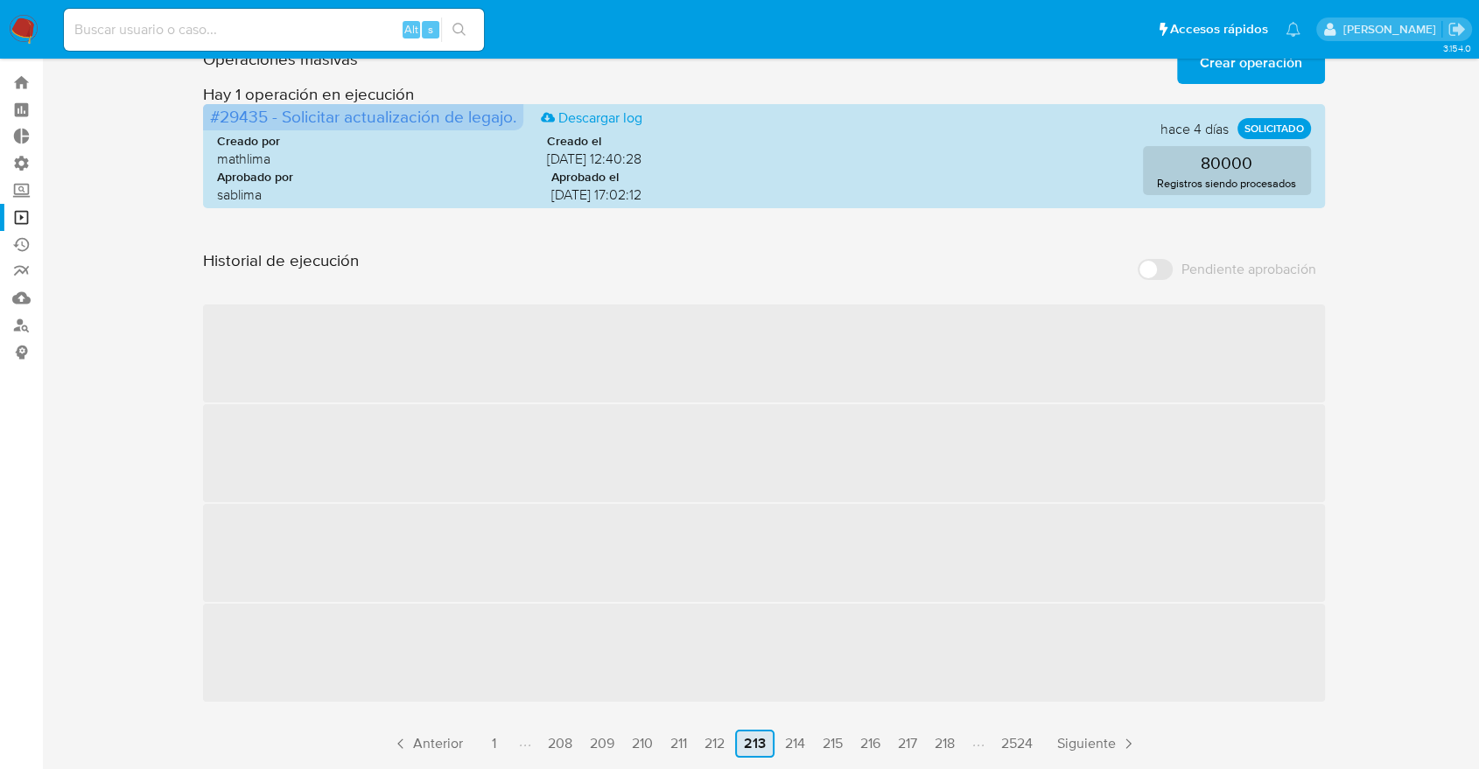
click at [908, 752] on link "217" at bounding box center [907, 744] width 33 height 28
click at [908, 752] on link "225" at bounding box center [910, 744] width 38 height 28
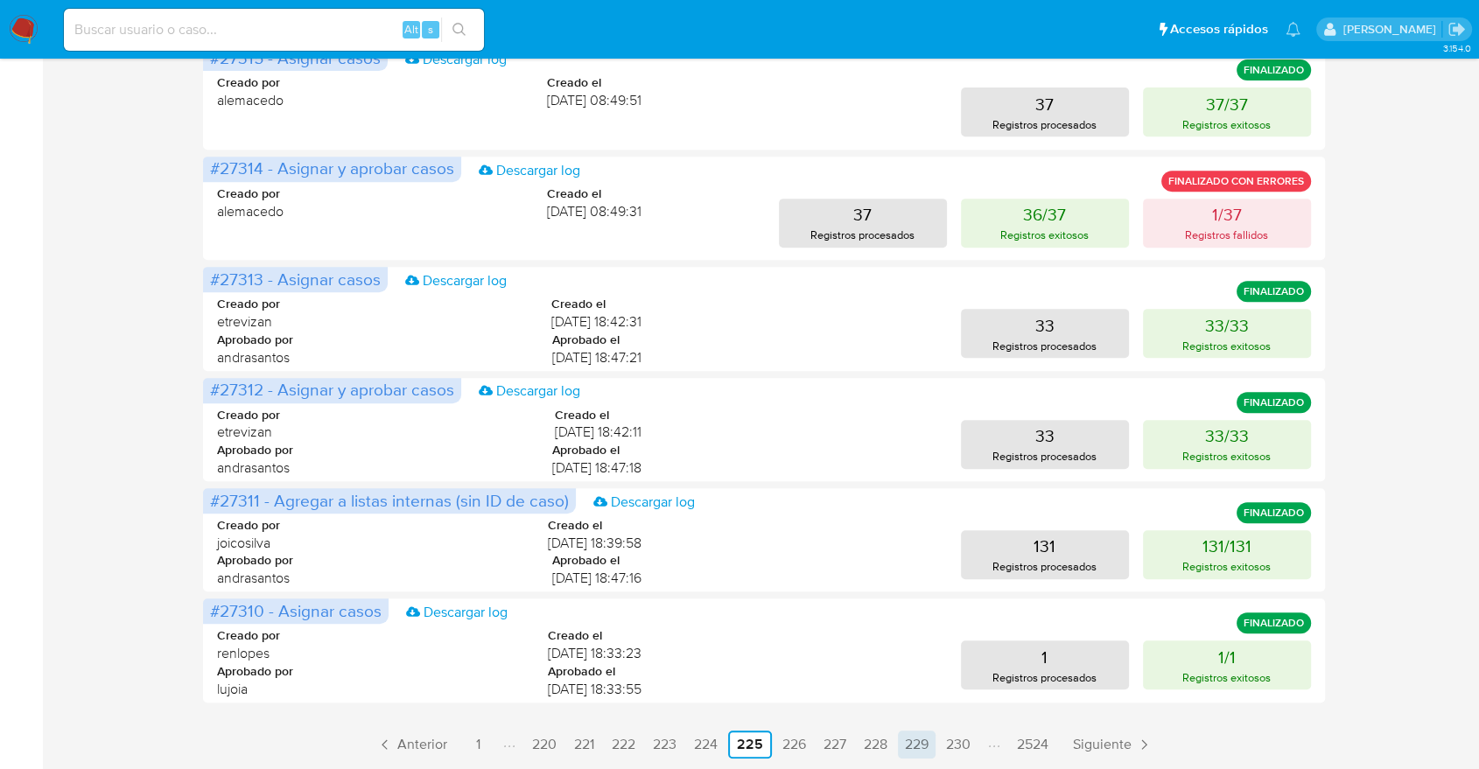
click at [909, 751] on link "229" at bounding box center [917, 745] width 38 height 28
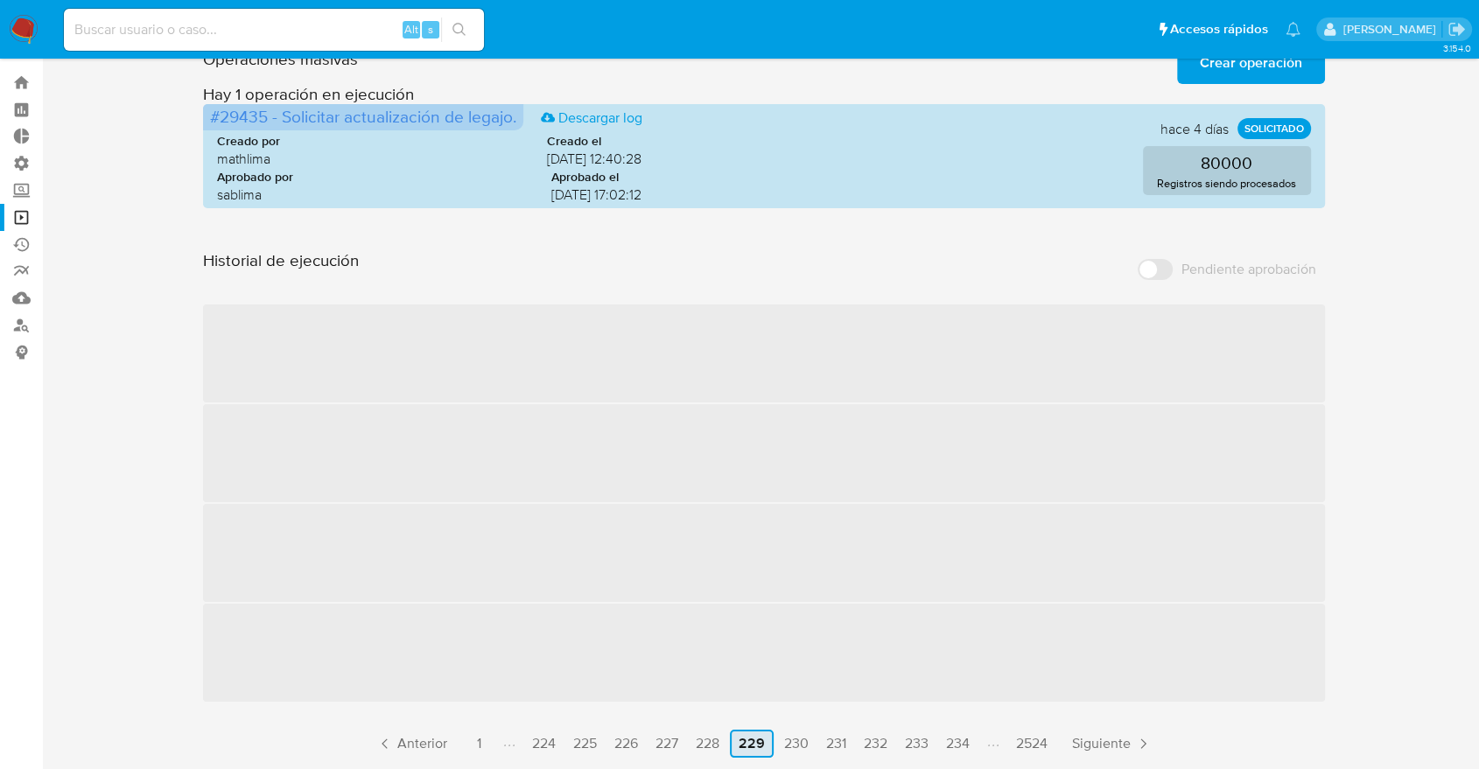
click at [909, 751] on link "233" at bounding box center [917, 744] width 38 height 28
click at [909, 751] on link "237" at bounding box center [916, 744] width 37 height 28
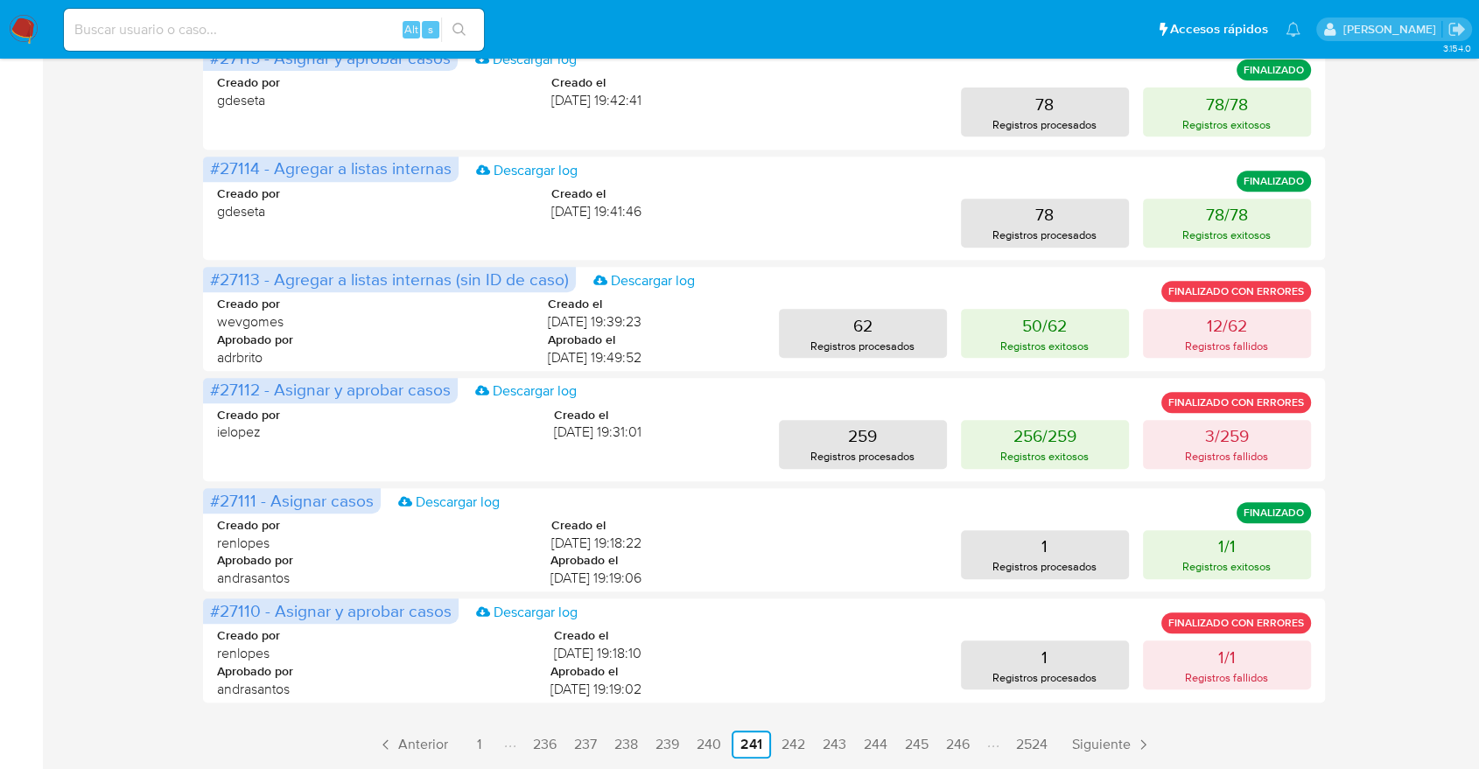
click at [908, 751] on link "245" at bounding box center [917, 745] width 38 height 28
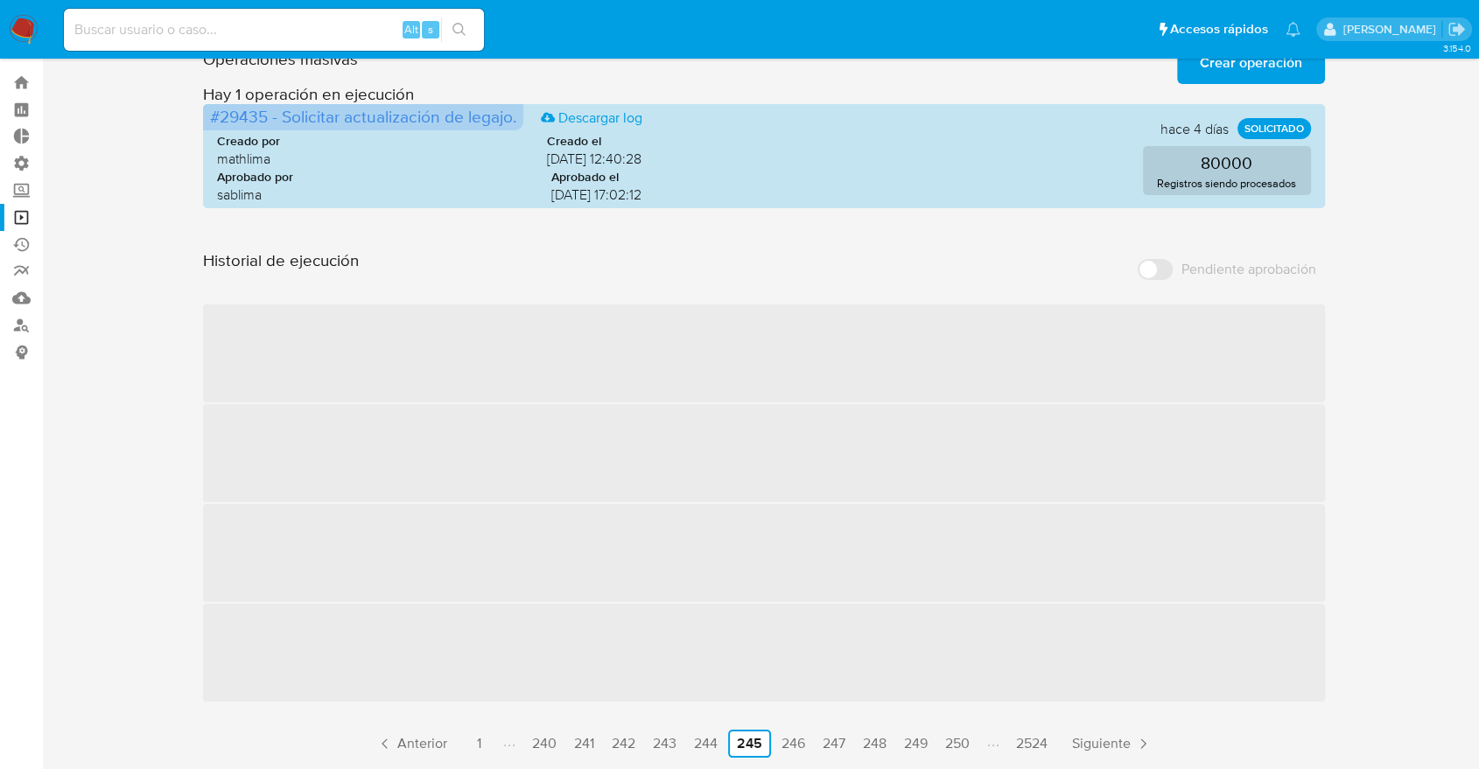
click at [908, 751] on link "249" at bounding box center [916, 744] width 38 height 28
click at [908, 751] on link "257" at bounding box center [917, 744] width 37 height 28
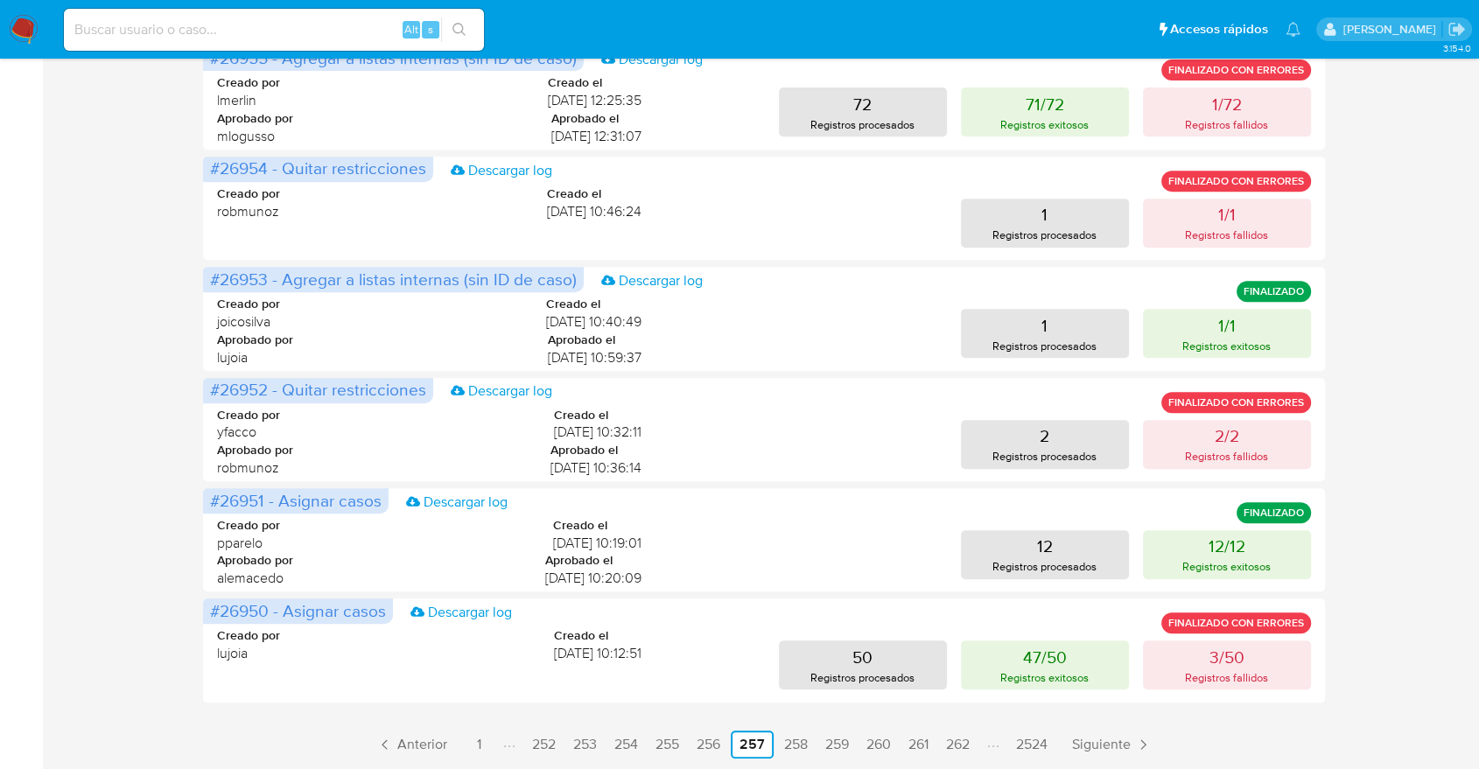
click at [908, 751] on link "261" at bounding box center [918, 745] width 34 height 28
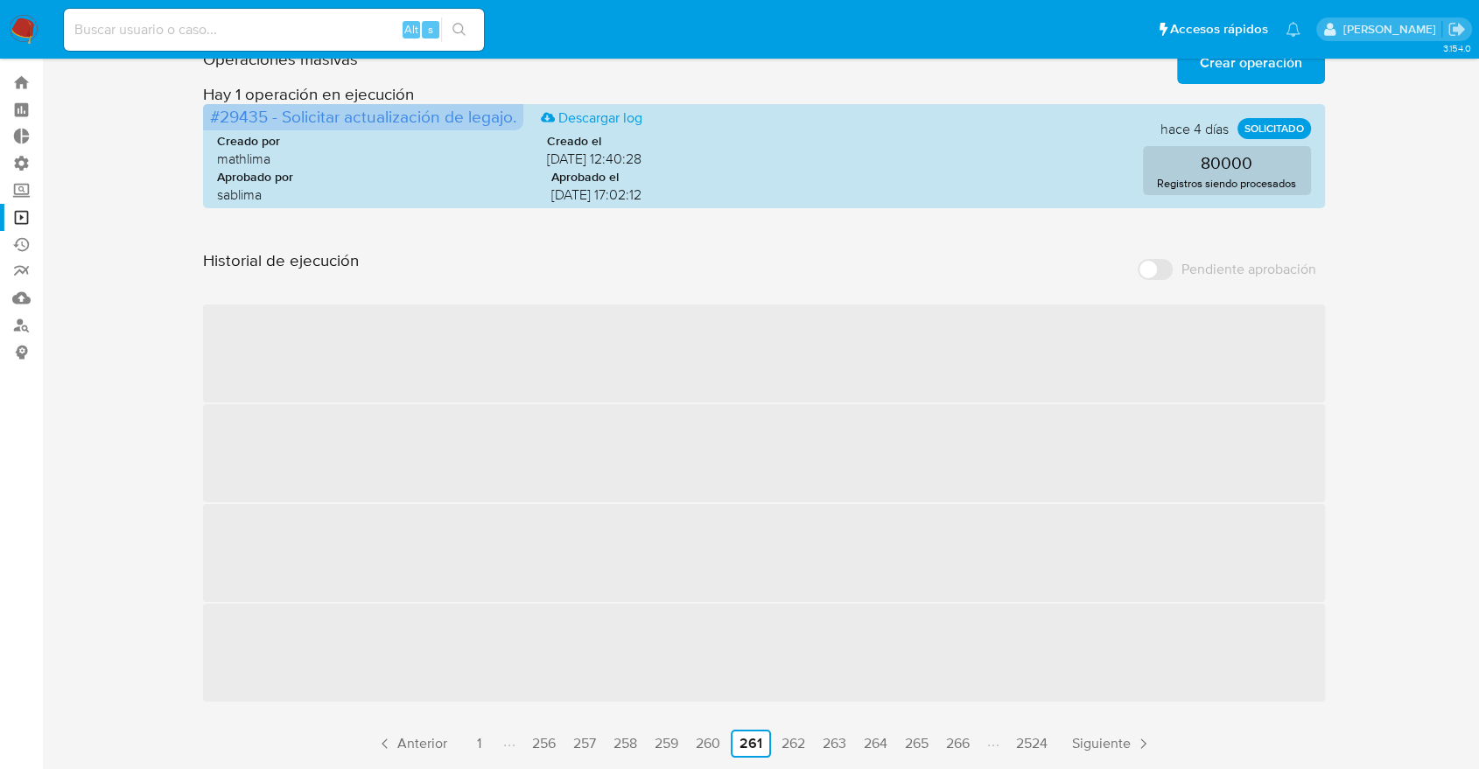
click at [908, 751] on link "265" at bounding box center [917, 744] width 38 height 28
click at [908, 751] on link "269" at bounding box center [917, 744] width 38 height 28
click at [908, 751] on link "277" at bounding box center [914, 744] width 36 height 28
click at [908, 751] on link "281" at bounding box center [915, 744] width 34 height 28
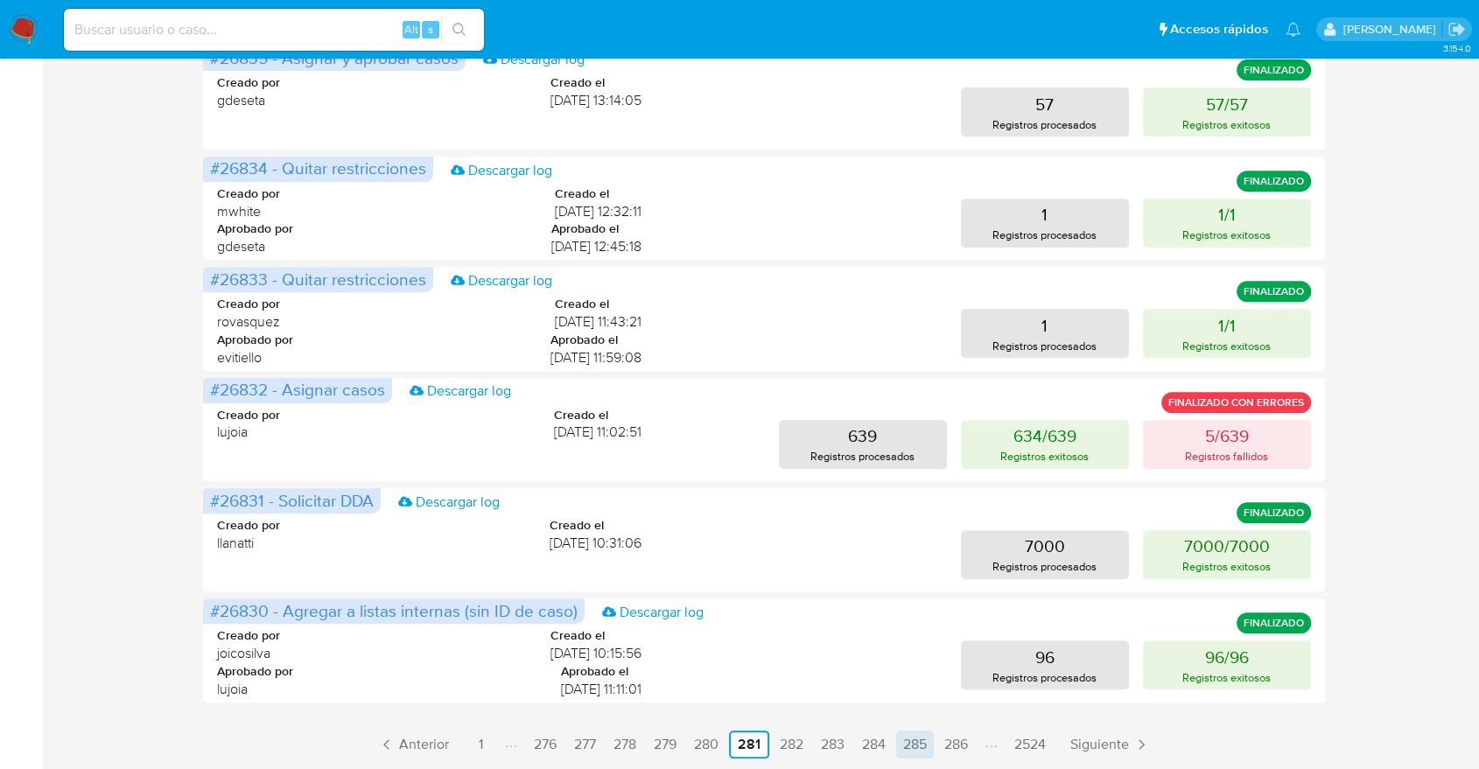
click at [908, 751] on link "285" at bounding box center [915, 745] width 38 height 28
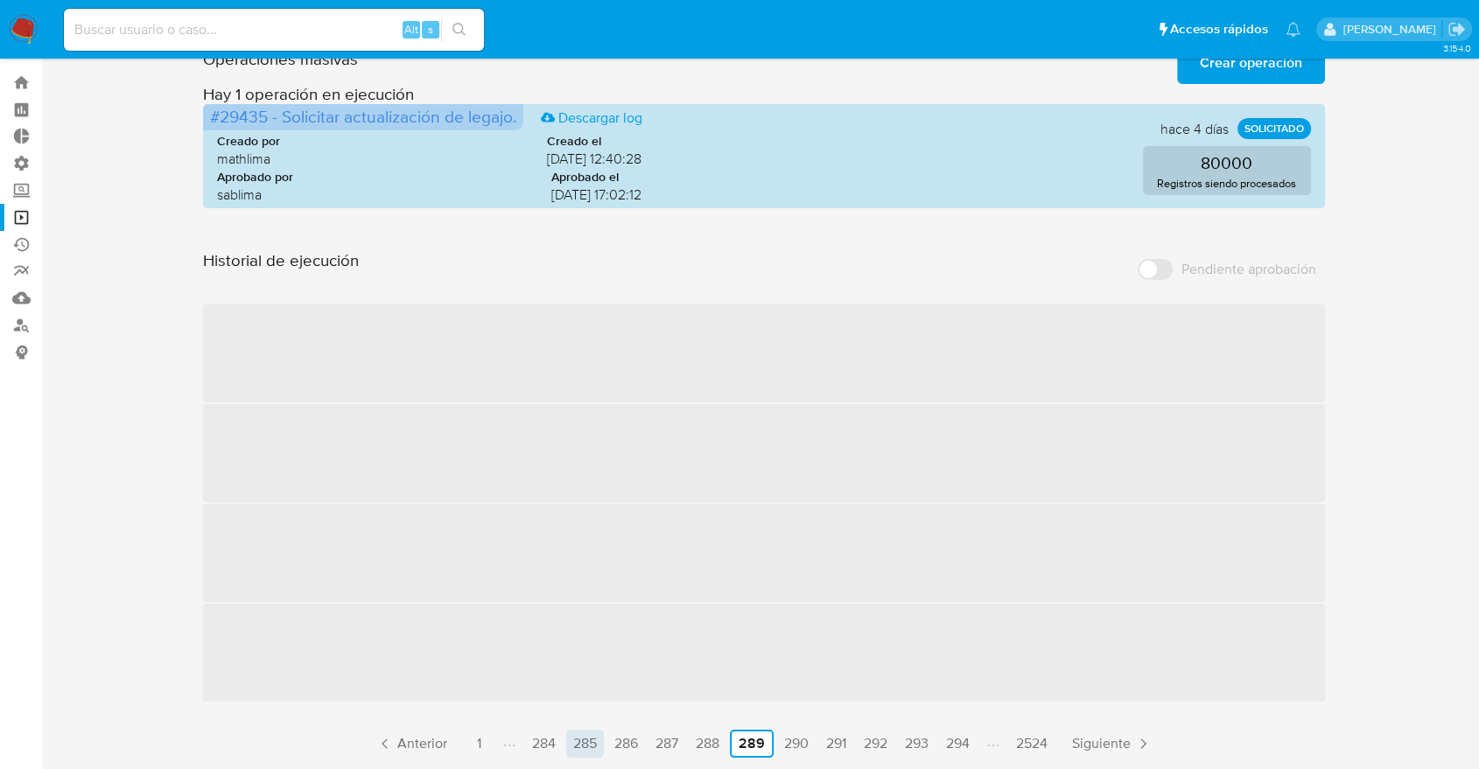
click at [908, 751] on link "293" at bounding box center [917, 744] width 38 height 28
click at [908, 751] on link "297" at bounding box center [917, 744] width 37 height 28
click at [908, 751] on div "Historial de ejecución Pendiente aprobación ‌ ‌ ‌ ‌ Anterior 1 296 297 298 299 …" at bounding box center [764, 503] width 1122 height 507
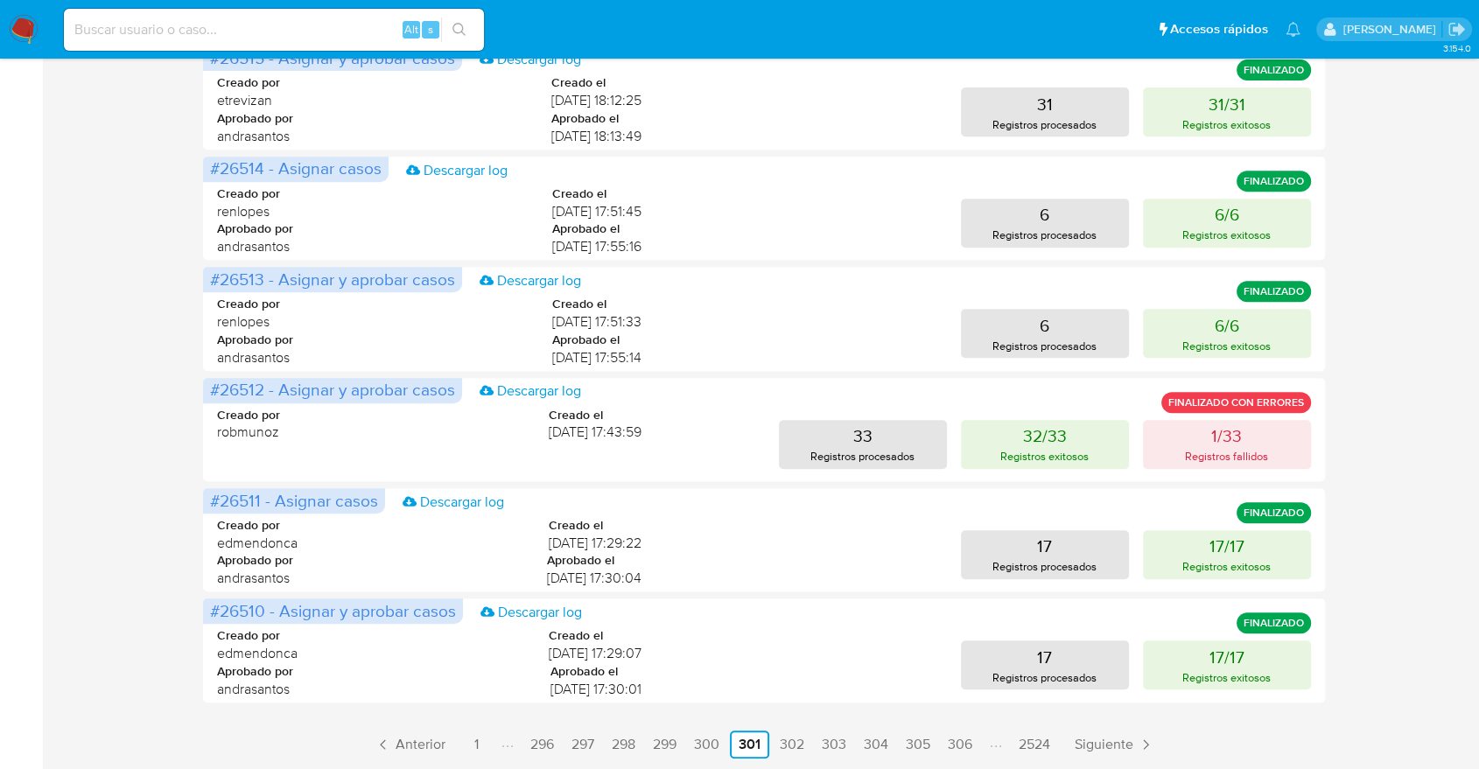
click at [908, 751] on link "305" at bounding box center [918, 745] width 38 height 28
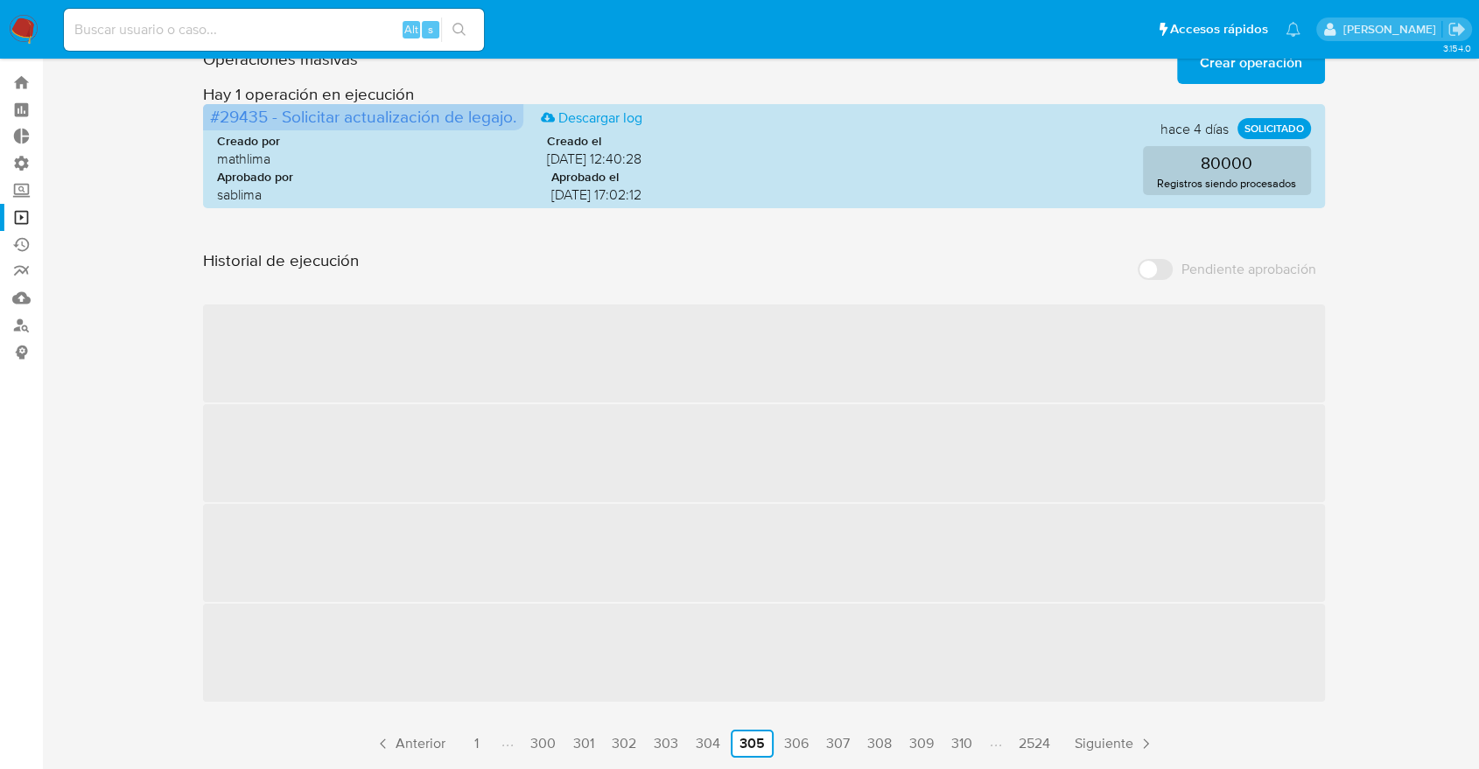
click at [908, 751] on link "309" at bounding box center [921, 744] width 38 height 28
click at [908, 751] on link "317" at bounding box center [906, 744] width 33 height 28
click at [908, 751] on link "321" at bounding box center [904, 744] width 34 height 28
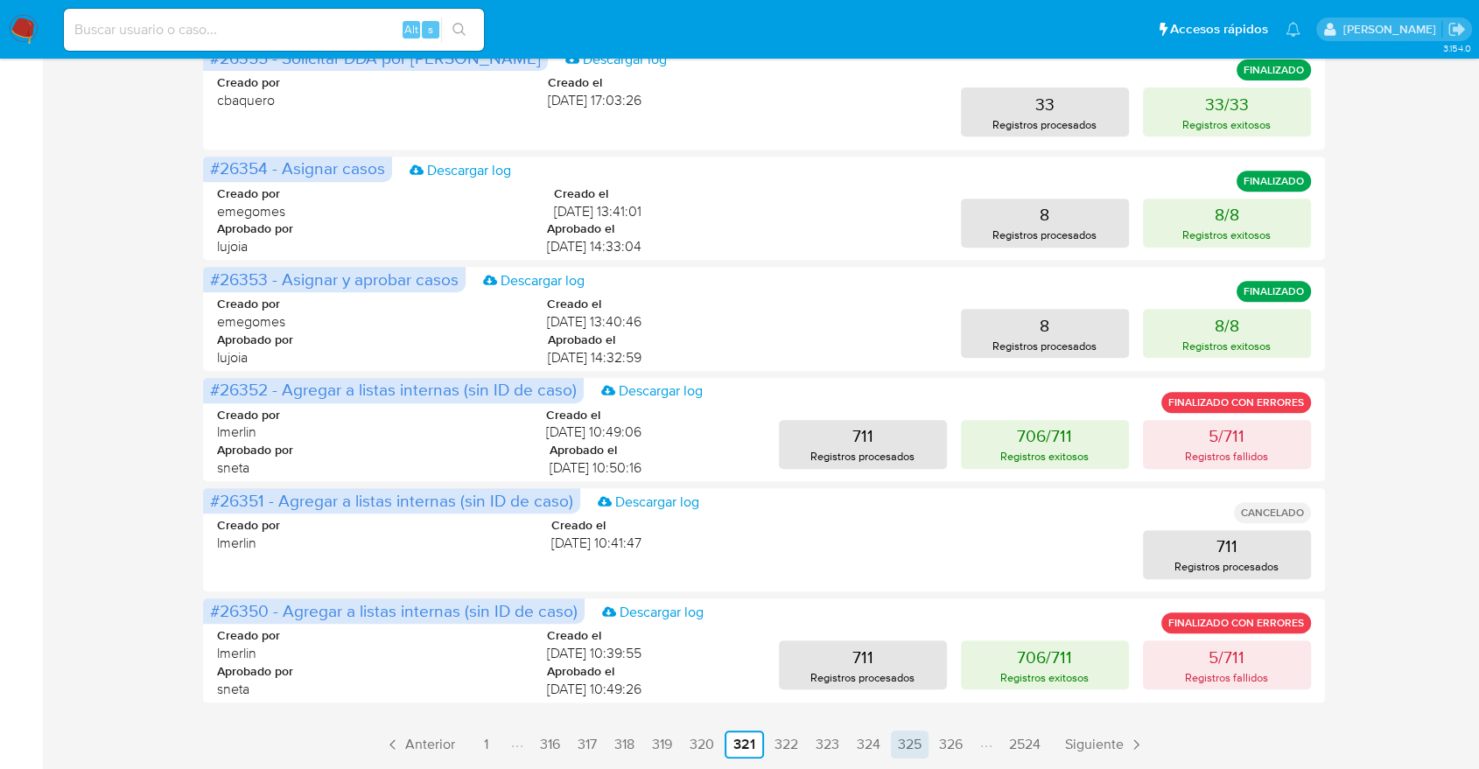
click at [908, 751] on link "325" at bounding box center [910, 745] width 38 height 28
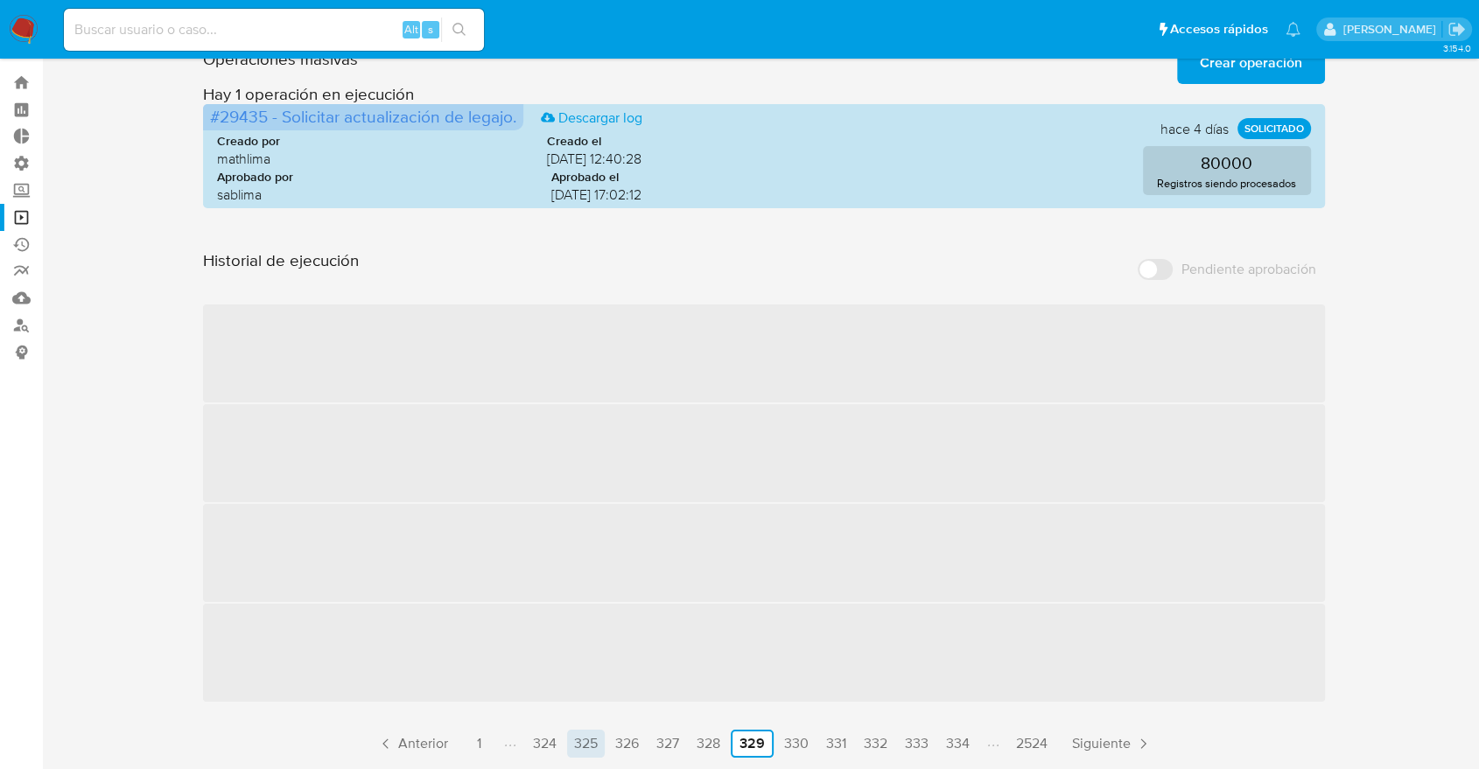
click at [908, 751] on link "333" at bounding box center [917, 744] width 38 height 28
click at [908, 751] on link "337" at bounding box center [916, 744] width 37 height 28
click at [908, 751] on div "Historial de ejecución Pendiente aprobación ‌ ‌ ‌ ‌ Anterior 1 328 329 330 331 …" at bounding box center [764, 503] width 1122 height 507
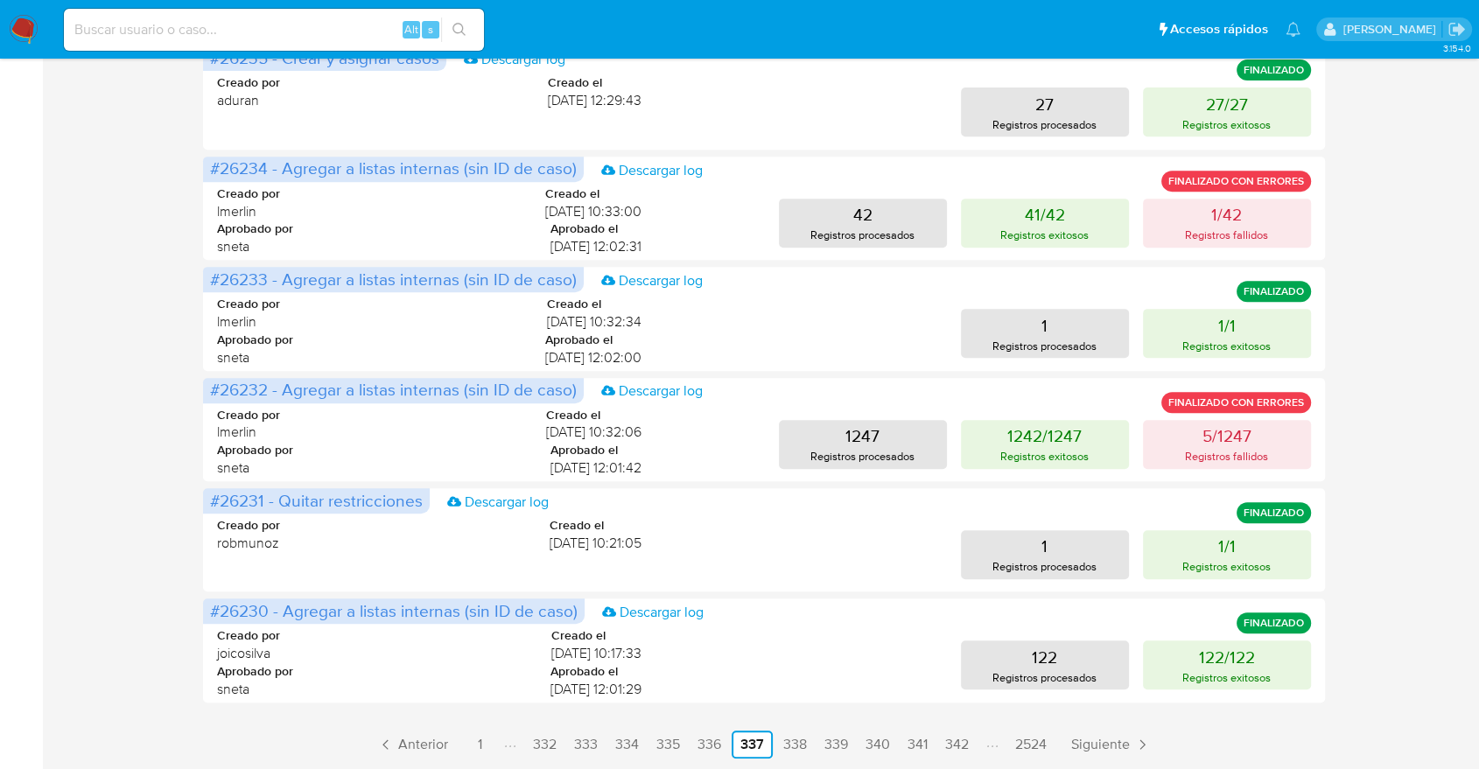
click at [908, 751] on link "341" at bounding box center [917, 745] width 34 height 28
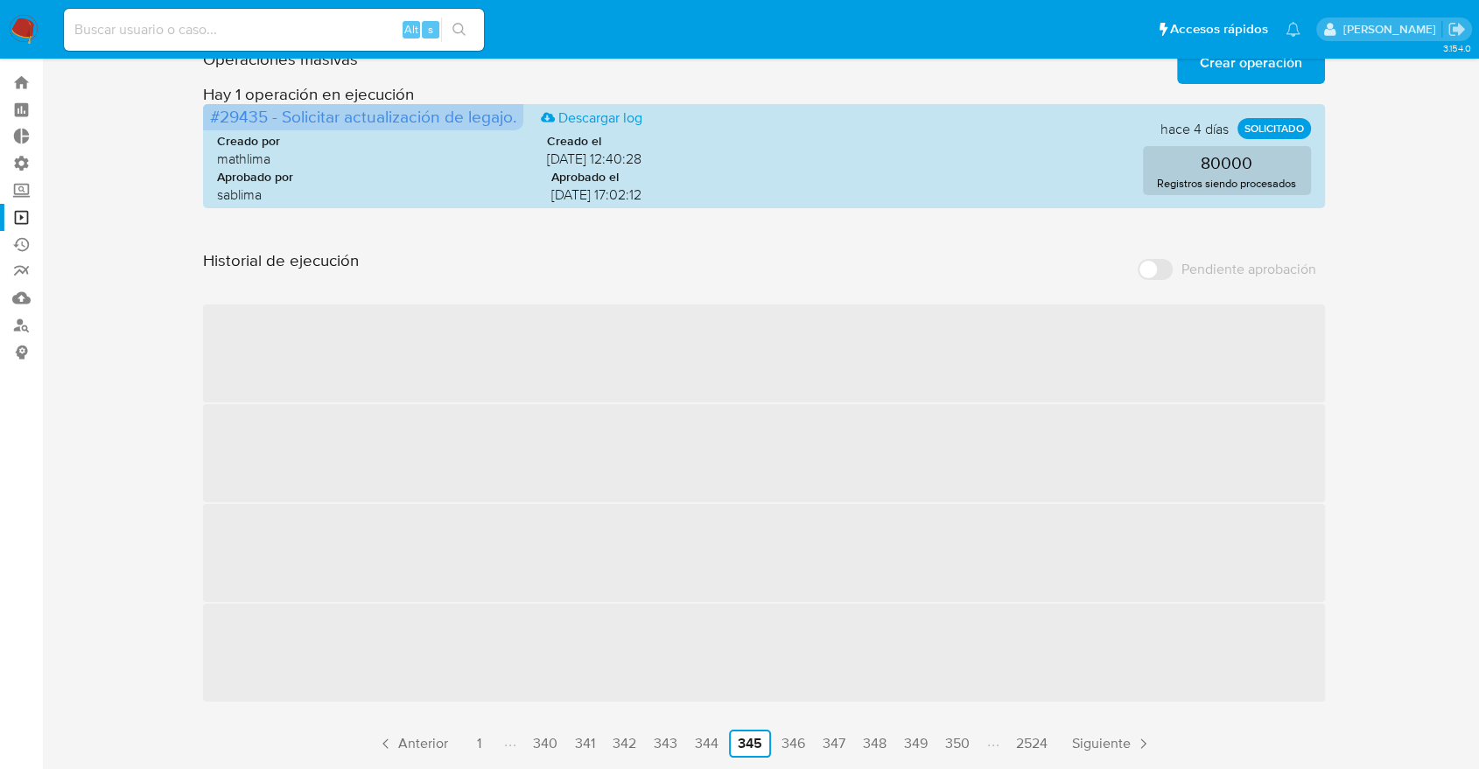
click at [908, 751] on link "349" at bounding box center [916, 744] width 38 height 28
click at [908, 751] on link "353" at bounding box center [916, 744] width 38 height 28
click at [908, 751] on link "361" at bounding box center [918, 744] width 34 height 28
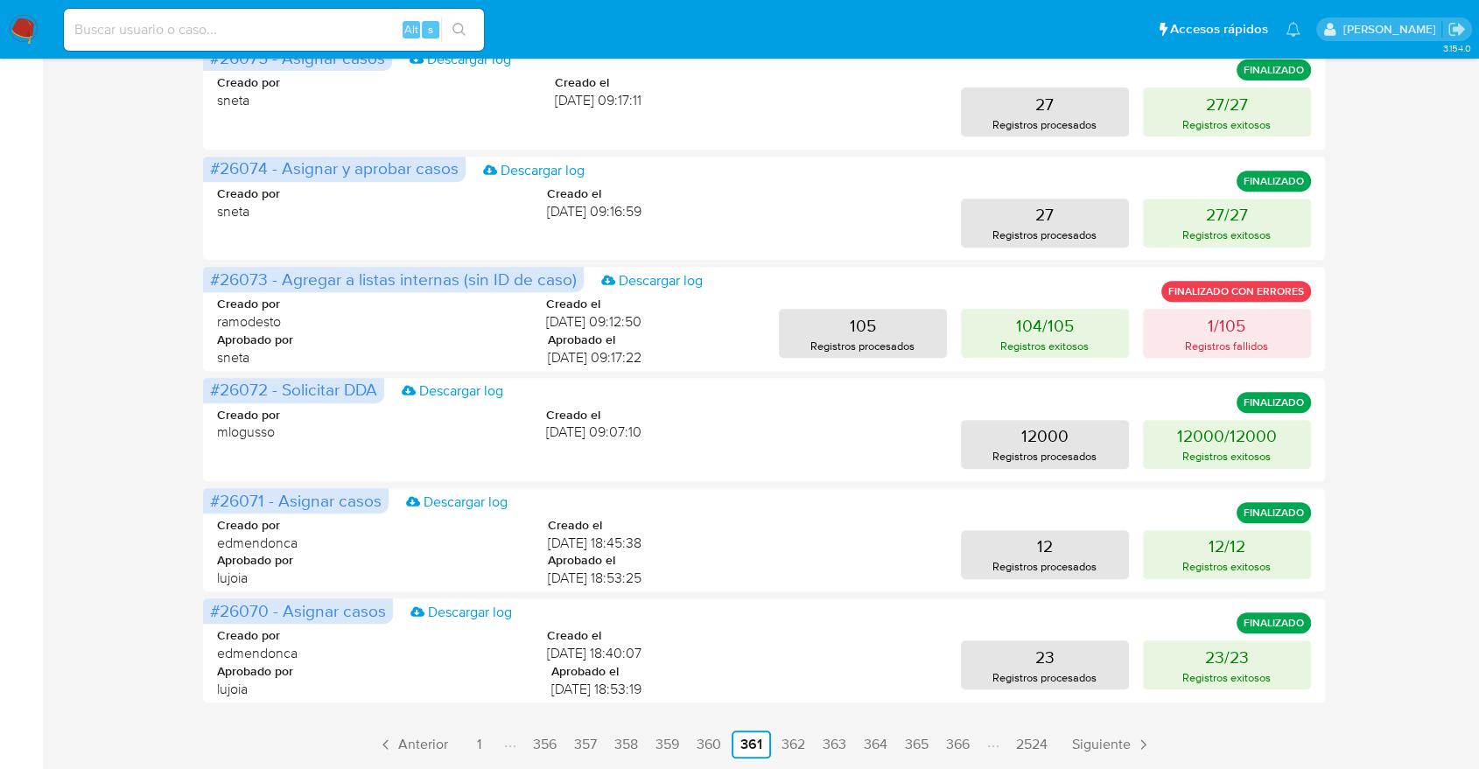
click at [908, 751] on link "365" at bounding box center [917, 745] width 38 height 28
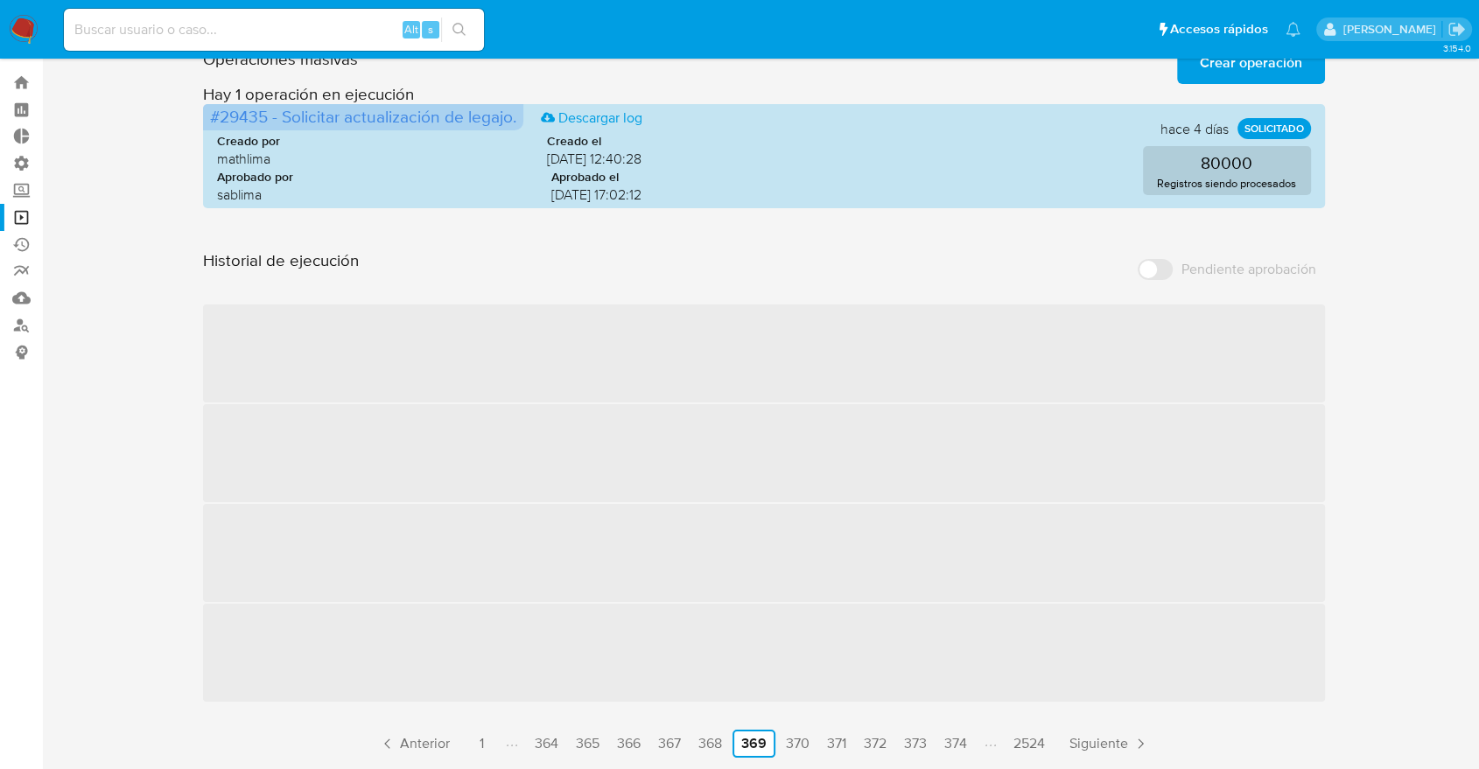
click at [908, 751] on link "373" at bounding box center [915, 744] width 37 height 28
click at [908, 751] on div "Historial de ejecución Pendiente aprobación ‌ ‌ ‌ ‌ Anterior 1 368 369 370 371 …" at bounding box center [764, 503] width 1122 height 507
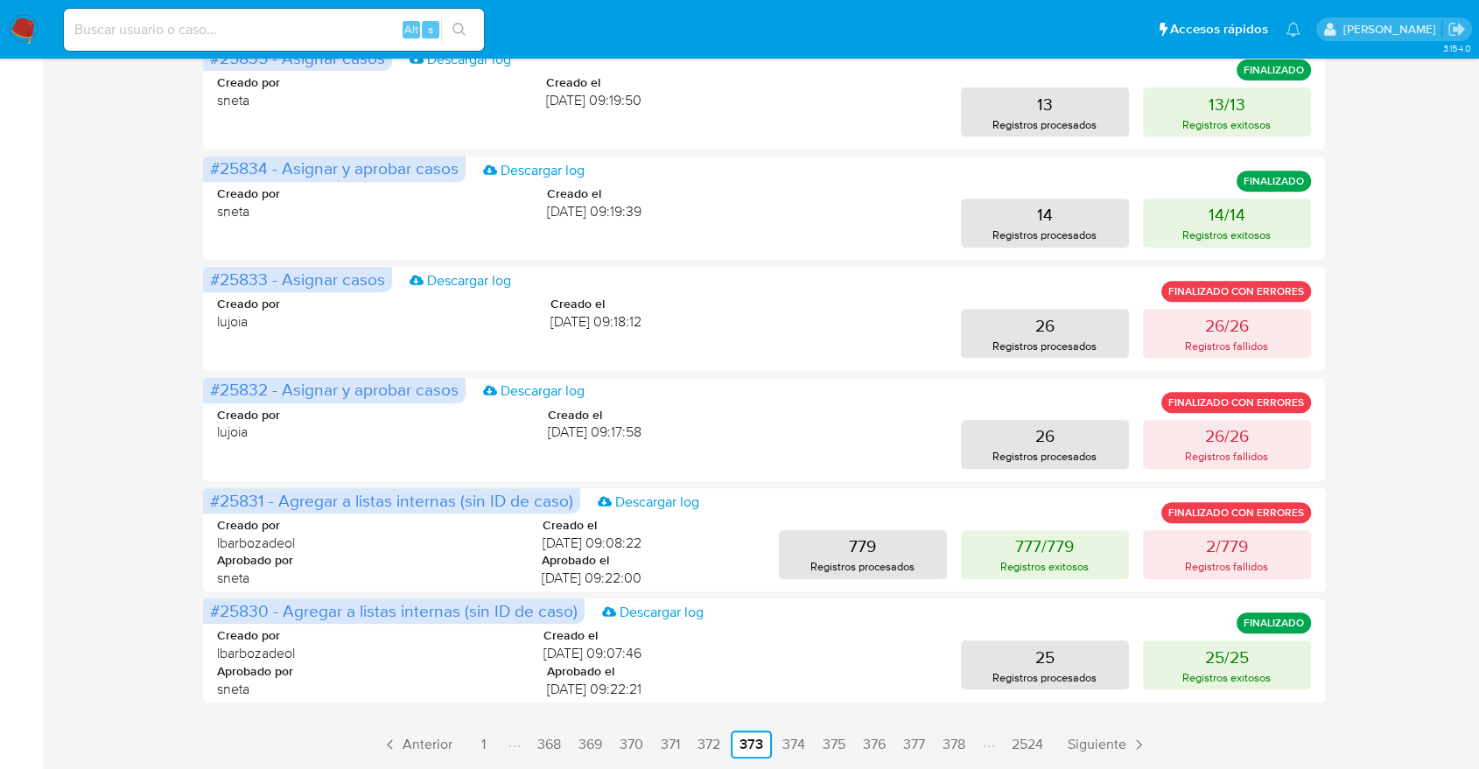
click at [908, 751] on link "377" at bounding box center [914, 745] width 36 height 28
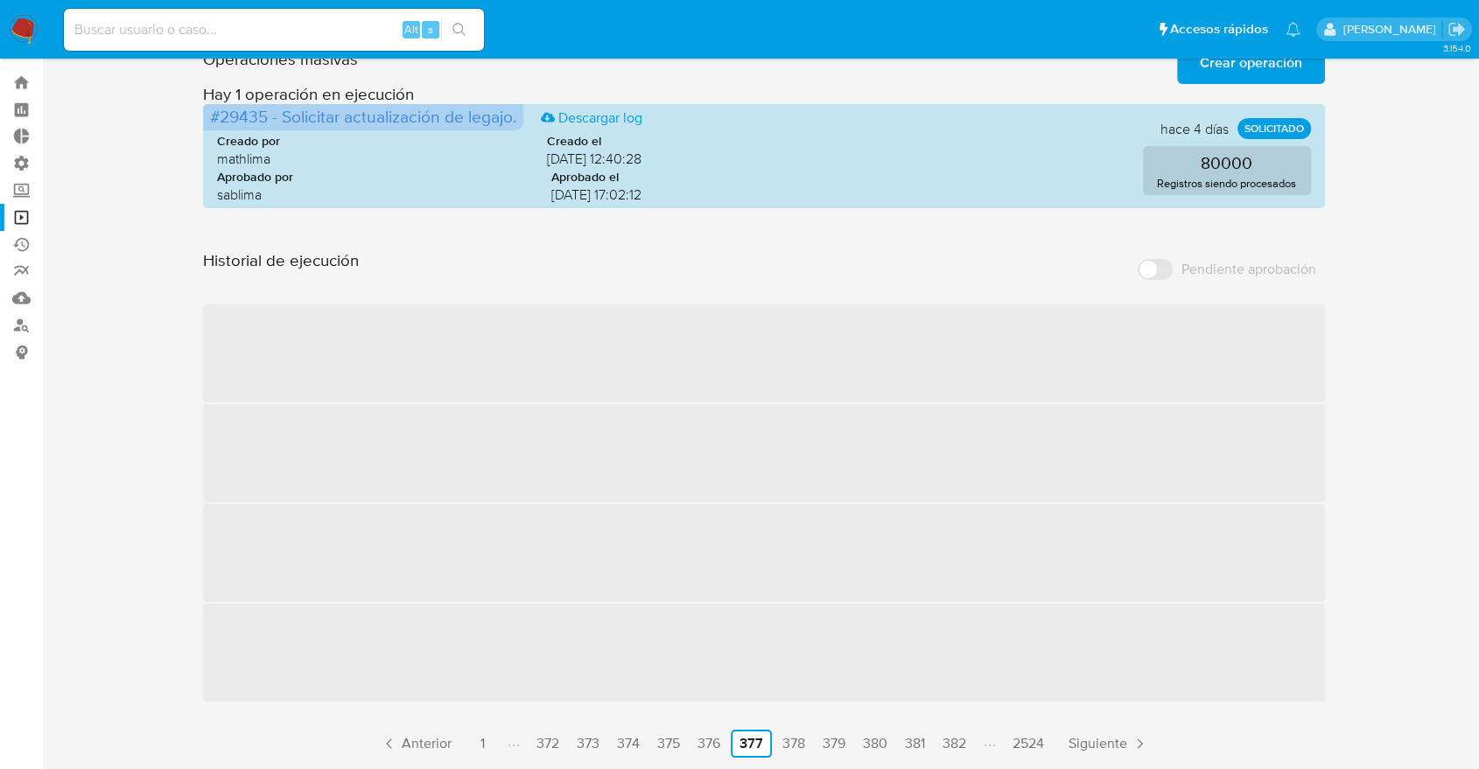
click at [908, 751] on link "381" at bounding box center [915, 744] width 34 height 28
click at [908, 751] on link "385" at bounding box center [915, 744] width 38 height 28
click at [908, 751] on link "393" at bounding box center [917, 744] width 38 height 28
click at [908, 751] on link "397" at bounding box center [916, 744] width 37 height 28
click at [908, 751] on link "405" at bounding box center [918, 744] width 38 height 28
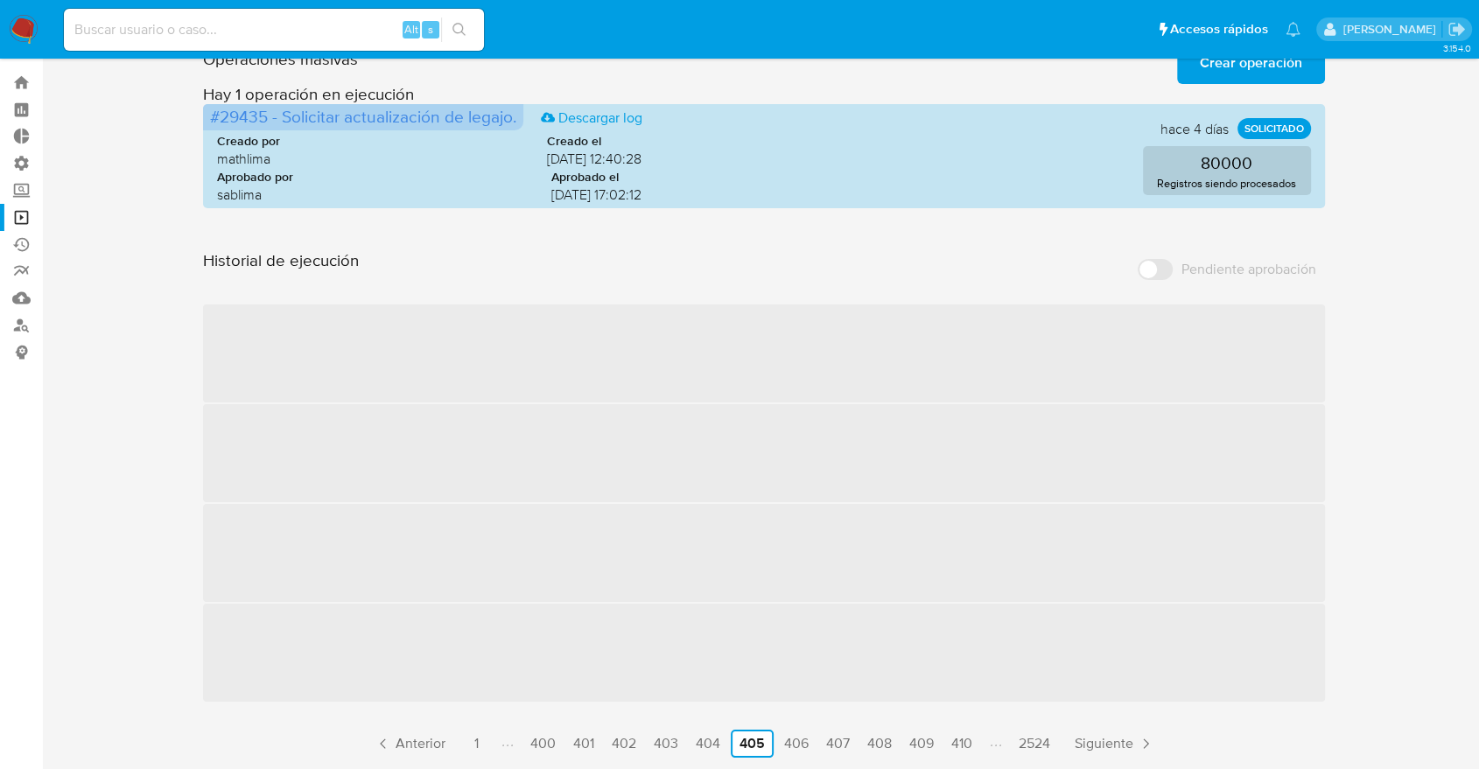
click at [908, 751] on link "409" at bounding box center [921, 744] width 38 height 28
click at [908, 751] on link "417" at bounding box center [906, 744] width 33 height 28
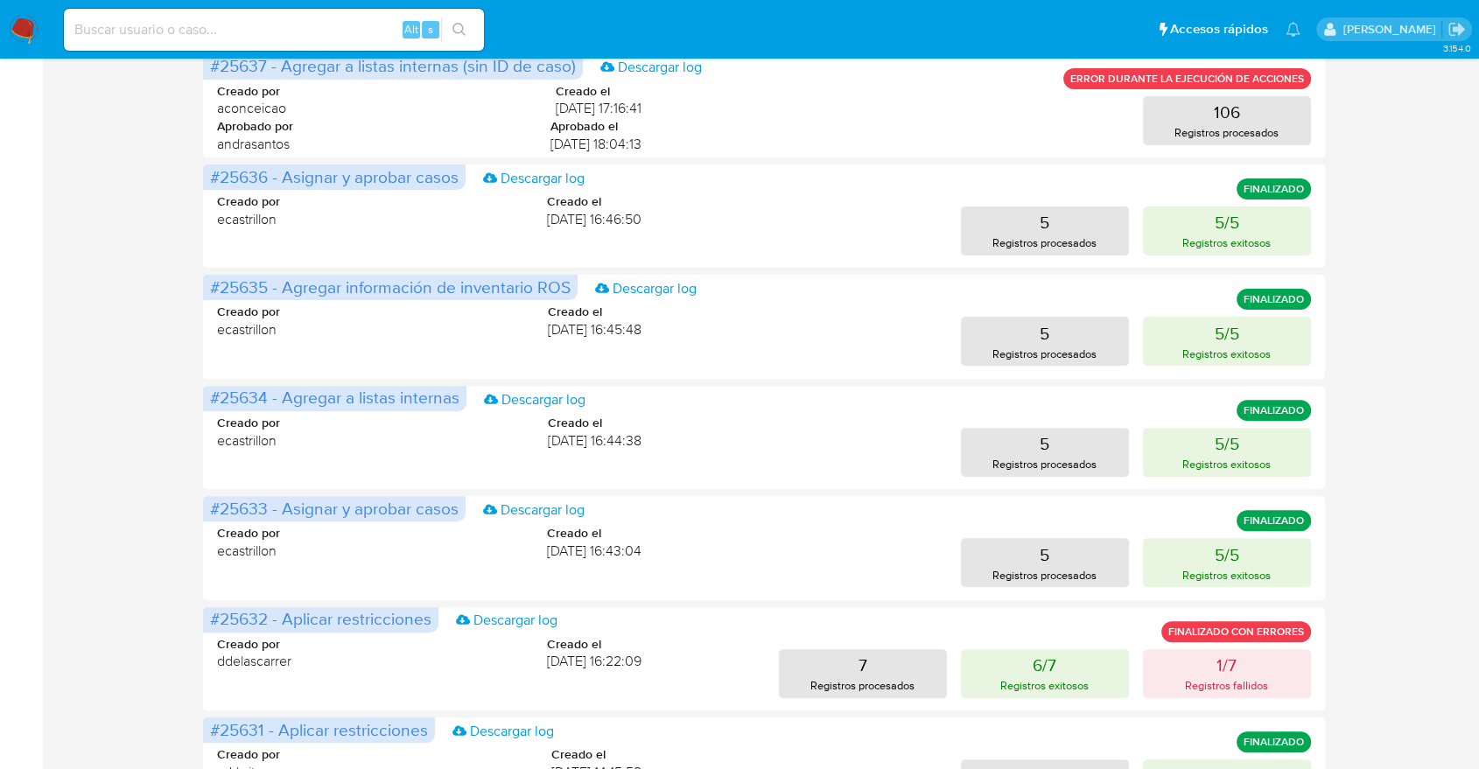
scroll to position [734, 0]
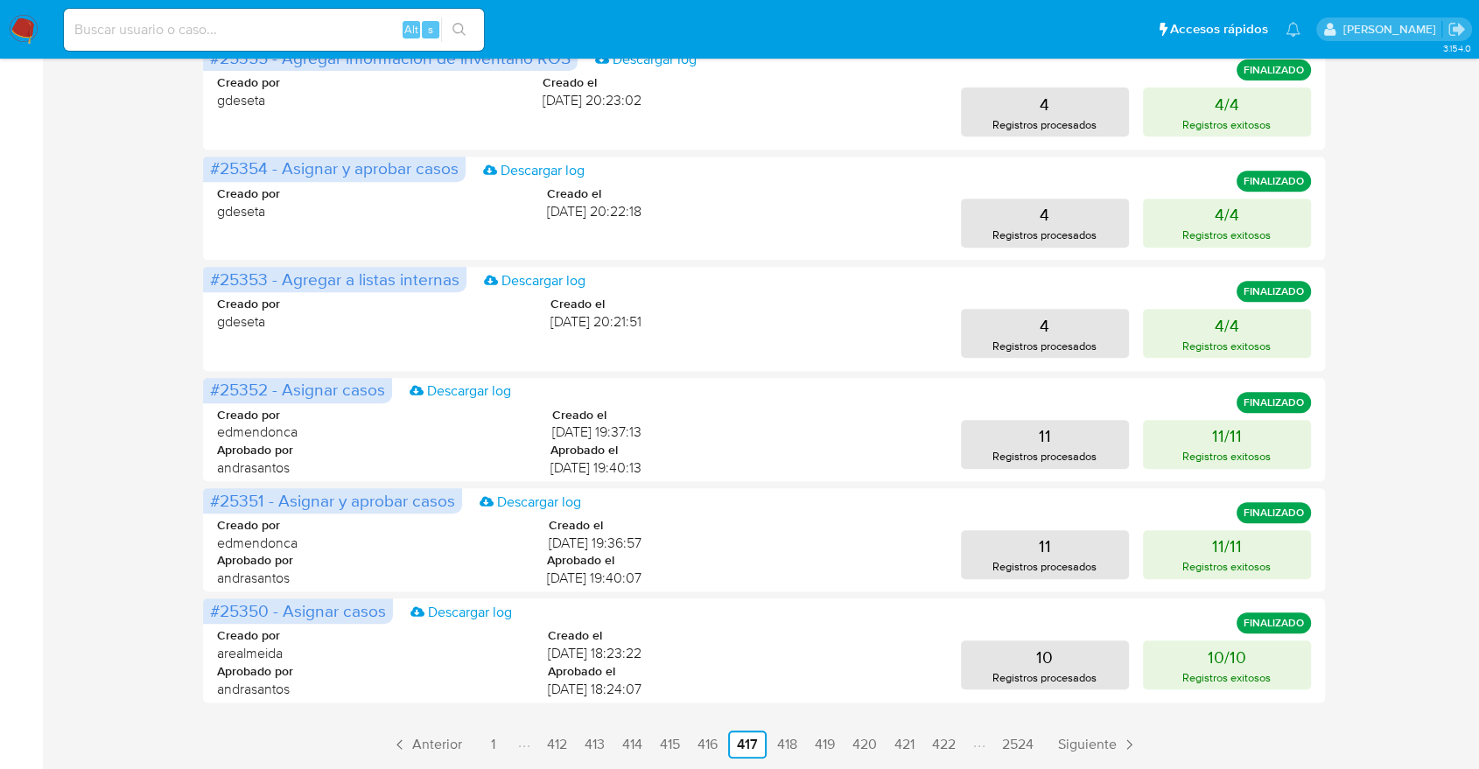
click at [908, 751] on link "421" at bounding box center [904, 745] width 34 height 28
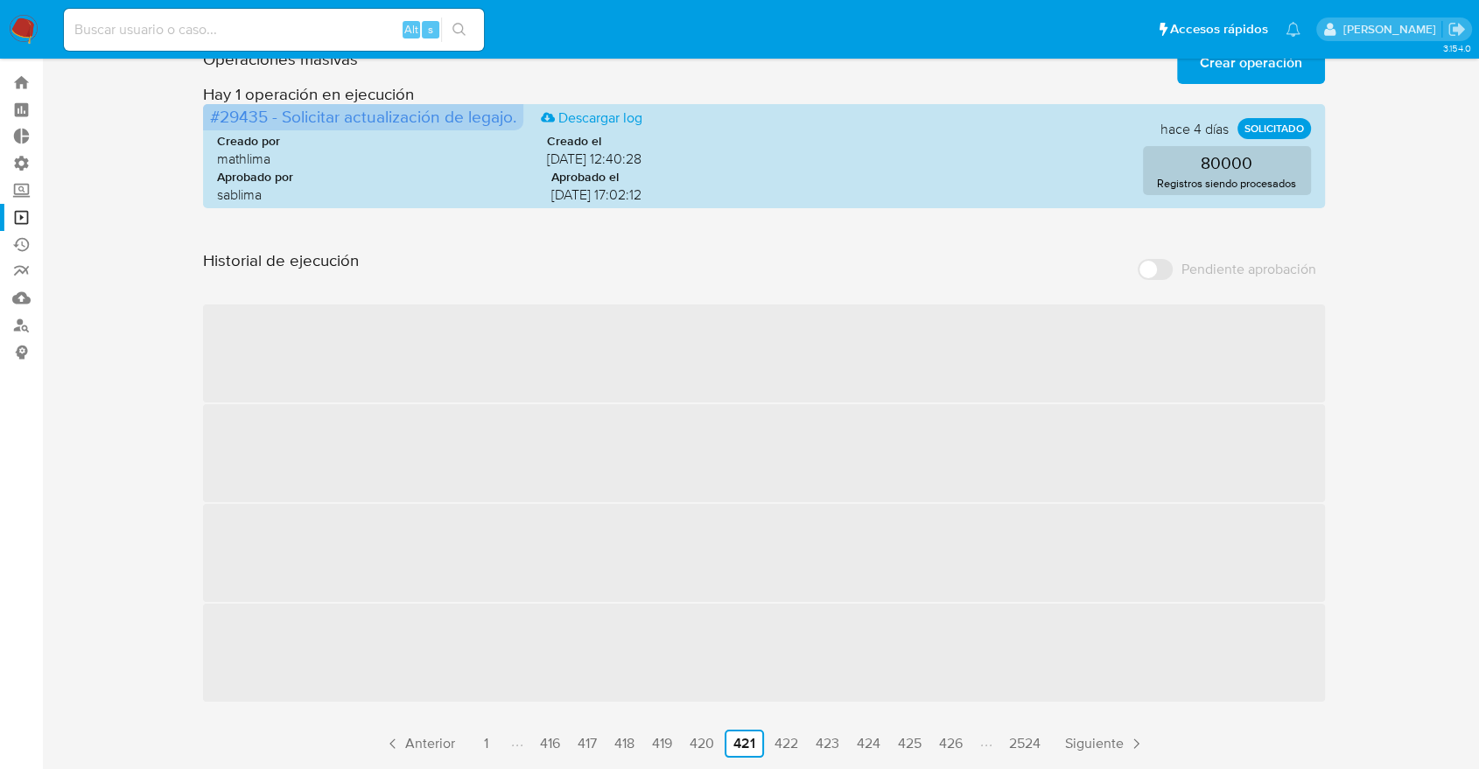
scroll to position [36, 0]
click at [908, 751] on link "425" at bounding box center [910, 744] width 38 height 28
click at [908, 751] on link "433" at bounding box center [917, 744] width 38 height 28
click at [908, 751] on link "437" at bounding box center [916, 744] width 37 height 28
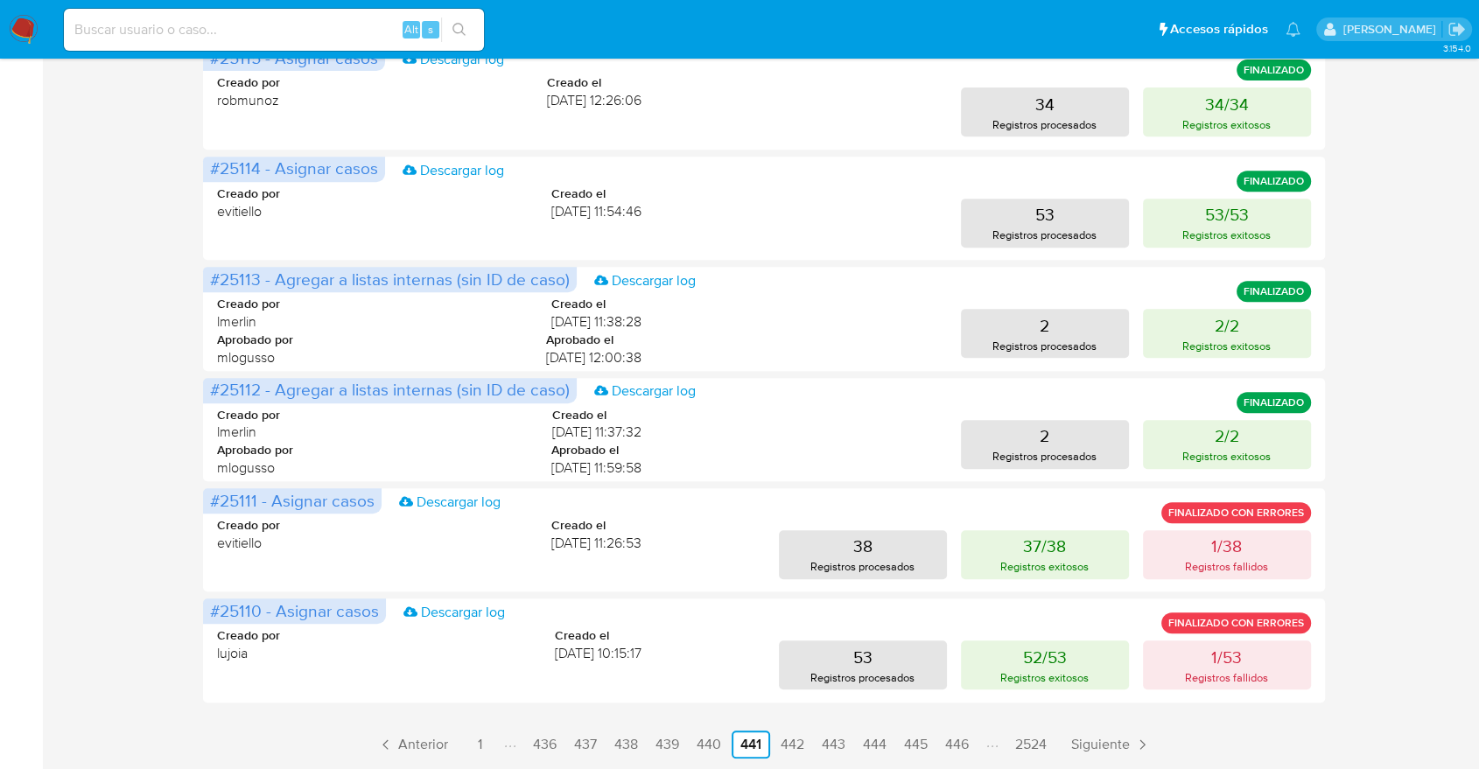
click at [908, 751] on link "445" at bounding box center [916, 745] width 38 height 28
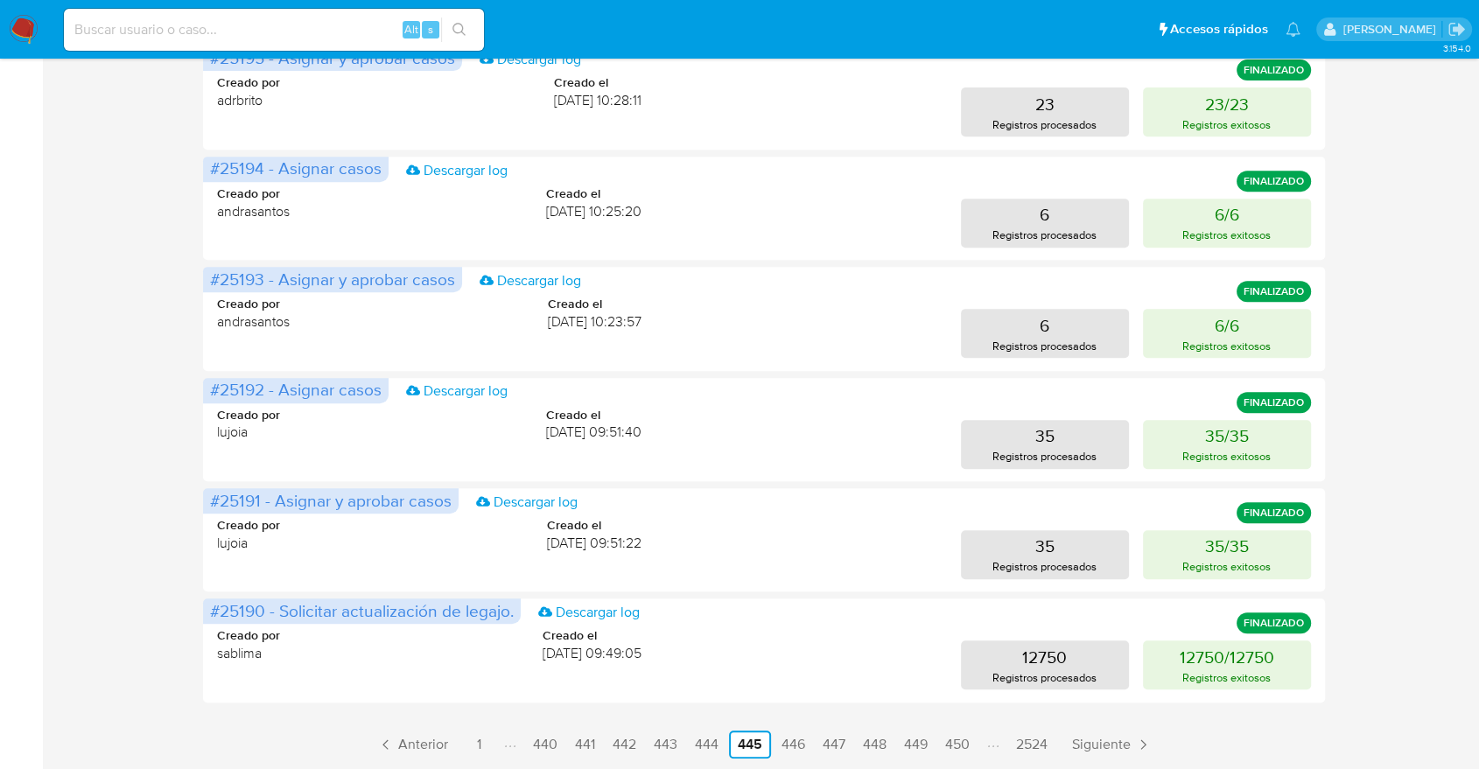
click at [908, 751] on link "449" at bounding box center [916, 745] width 38 height 28
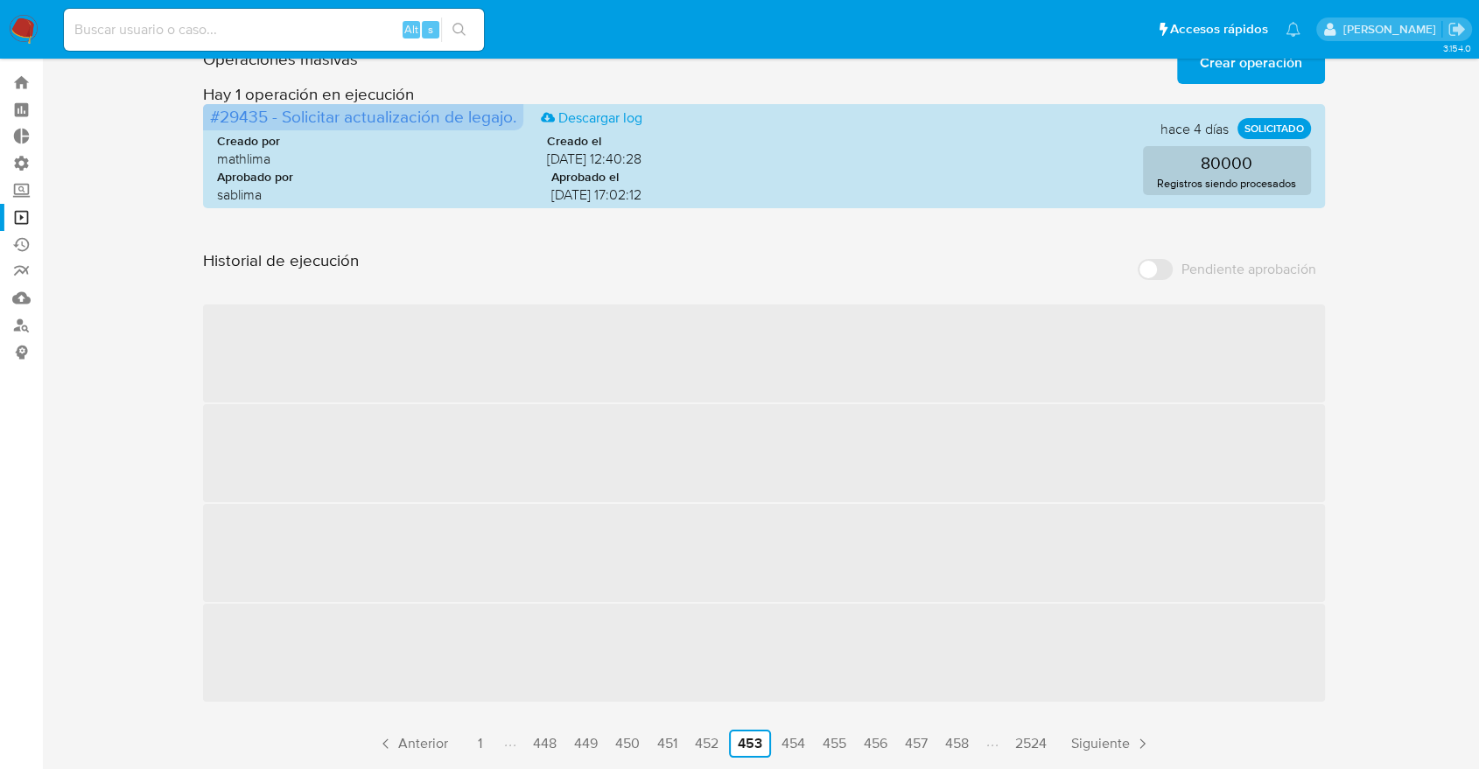
click at [908, 751] on link "457" at bounding box center [916, 744] width 37 height 28
click at [908, 751] on link "461" at bounding box center [918, 744] width 34 height 28
click at [908, 751] on div "Historial de ejecución Pendiente aprobación ‌ ‌ ‌ ‌ Anterior 1 456 457 458 459 …" at bounding box center [764, 503] width 1122 height 507
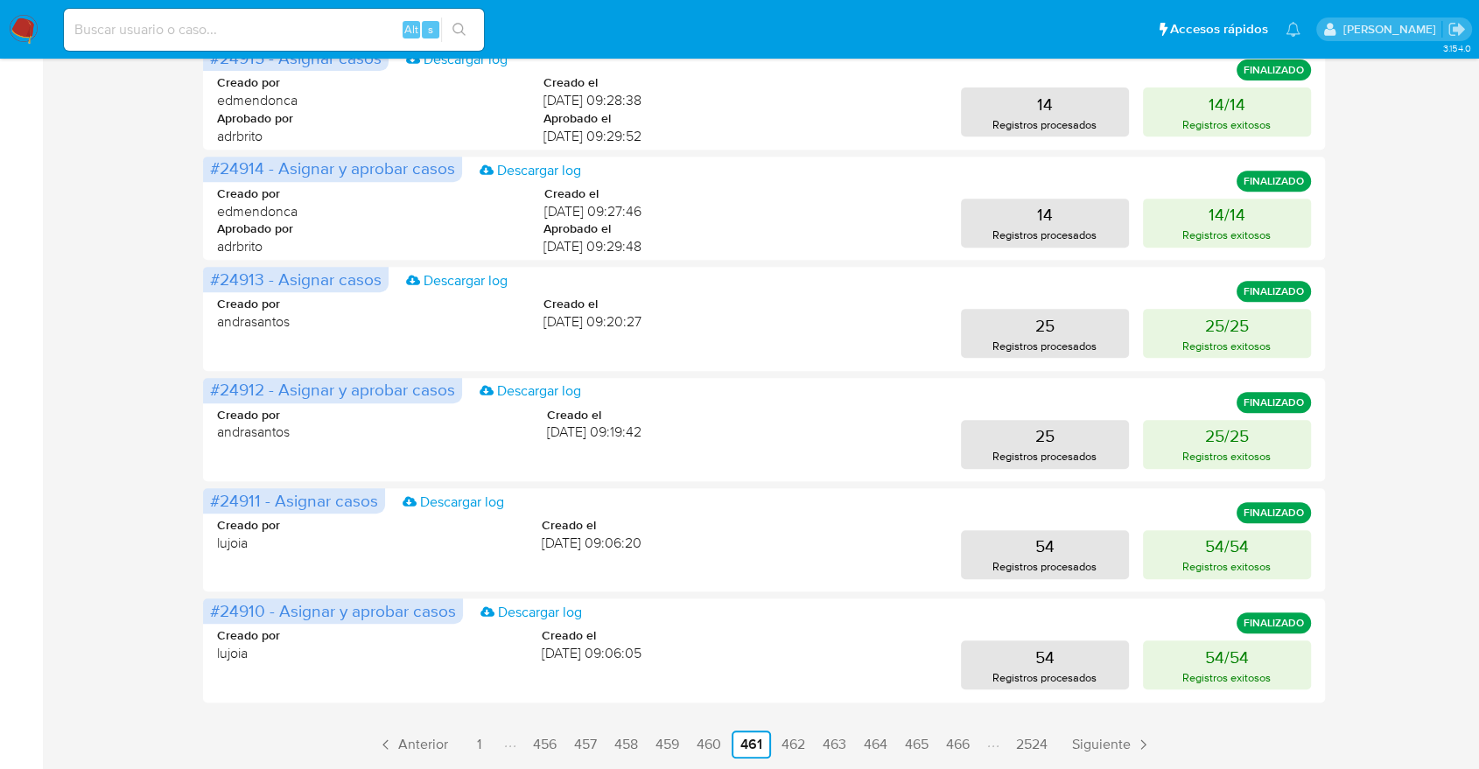
click at [908, 751] on link "465" at bounding box center [917, 745] width 38 height 28
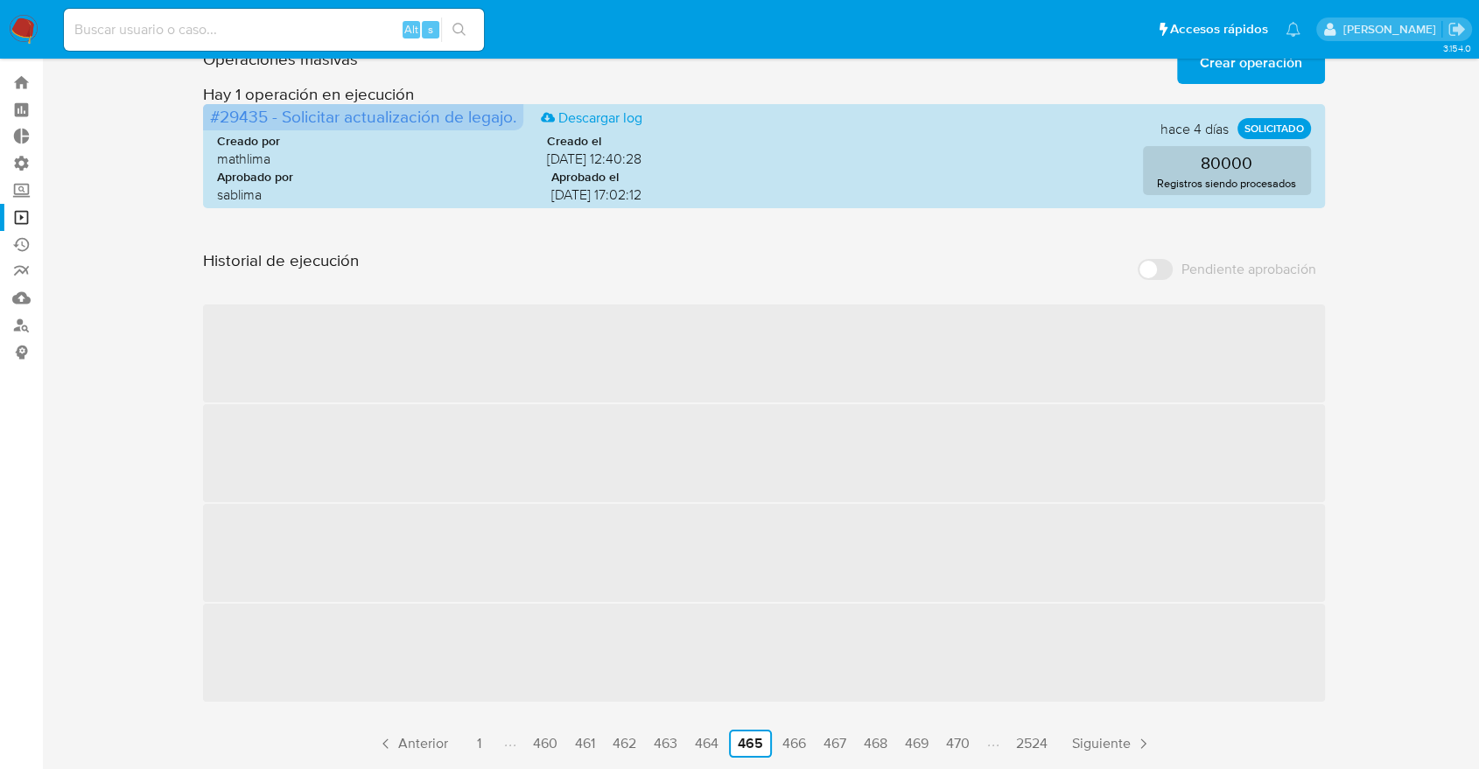
click at [908, 751] on link "469" at bounding box center [917, 744] width 38 height 28
click at [908, 751] on link "473" at bounding box center [915, 744] width 37 height 28
click at [908, 751] on link "477" at bounding box center [914, 744] width 36 height 28
click at [908, 751] on link "485" at bounding box center [915, 744] width 38 height 28
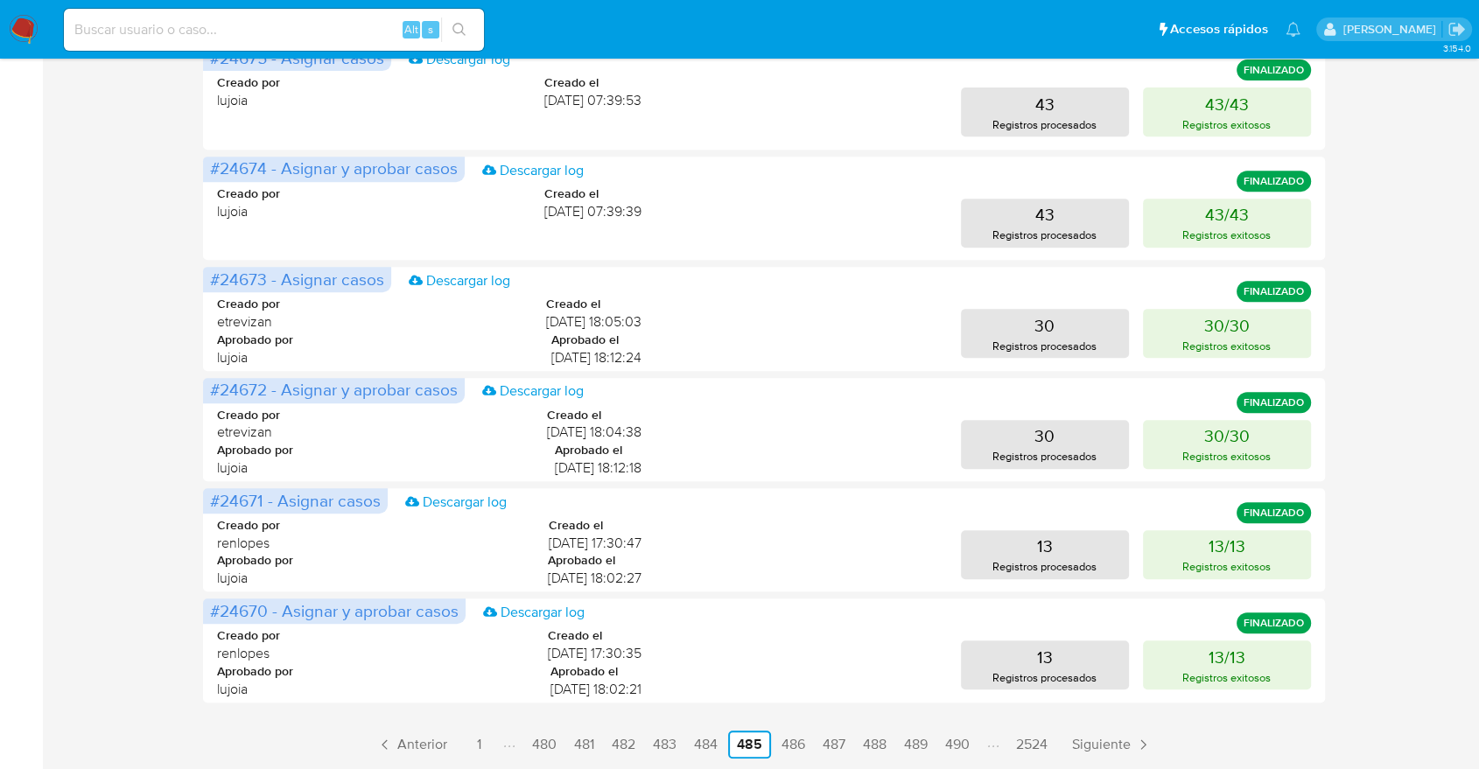
click at [908, 751] on link "489" at bounding box center [916, 745] width 38 height 28
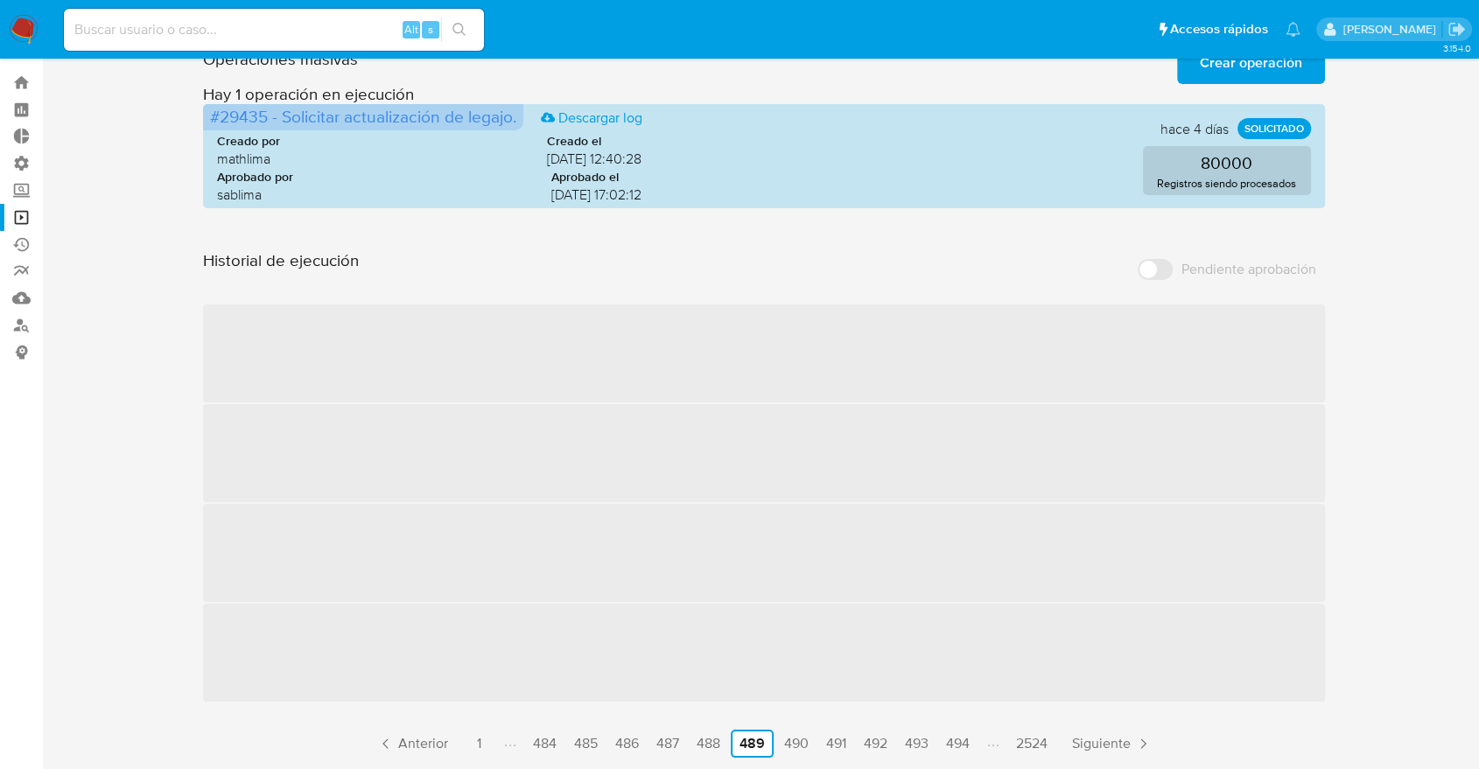
click at [908, 751] on link "493" at bounding box center [917, 744] width 38 height 28
click at [908, 751] on link "497" at bounding box center [916, 744] width 37 height 28
click at [908, 751] on link "505" at bounding box center [918, 744] width 38 height 28
click at [908, 751] on link "513" at bounding box center [916, 744] width 34 height 28
click at [908, 751] on link "517" at bounding box center [907, 744] width 33 height 28
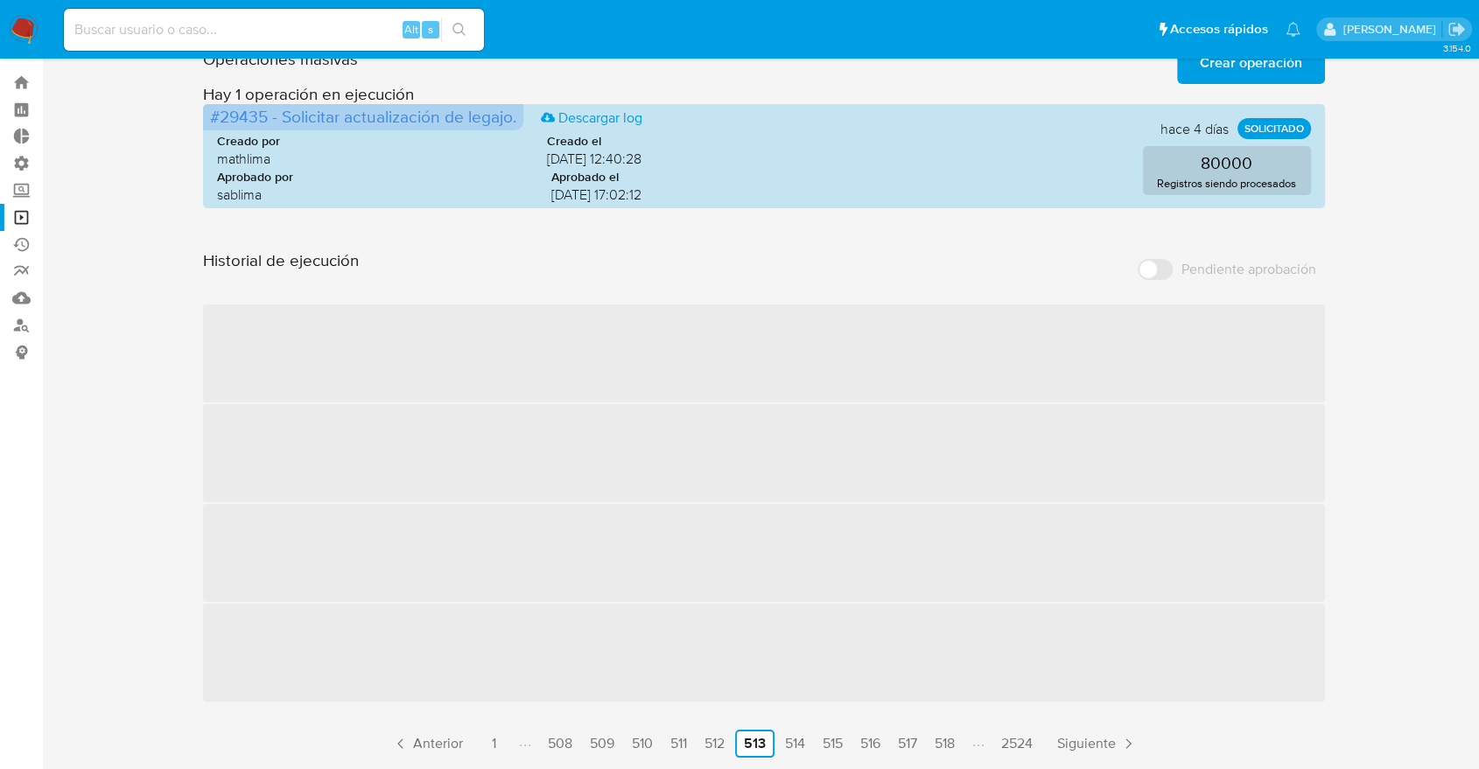
click at [908, 751] on div "Historial de ejecución Pendiente aprobación ‌ ‌ ‌ ‌ Anterior 1 508 509 510 511 …" at bounding box center [764, 503] width 1122 height 507
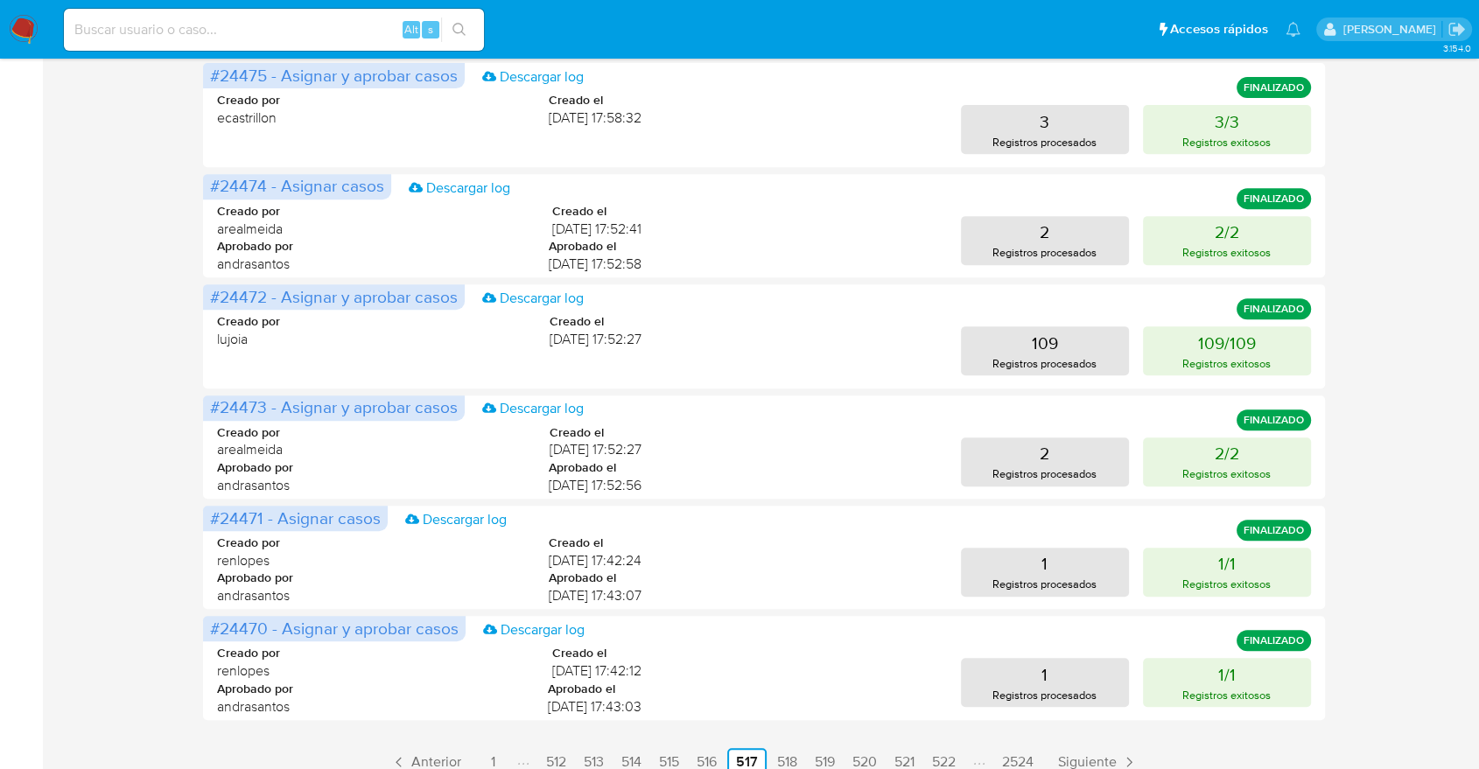
click at [908, 751] on link "521" at bounding box center [904, 762] width 34 height 28
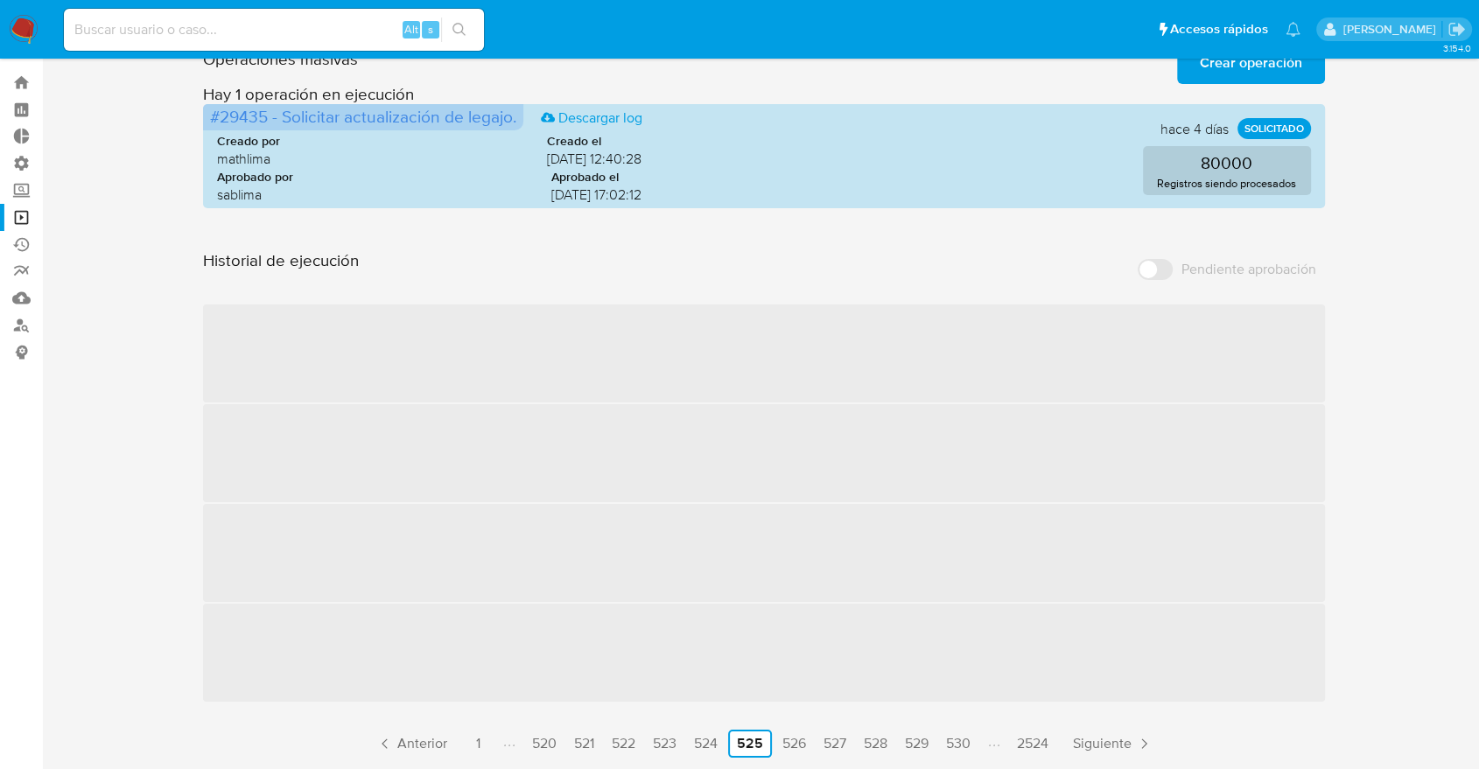
click at [908, 751] on div "Historial de ejecución Pendiente aprobación ‌ ‌ ‌ ‌ Anterior 1 520 521 522 523 …" at bounding box center [764, 503] width 1122 height 507
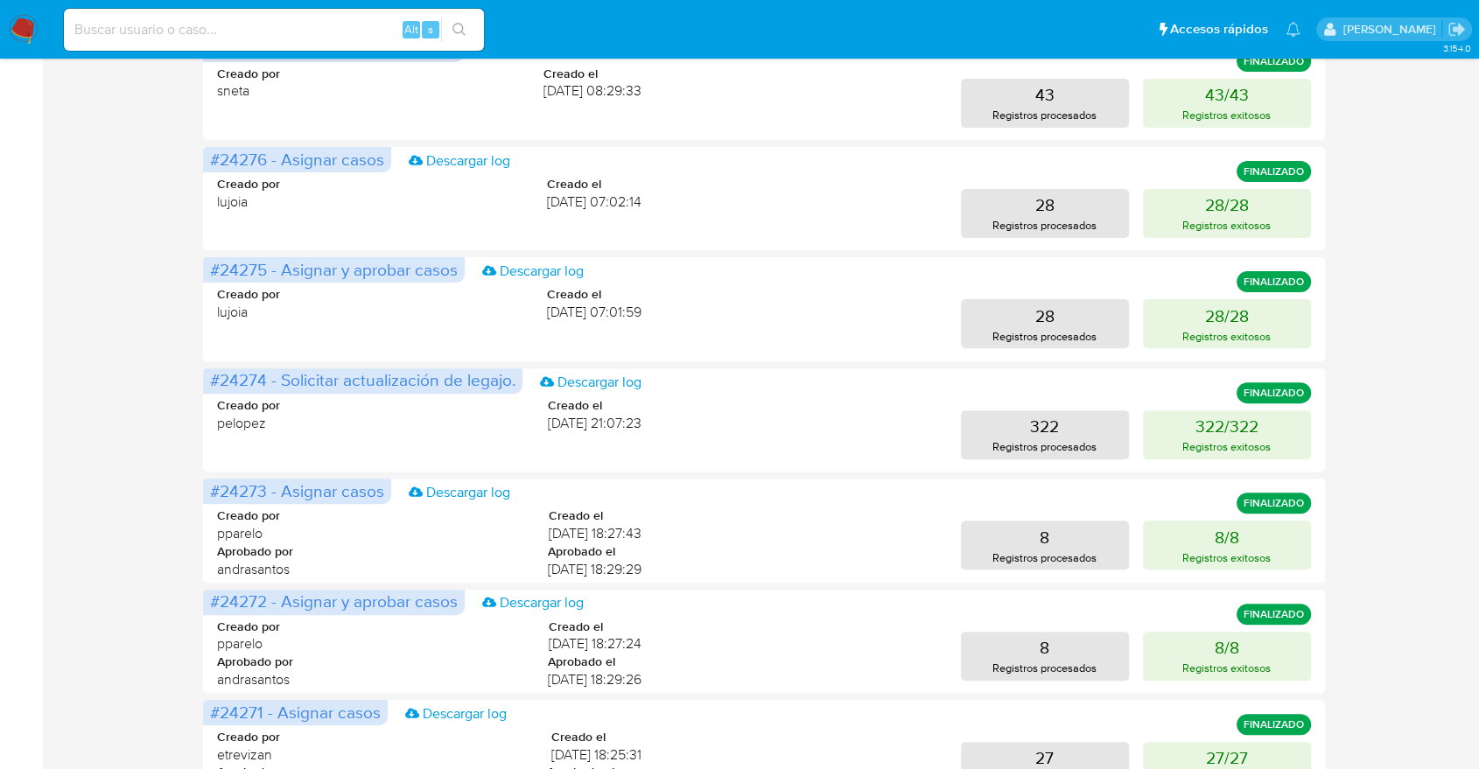
click at [908, 751] on div "27 Registros procesados 27/27 Registros exitosos" at bounding box center [989, 766] width 641 height 49
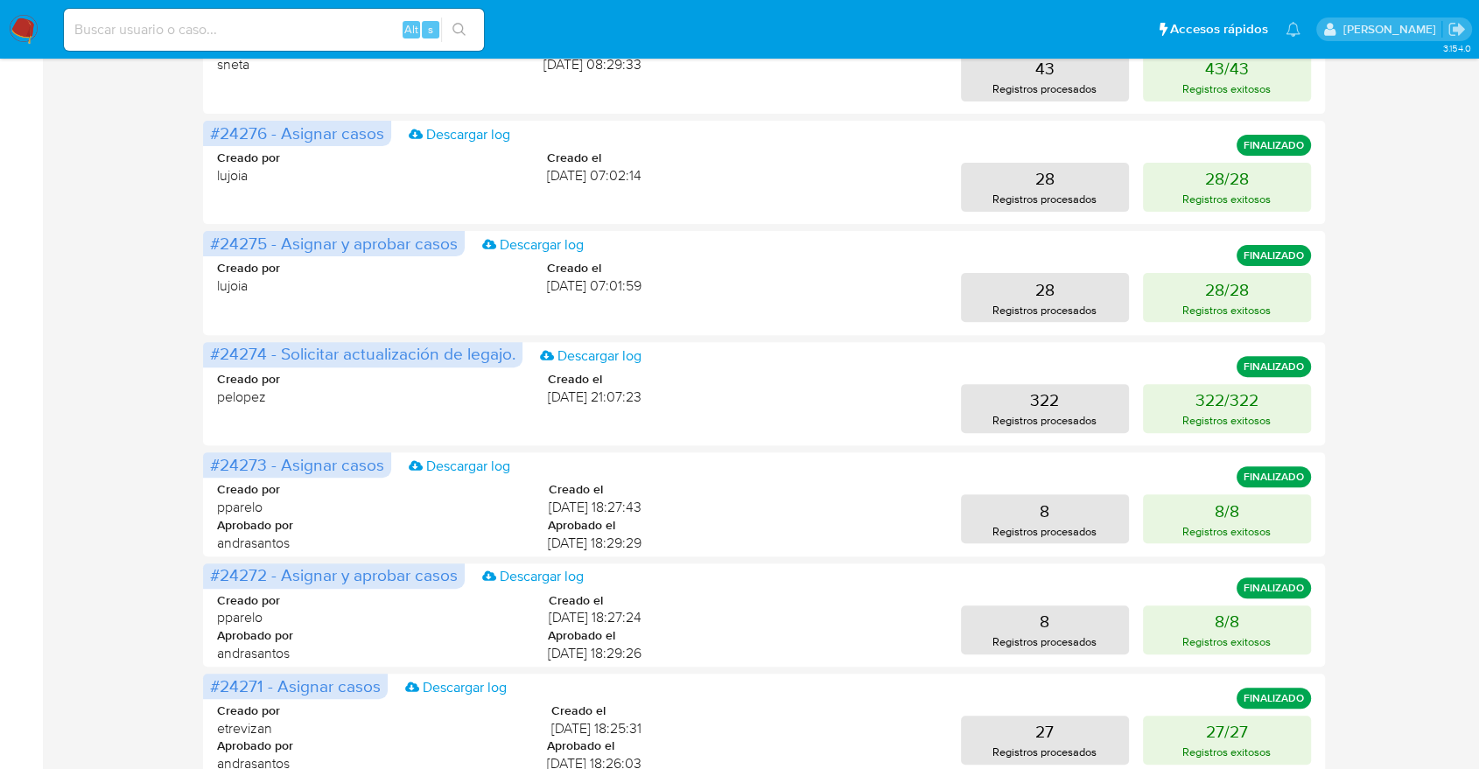
click at [908, 751] on div "27 Registros procesados 27/27 Registros exitosos" at bounding box center [989, 740] width 641 height 49
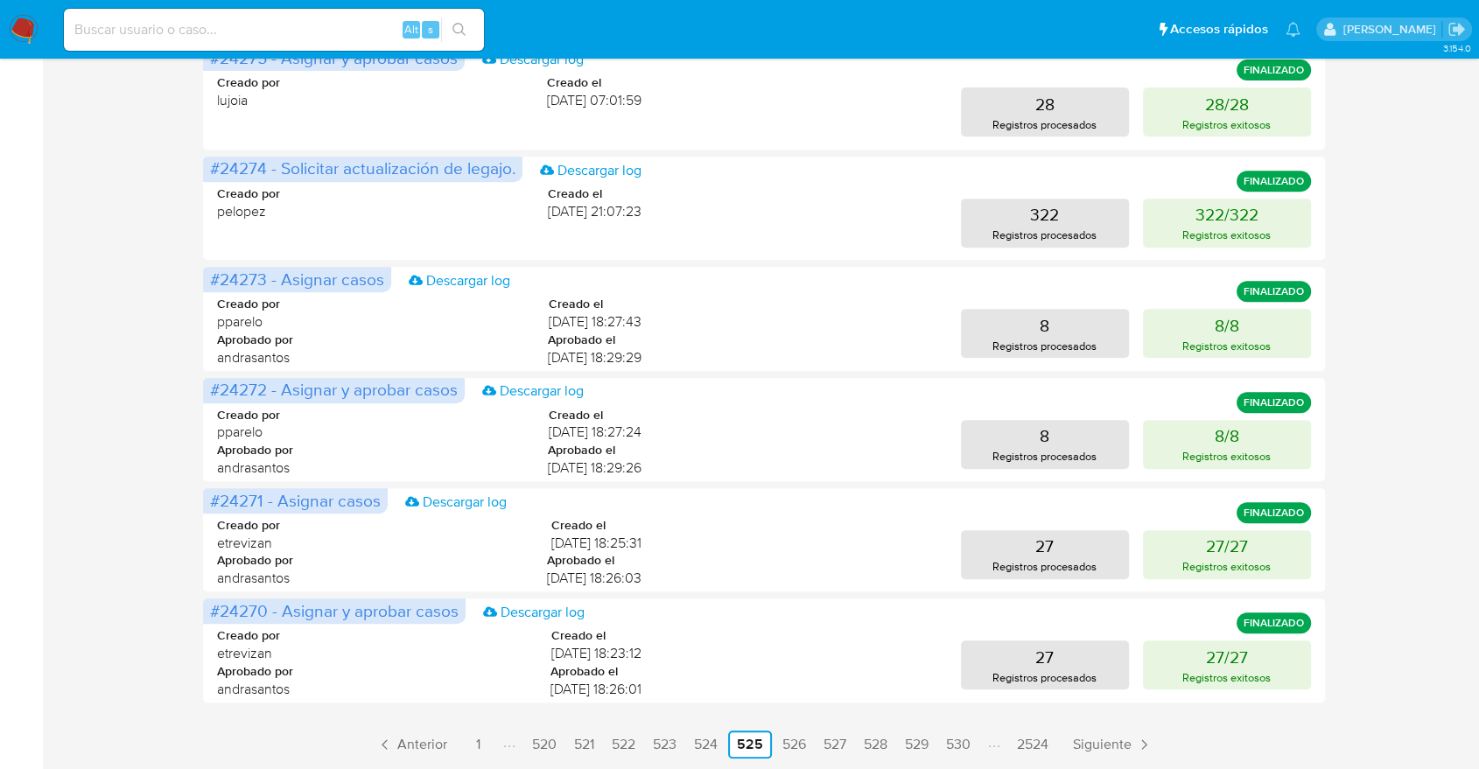
click at [908, 751] on link "529" at bounding box center [917, 745] width 38 height 28
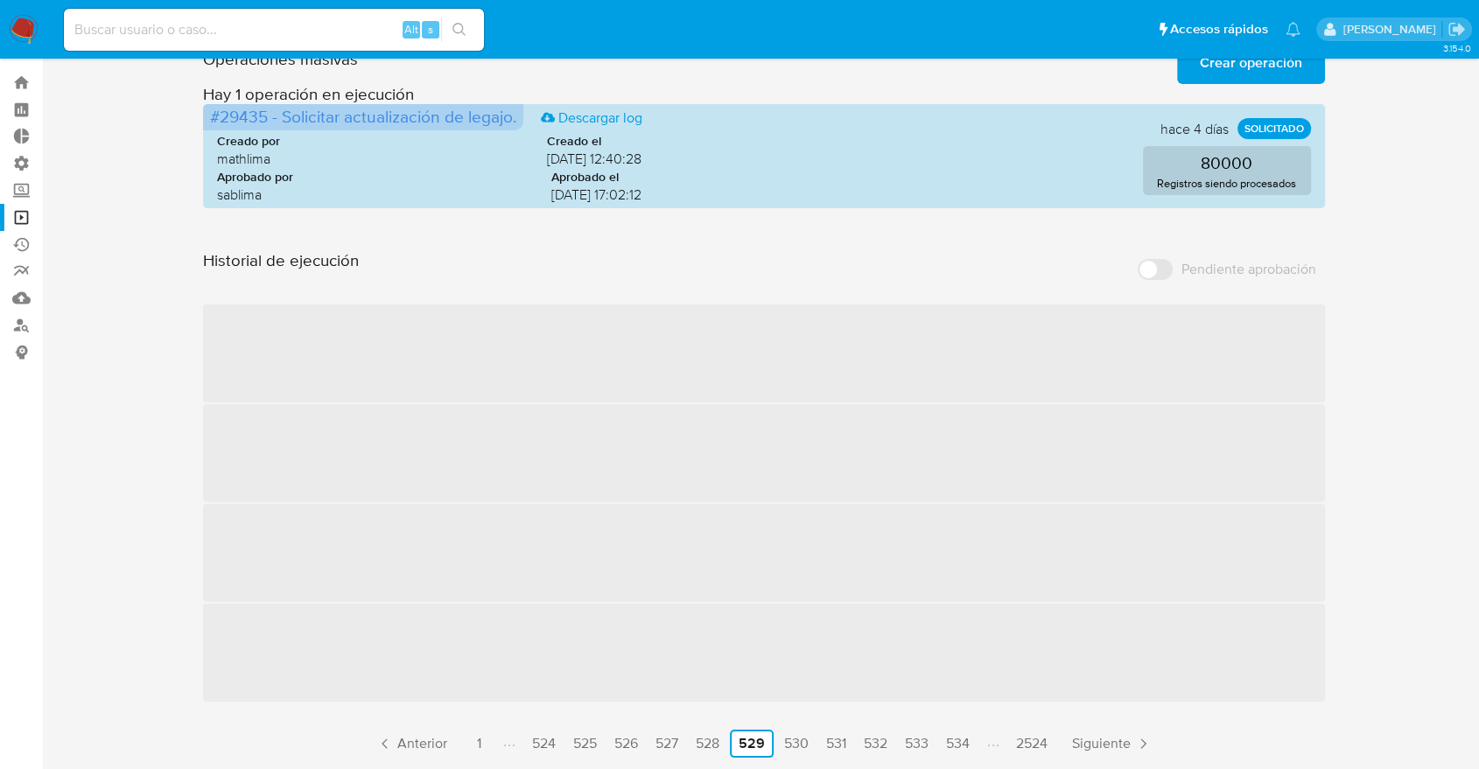
click at [908, 751] on link "533" at bounding box center [917, 744] width 38 height 28
click at [908, 751] on link "537" at bounding box center [916, 744] width 37 height 28
click at [908, 751] on link "545" at bounding box center [917, 744] width 38 height 28
click at [908, 751] on link "549" at bounding box center [916, 744] width 38 height 28
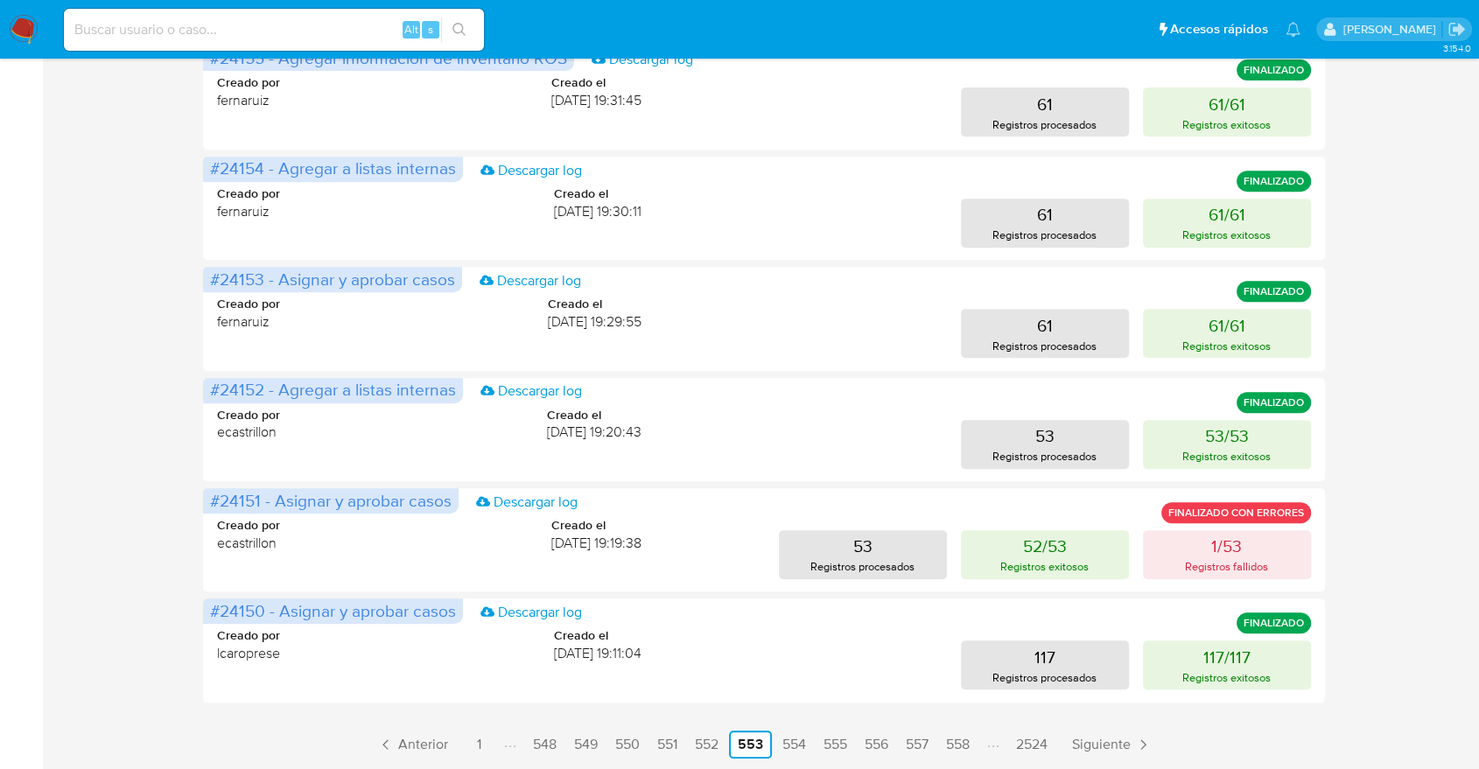
click at [908, 751] on link "557" at bounding box center [917, 745] width 37 height 28
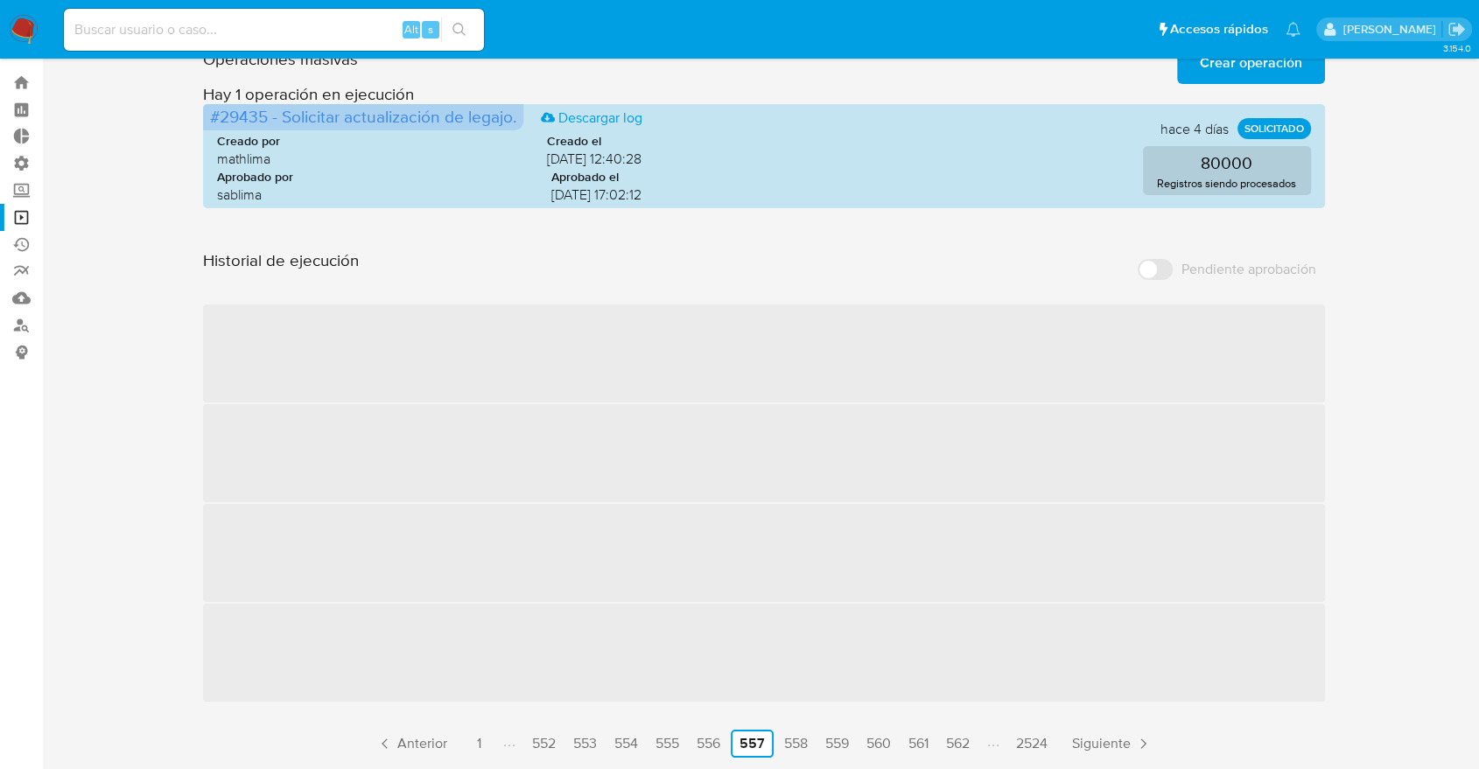
click at [908, 751] on link "561" at bounding box center [918, 744] width 34 height 28
click at [908, 751] on link "565" at bounding box center [917, 744] width 38 height 28
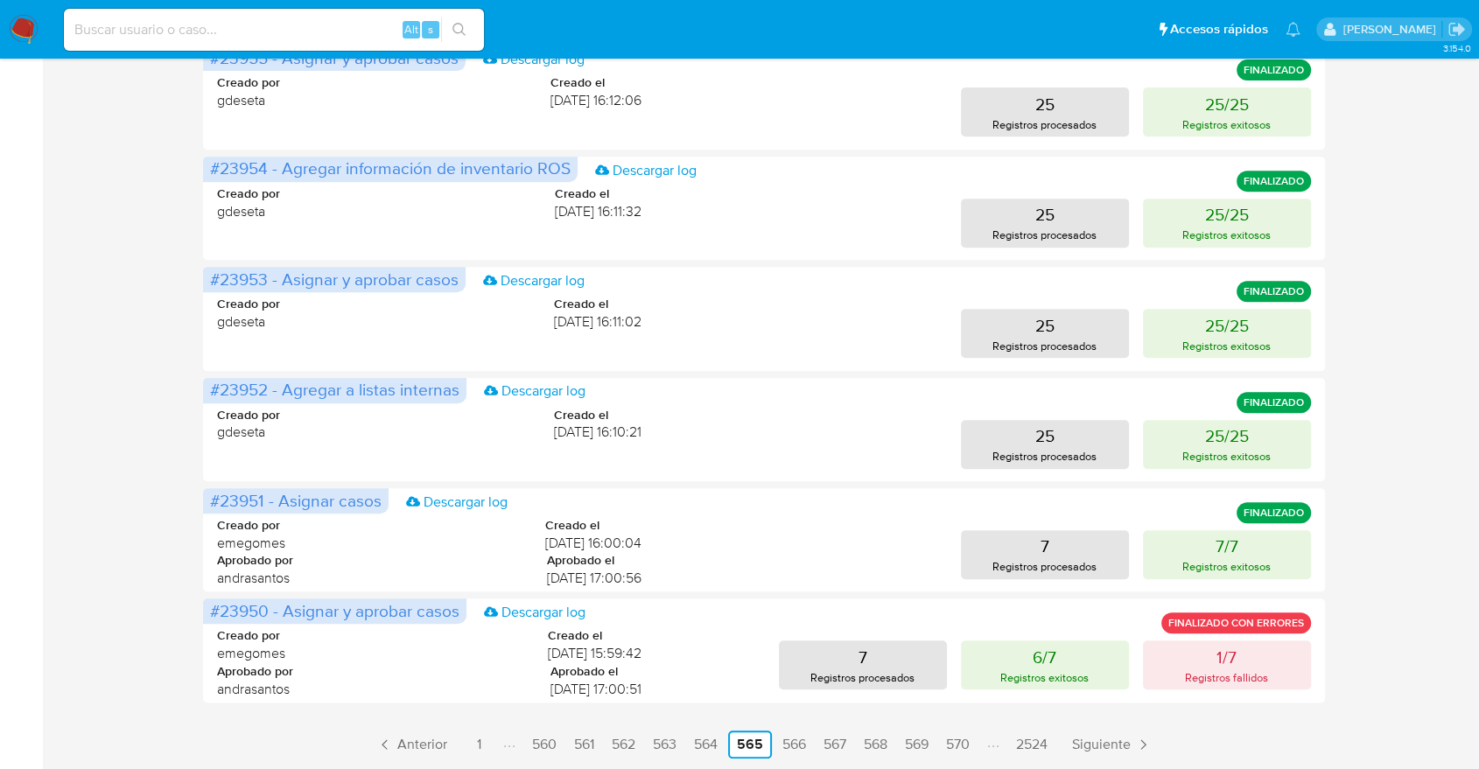
click at [908, 751] on link "569" at bounding box center [917, 745] width 38 height 28
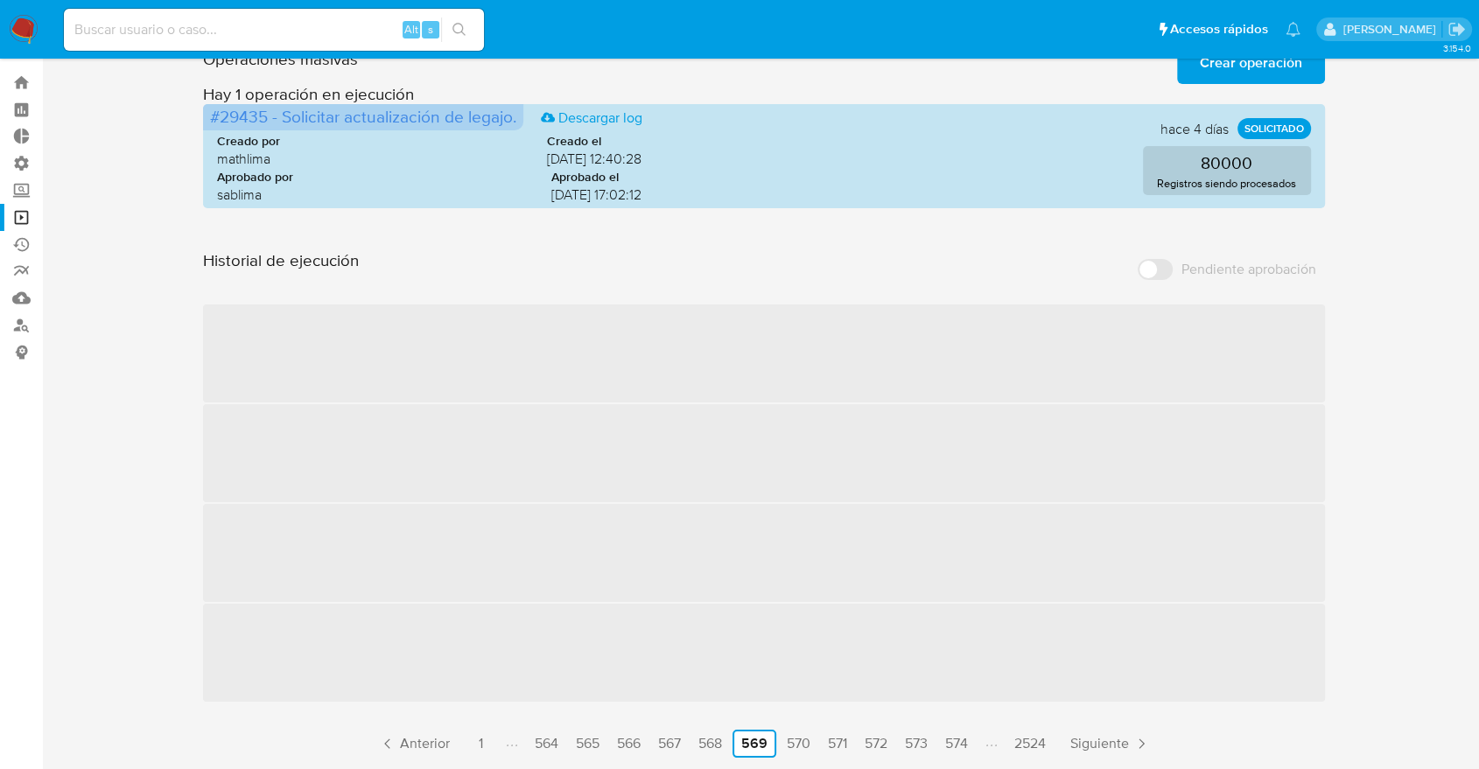
click at [908, 751] on link "573" at bounding box center [916, 744] width 37 height 28
click at [908, 751] on link "581" at bounding box center [915, 744] width 34 height 28
click at [908, 751] on link "585" at bounding box center [915, 744] width 38 height 28
click at [908, 751] on link "593" at bounding box center [917, 744] width 38 height 28
click at [908, 751] on link "597" at bounding box center [917, 744] width 37 height 28
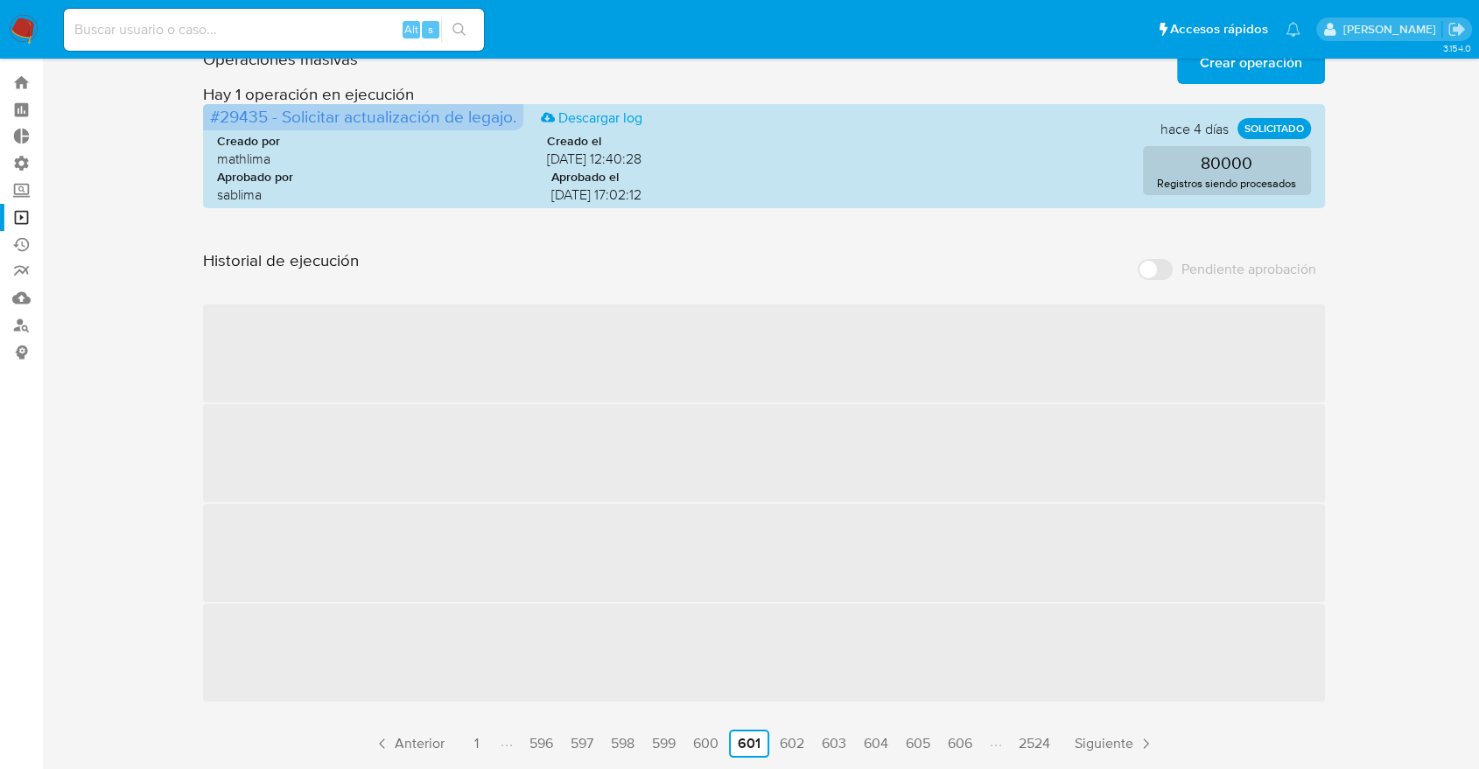
click at [908, 751] on link "605" at bounding box center [918, 744] width 38 height 28
click at [908, 751] on link "609" at bounding box center [921, 744] width 38 height 28
click at [908, 751] on link "617" at bounding box center [907, 744] width 33 height 28
click at [908, 751] on div "Historial de ejecución Pendiente aprobación ‌ ‌ ‌ ‌ Anterior 1 616 617 618 619 …" at bounding box center [764, 503] width 1122 height 507
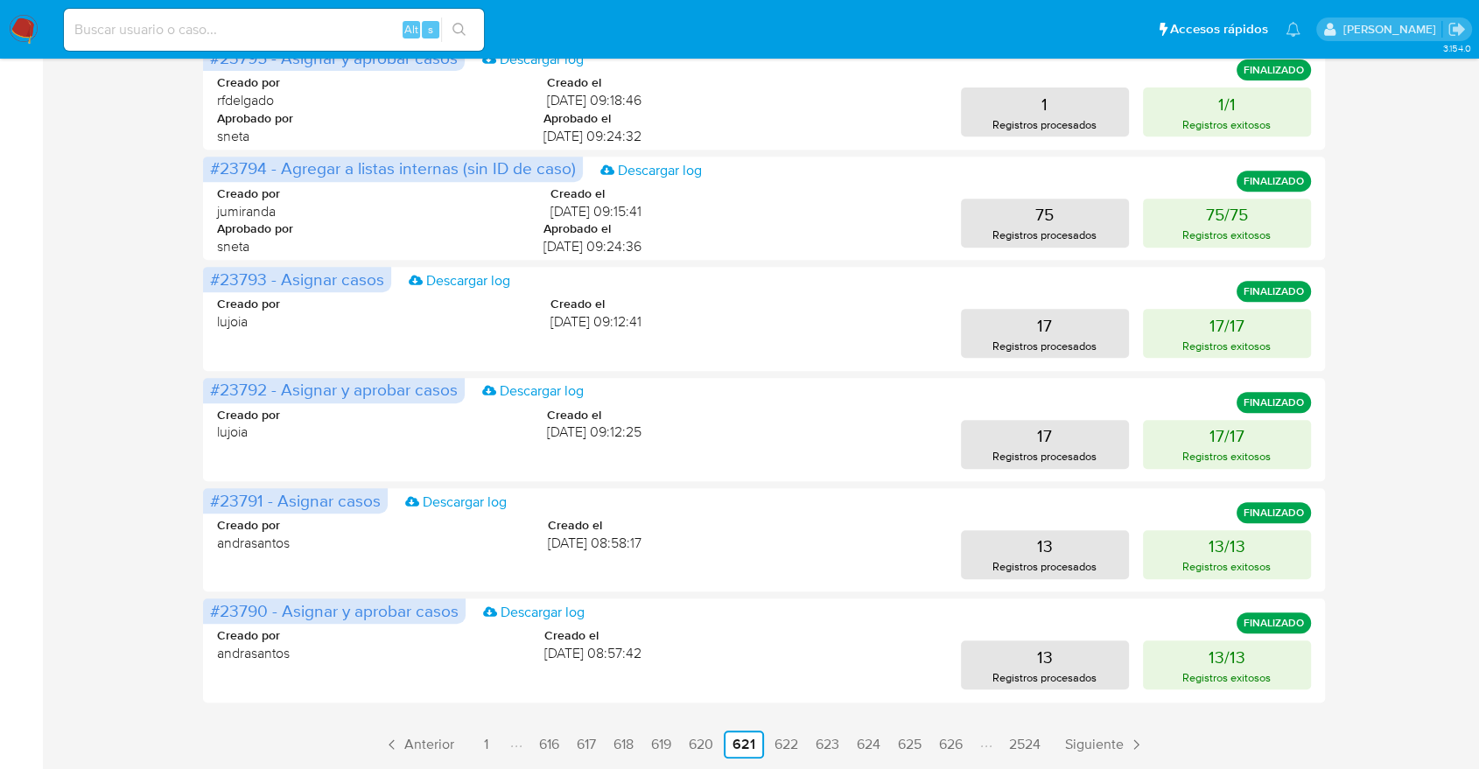
click at [908, 751] on link "625" at bounding box center [910, 745] width 38 height 28
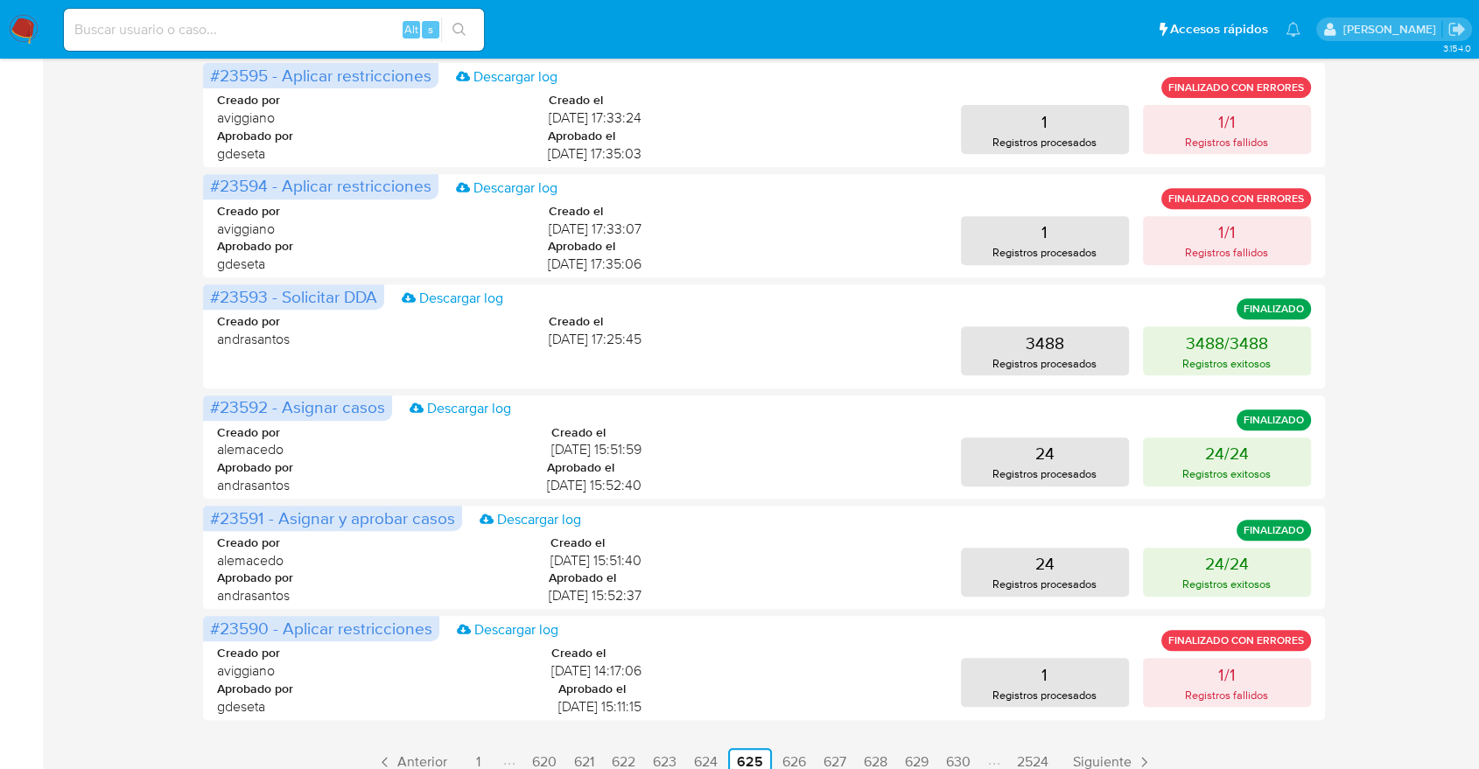
click at [908, 751] on link "629" at bounding box center [917, 762] width 38 height 28
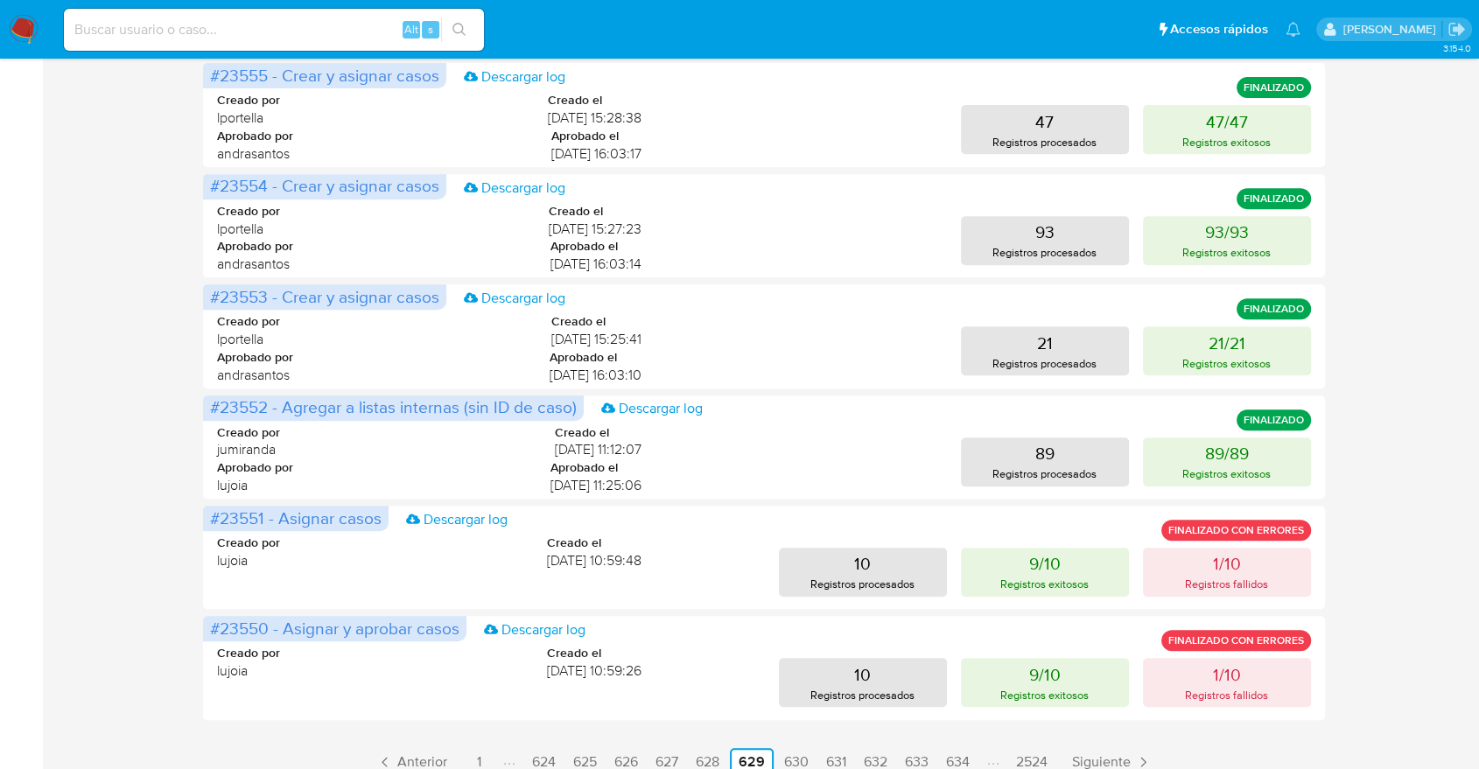
click at [908, 751] on link "633" at bounding box center [917, 762] width 38 height 28
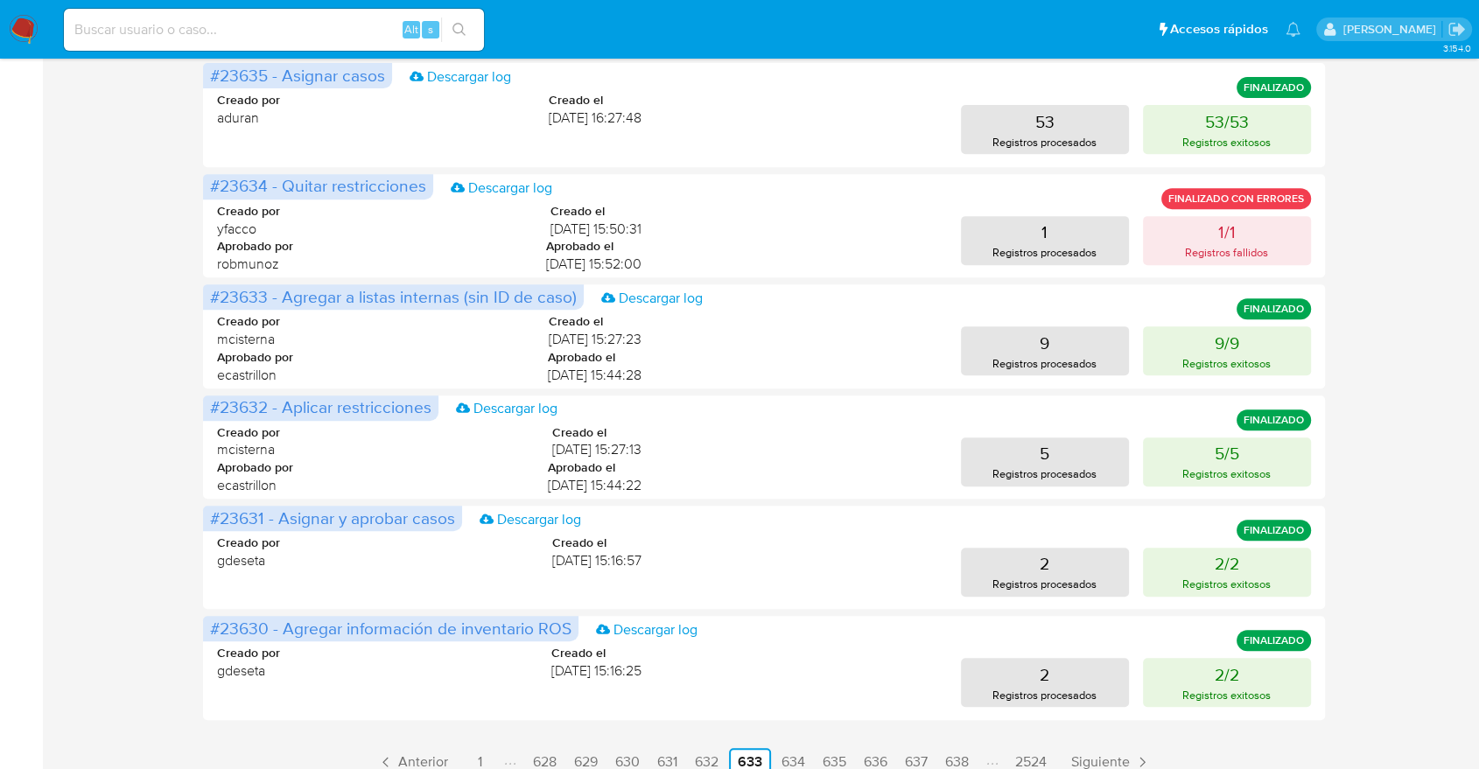
click at [908, 751] on link "637" at bounding box center [916, 762] width 37 height 28
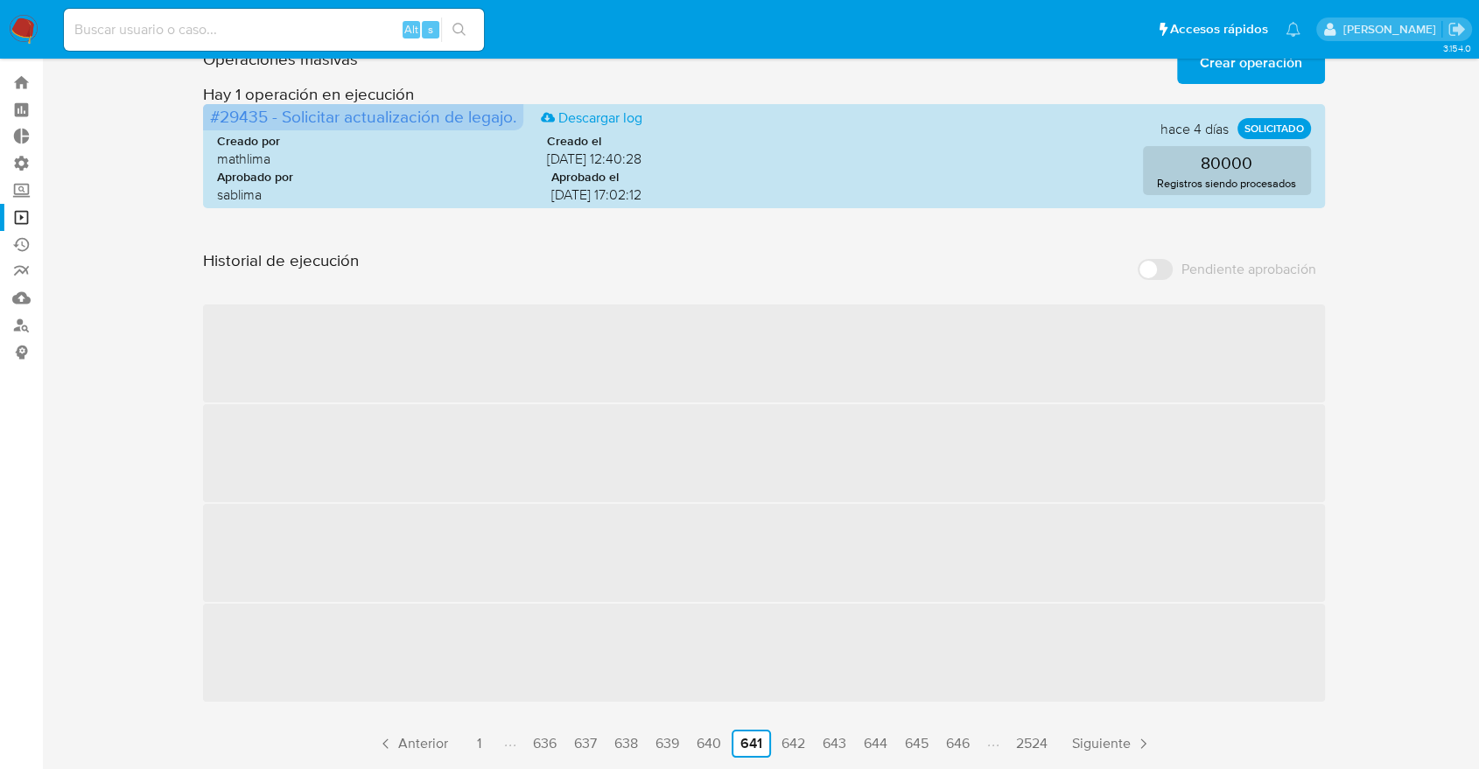
click at [908, 751] on link "645" at bounding box center [917, 744] width 38 height 28
click at [908, 751] on link "649" at bounding box center [916, 744] width 38 height 28
click at [908, 751] on div "Historial de ejecución Pendiente aprobación ‌ ‌ ‌ ‌ Anterior 1 640 641 642 643 …" at bounding box center [764, 503] width 1122 height 507
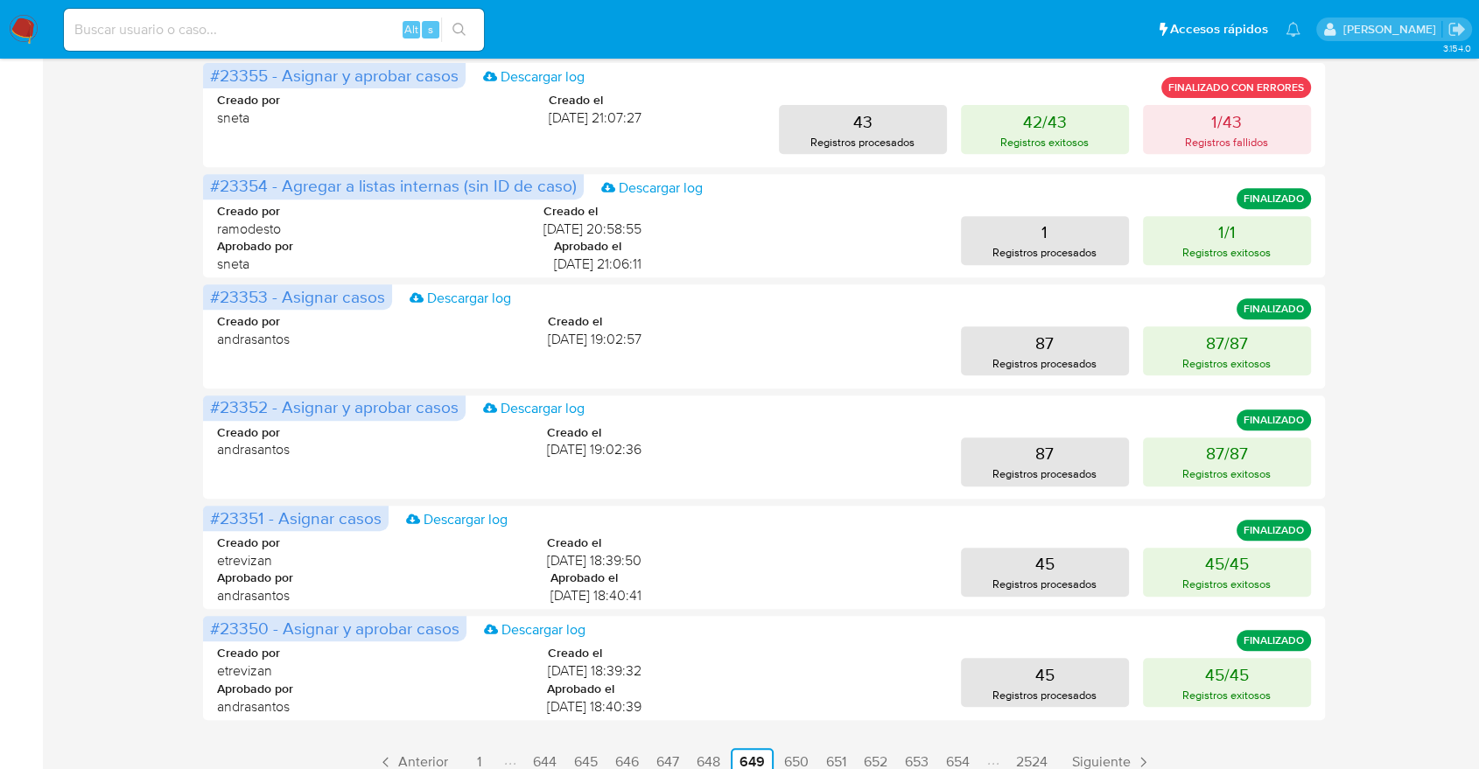
click at [908, 751] on link "653" at bounding box center [917, 762] width 38 height 28
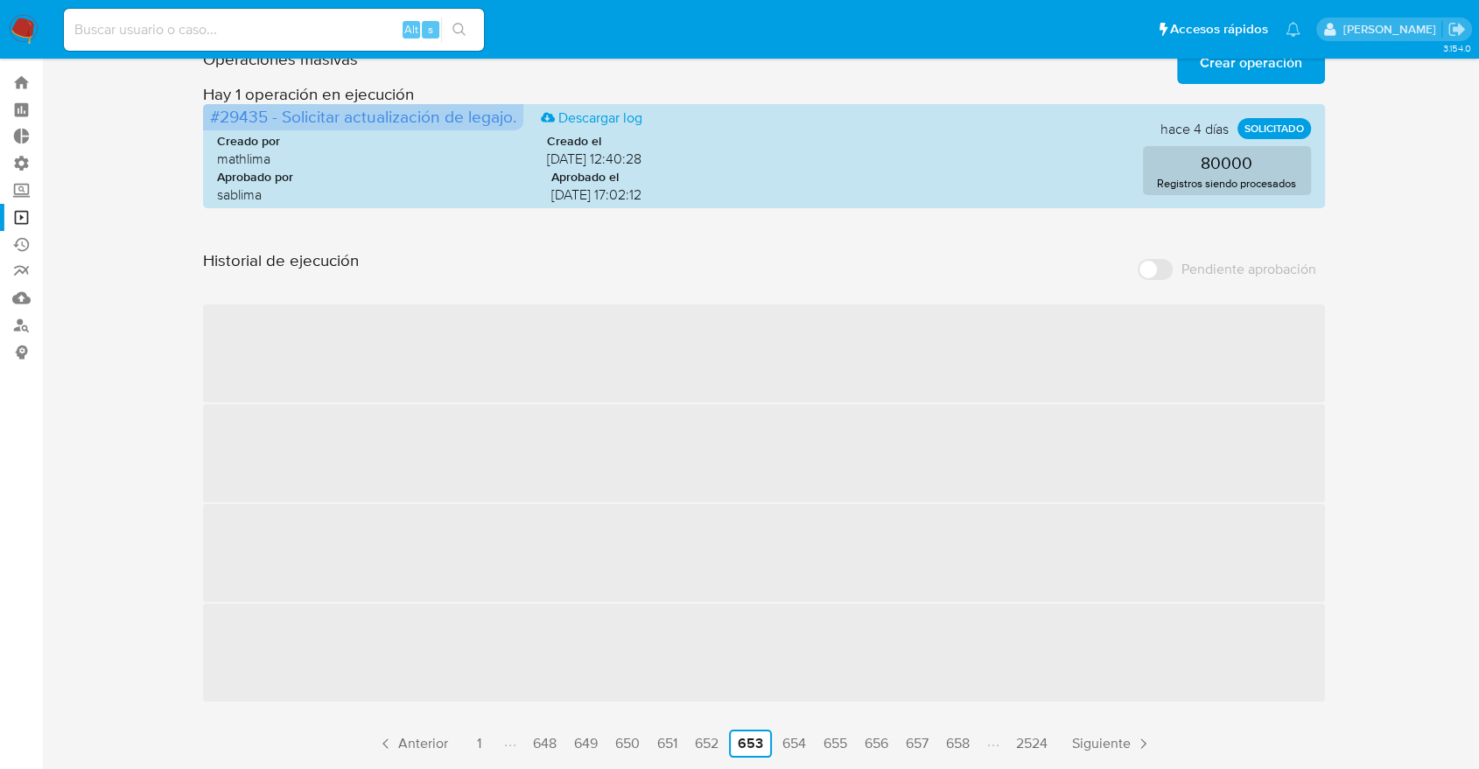
click at [908, 751] on div "Historial de ejecución Pendiente aprobación ‌ ‌ ‌ ‌ Anterior 1 648 649 650 651 …" at bounding box center [764, 503] width 1122 height 507
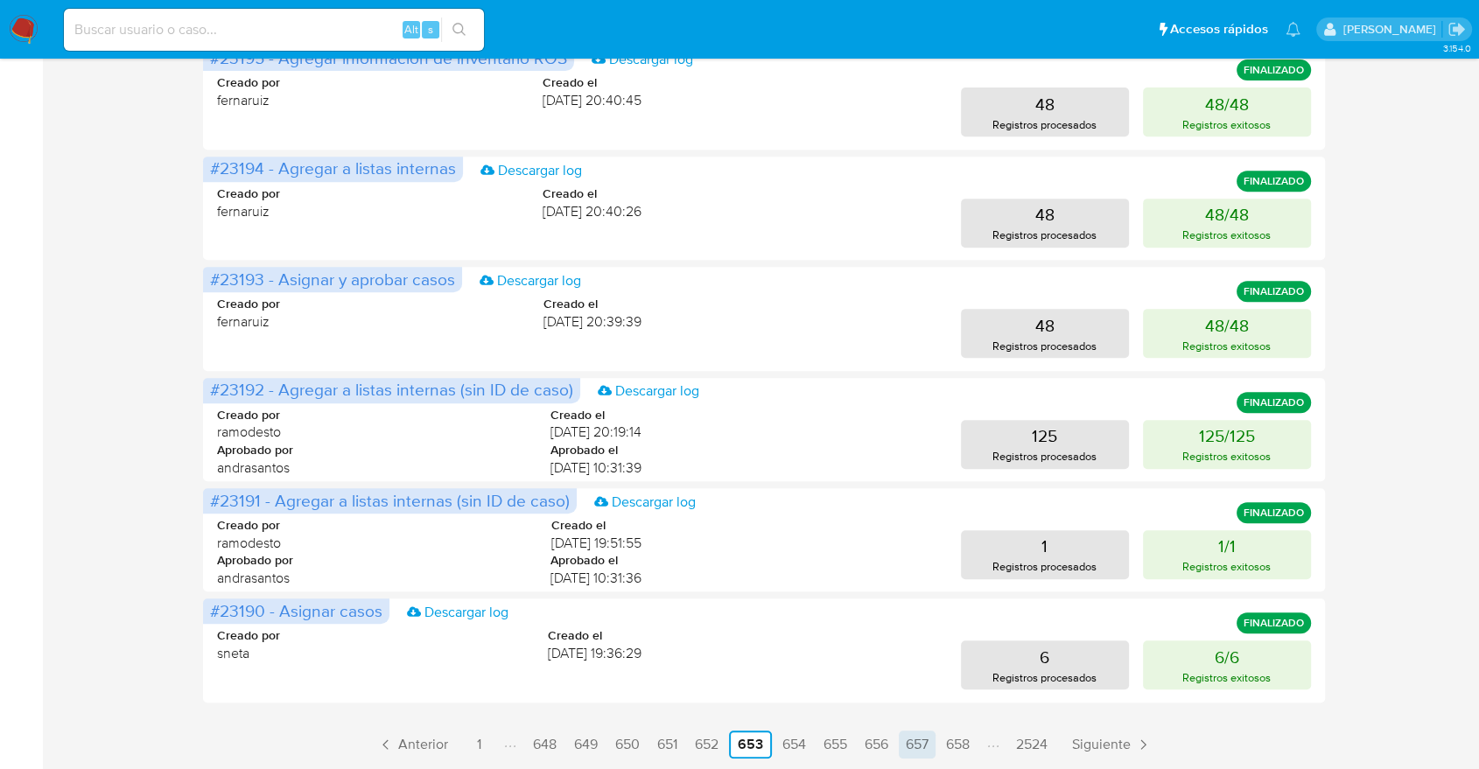
click at [908, 751] on link "657" at bounding box center [917, 745] width 37 height 28
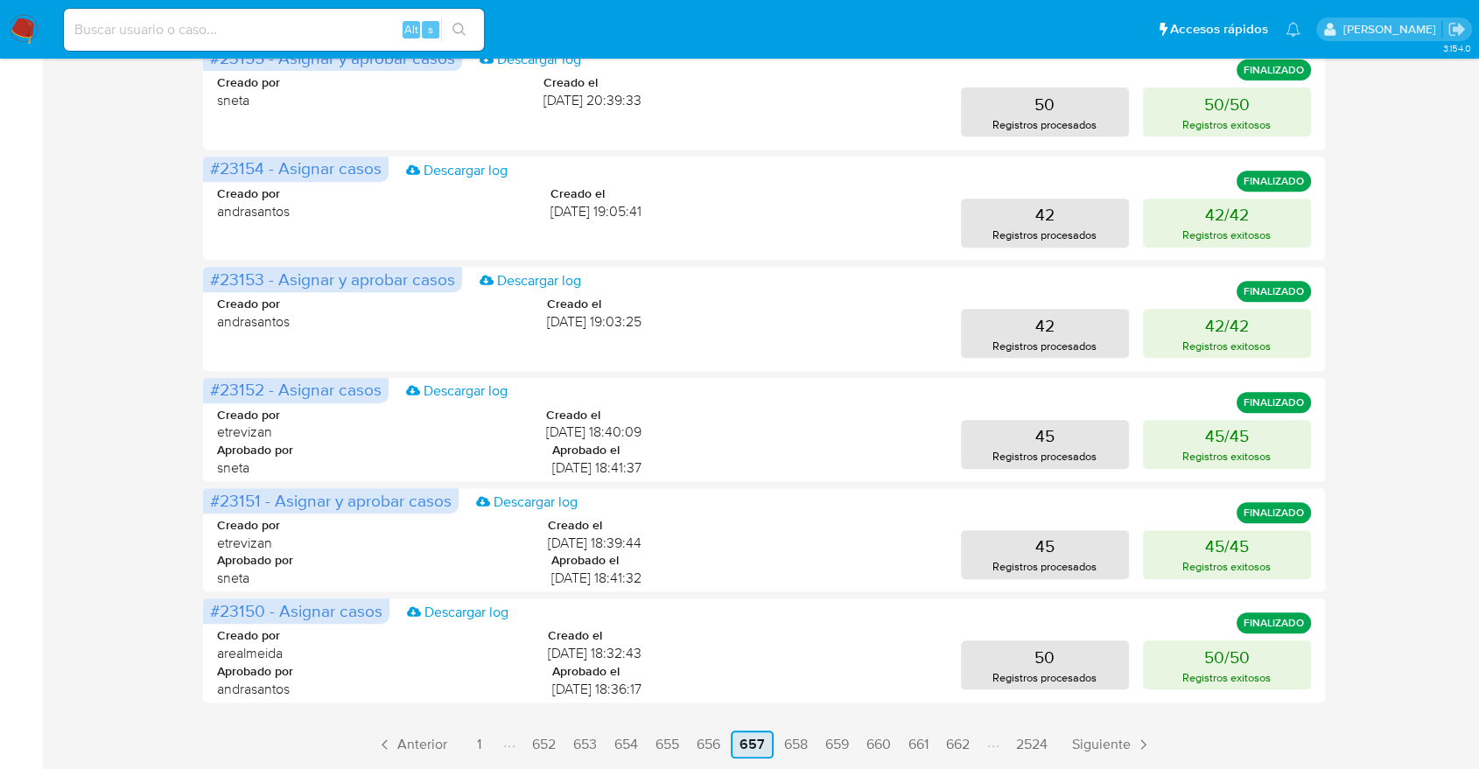
click at [908, 751] on link "661" at bounding box center [918, 745] width 34 height 28
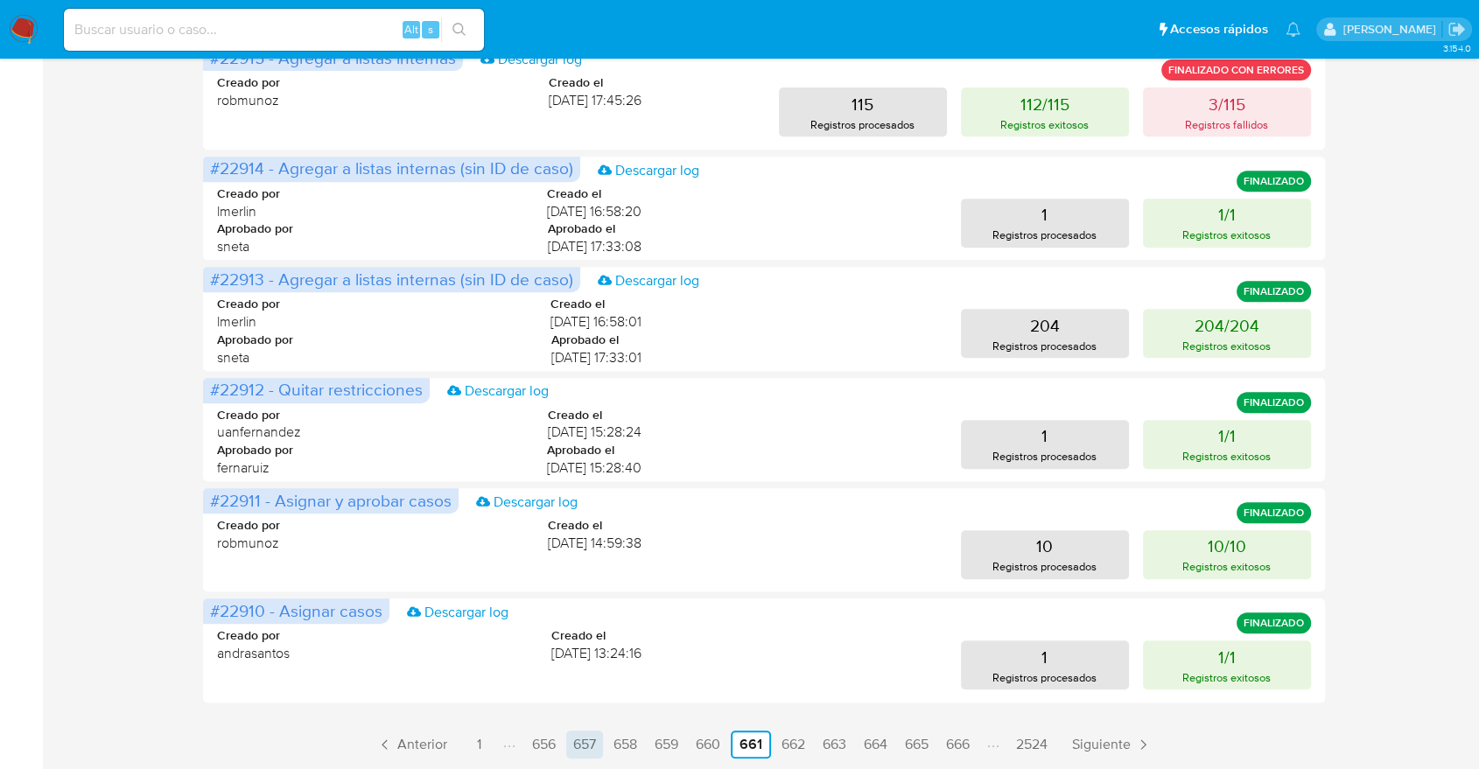
click at [908, 751] on link "665" at bounding box center [917, 745] width 38 height 28
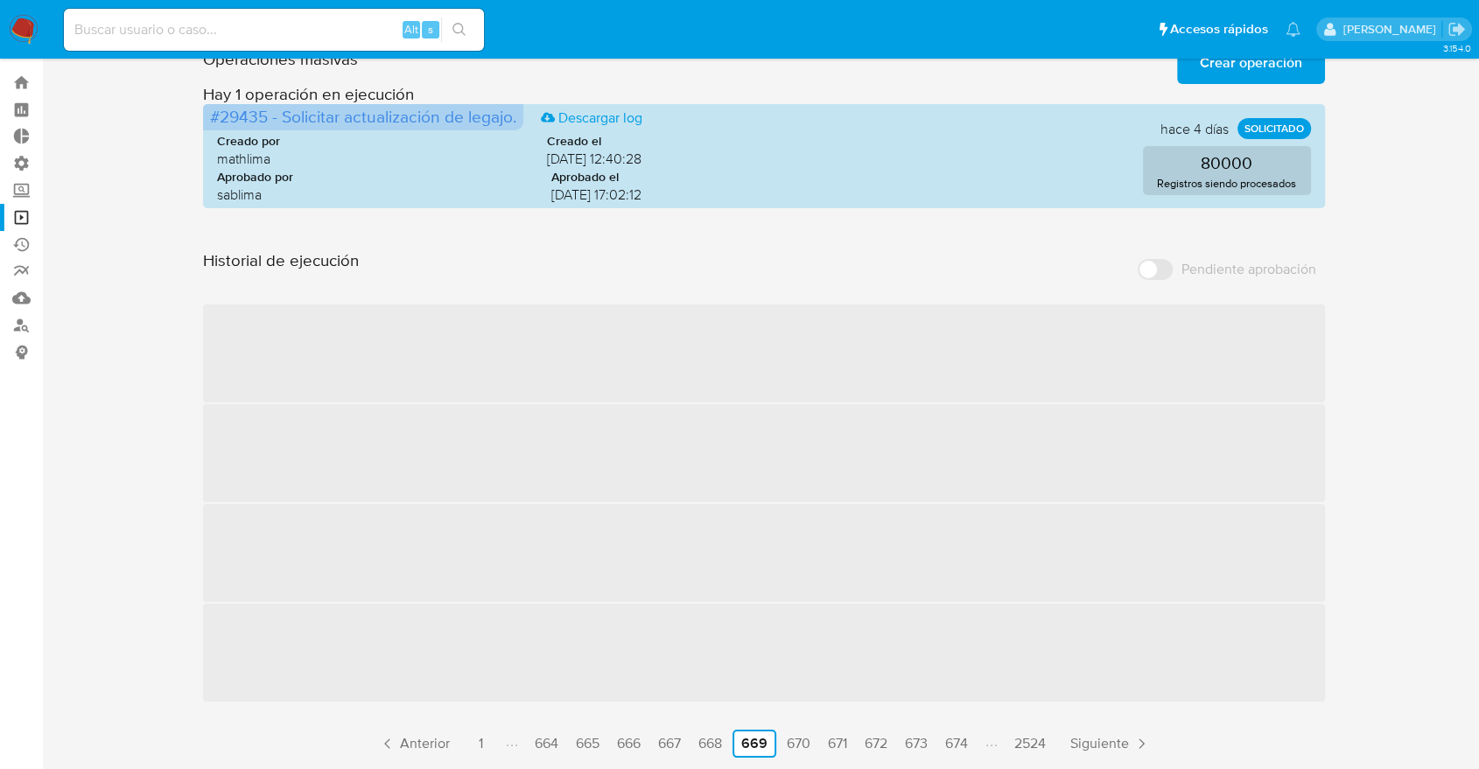
click at [908, 751] on link "673" at bounding box center [916, 744] width 37 height 28
click at [908, 751] on link "677" at bounding box center [914, 744] width 36 height 28
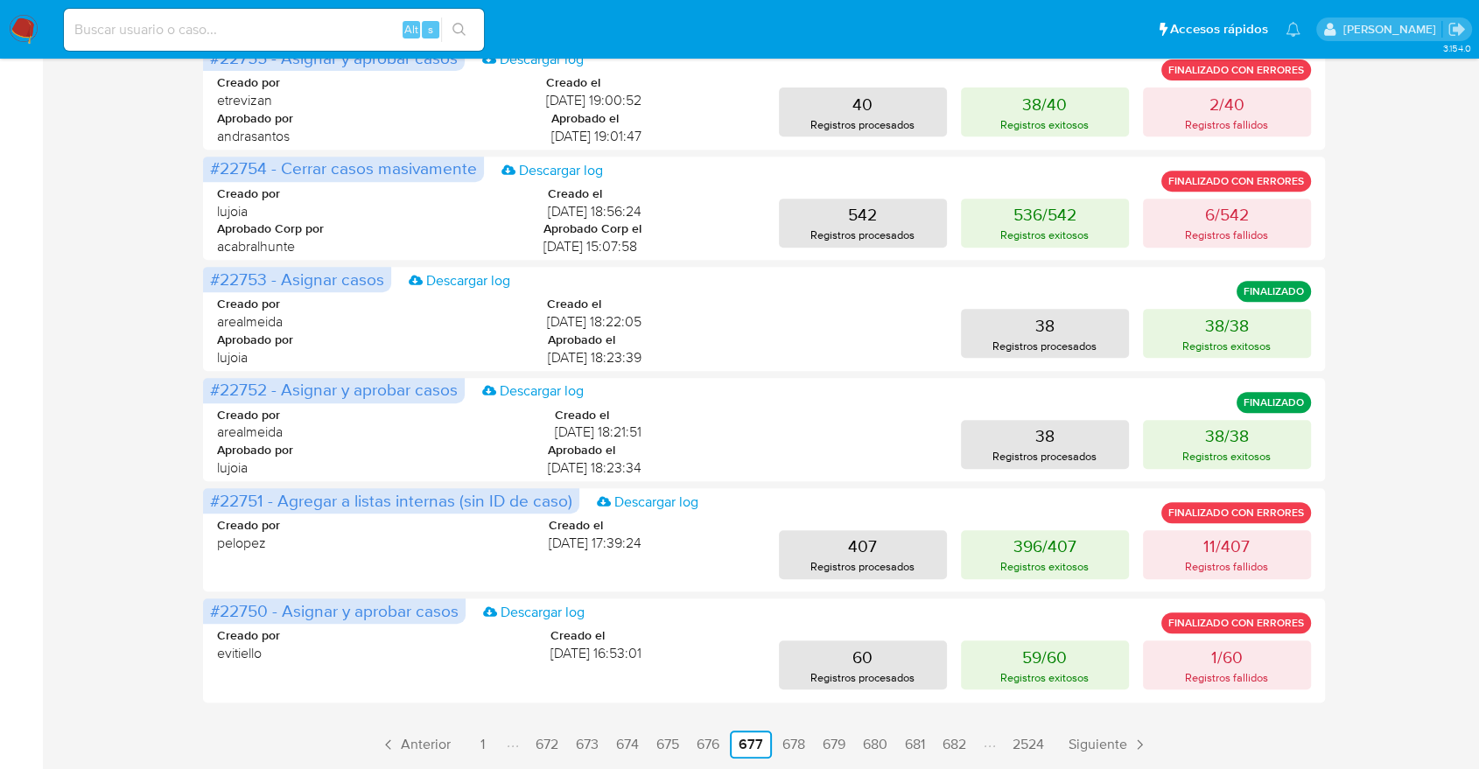
click at [908, 751] on link "681" at bounding box center [915, 745] width 34 height 28
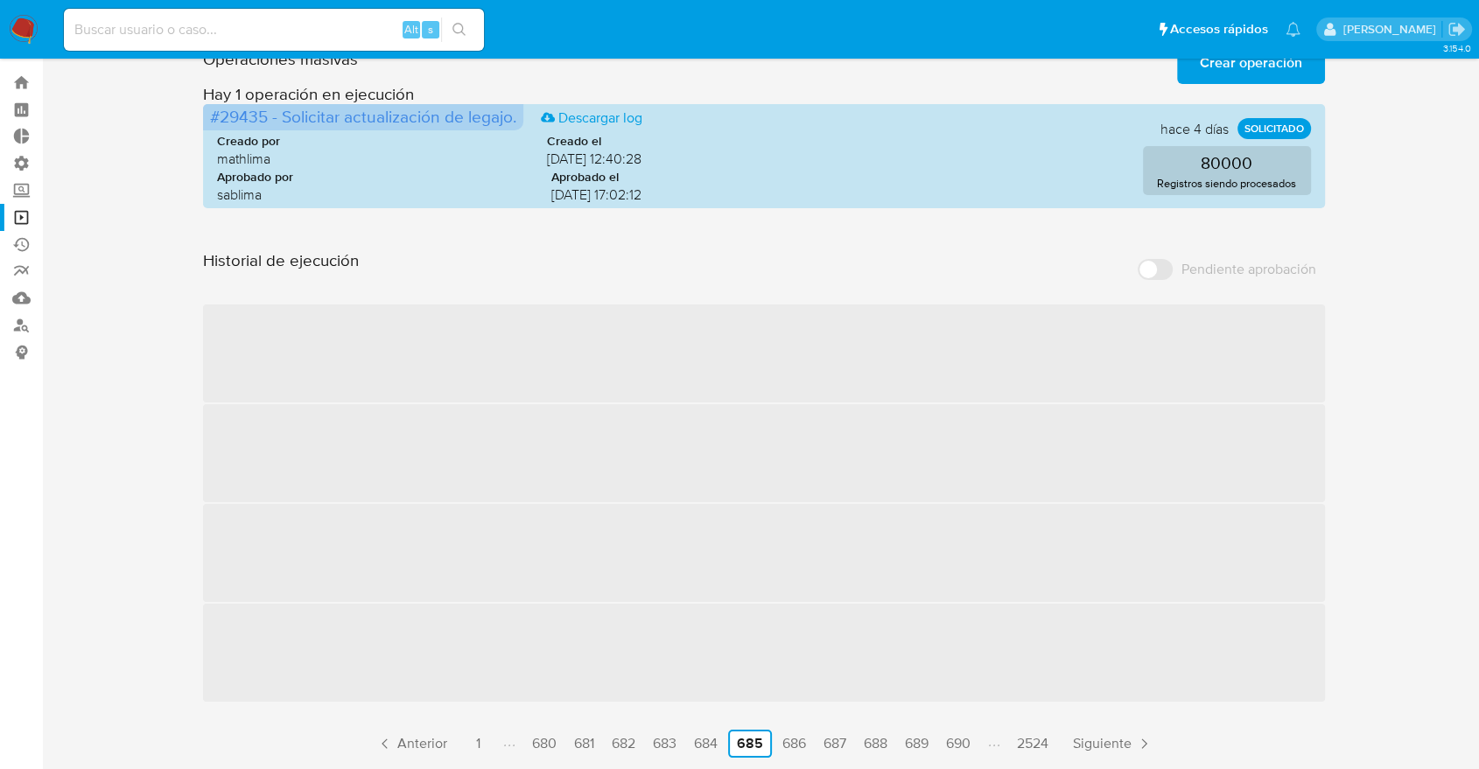
click at [908, 751] on link "689" at bounding box center [917, 744] width 38 height 28
click at [908, 751] on link "693" at bounding box center [917, 744] width 38 height 28
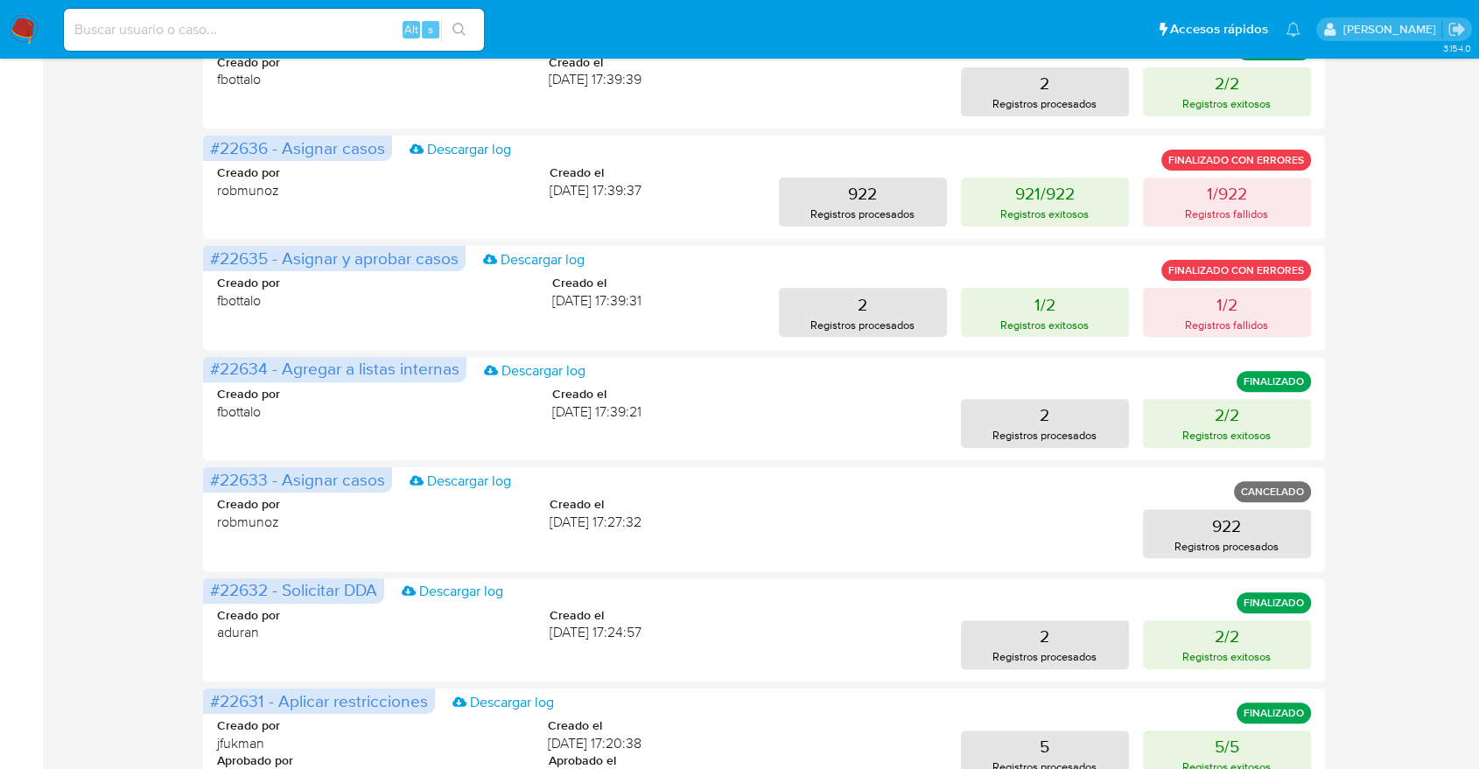
scroll to position [734, 0]
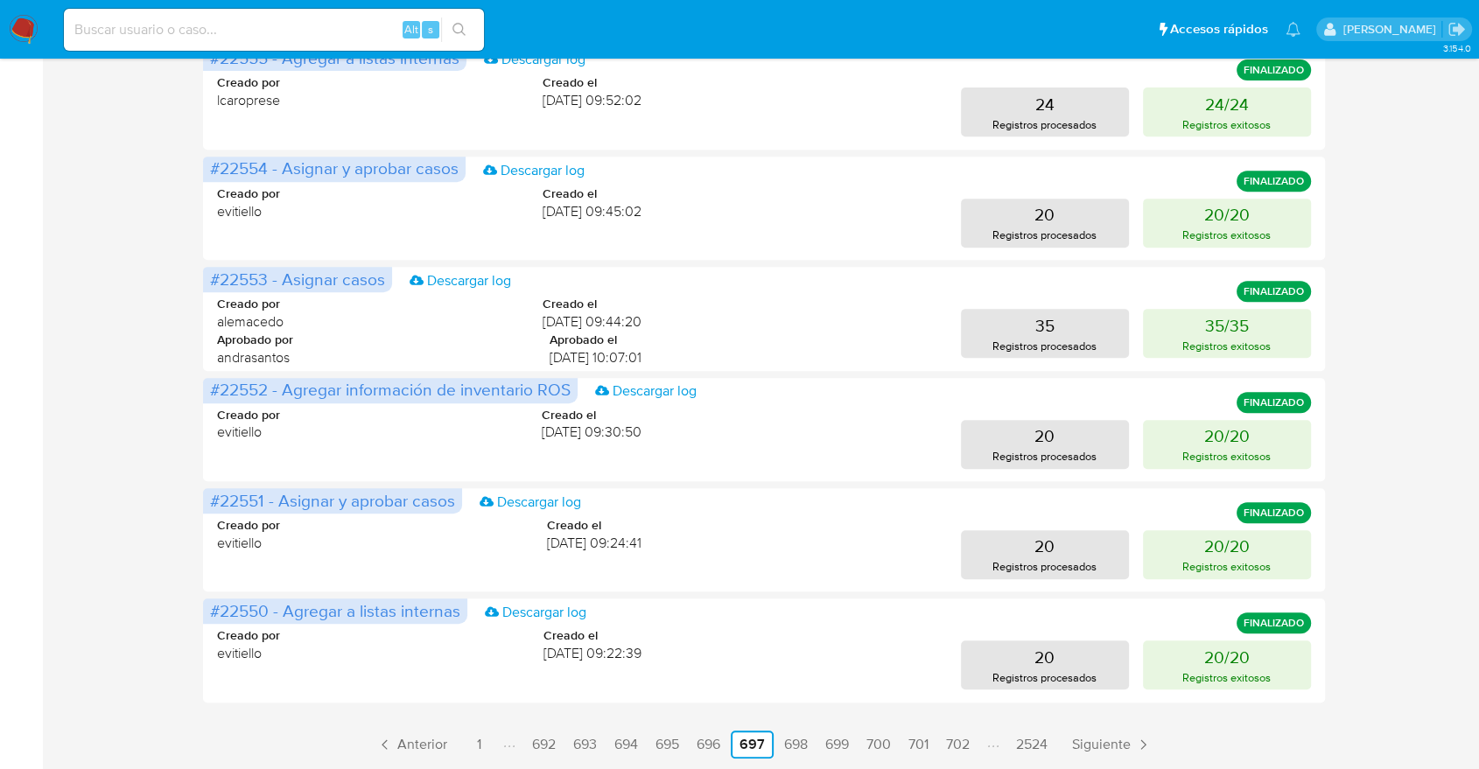
click at [908, 751] on link "701" at bounding box center [918, 745] width 34 height 28
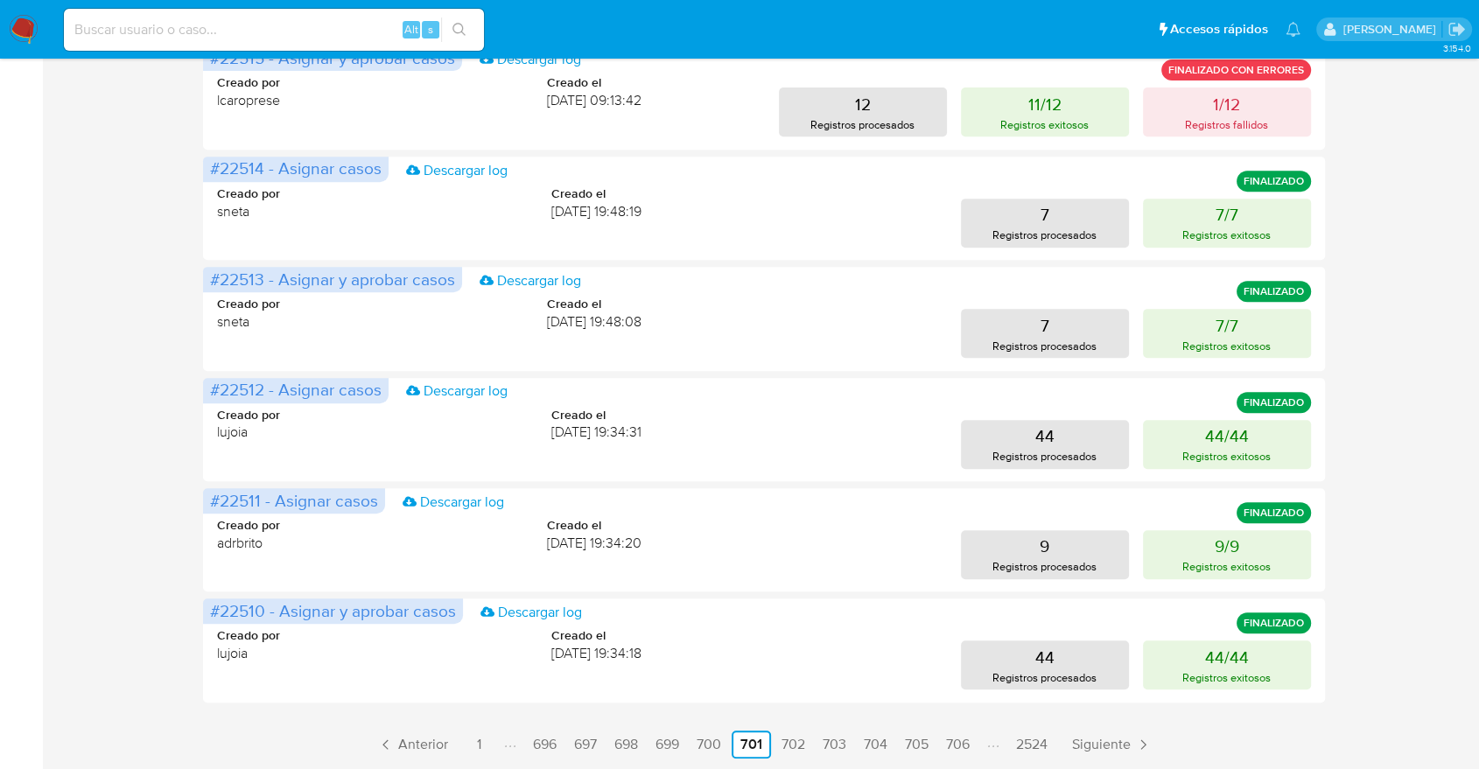
click at [908, 751] on link "705" at bounding box center [917, 745] width 38 height 28
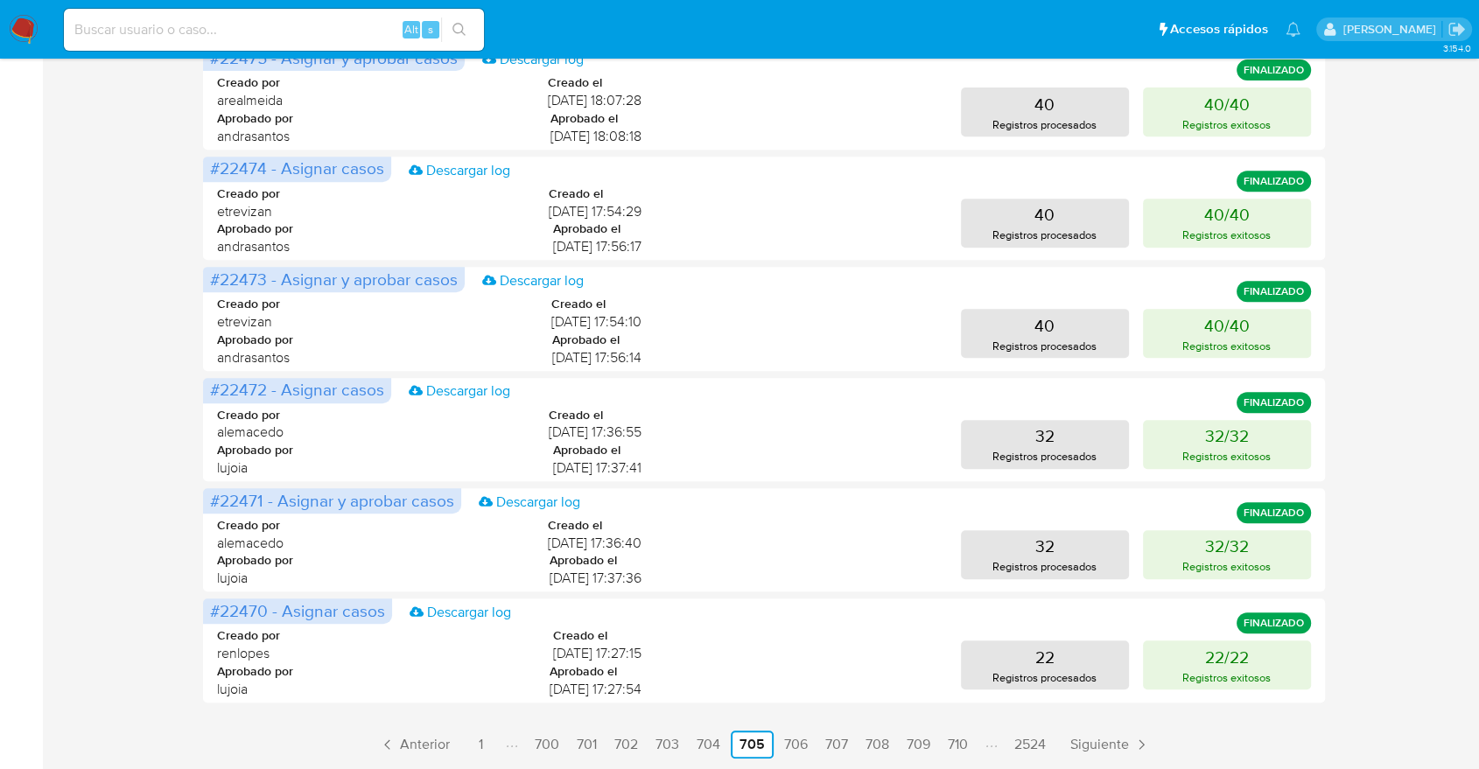
click at [908, 751] on link "709" at bounding box center [918, 745] width 38 height 28
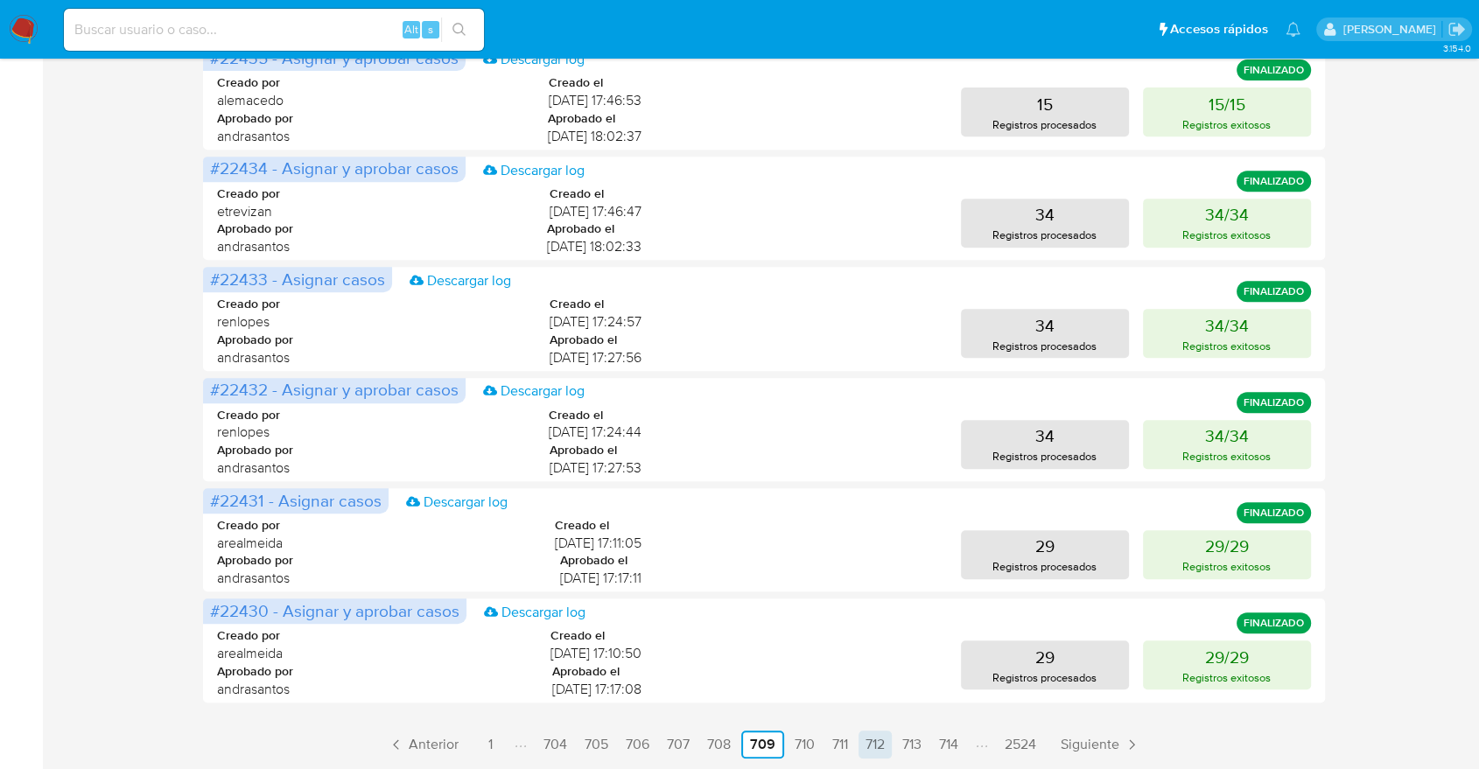
click at [887, 741] on link "712" at bounding box center [874, 745] width 33 height 28
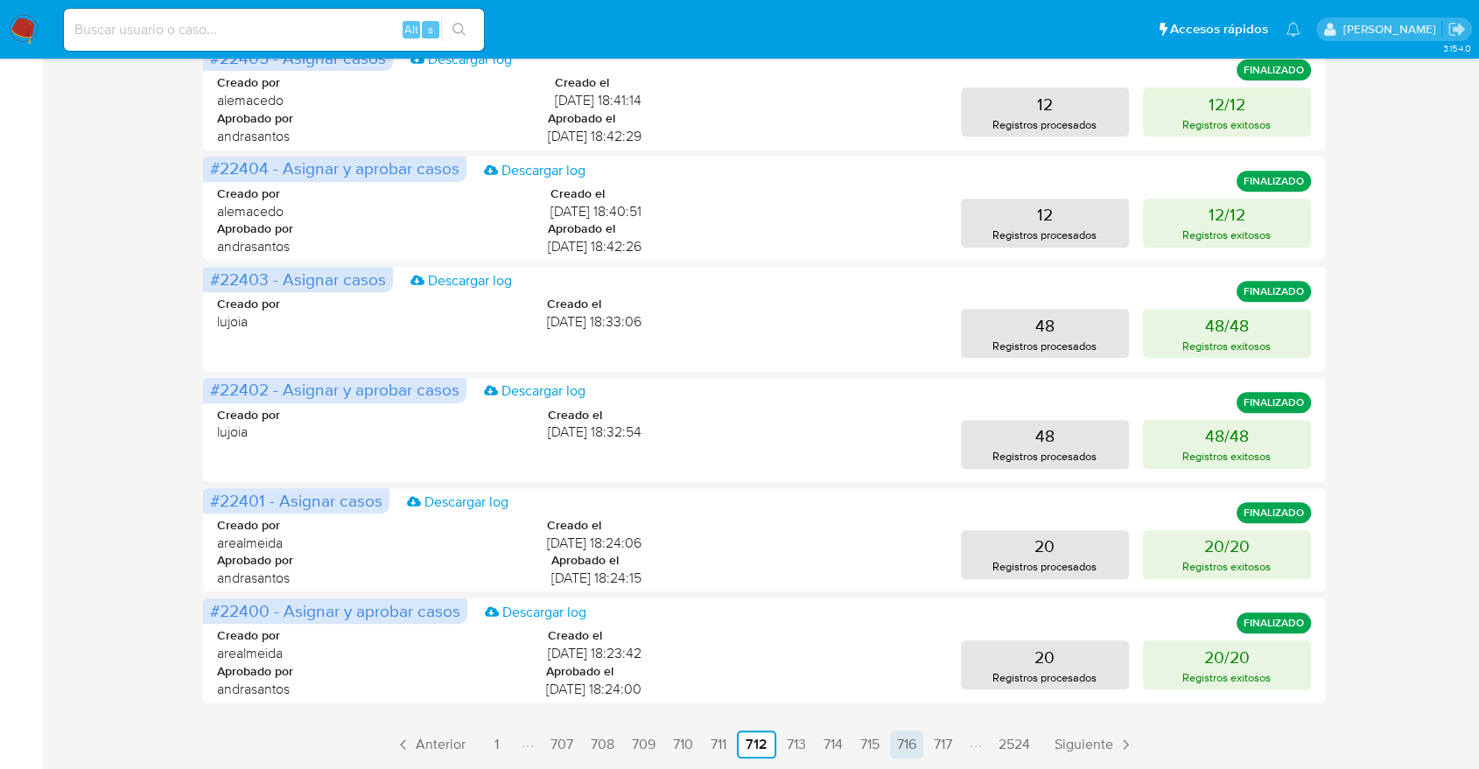
click at [907, 752] on link "716" at bounding box center [906, 745] width 33 height 28
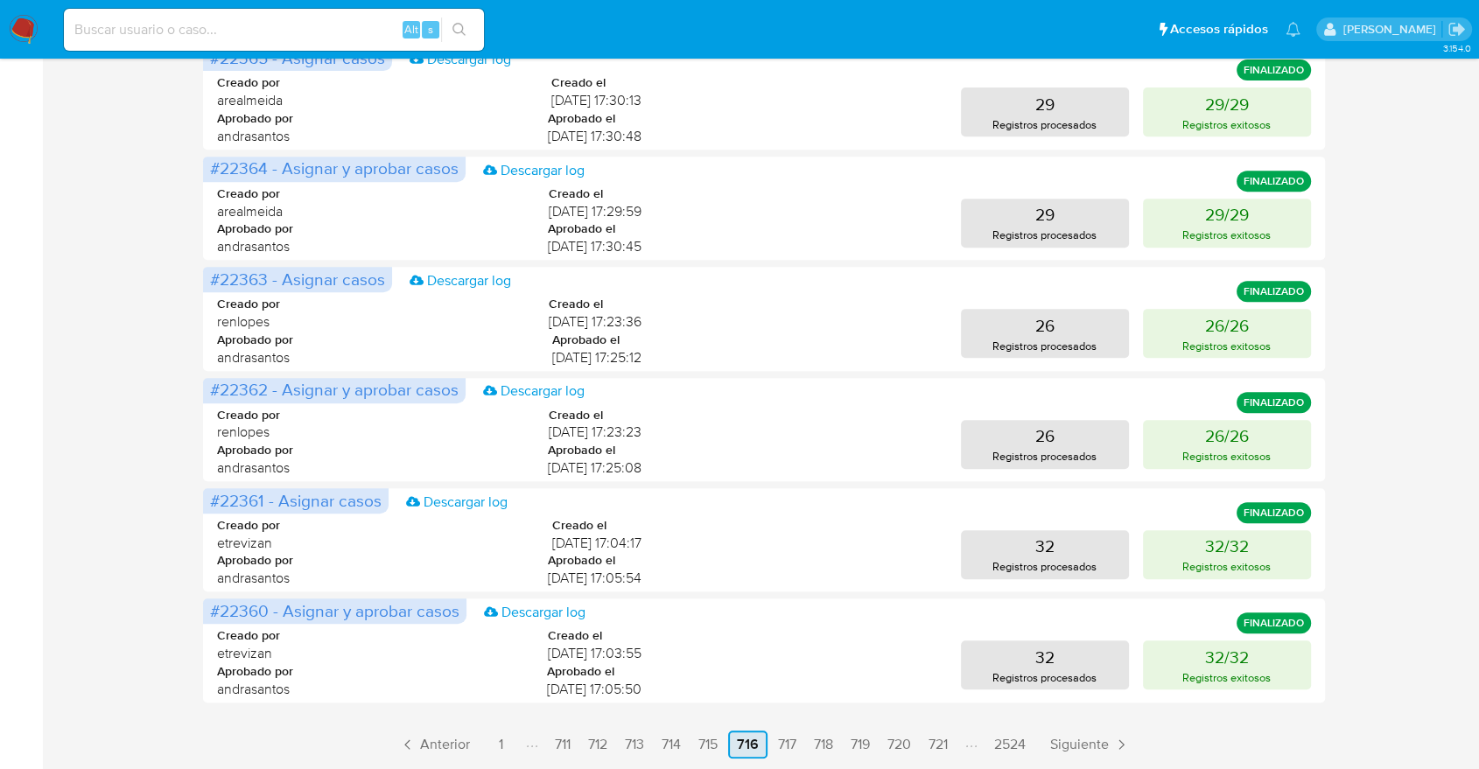
click at [907, 752] on link "720" at bounding box center [899, 745] width 38 height 28
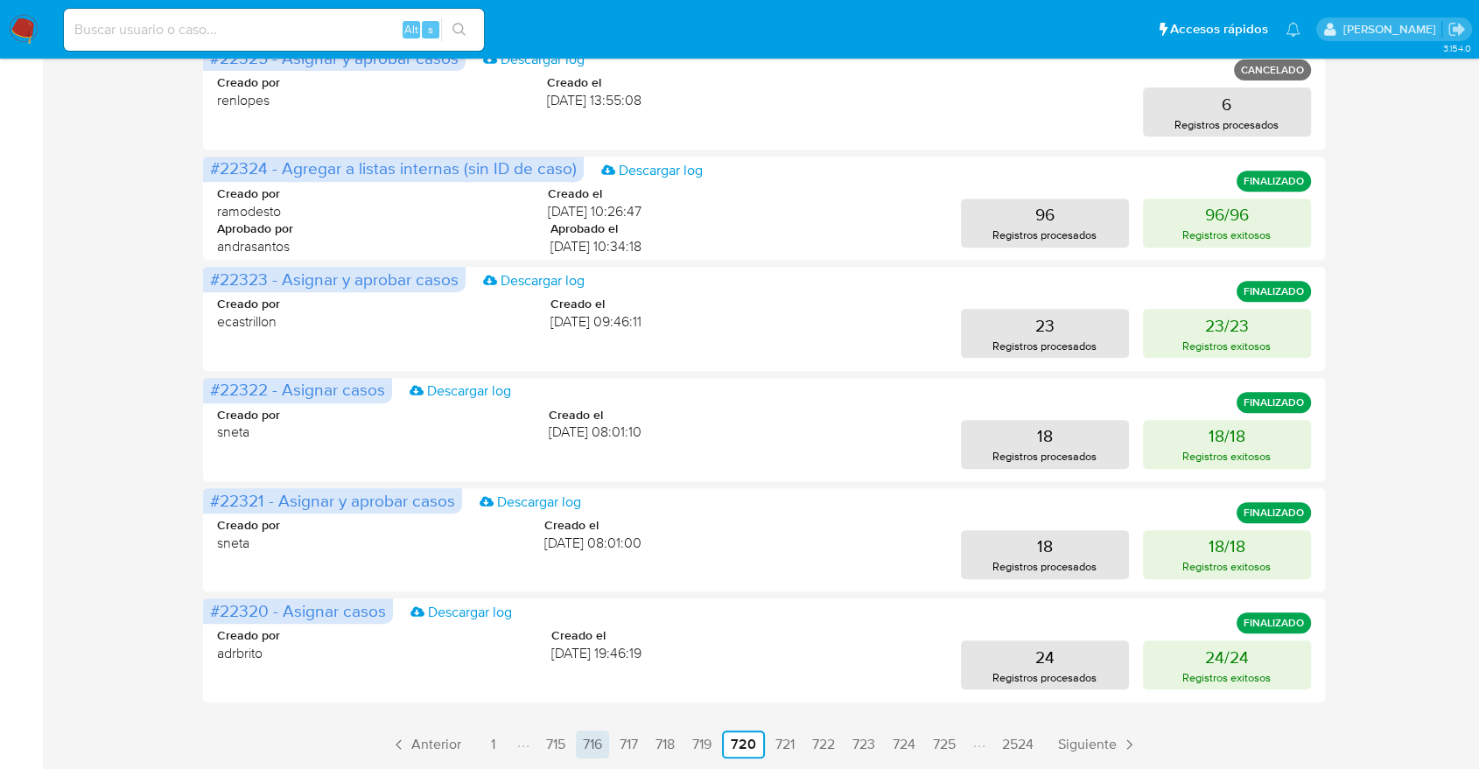
click at [907, 752] on link "724" at bounding box center [903, 745] width 37 height 28
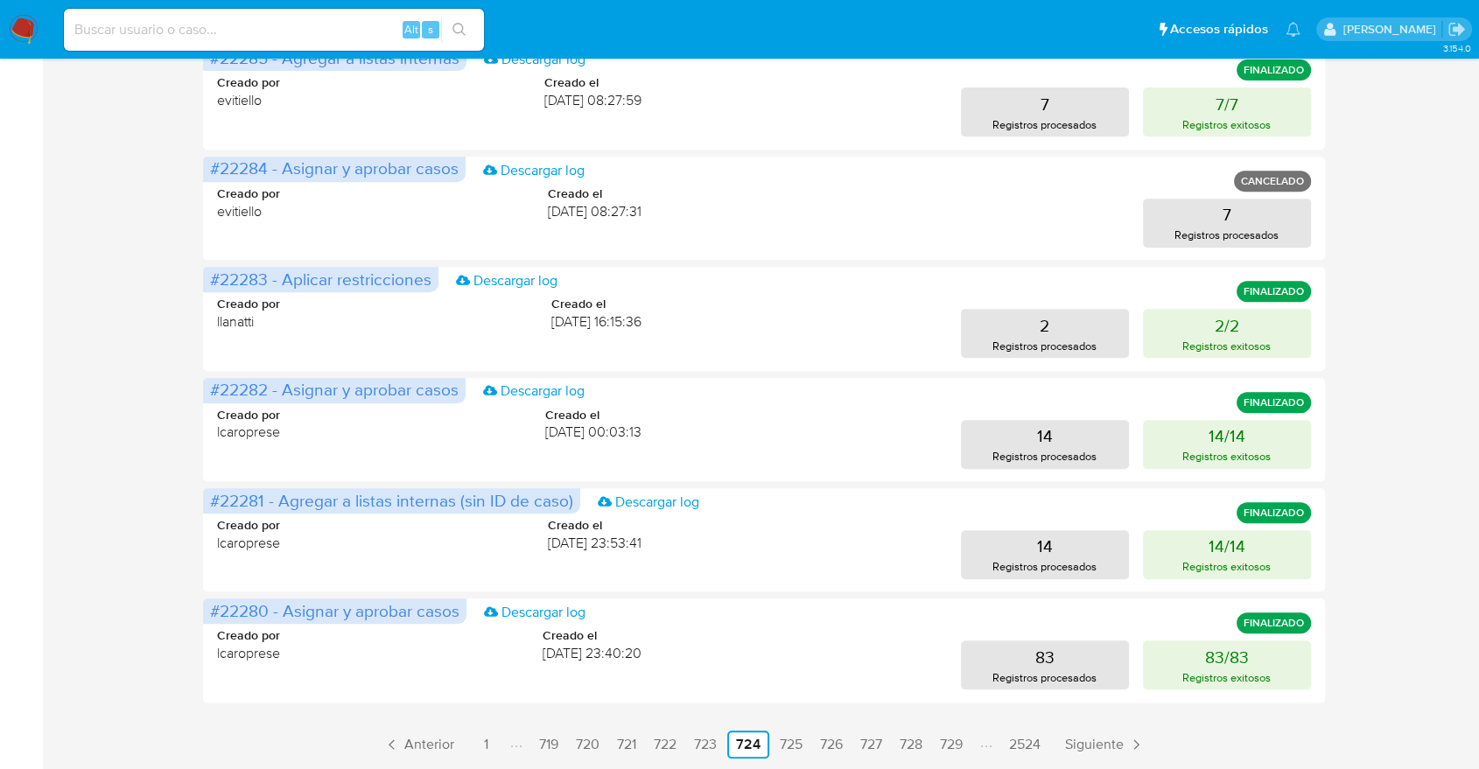
click at [907, 752] on link "728" at bounding box center [910, 745] width 37 height 28
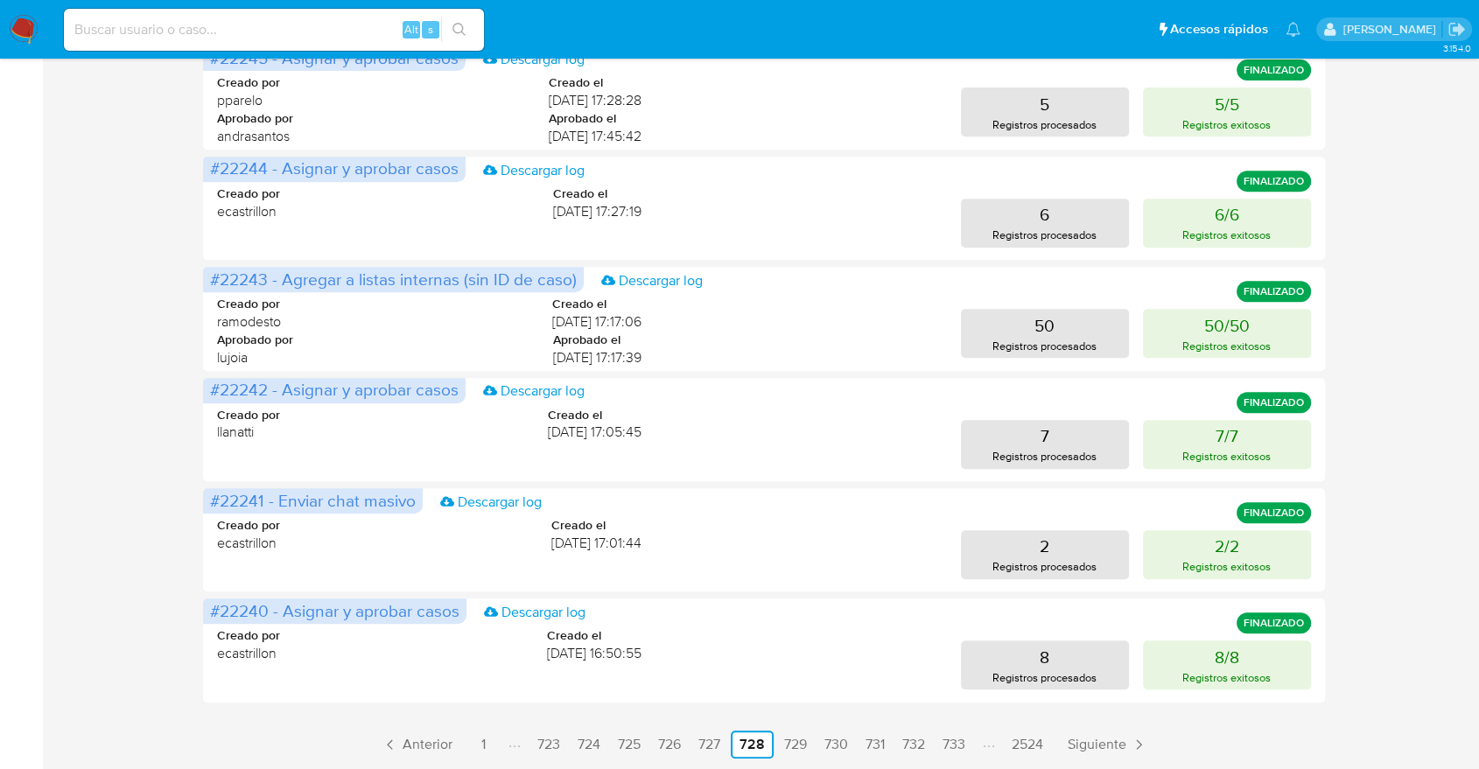
click at [907, 752] on link "732" at bounding box center [913, 745] width 37 height 28
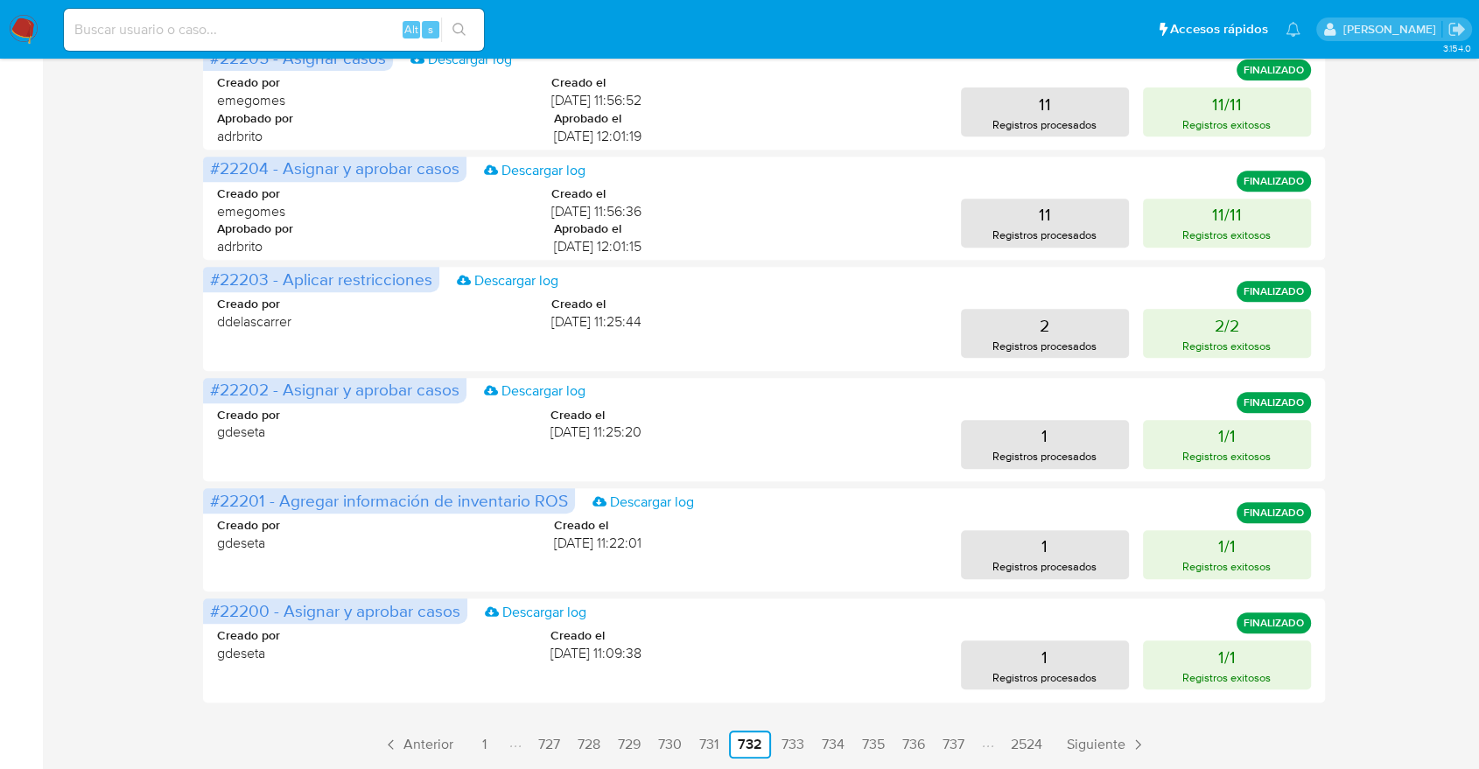
click at [907, 752] on link "736" at bounding box center [913, 745] width 37 height 28
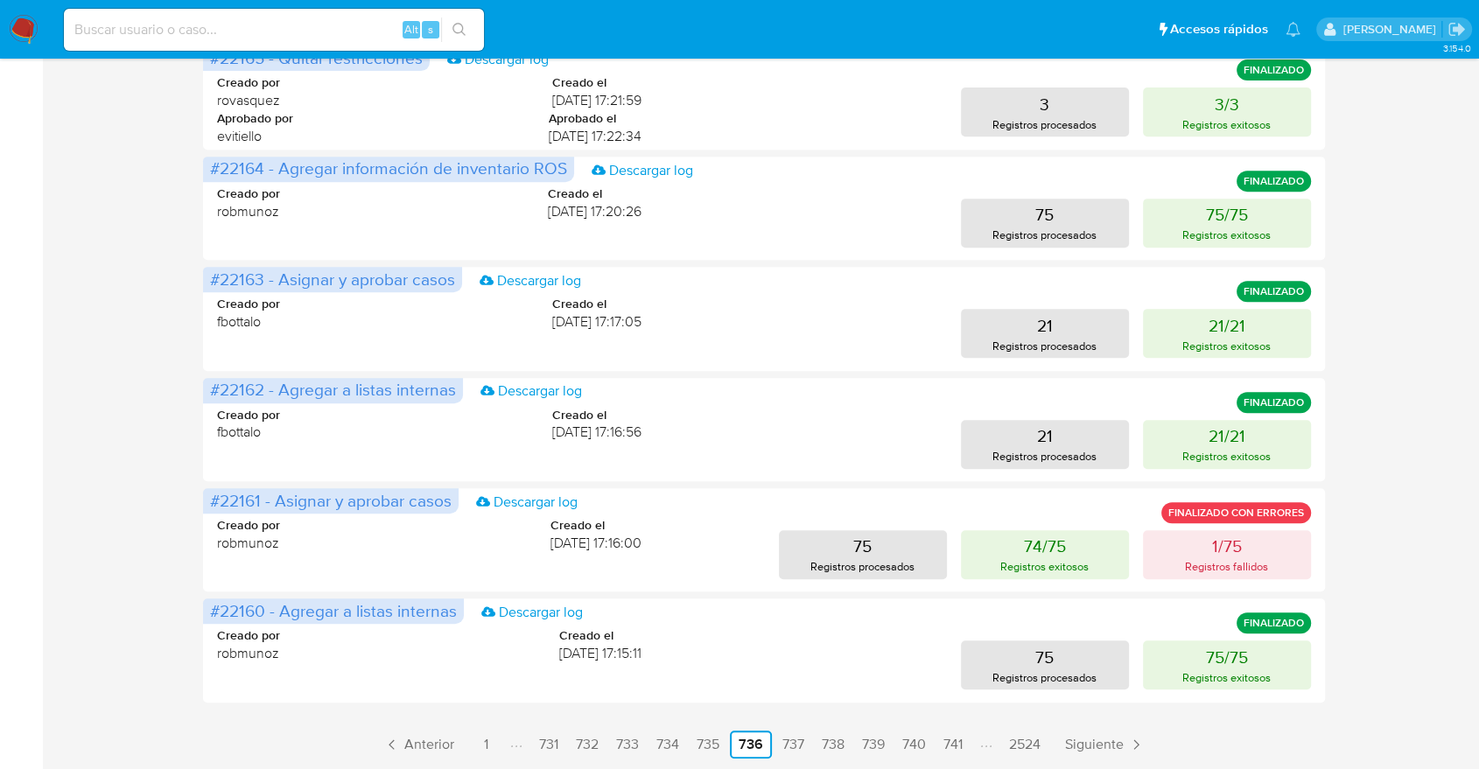
click at [907, 752] on link "740" at bounding box center [914, 745] width 38 height 28
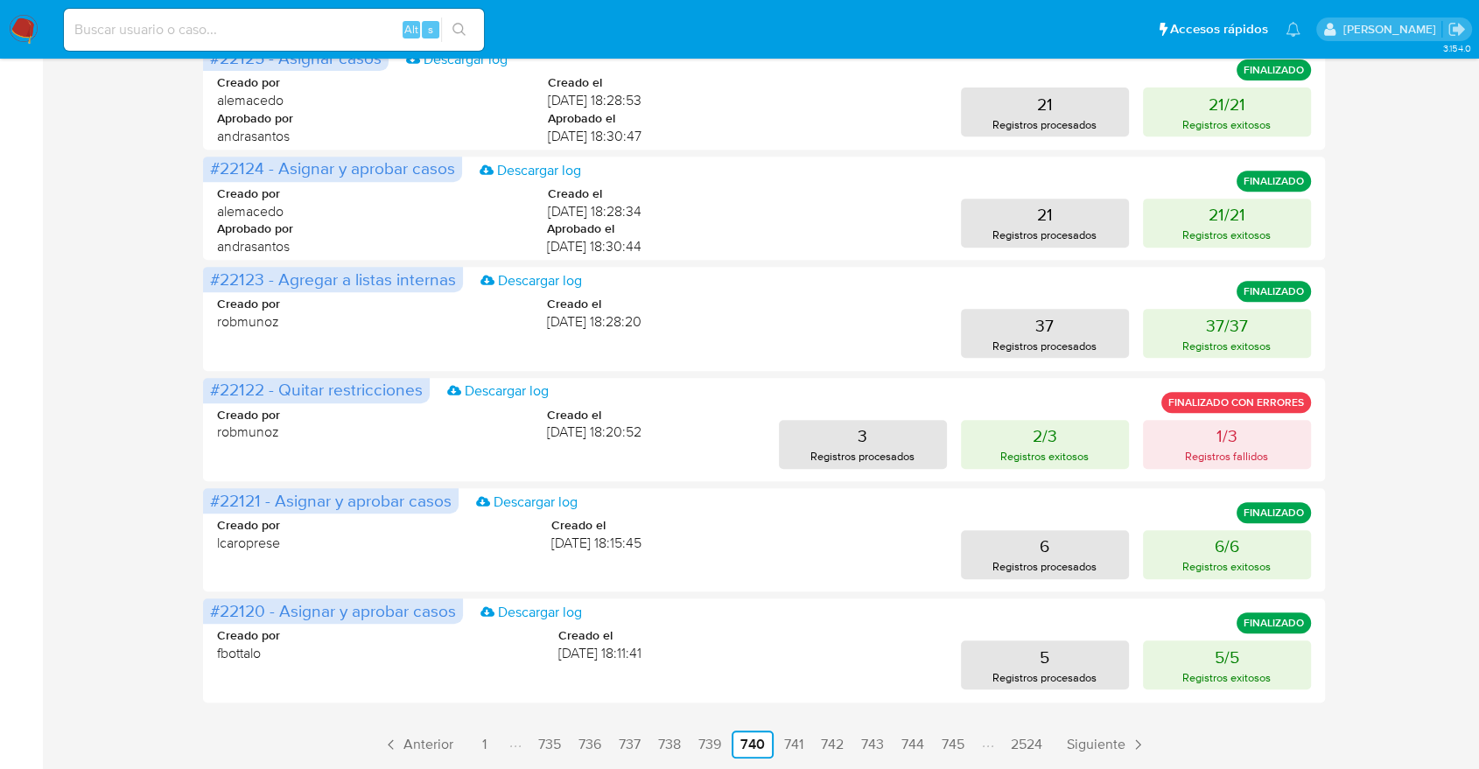
click at [907, 752] on link "744" at bounding box center [912, 745] width 37 height 28
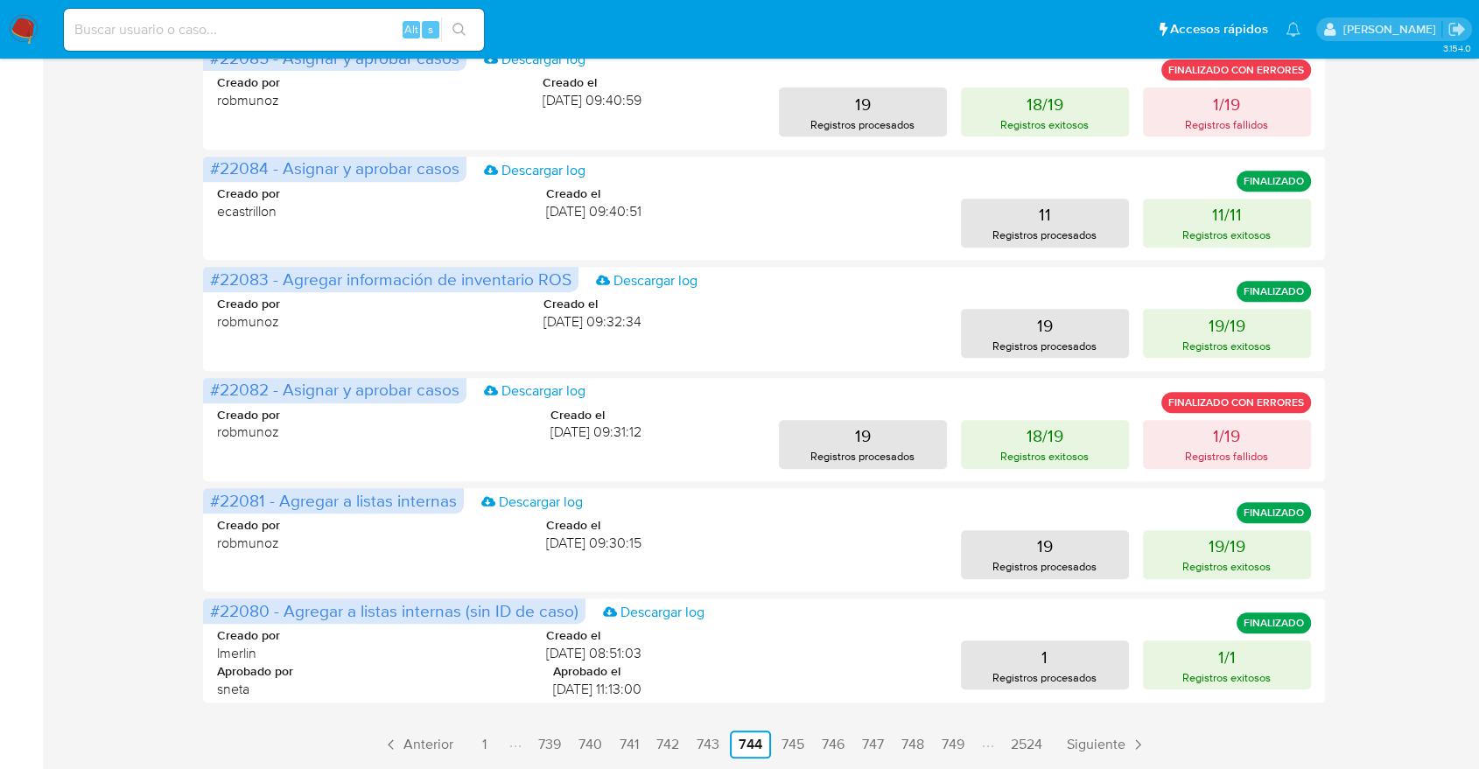
click at [907, 752] on link "748" at bounding box center [912, 745] width 37 height 28
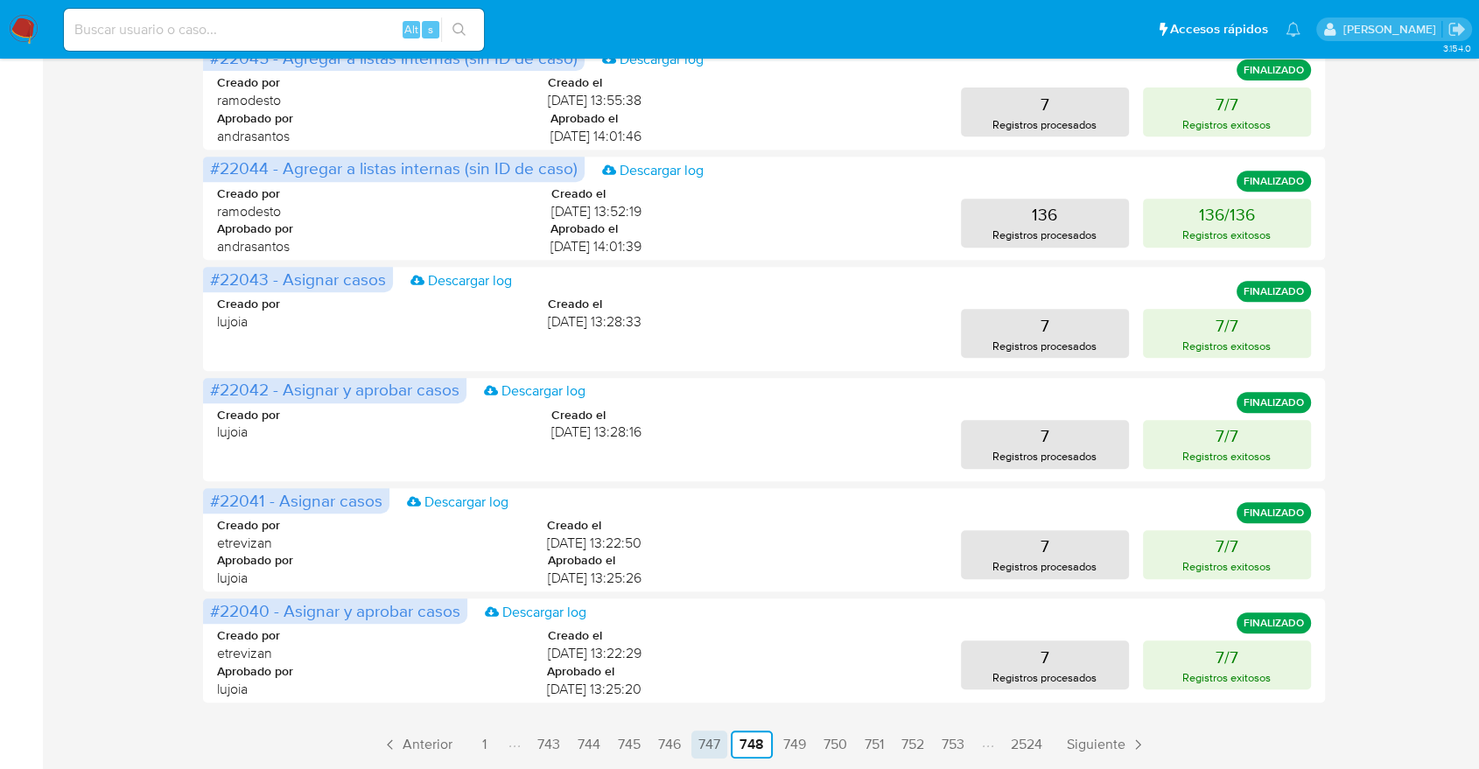
click at [711, 732] on link "747" at bounding box center [709, 745] width 36 height 28
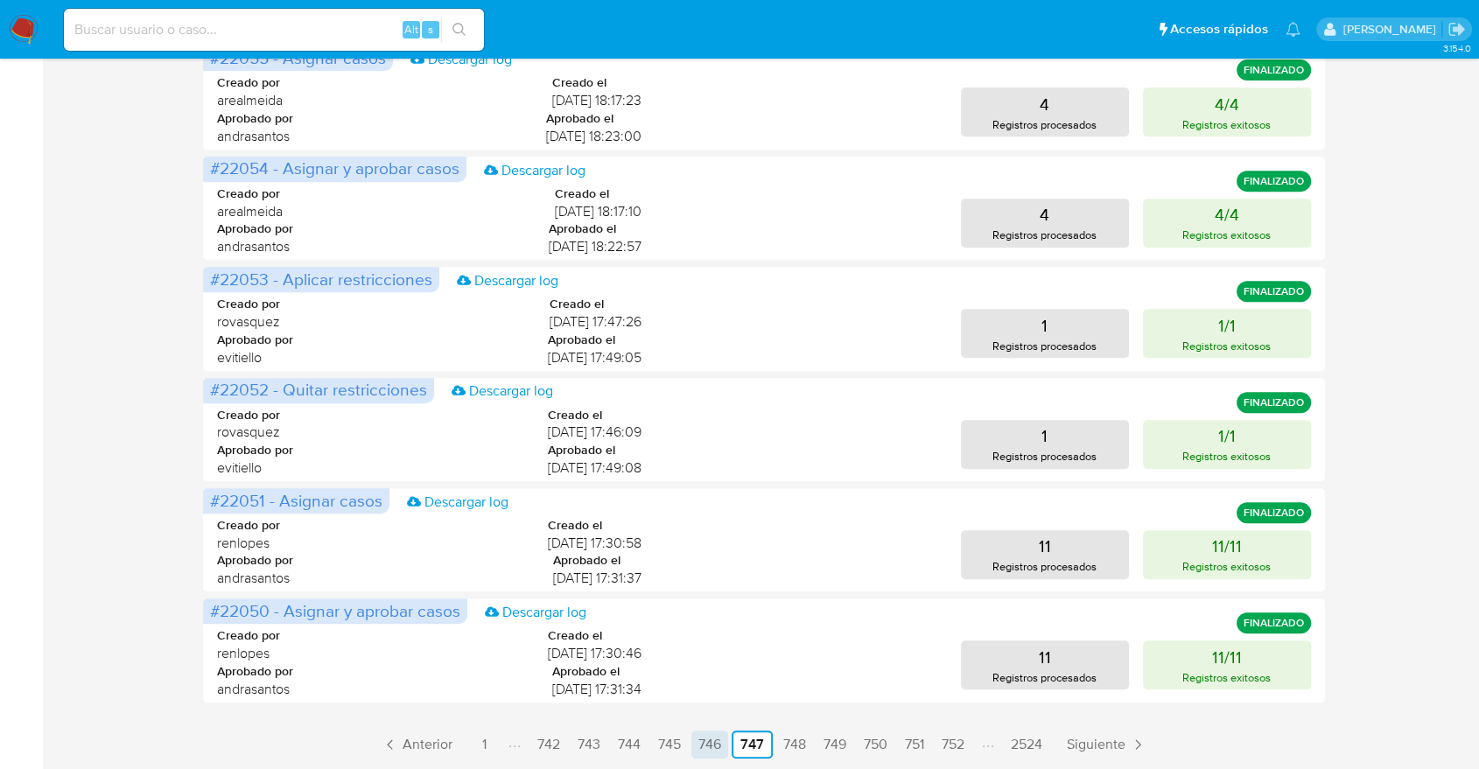
click at [702, 741] on link "746" at bounding box center [709, 745] width 37 height 28
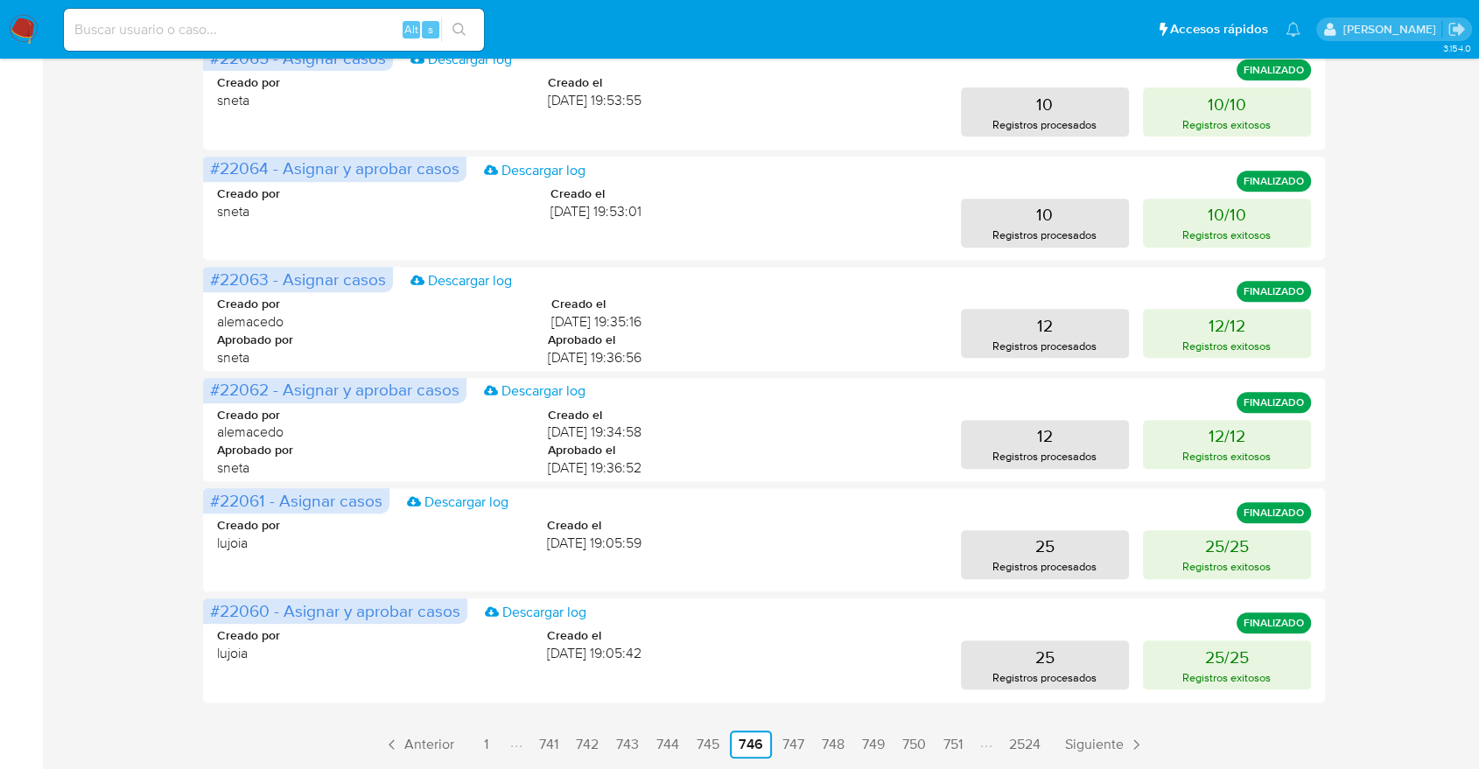
click at [644, 745] on ul "Anterior 1 741 742 743 744 745 746 747 748 749 750 751 2524 Siguiente" at bounding box center [764, 745] width 1122 height 28
click at [628, 745] on link "743" at bounding box center [627, 745] width 37 height 28
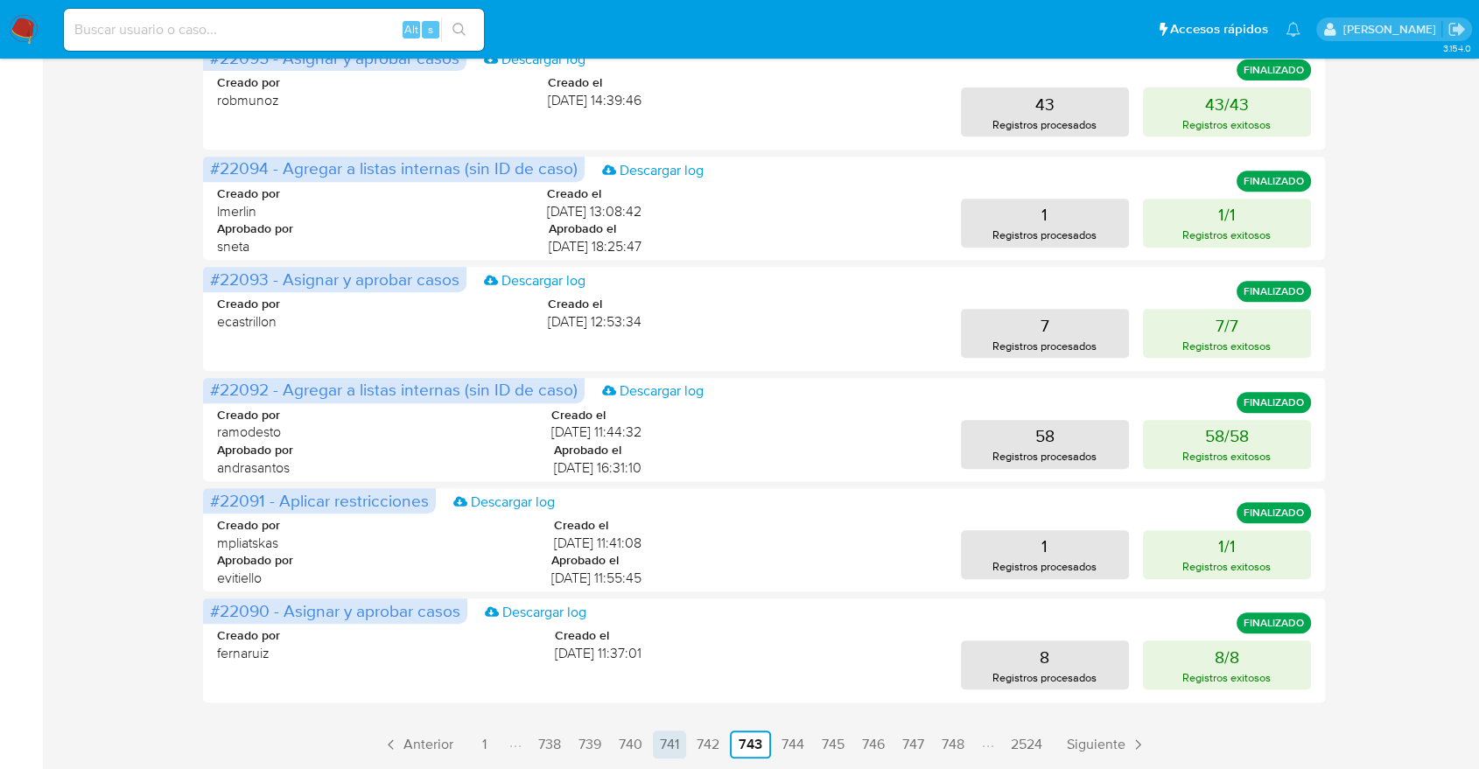
click at [653, 745] on link "741" at bounding box center [669, 745] width 33 height 28
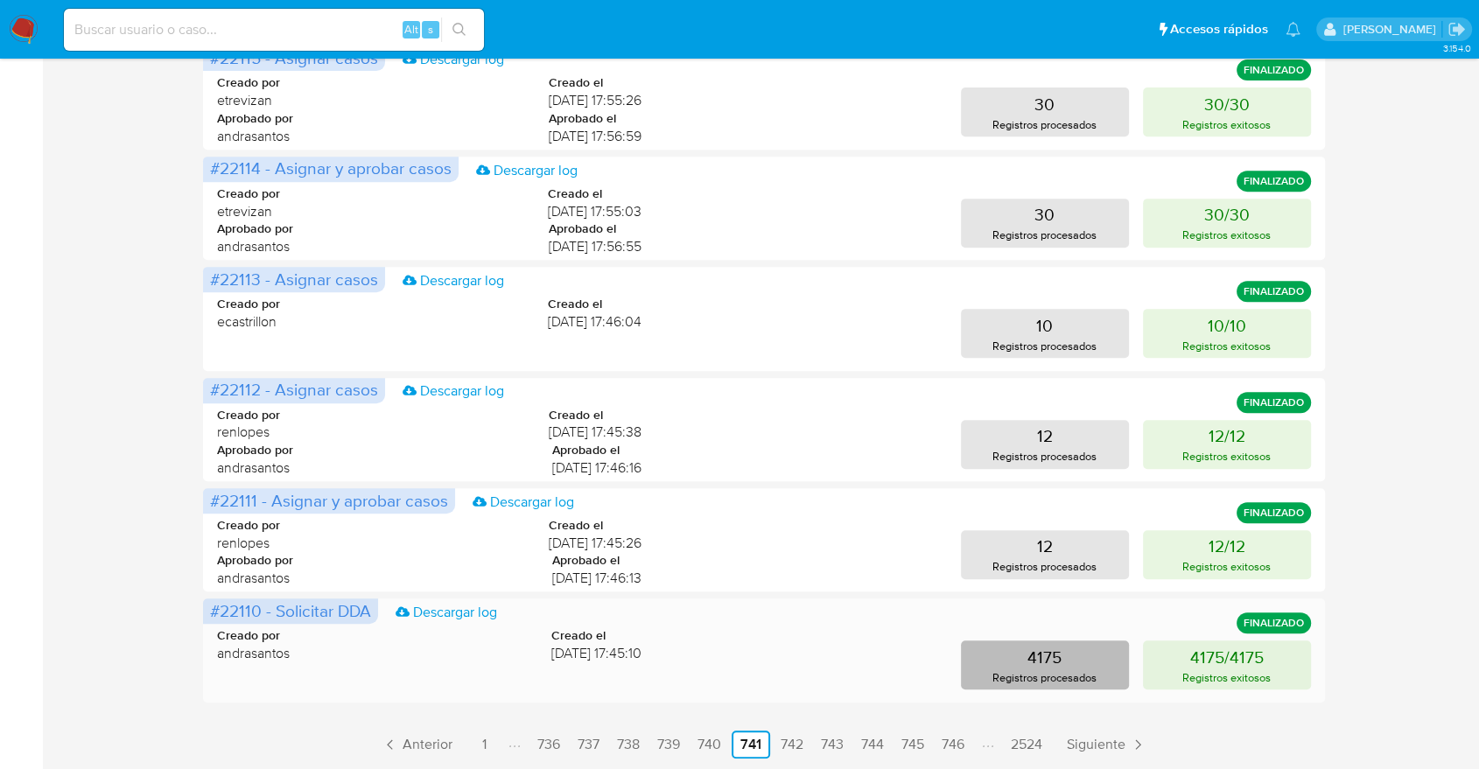
click at [1004, 657] on button "4175 Registros procesados" at bounding box center [1045, 664] width 168 height 49
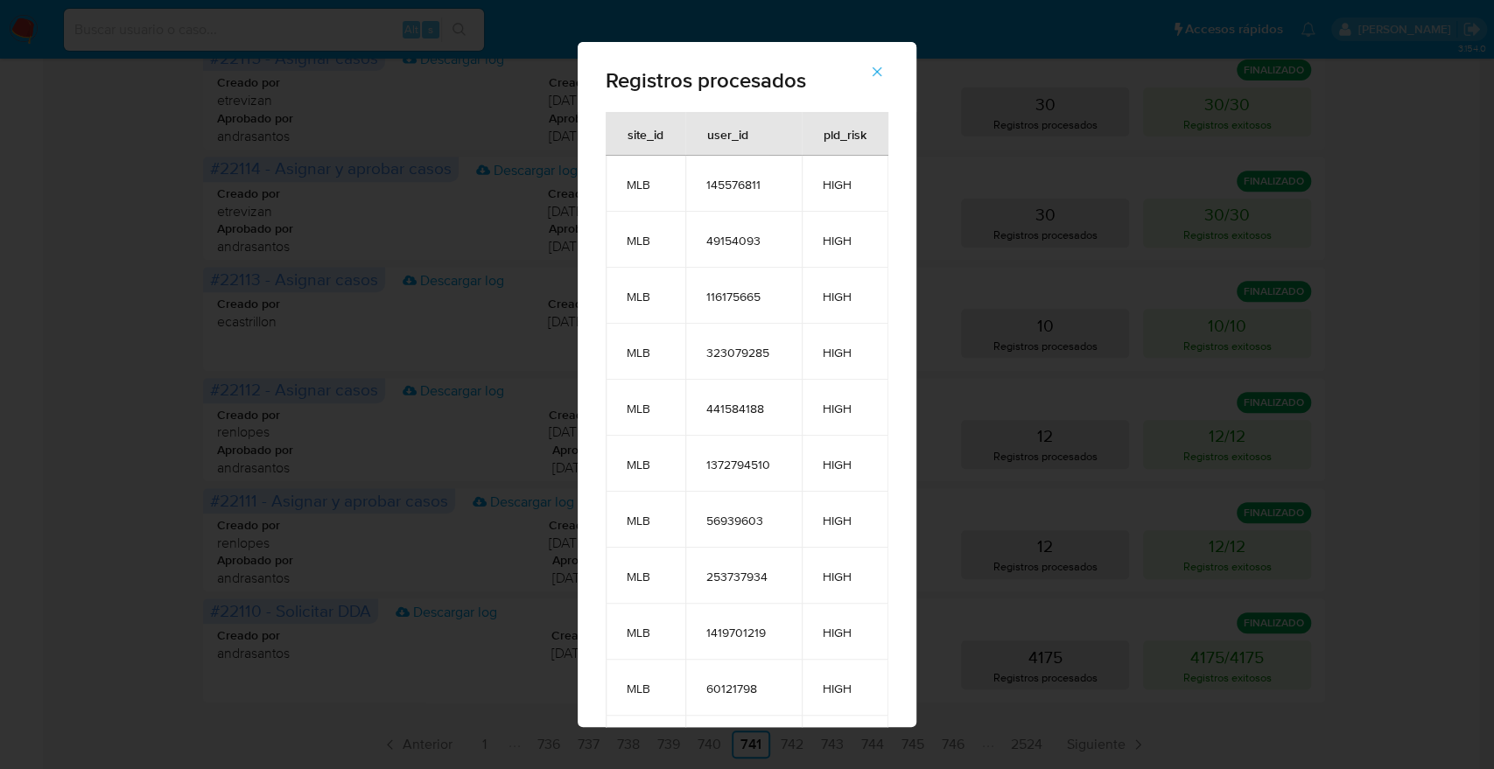
click at [885, 61] on span "button" at bounding box center [877, 71] width 16 height 38
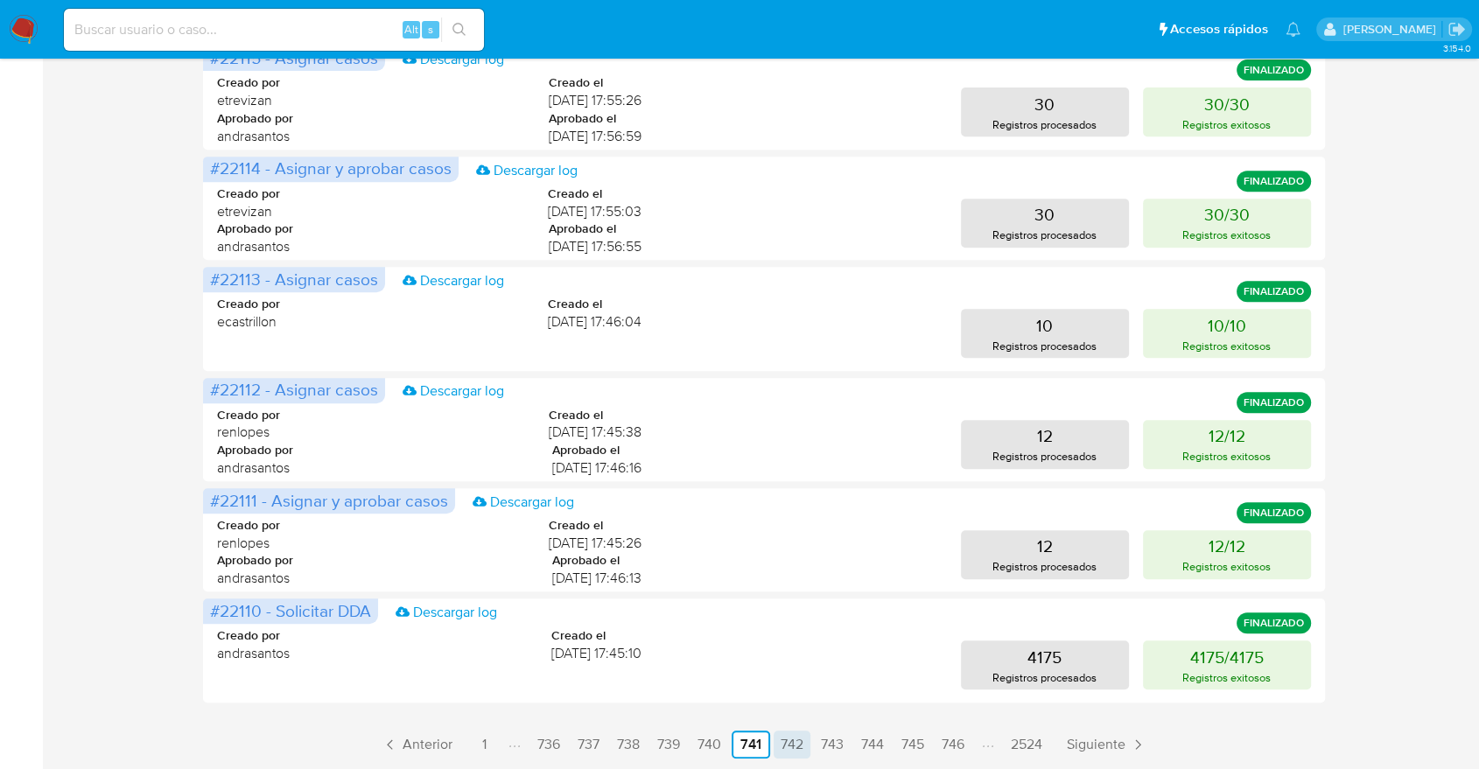
click at [787, 739] on link "742" at bounding box center [791, 745] width 37 height 28
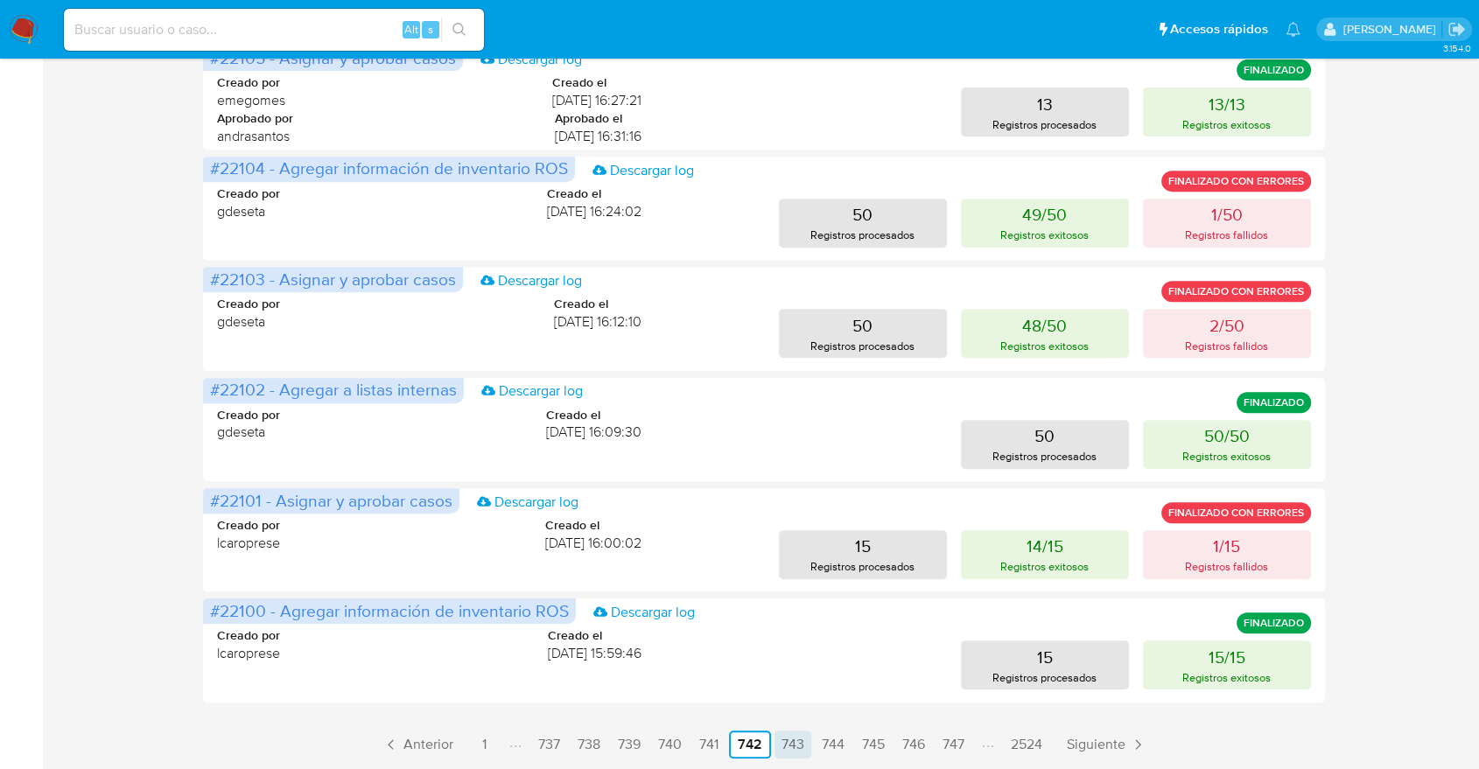
click at [791, 744] on link "743" at bounding box center [792, 745] width 37 height 28
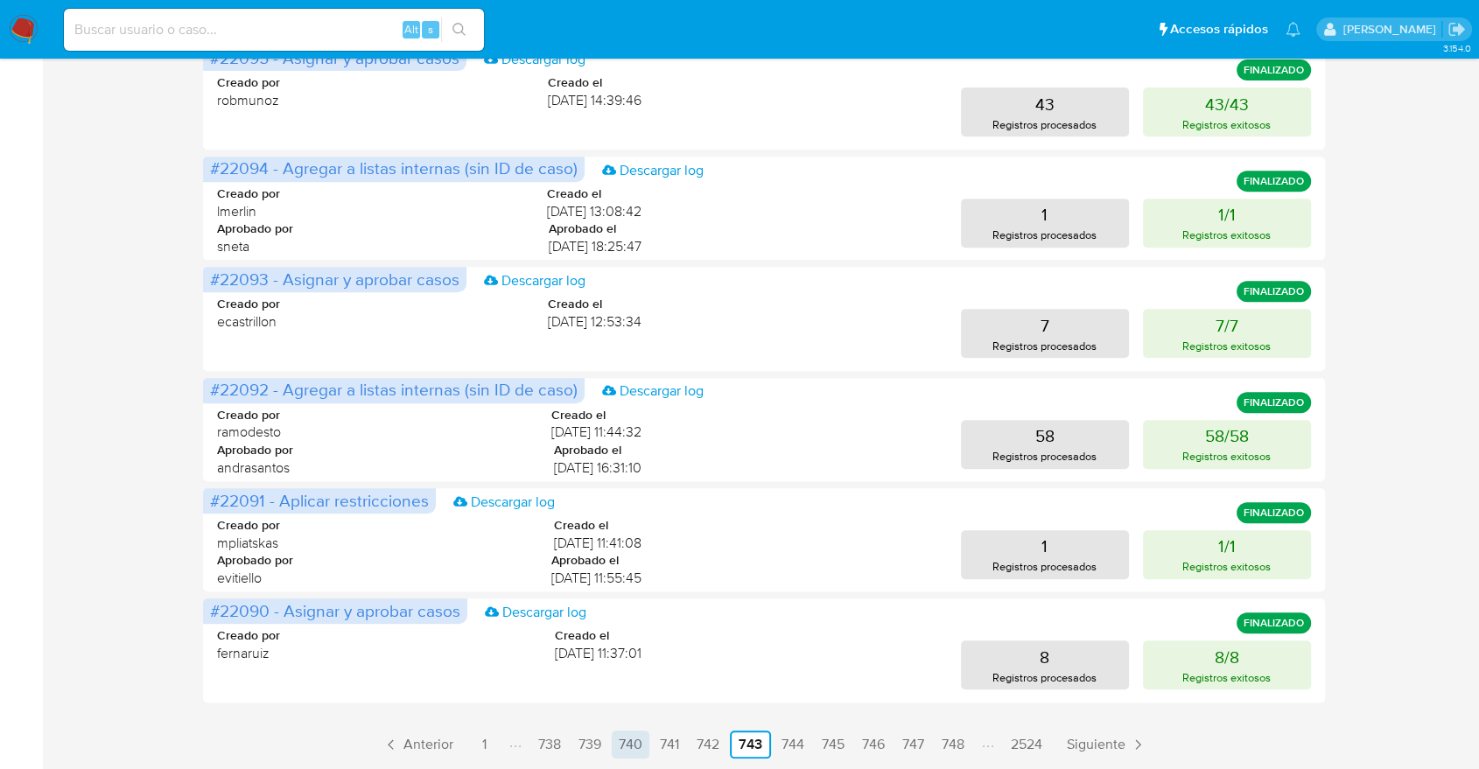
click at [642, 739] on link "740" at bounding box center [631, 745] width 38 height 28
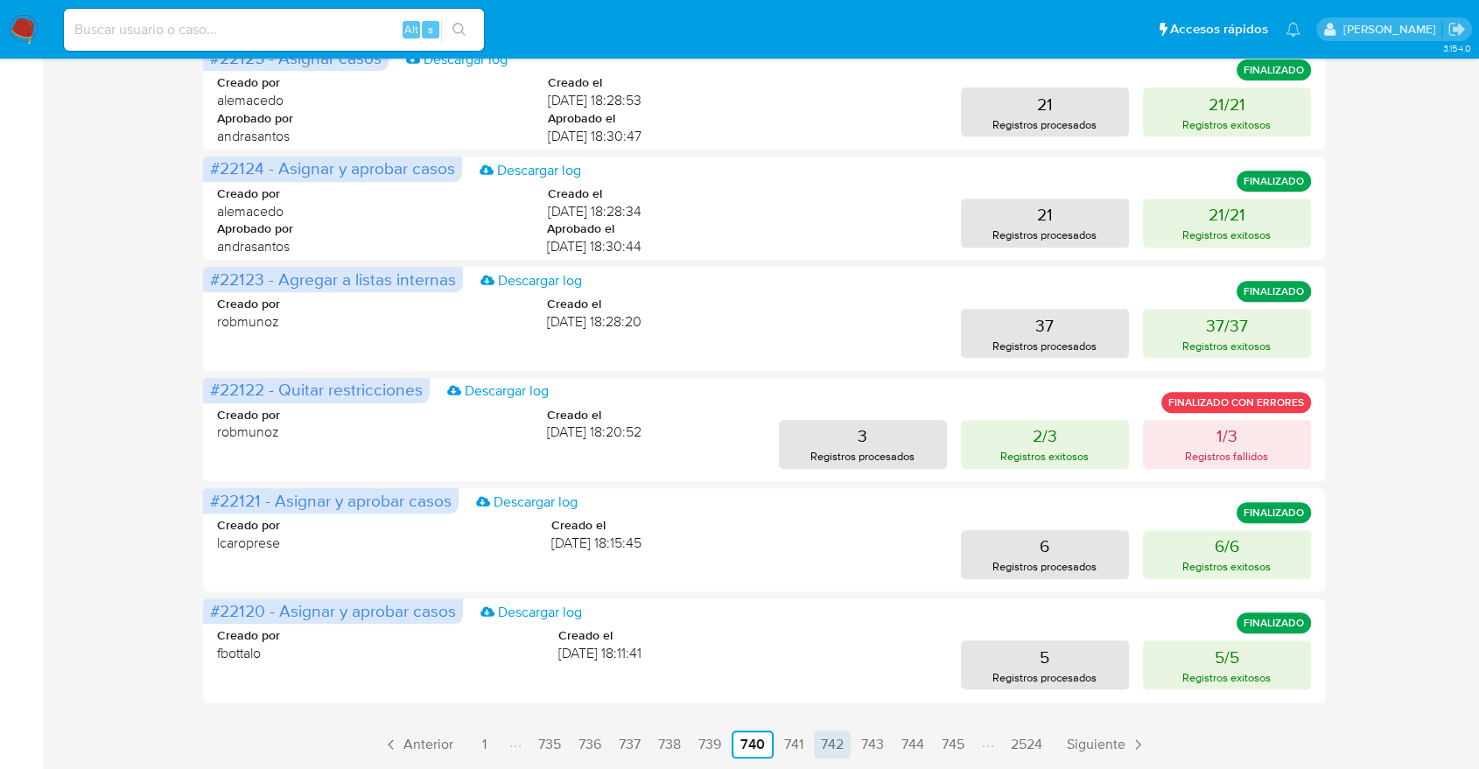
click at [847, 742] on link "742" at bounding box center [832, 745] width 37 height 28
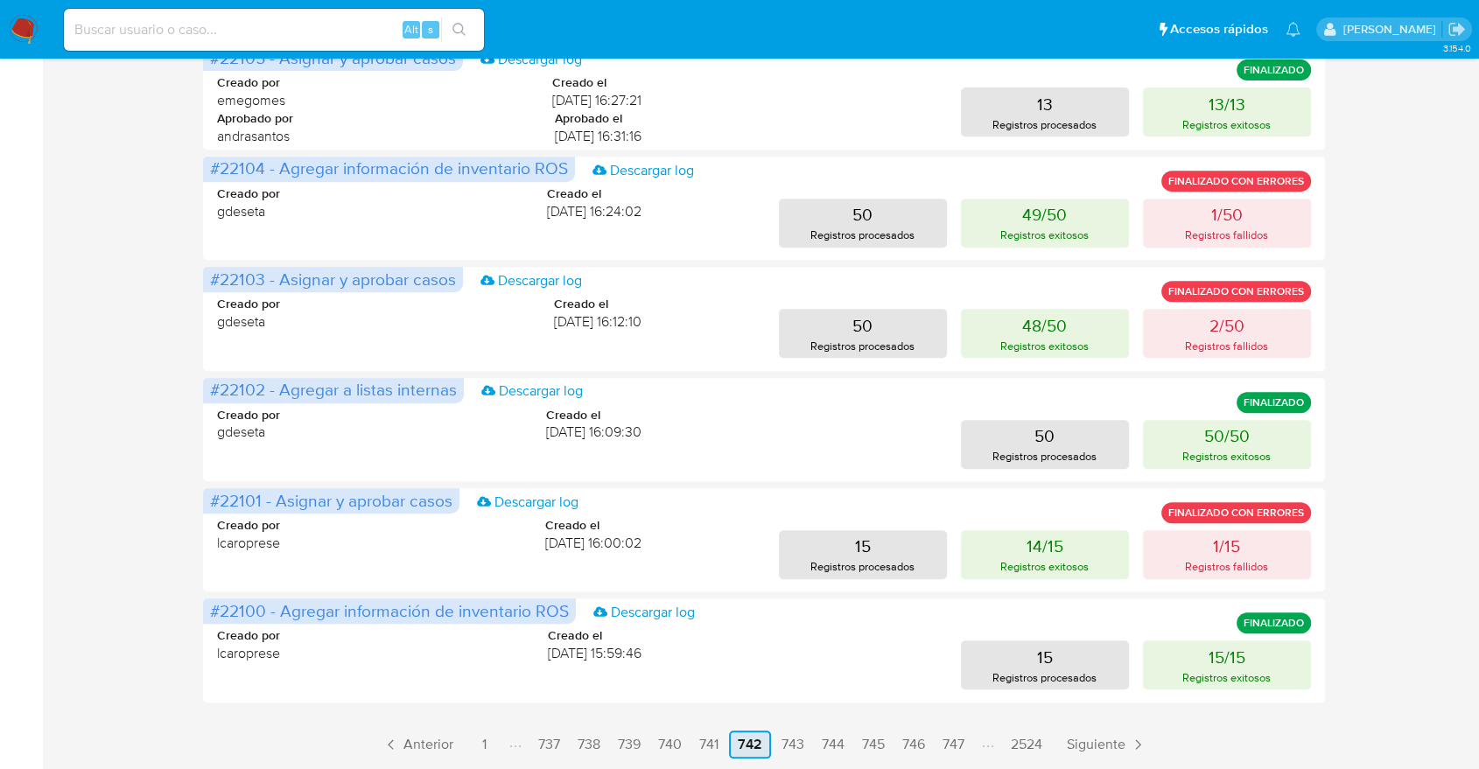
click at [847, 742] on link "744" at bounding box center [833, 745] width 37 height 28
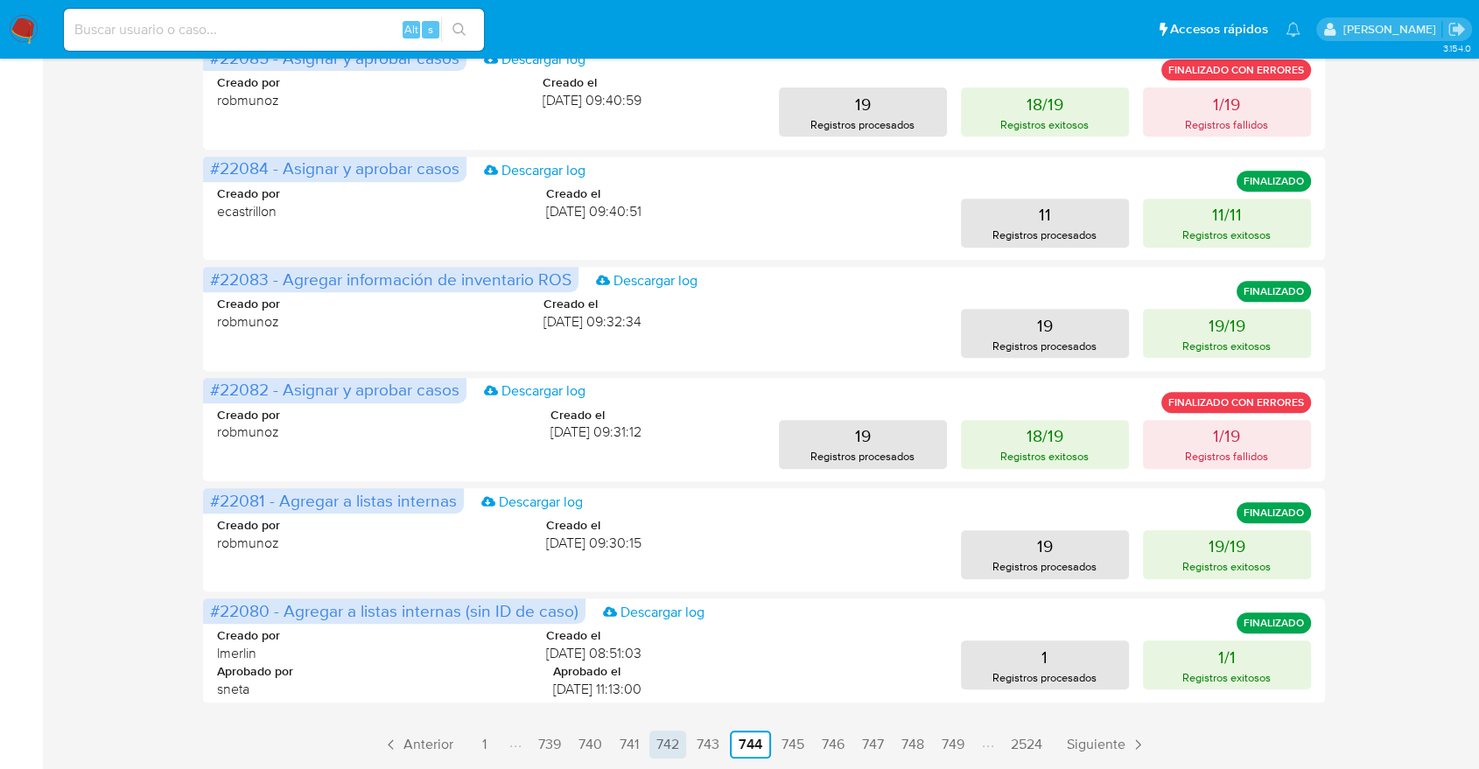
click at [847, 742] on link "746" at bounding box center [833, 745] width 37 height 28
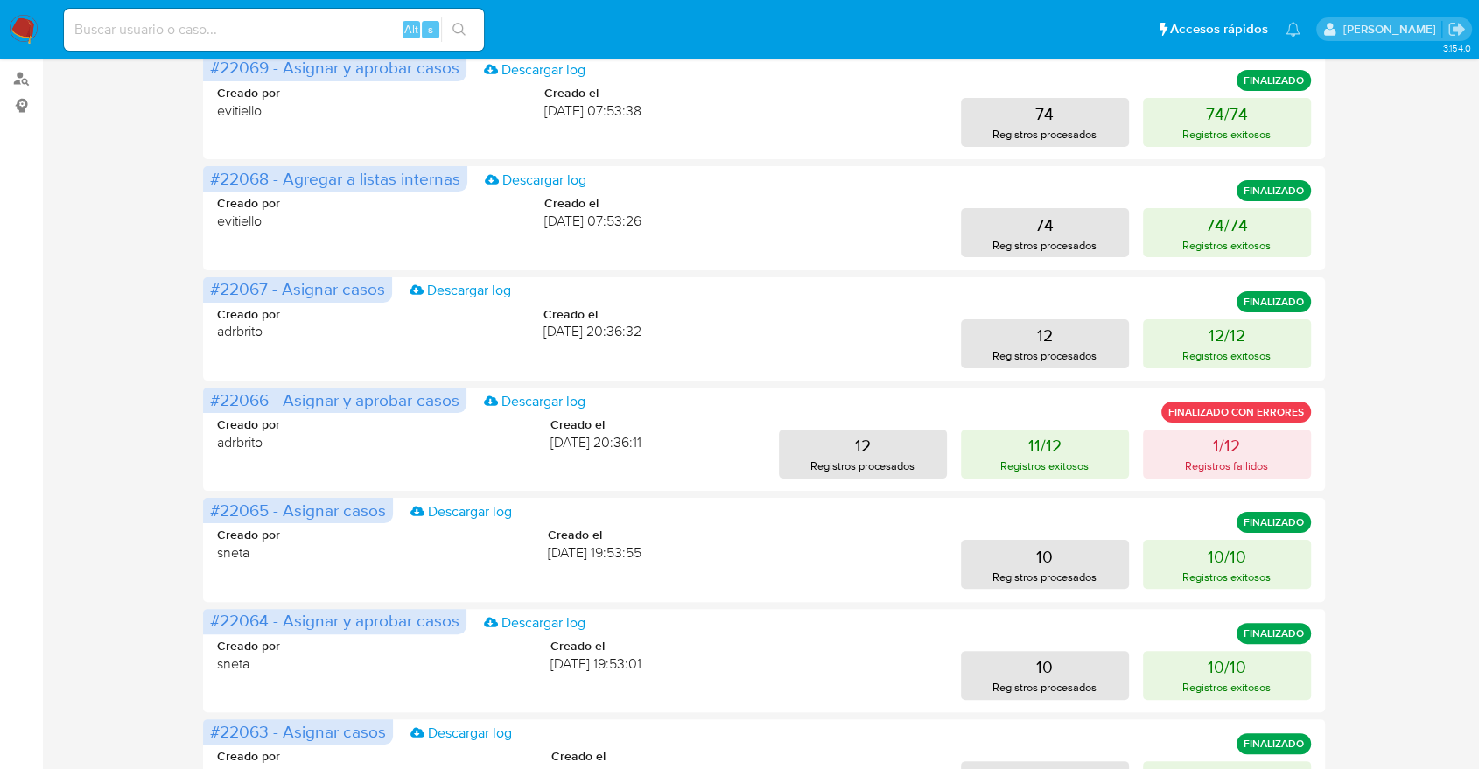
scroll to position [291, 0]
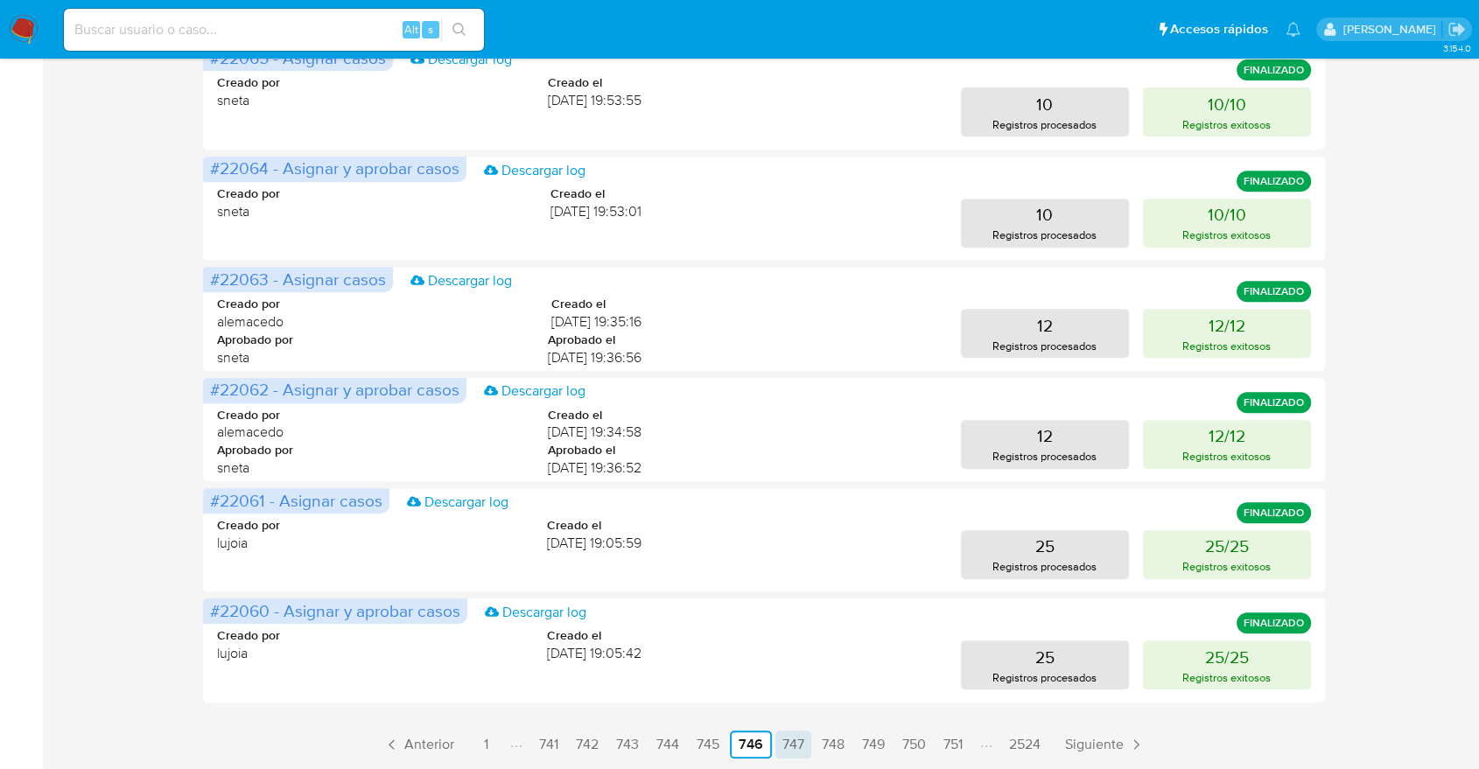
click at [793, 742] on link "747" at bounding box center [793, 745] width 36 height 28
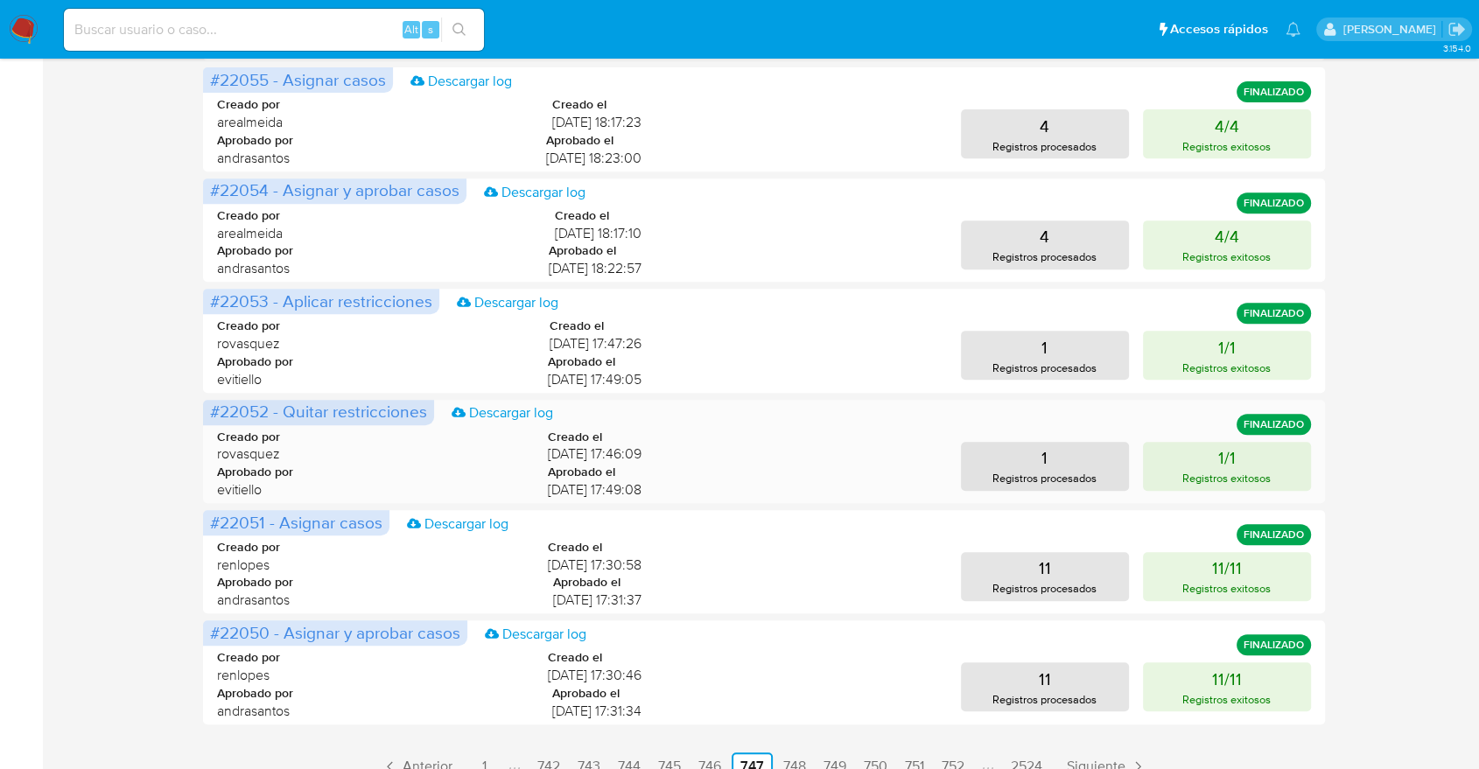
scroll to position [734, 0]
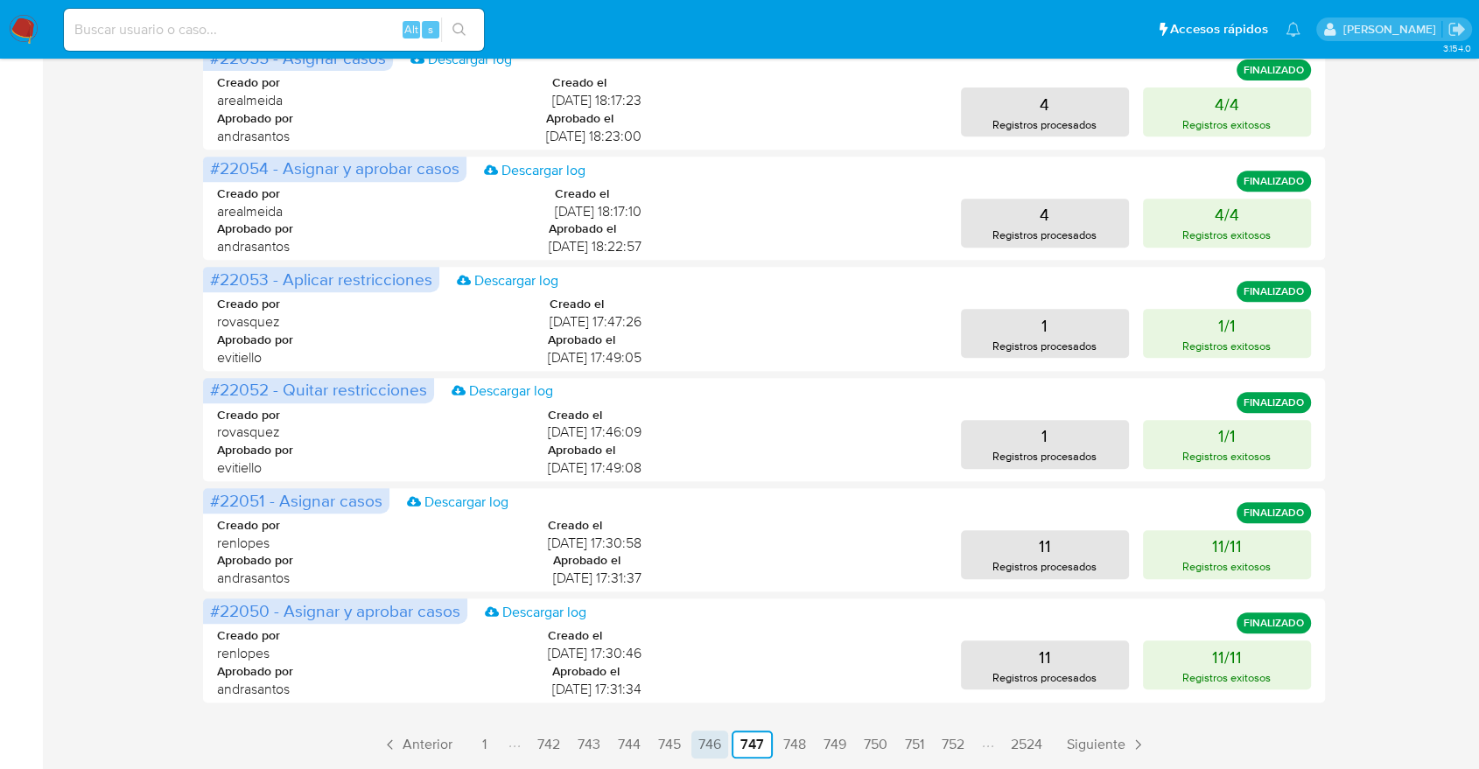
click at [708, 733] on link "746" at bounding box center [709, 745] width 37 height 28
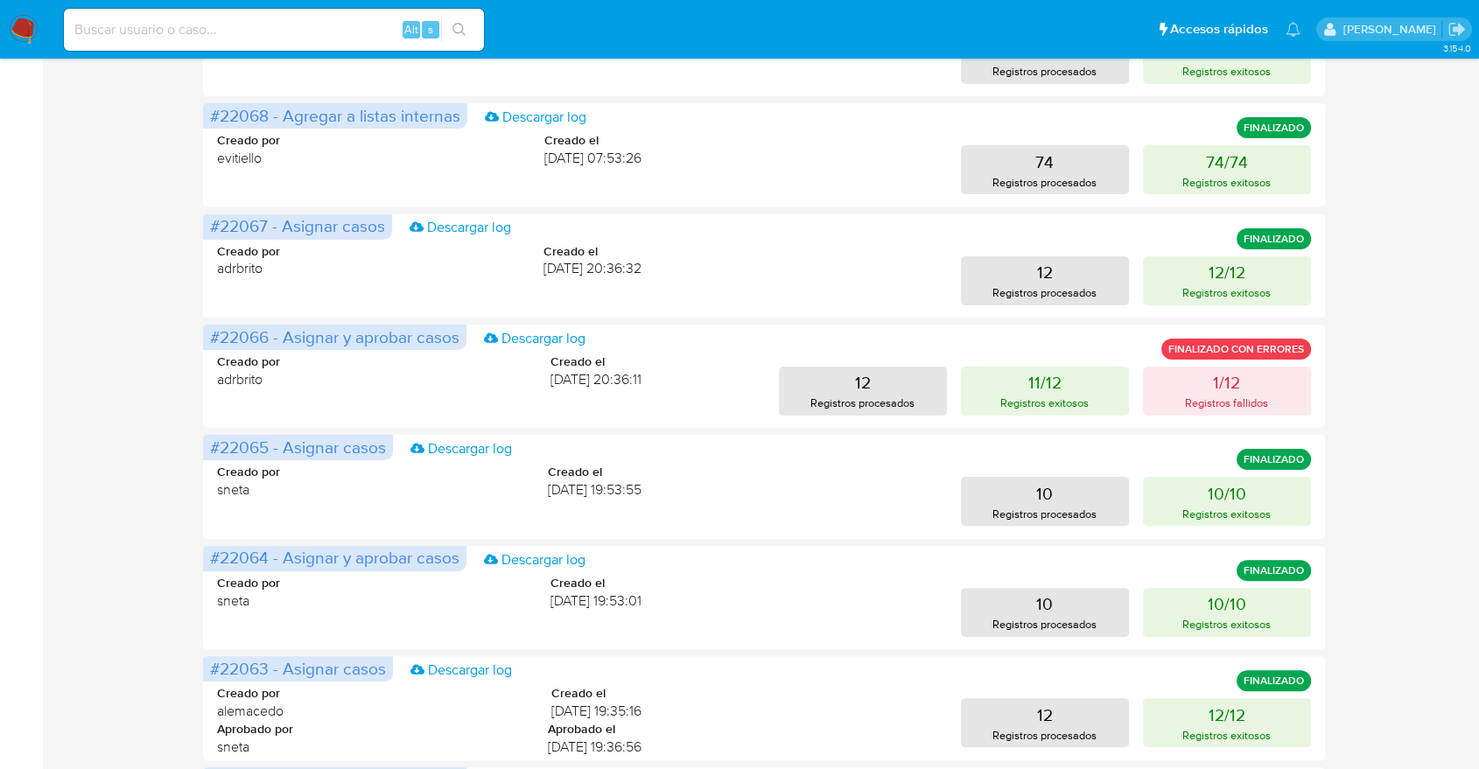
scroll to position [53, 0]
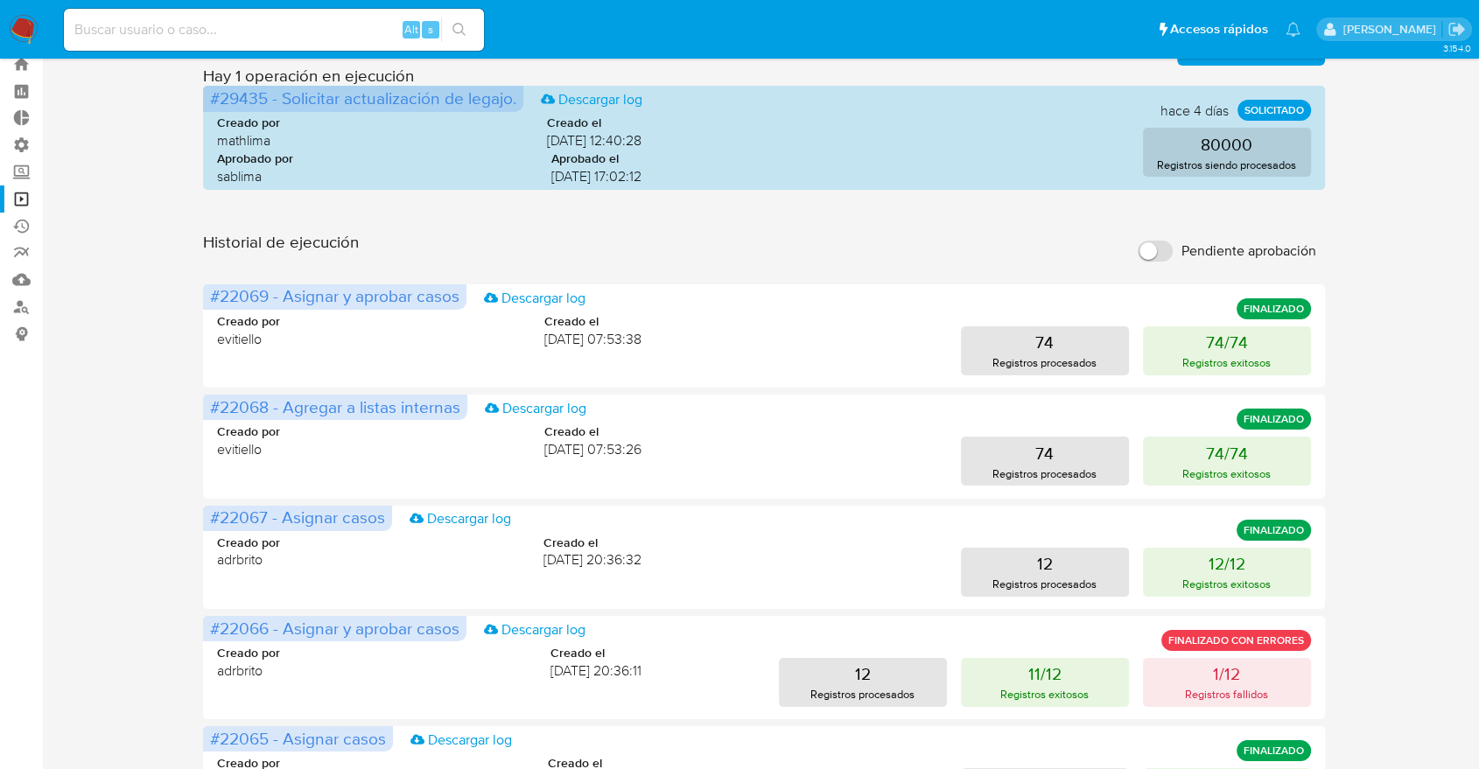
click at [272, 33] on input at bounding box center [274, 29] width 420 height 23
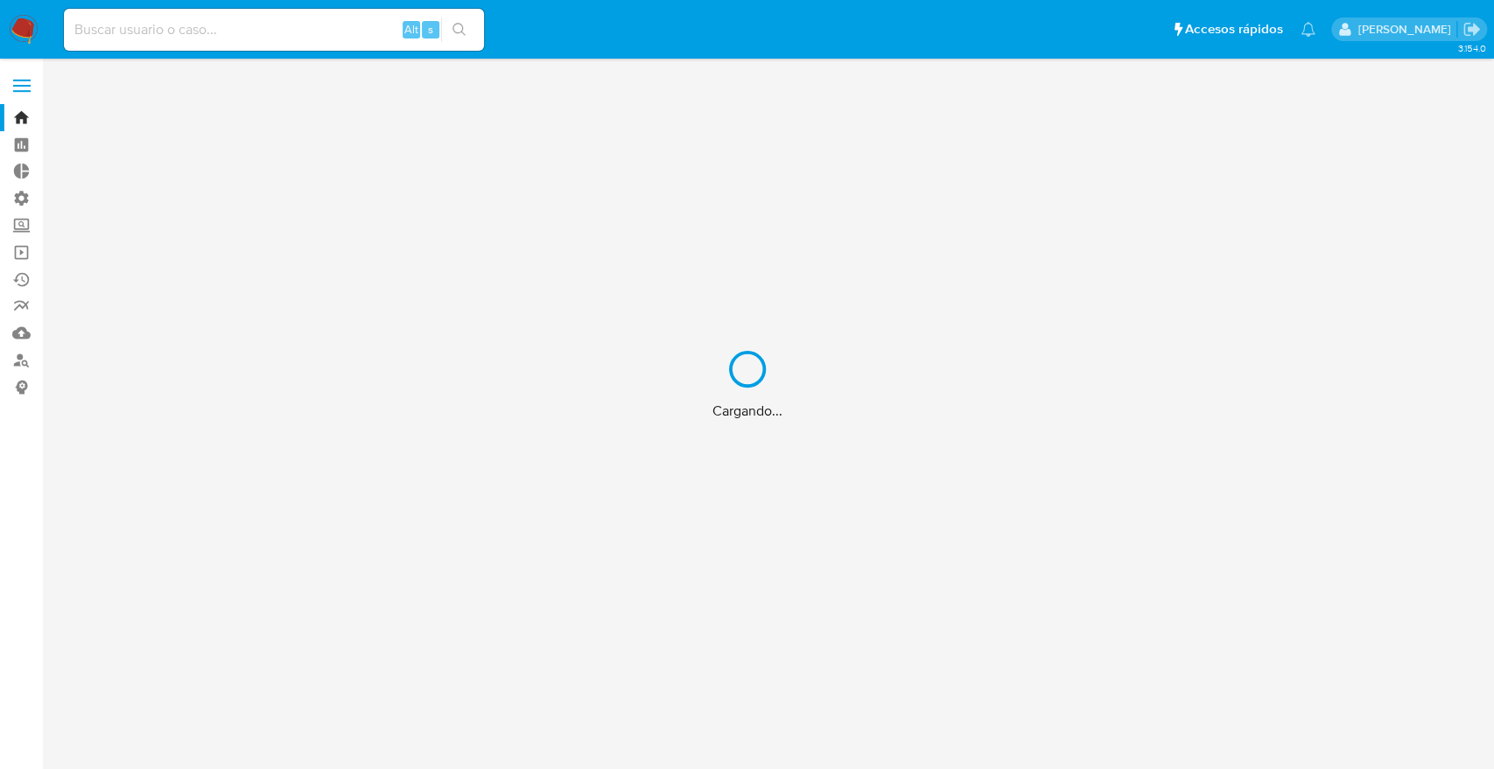
click at [273, 37] on div "Cargando..." at bounding box center [747, 384] width 1494 height 769
click at [266, 22] on div "Cargando..." at bounding box center [747, 384] width 1494 height 769
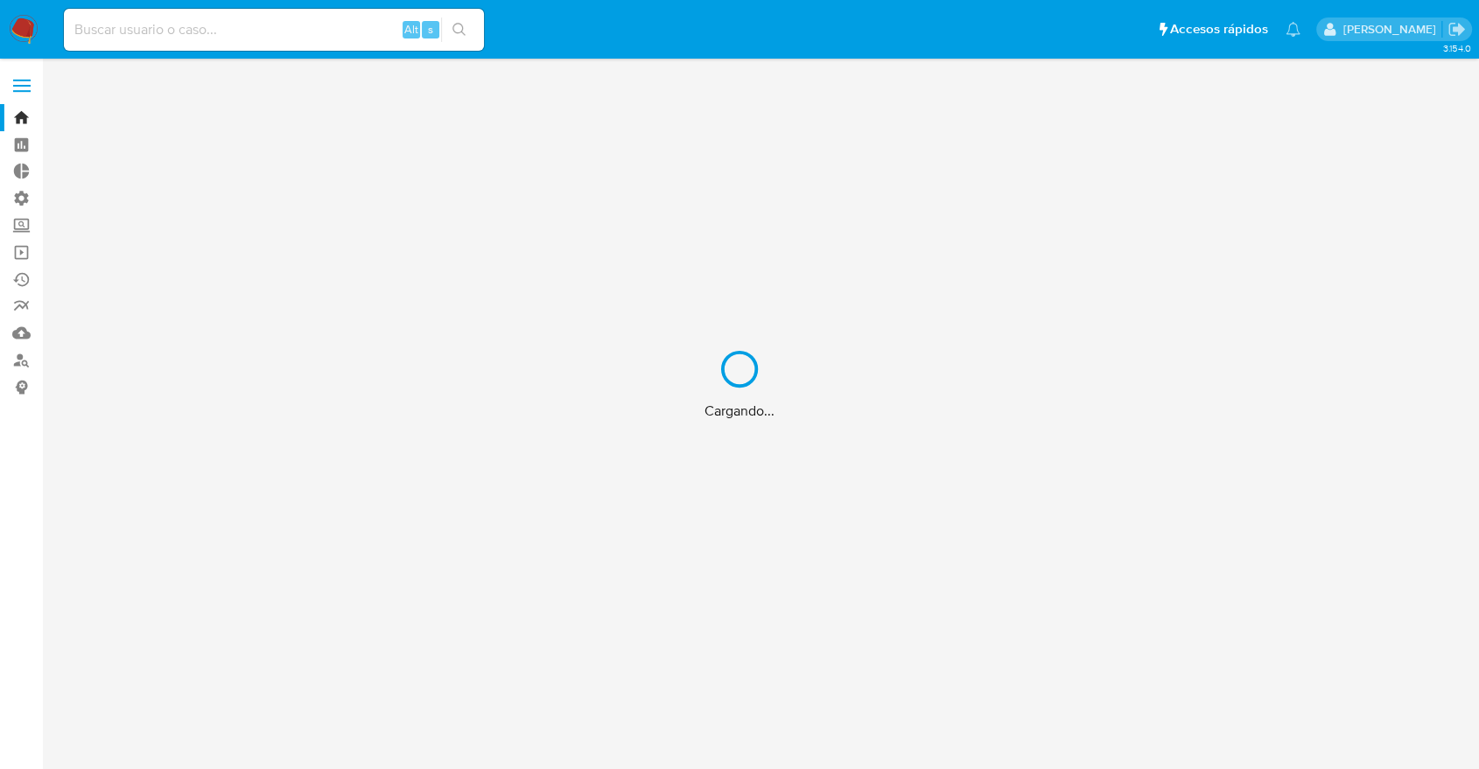
click at [245, 30] on input at bounding box center [274, 29] width 420 height 23
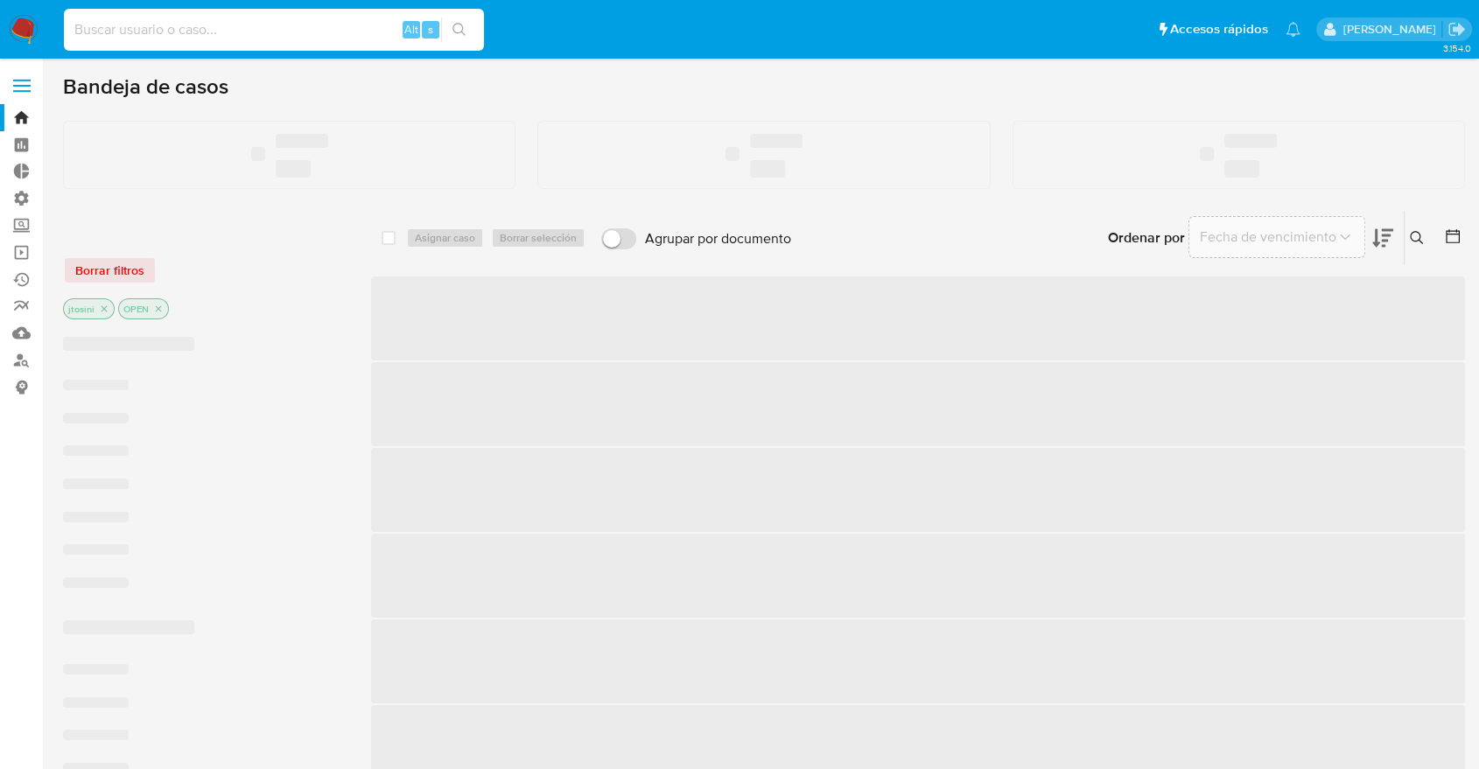
click at [245, 30] on input at bounding box center [274, 29] width 420 height 23
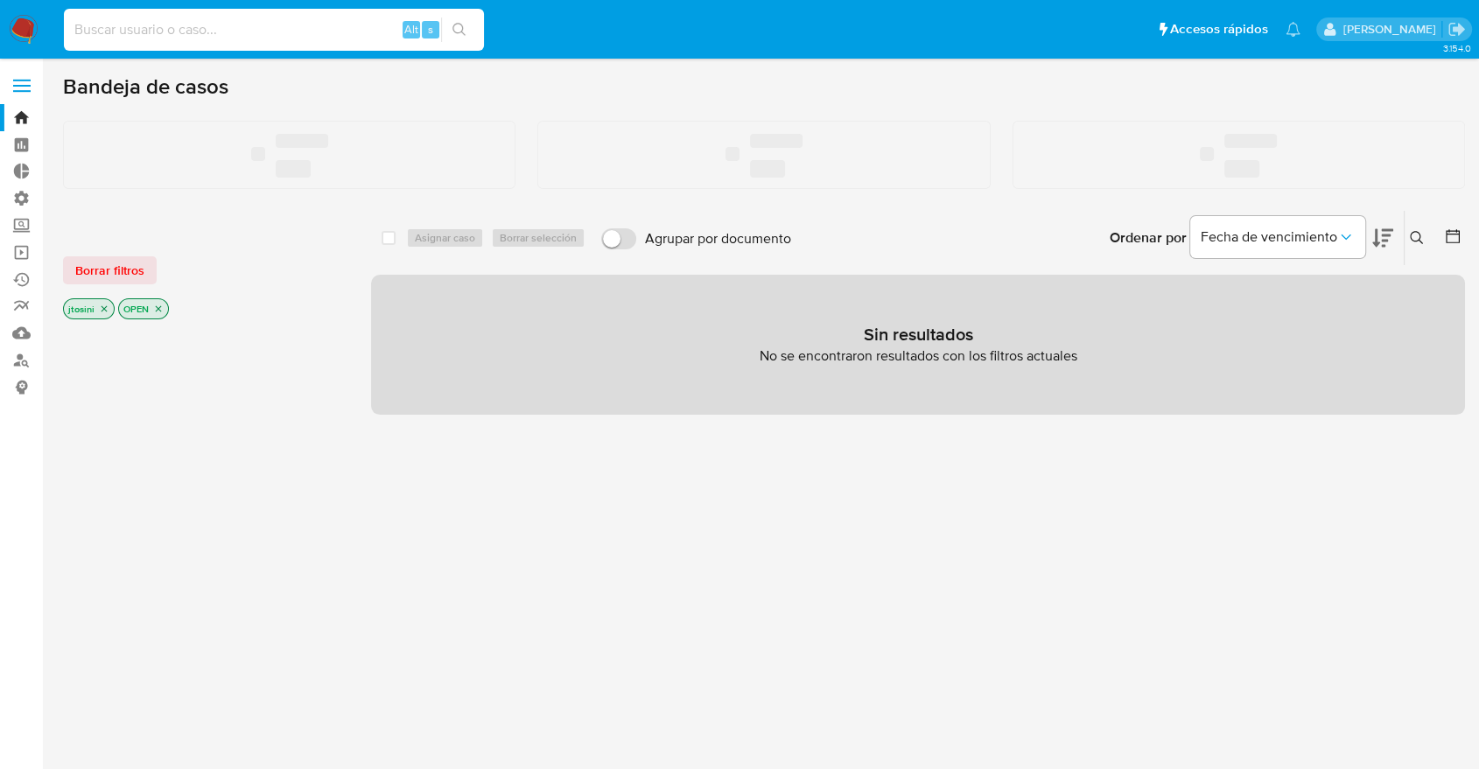
paste input "396693667"
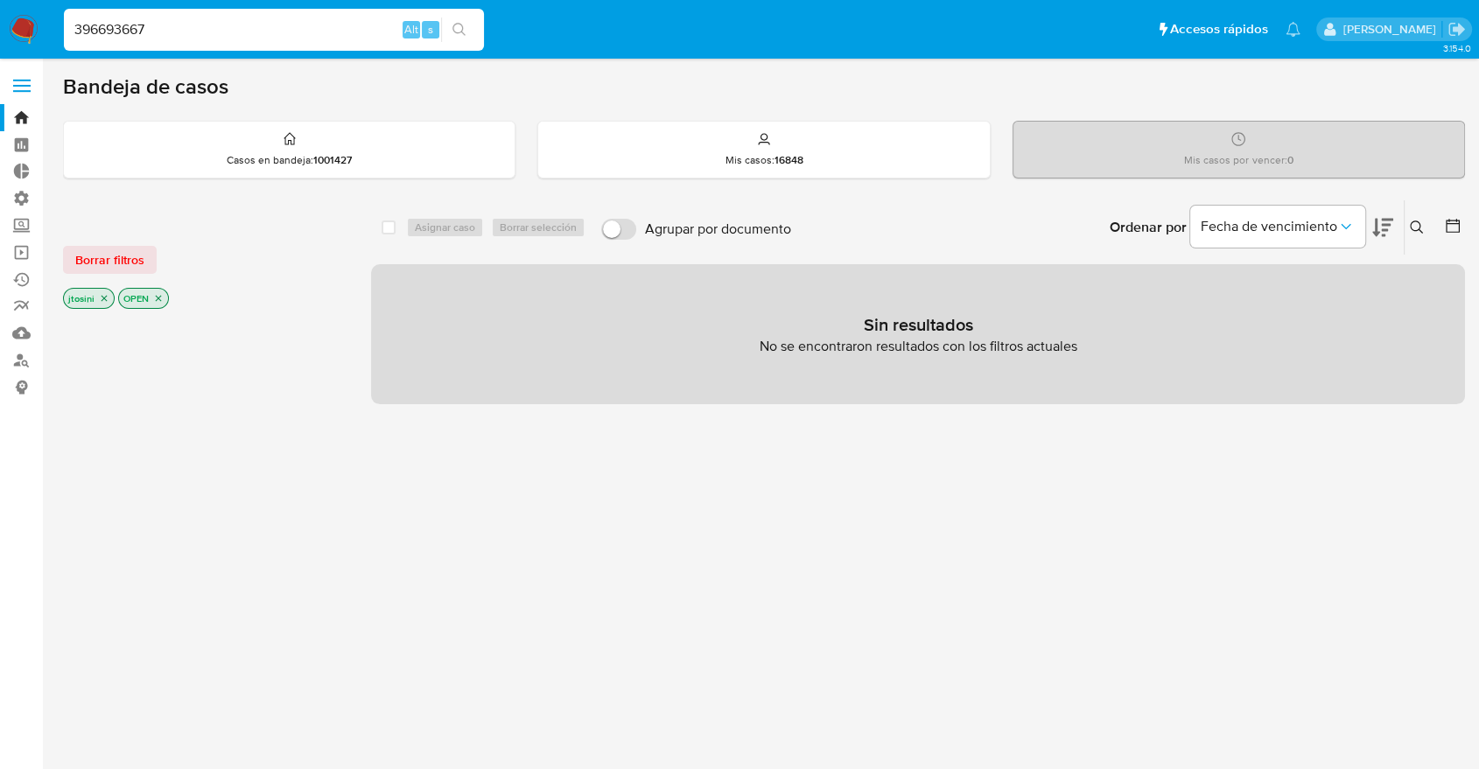
type input "396693667"
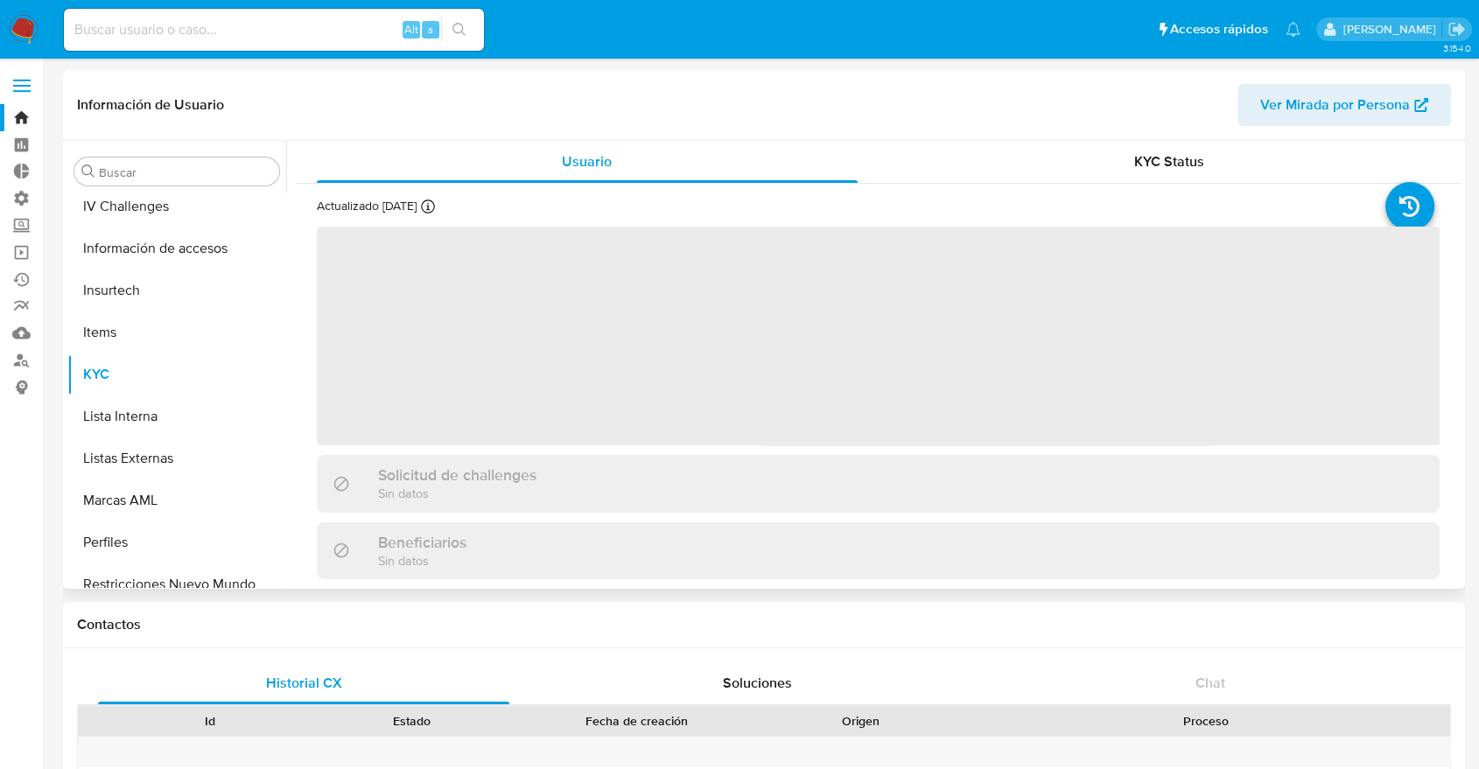
scroll to position [781, 0]
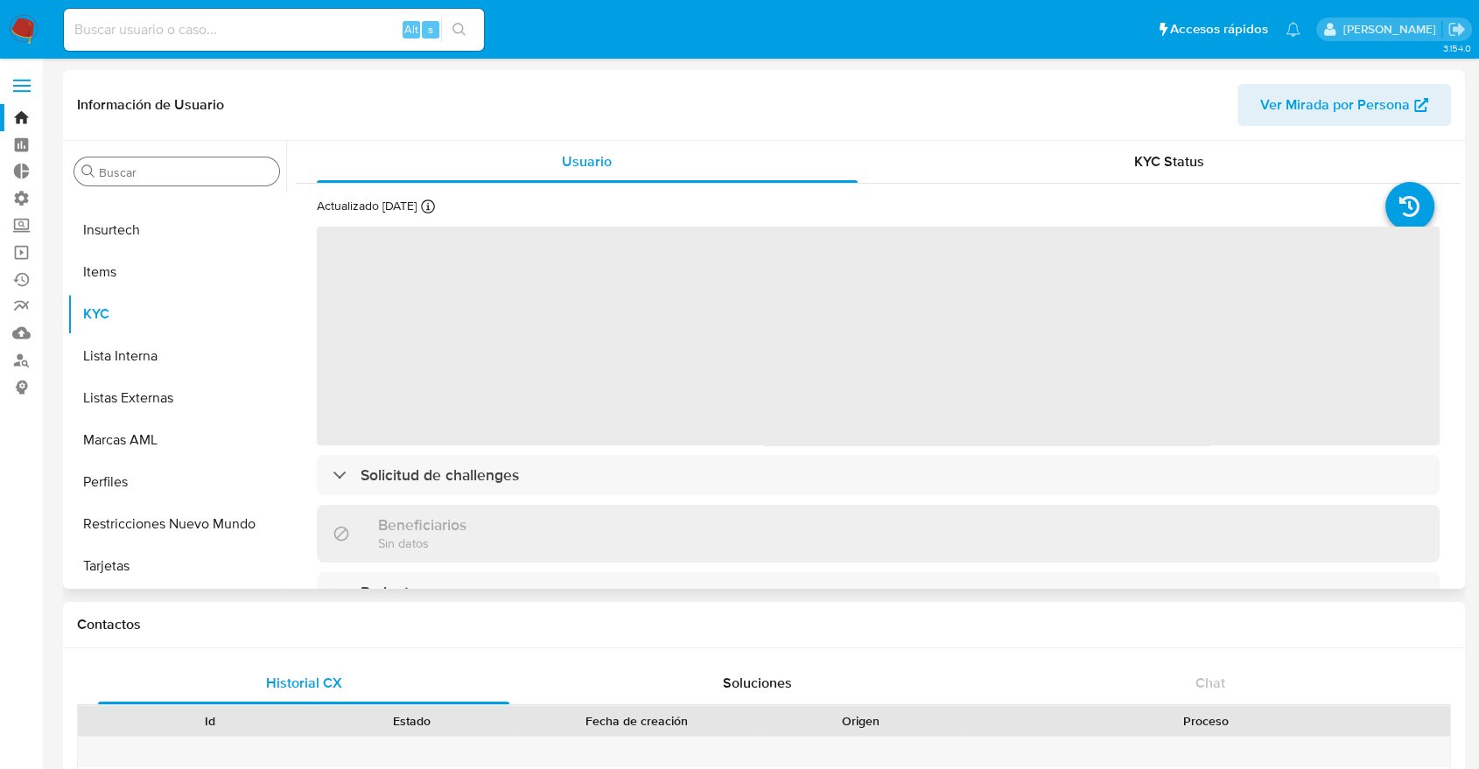
click at [224, 162] on div "Buscar" at bounding box center [176, 171] width 205 height 28
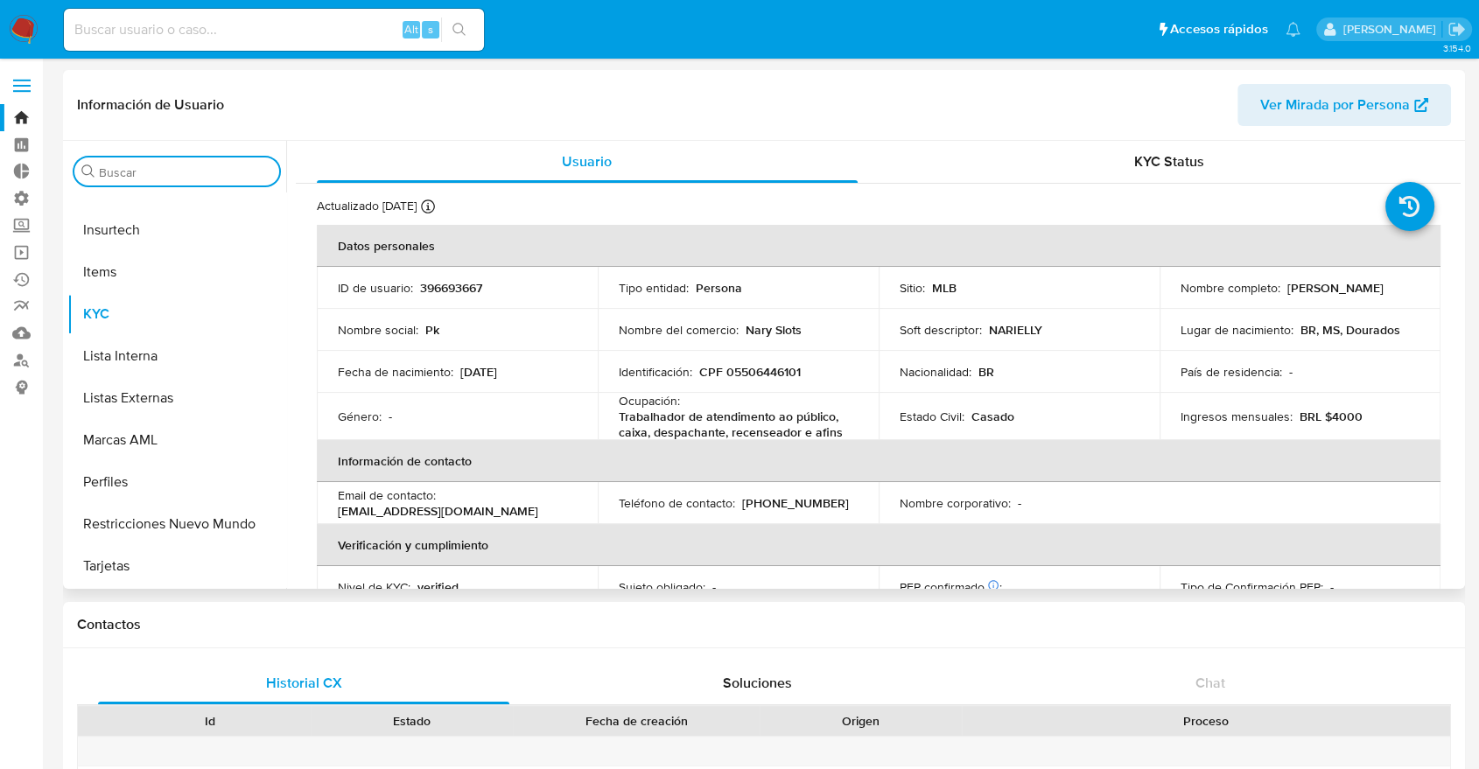
click at [222, 166] on input "Buscar" at bounding box center [185, 172] width 173 height 16
select select "10"
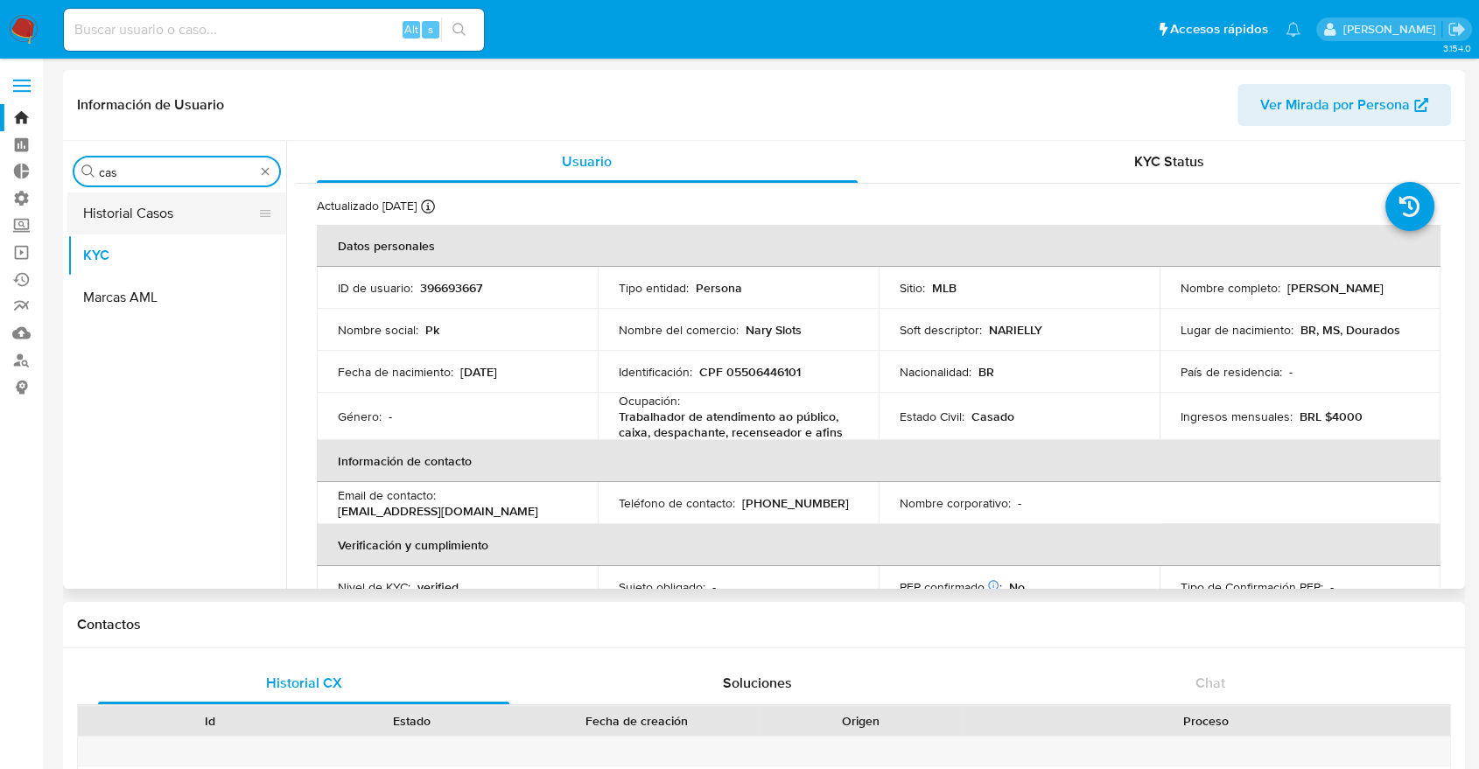
scroll to position [0, 0]
click at [198, 222] on button "Historial Casos" at bounding box center [169, 213] width 205 height 42
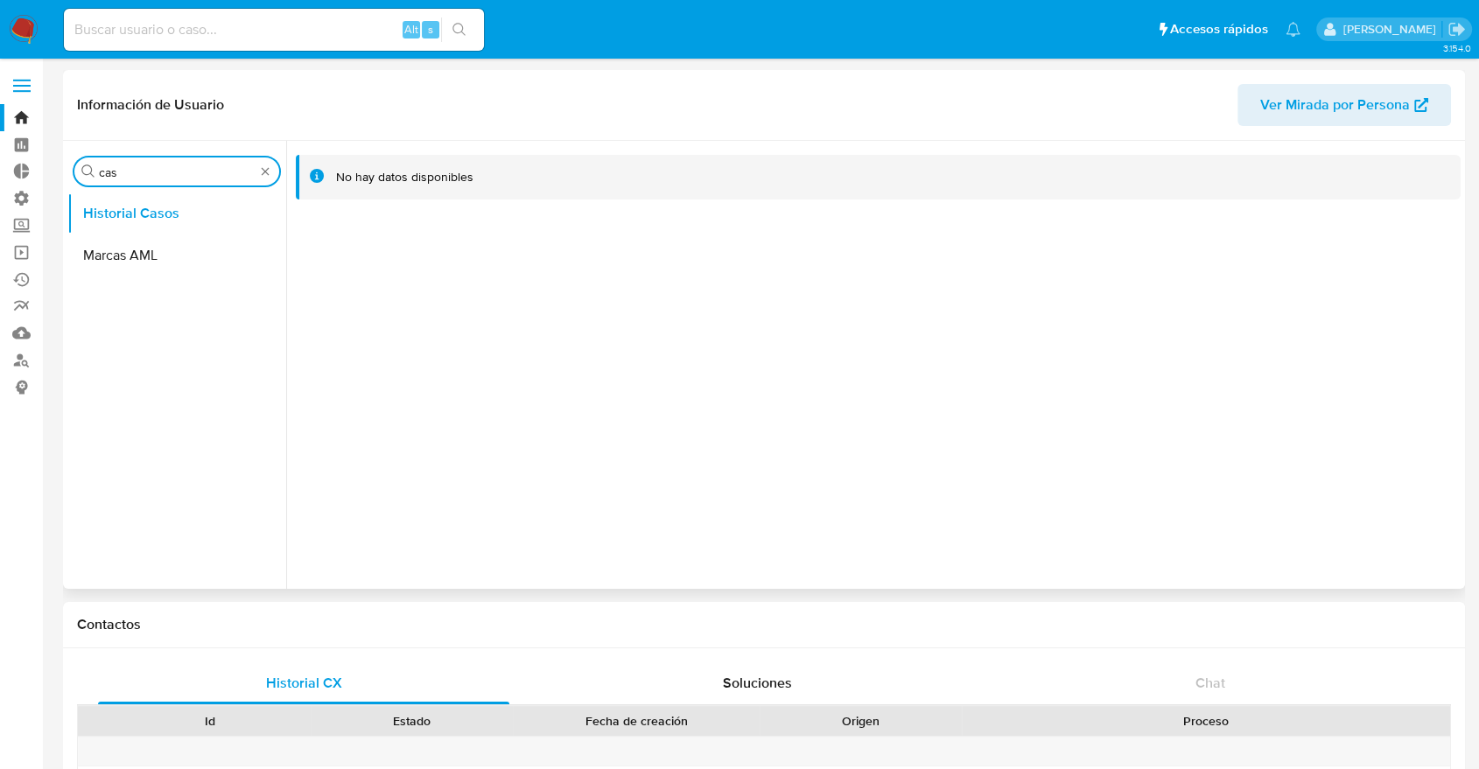
click at [168, 178] on input "cas" at bounding box center [177, 172] width 156 height 16
type input "a"
type input "marc"
click at [125, 269] on button "Marcas AML" at bounding box center [169, 255] width 205 height 42
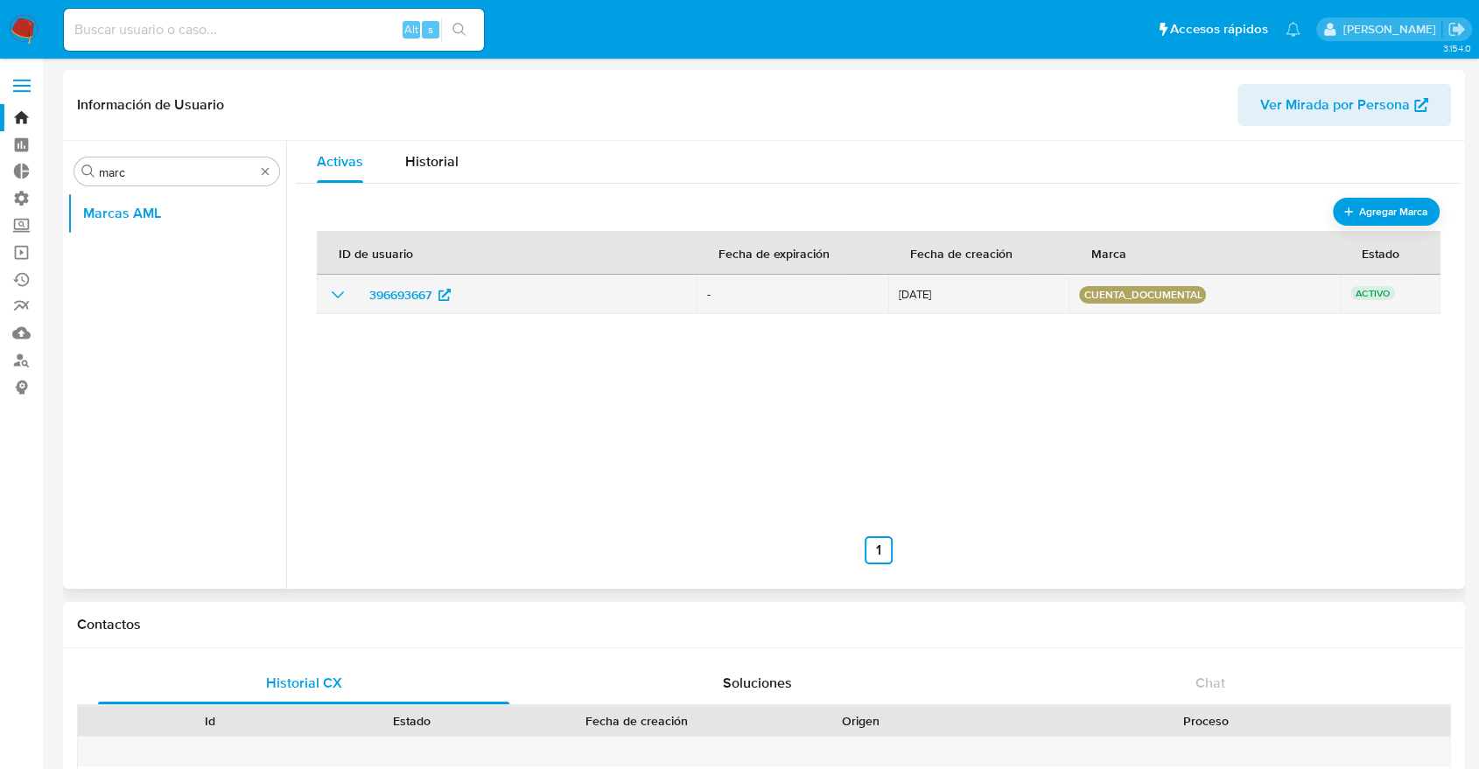
click at [345, 298] on icon "show_hidden_detail_by_id_396693667" at bounding box center [337, 294] width 21 height 21
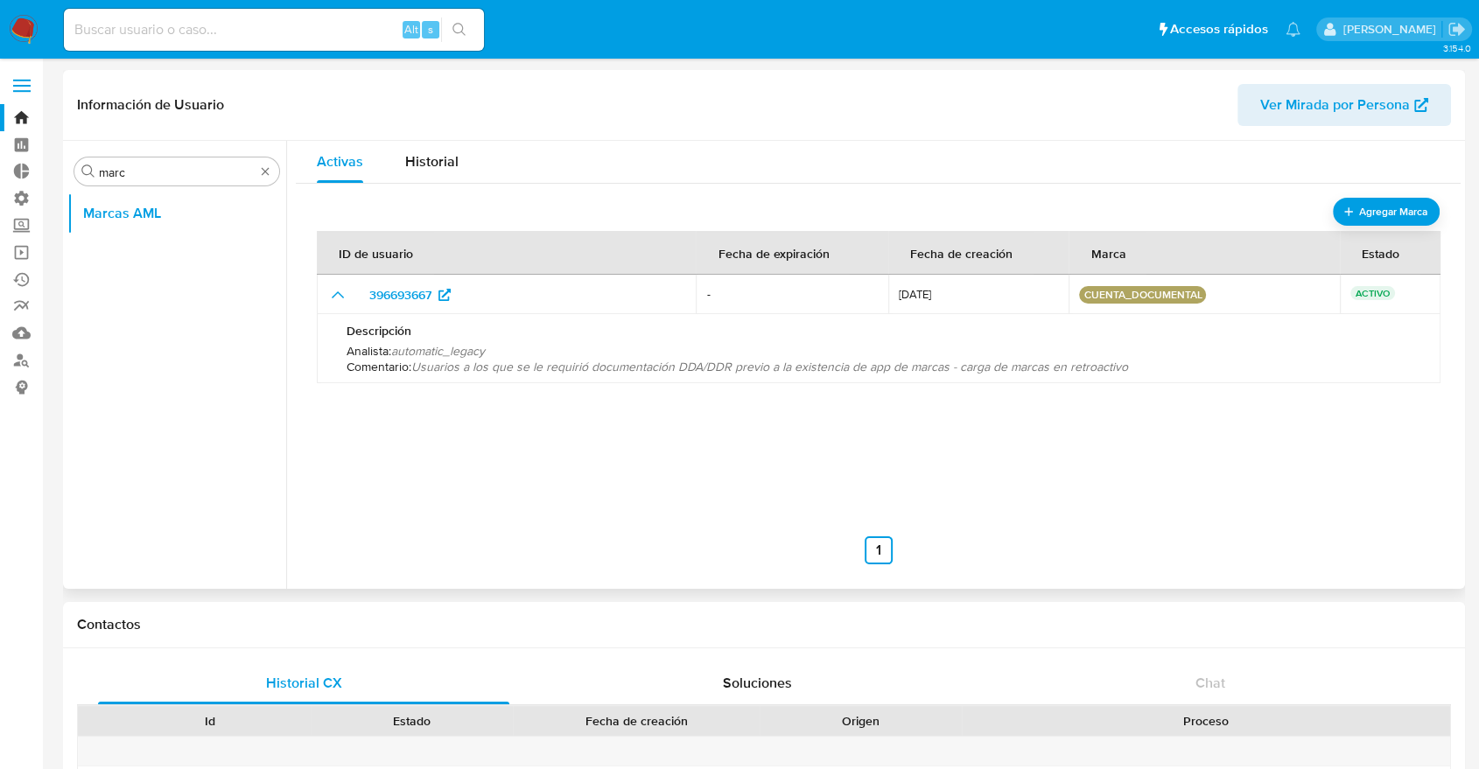
drag, startPoint x: 528, startPoint y: 364, endPoint x: 1310, endPoint y: 410, distance: 782.7
click at [1190, 397] on div "ID de usuario Fecha de expiración Fecha de creación Marca Estado 396693667 - [D…" at bounding box center [878, 389] width 1123 height 350
click at [1400, 374] on p "Comentario : Usuarios a los que se le requirió documentación DDA/DDR previo a l…" at bounding box center [878, 367] width 1064 height 16
click at [336, 28] on input at bounding box center [274, 29] width 420 height 23
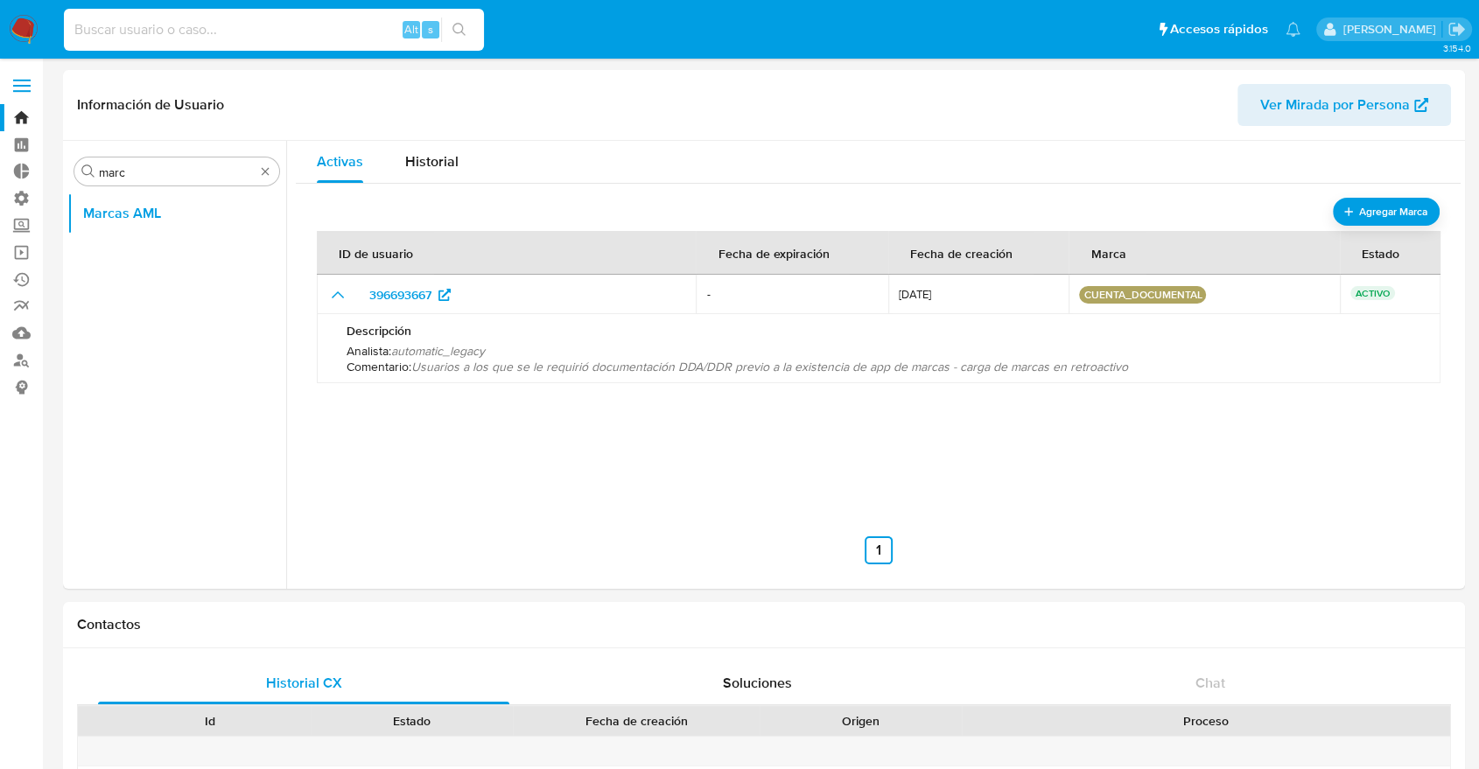
paste input "1216129361"
type input "1216129361"
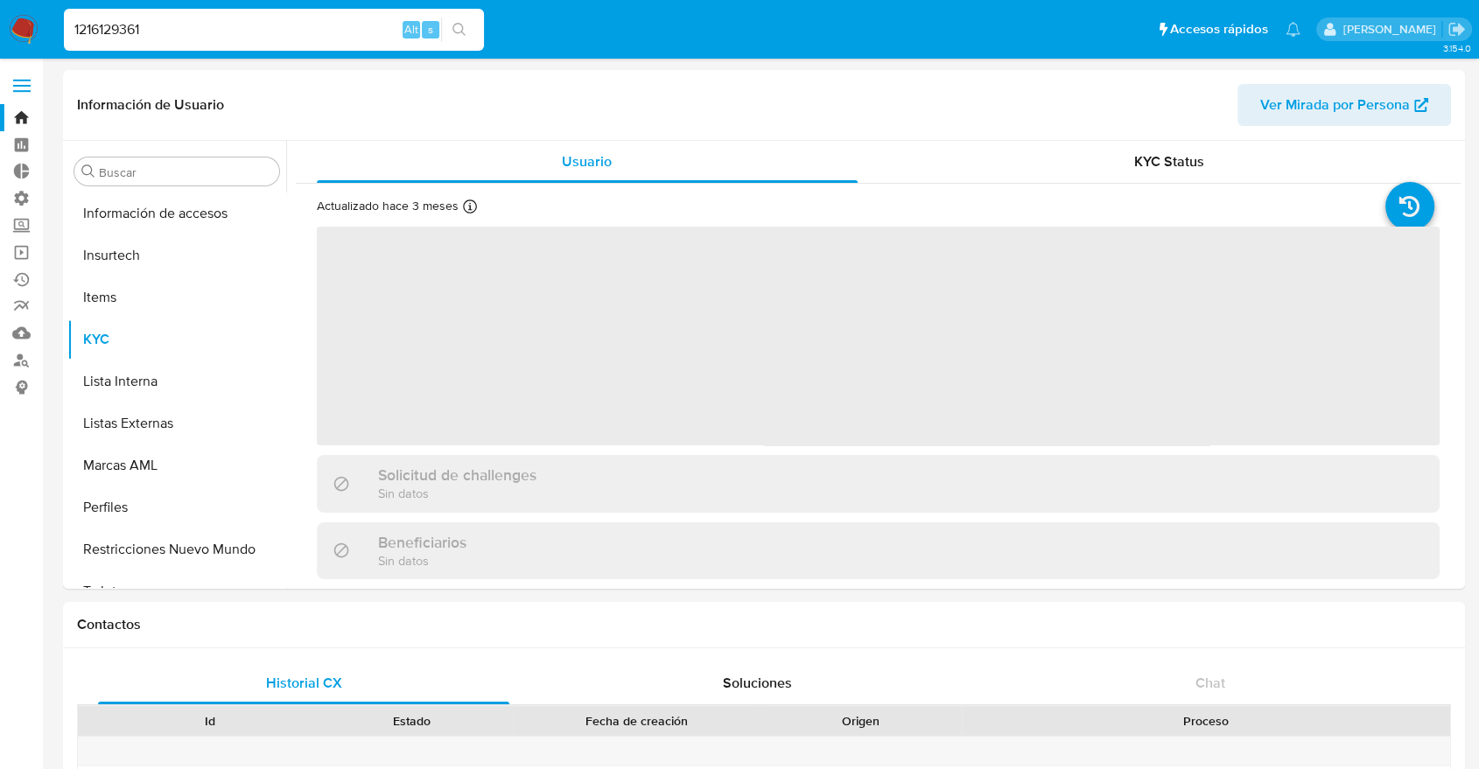
scroll to position [781, 0]
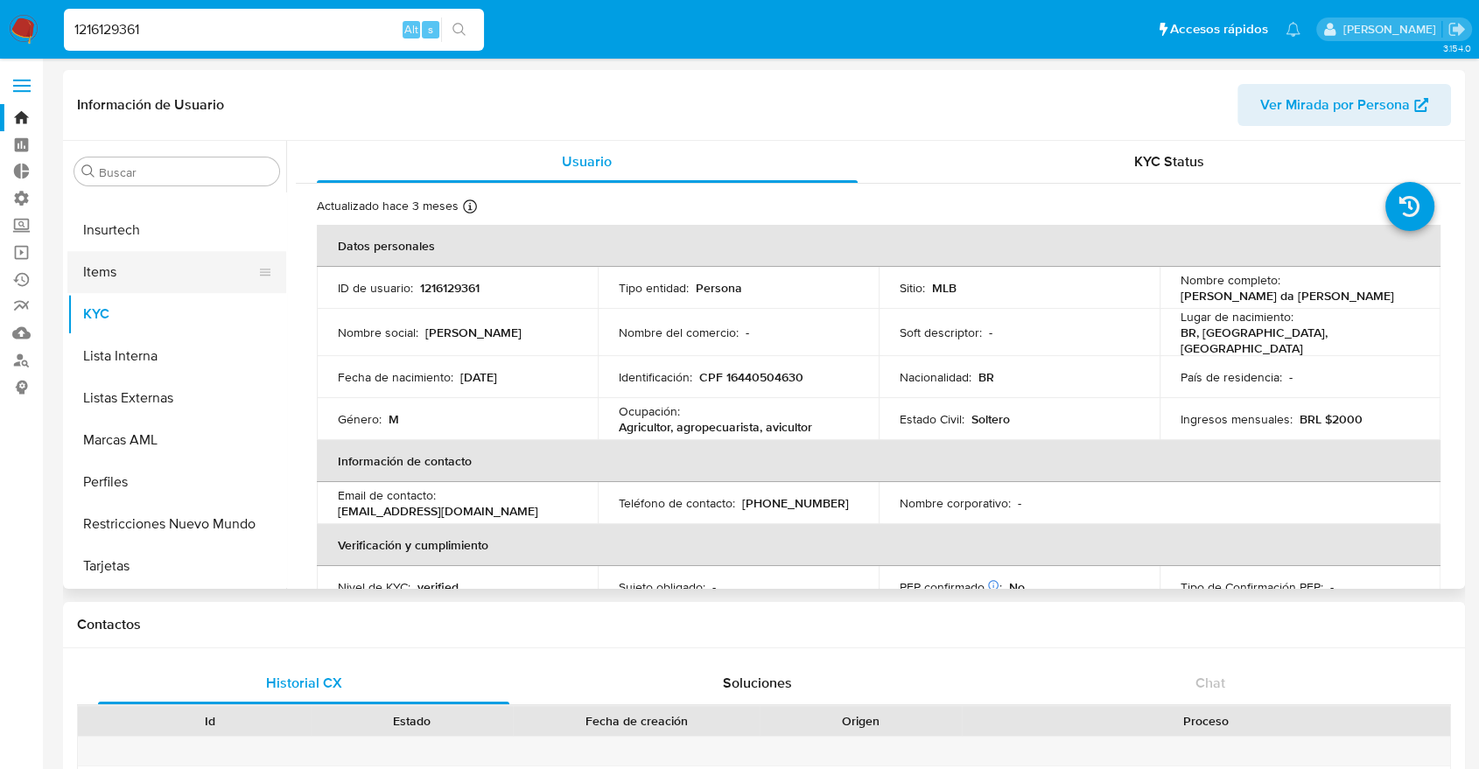
select select "10"
click at [167, 178] on input "Buscar" at bounding box center [185, 172] width 173 height 16
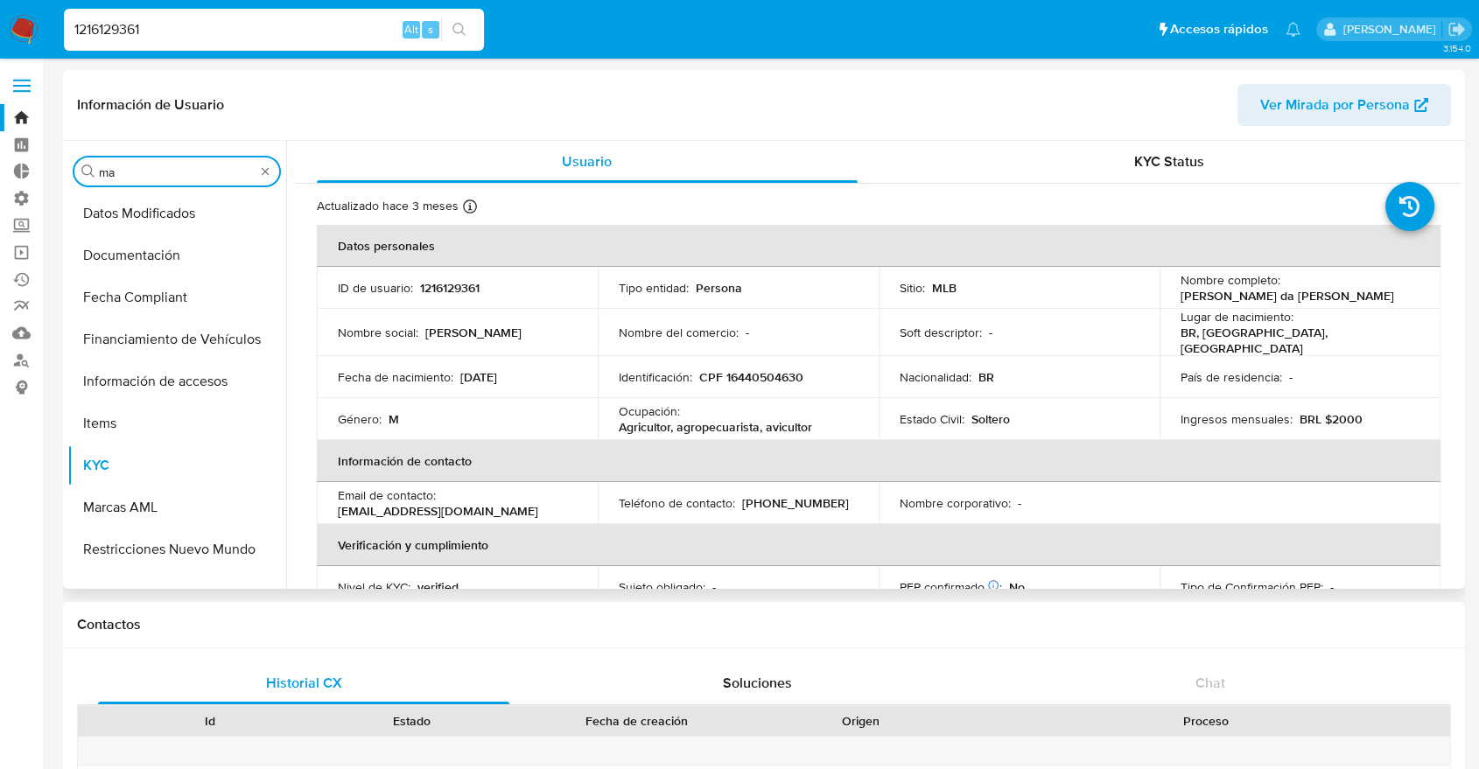
scroll to position [0, 0]
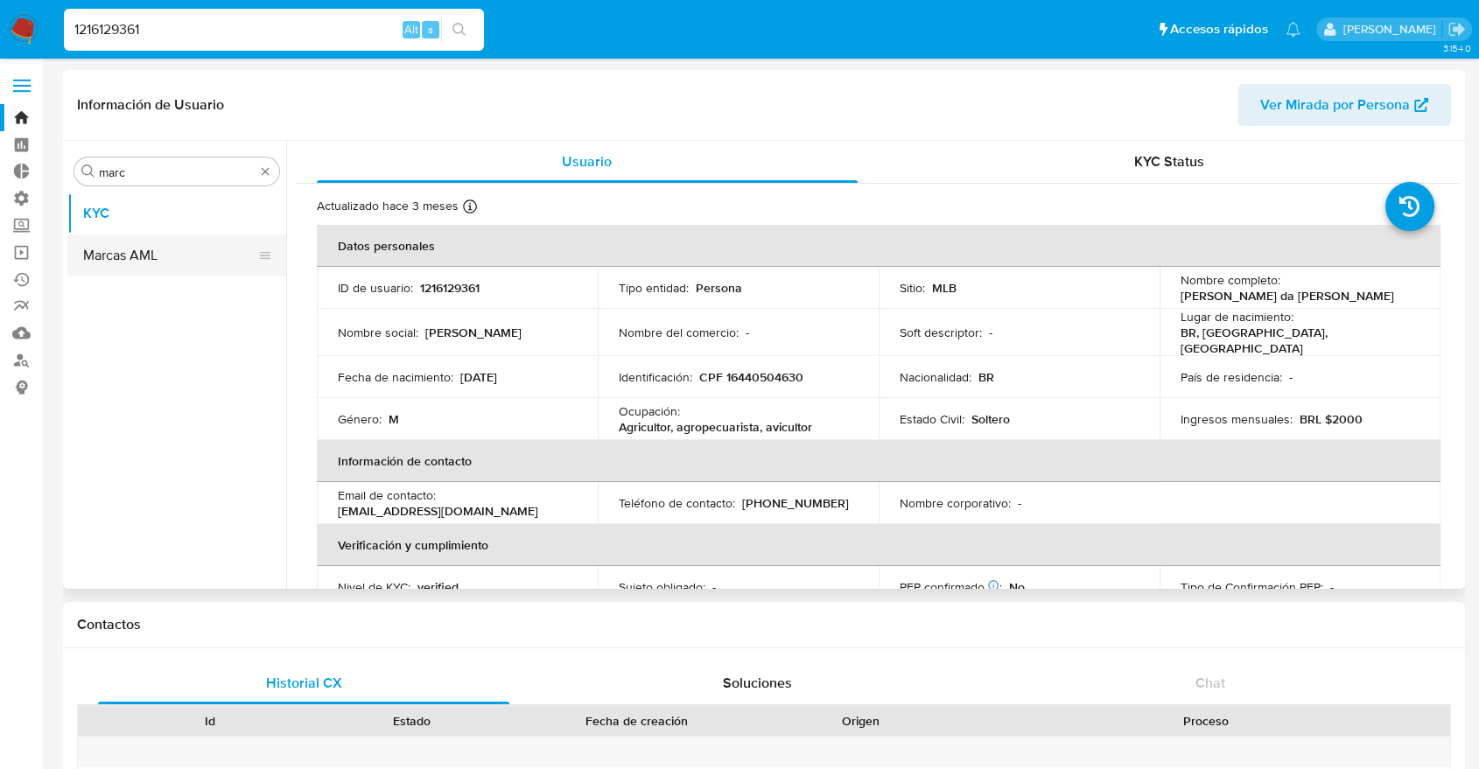
click at [175, 272] on button "Marcas AML" at bounding box center [169, 255] width 205 height 42
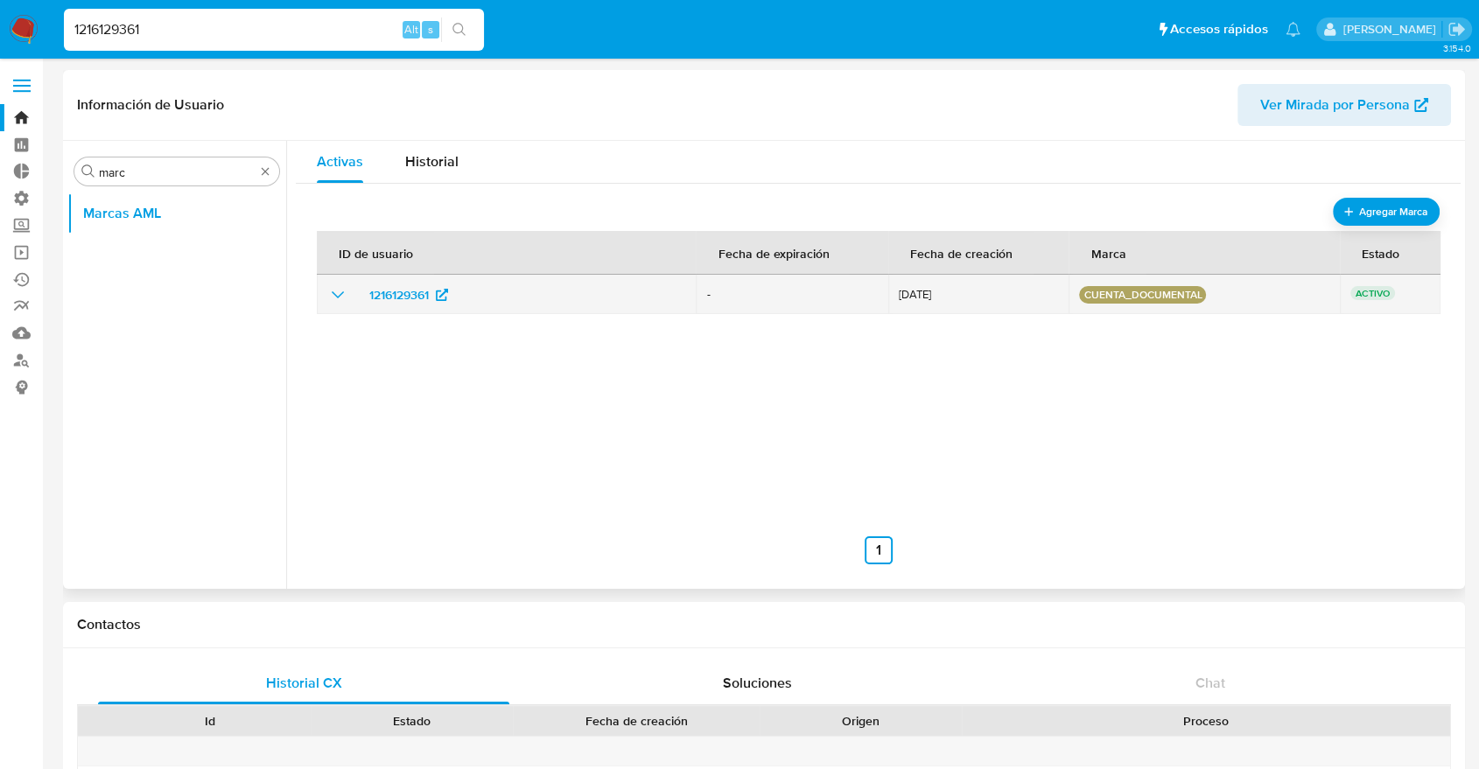
click at [334, 299] on icon "show_hidden_detail_by_id_1216129361" at bounding box center [337, 294] width 21 height 21
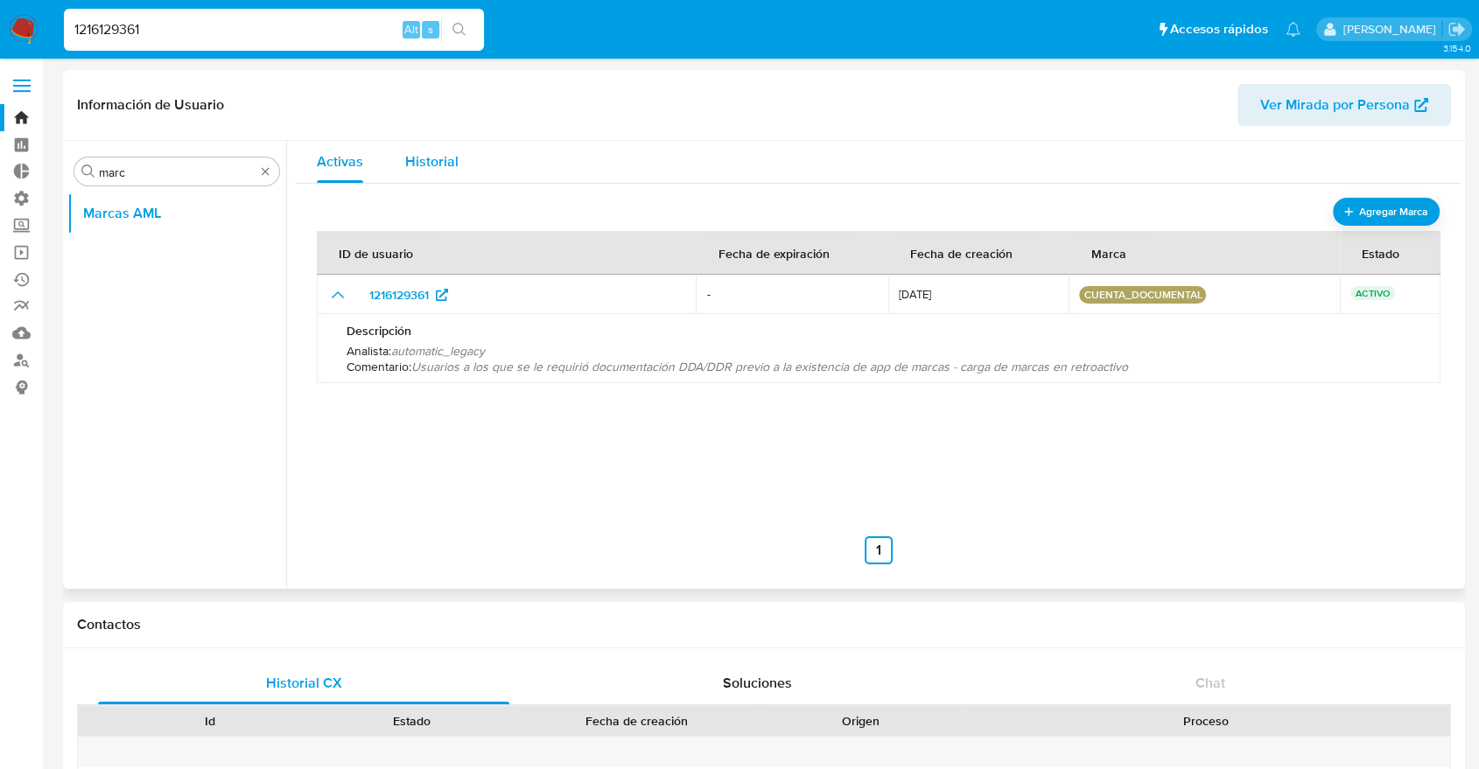
click at [415, 181] on div "Historial" at bounding box center [431, 162] width 53 height 42
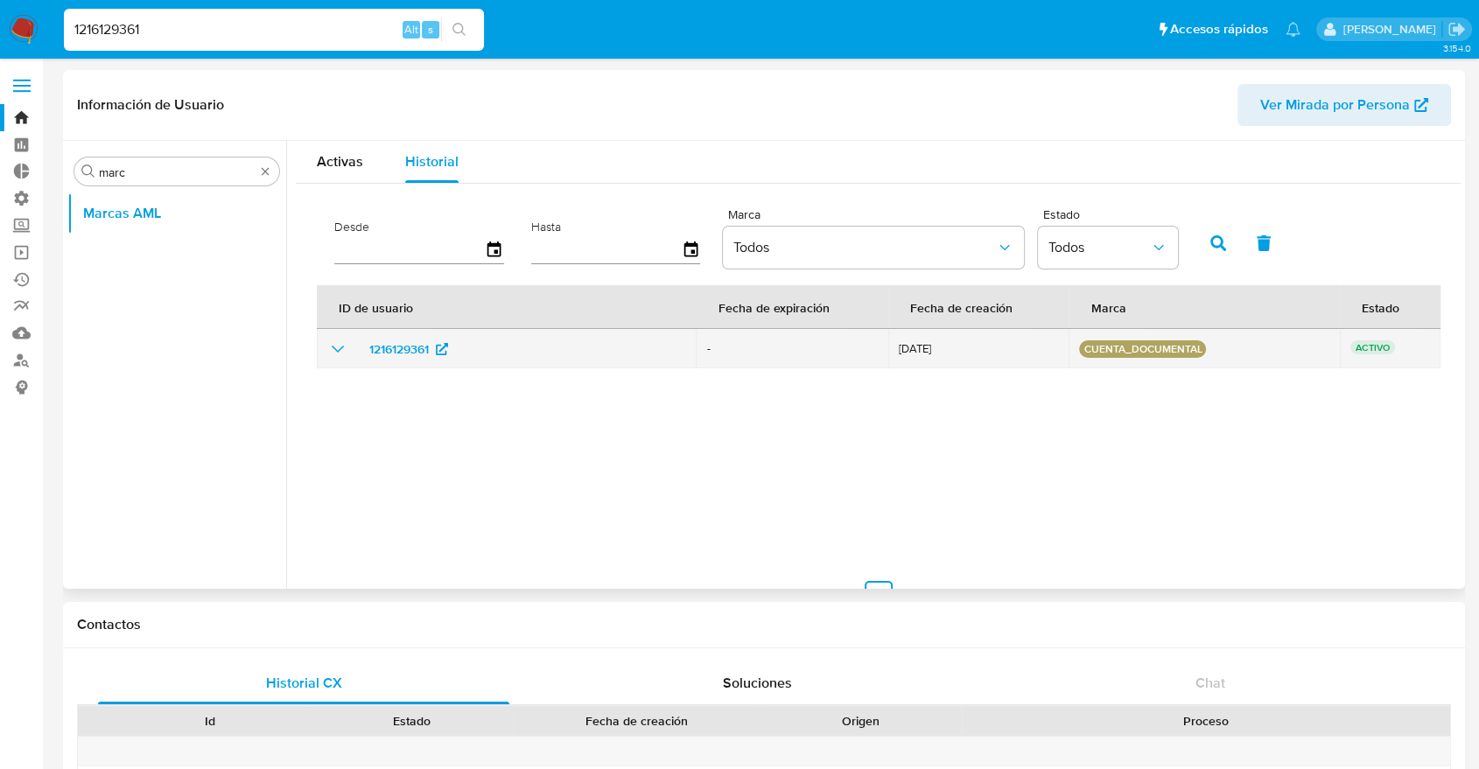
click at [343, 353] on icon "show_hidden_detail_by_id_1216129361" at bounding box center [337, 349] width 21 height 21
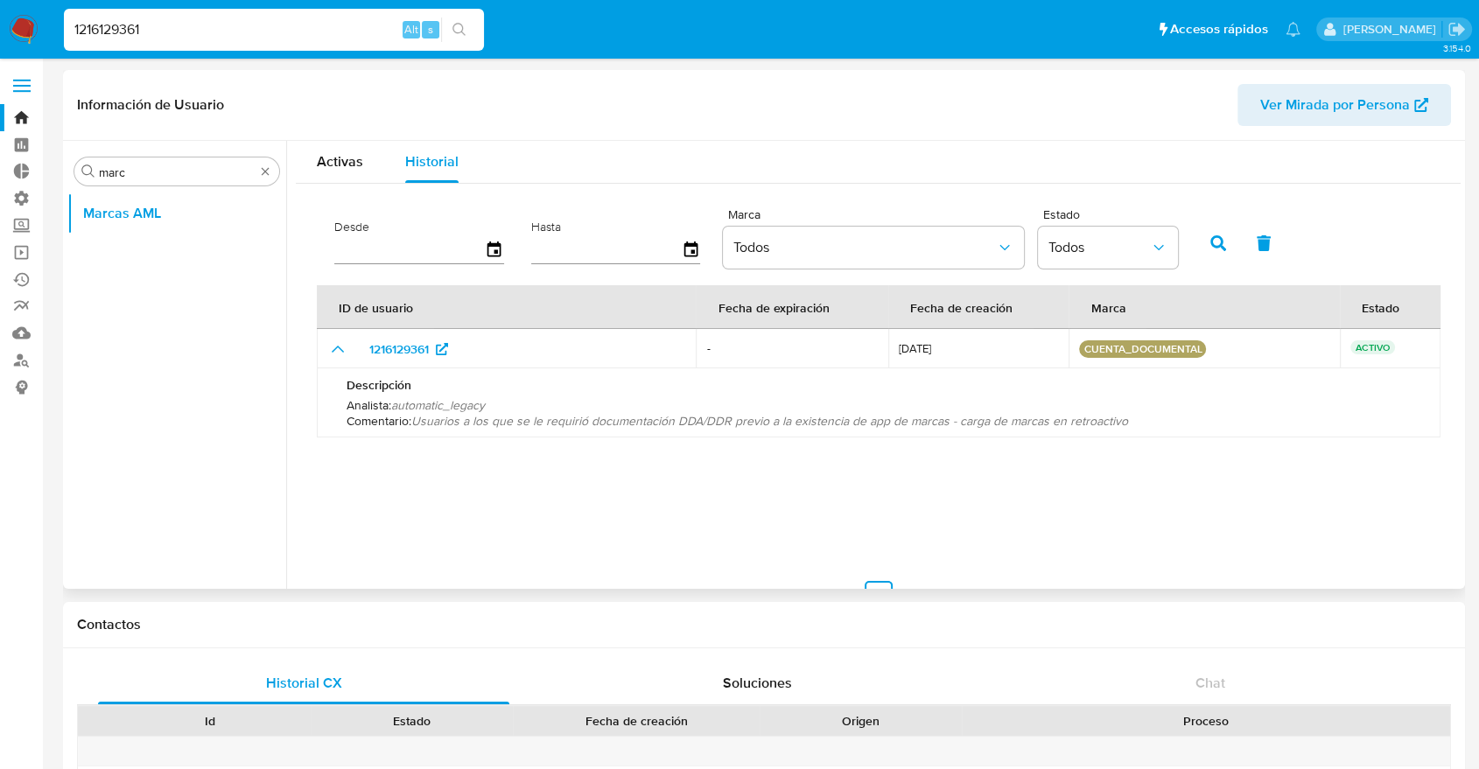
click at [730, 464] on div "ID de usuario Fecha de expiración Fecha de creación Marca Estado 1216129361 - […" at bounding box center [878, 447] width 1123 height 324
click at [107, 500] on ul "Marcas AML" at bounding box center [176, 389] width 219 height 395
click at [110, 141] on div "Buscar [PERSON_NAME] AML" at bounding box center [763, 365] width 1393 height 448
click at [113, 176] on input "marc" at bounding box center [177, 172] width 156 height 16
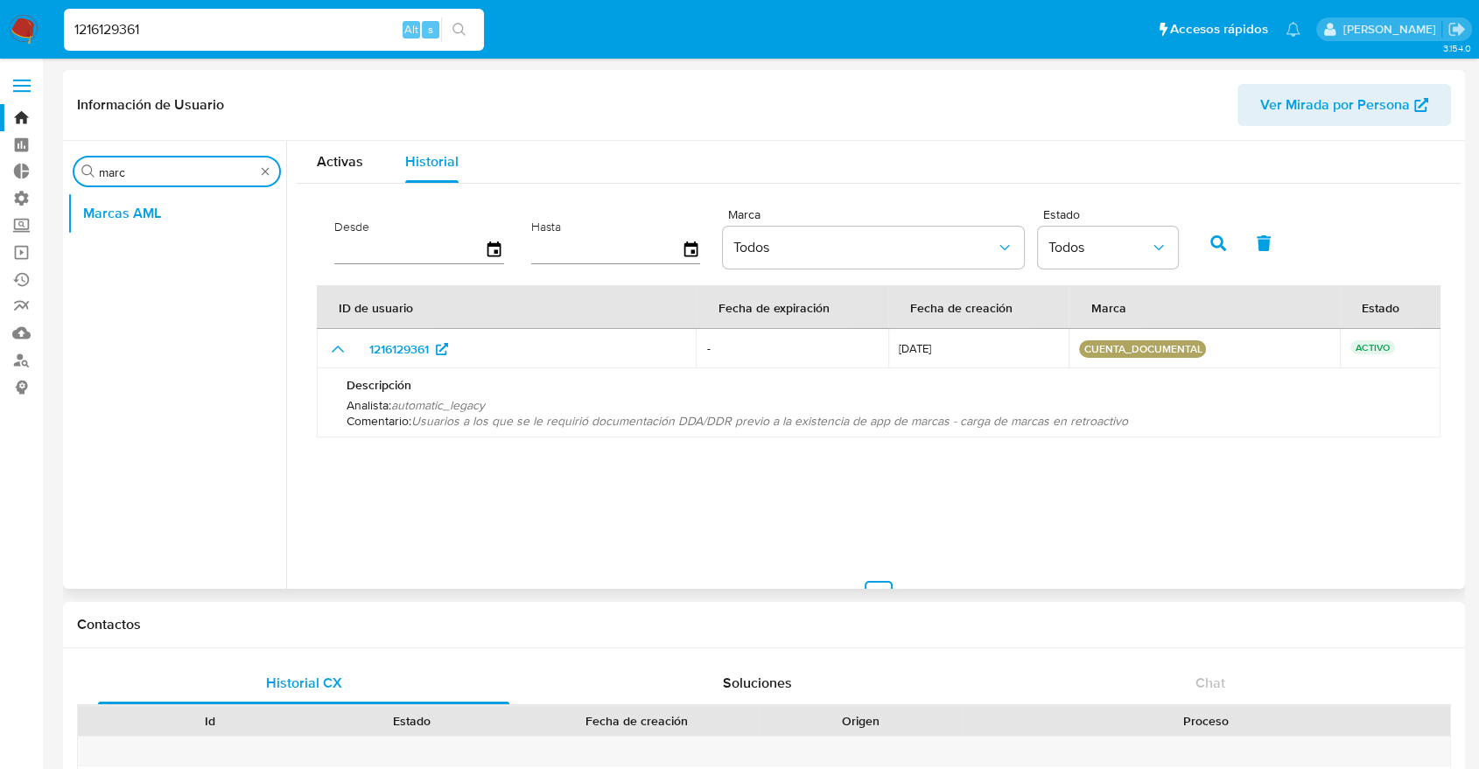
click at [113, 176] on input "marc" at bounding box center [177, 172] width 156 height 16
type input "list"
click at [133, 229] on button "Lista Interna" at bounding box center [169, 213] width 205 height 42
